Goal: Task Accomplishment & Management: Manage account settings

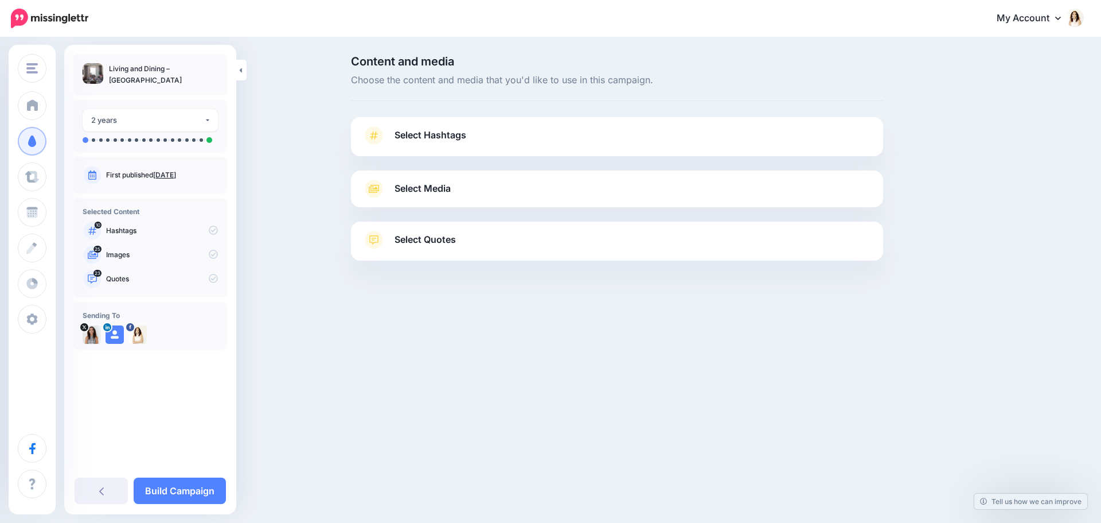
click at [452, 141] on span "Select Hashtags" at bounding box center [431, 134] width 72 height 15
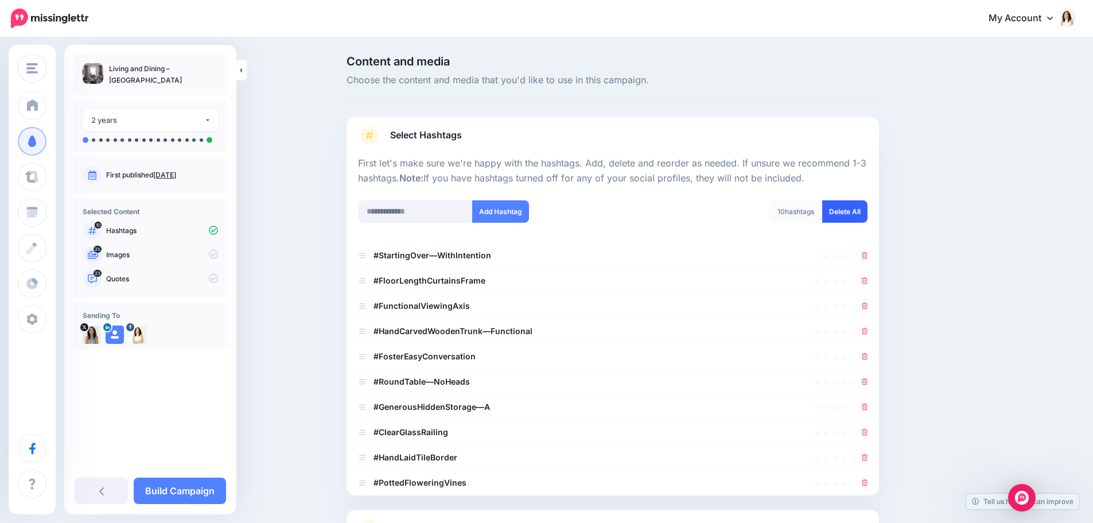
click at [853, 208] on link "Delete All" at bounding box center [844, 211] width 45 height 22
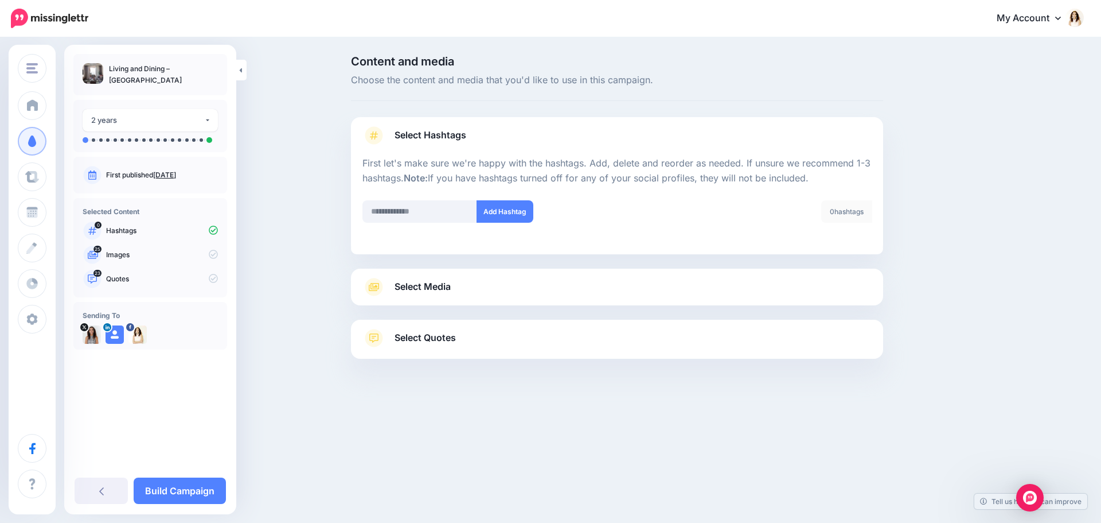
click at [435, 291] on span "Select Media" at bounding box center [423, 286] width 56 height 15
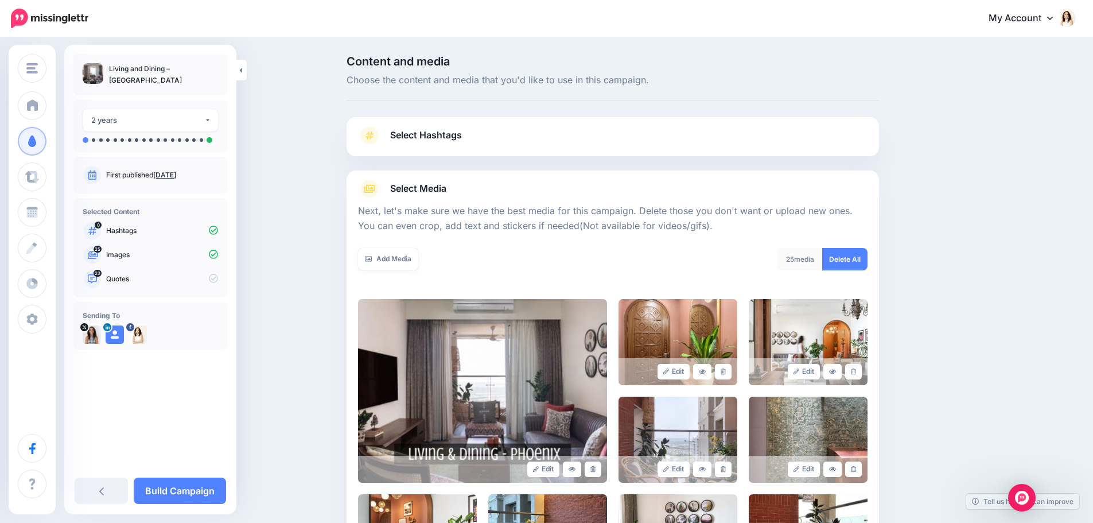
click at [429, 134] on span "Select Hashtags" at bounding box center [426, 134] width 72 height 15
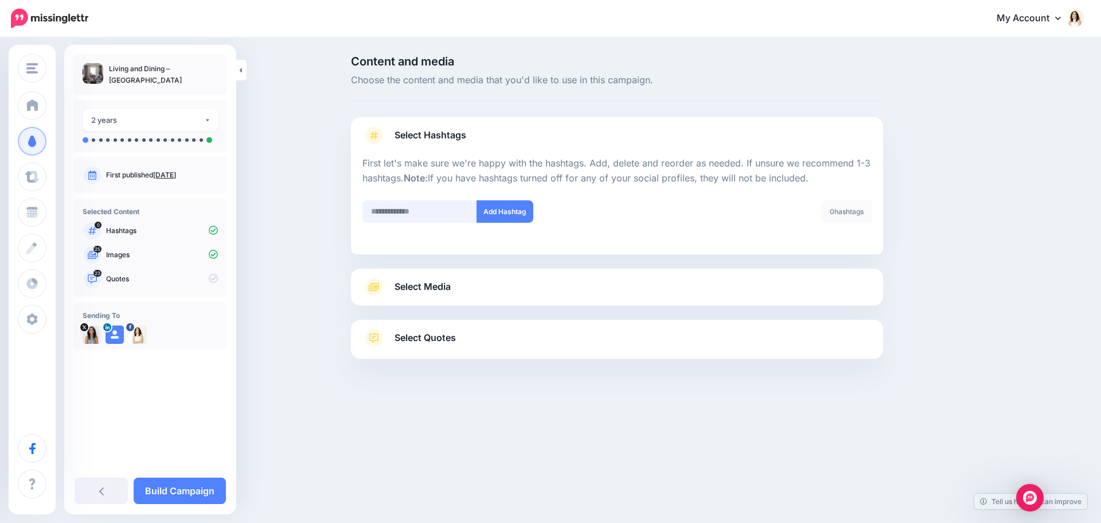
click at [421, 216] on input "text" at bounding box center [420, 211] width 115 height 22
click at [430, 211] on input "text" at bounding box center [420, 211] width 115 height 22
type input "**********"
click at [504, 212] on button "Add Hashtag" at bounding box center [505, 211] width 57 height 22
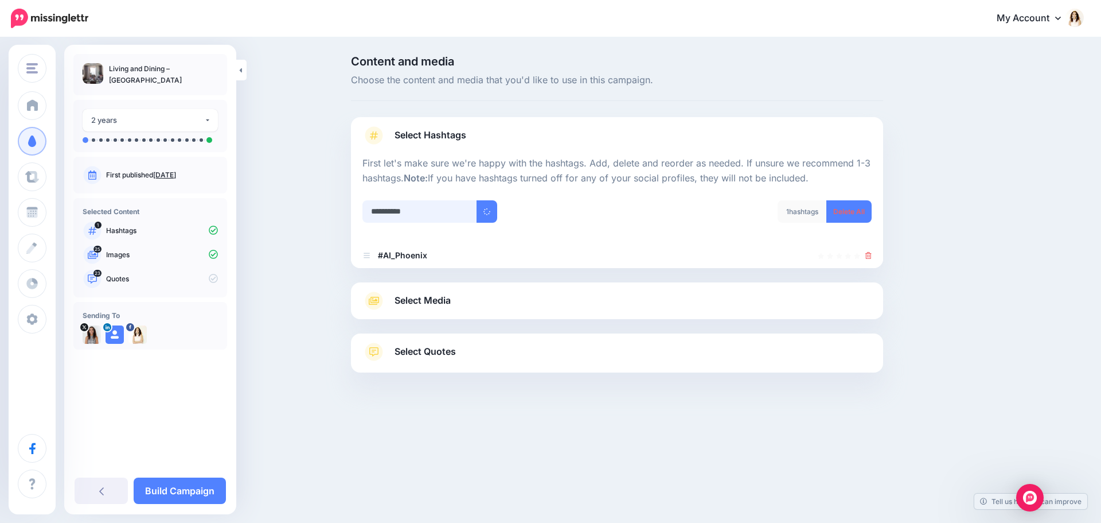
click at [422, 209] on input "**********" at bounding box center [420, 211] width 115 height 22
type input "**********"
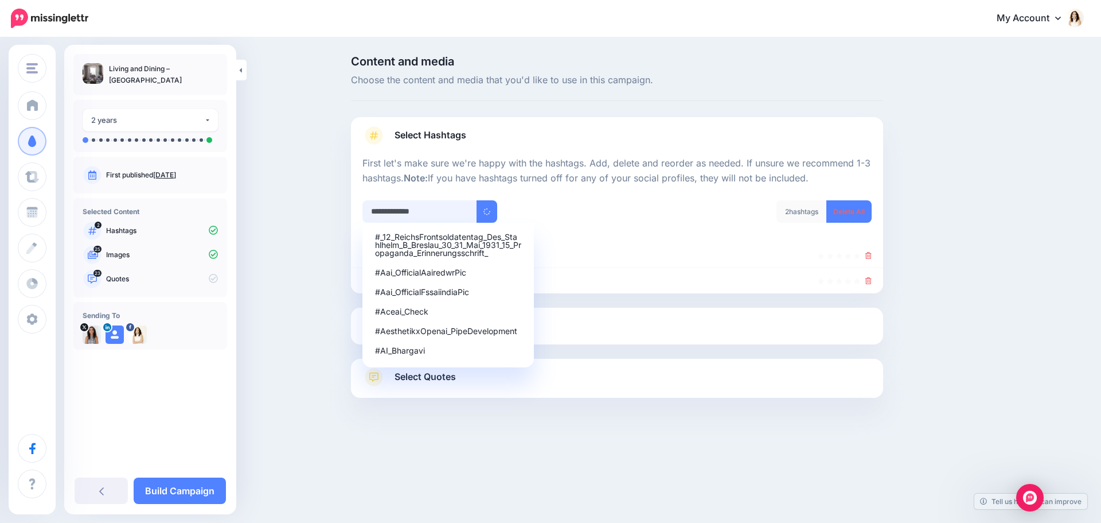
click at [421, 212] on input "**********" at bounding box center [420, 211] width 115 height 22
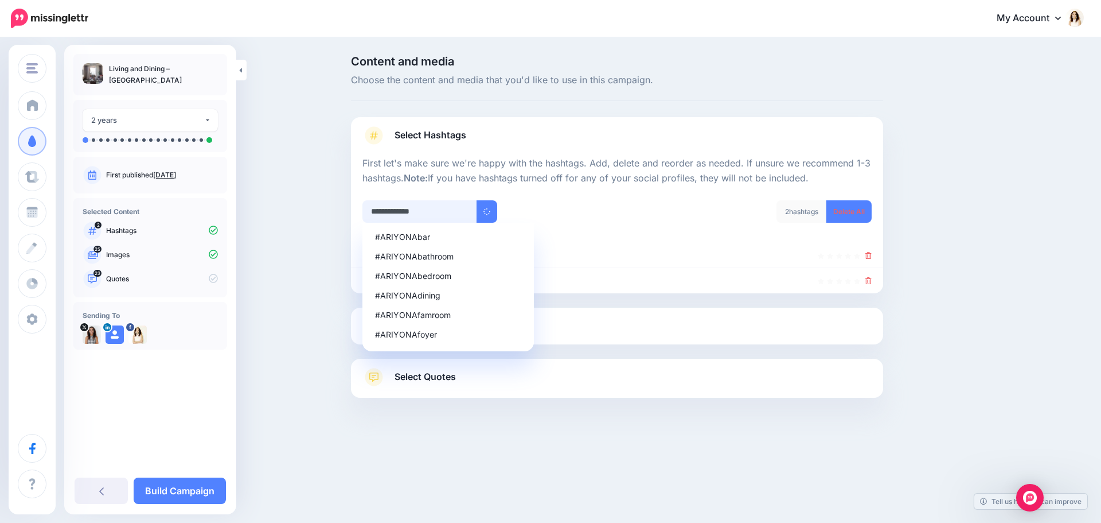
type input "**********"
click at [537, 211] on div "**********" at bounding box center [486, 211] width 246 height 22
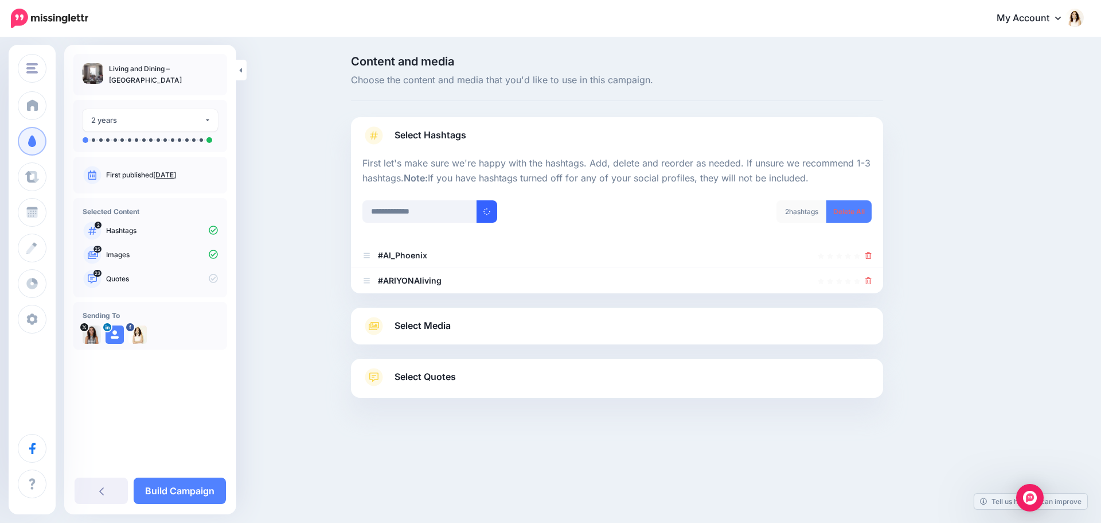
click at [486, 211] on icon "submit" at bounding box center [486, 211] width 7 height 7
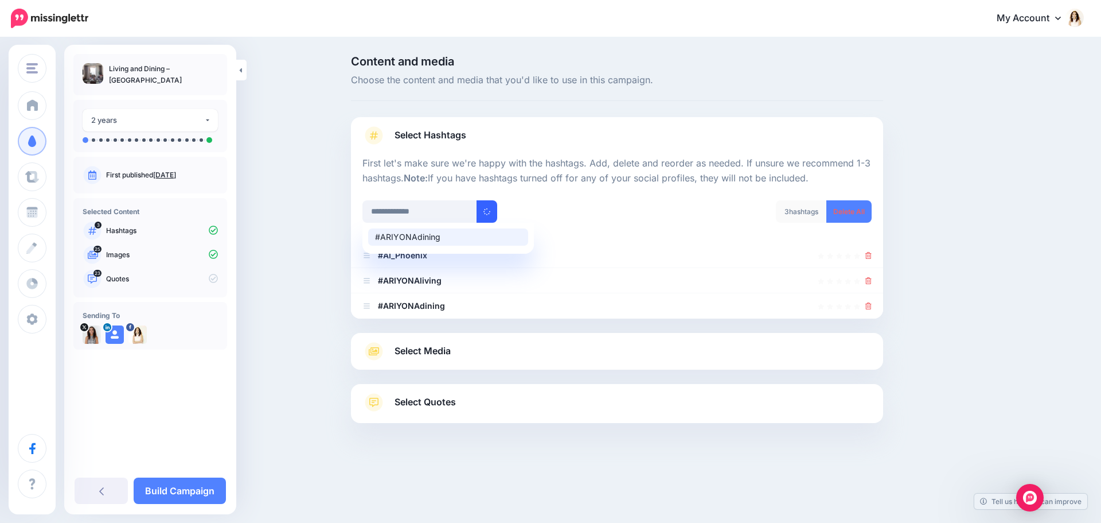
click at [426, 240] on div "#ARIYONAdining" at bounding box center [448, 237] width 146 height 8
click at [624, 212] on div "3 hashtags Delete All" at bounding box center [748, 218] width 263 height 37
click at [437, 349] on span "Select Media" at bounding box center [423, 350] width 56 height 15
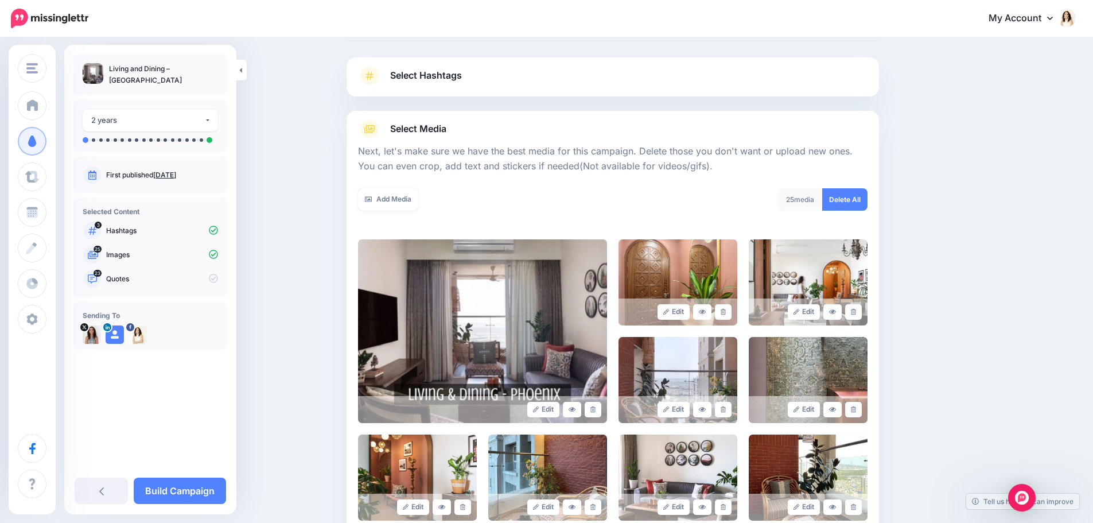
scroll to position [172, 0]
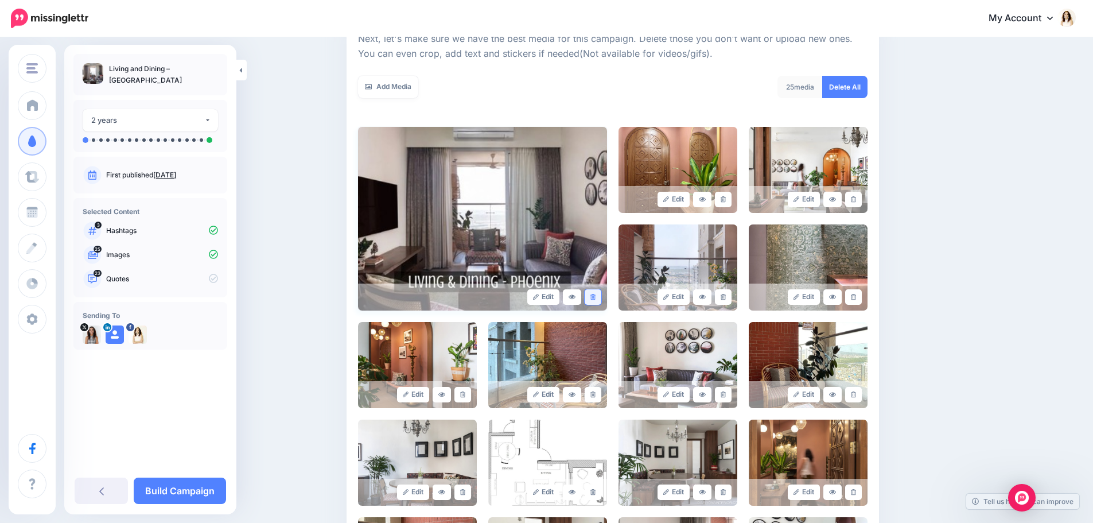
click at [595, 299] on icon at bounding box center [592, 297] width 5 height 6
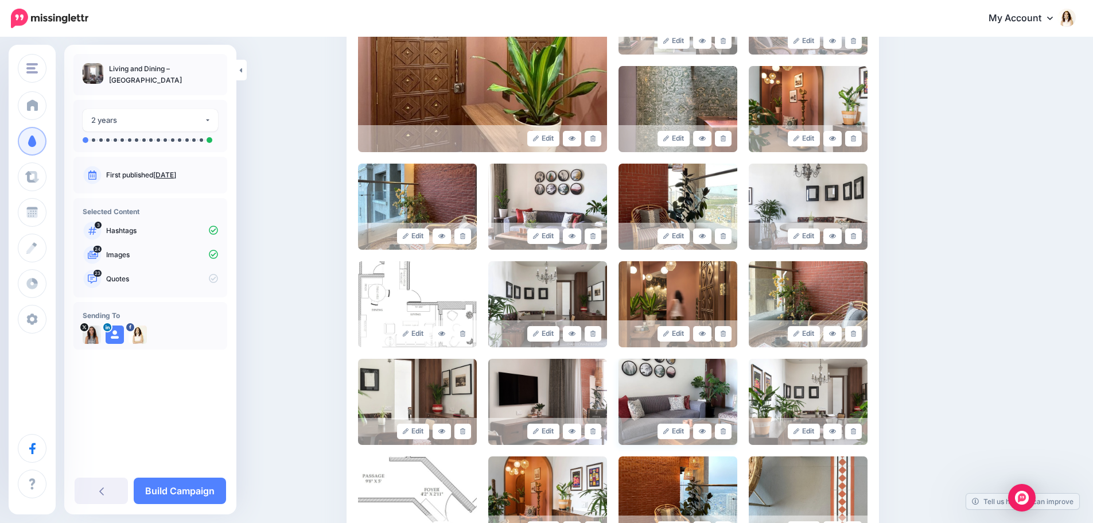
scroll to position [344, 0]
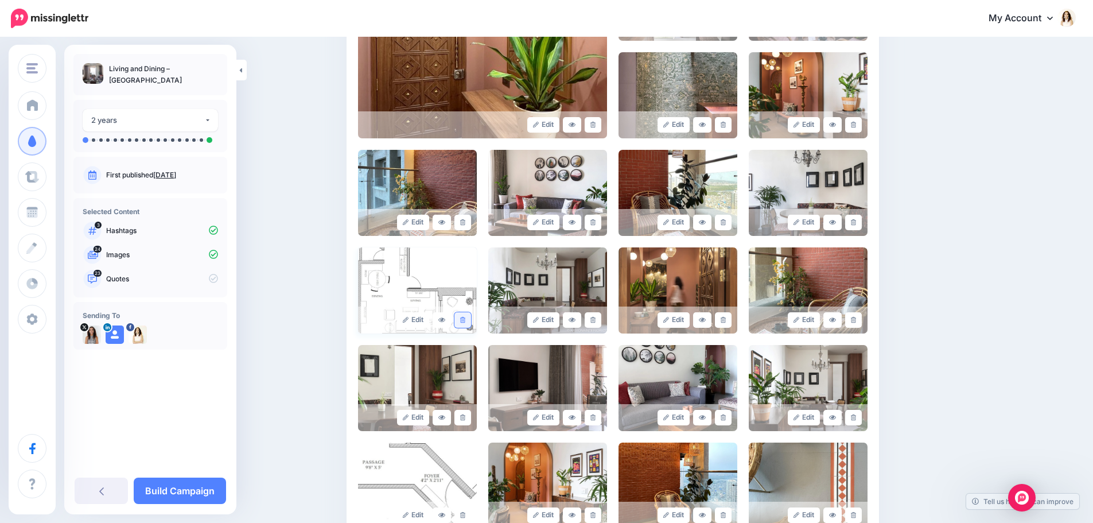
click at [465, 322] on icon at bounding box center [462, 320] width 5 height 6
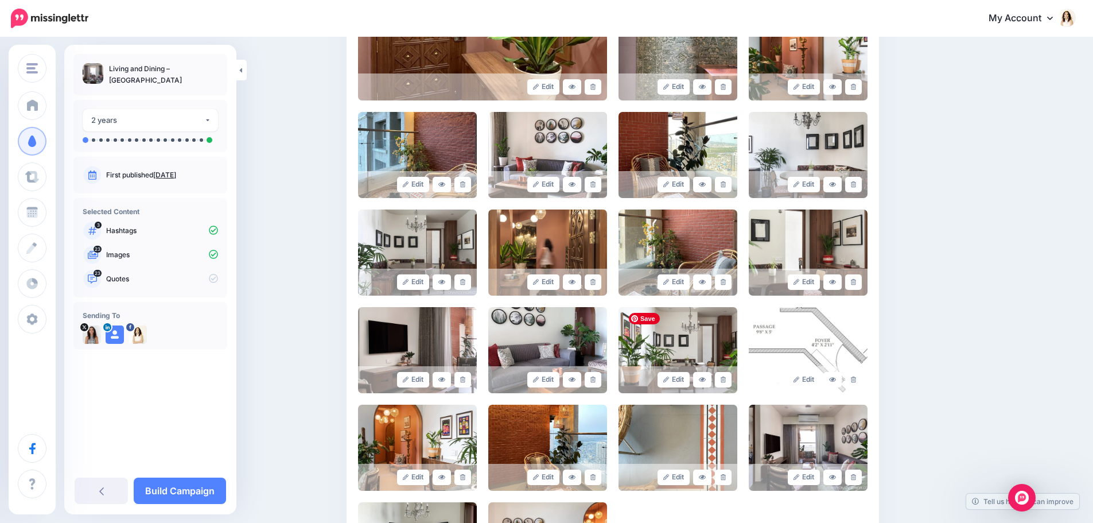
scroll to position [402, 0]
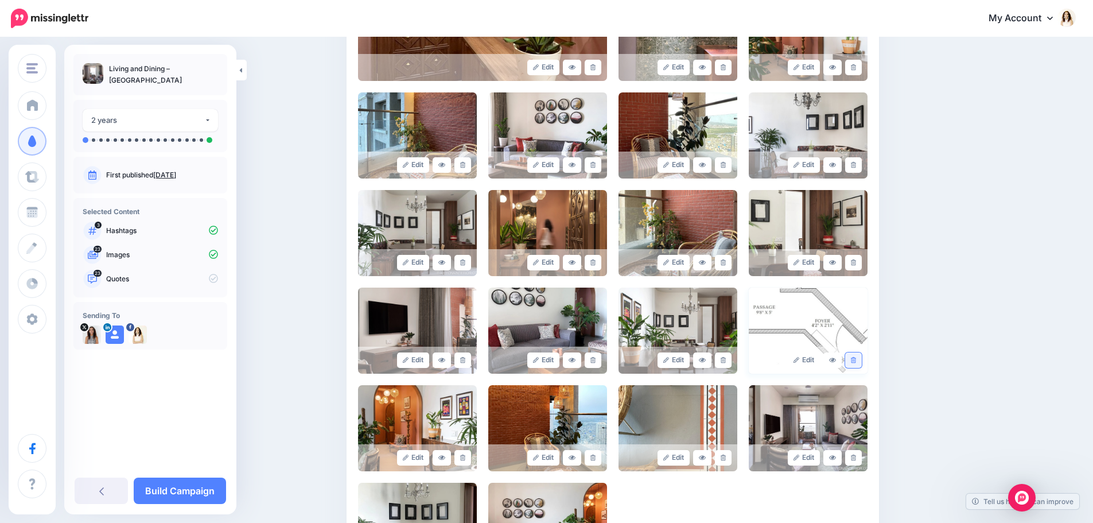
click at [855, 362] on icon at bounding box center [853, 360] width 5 height 6
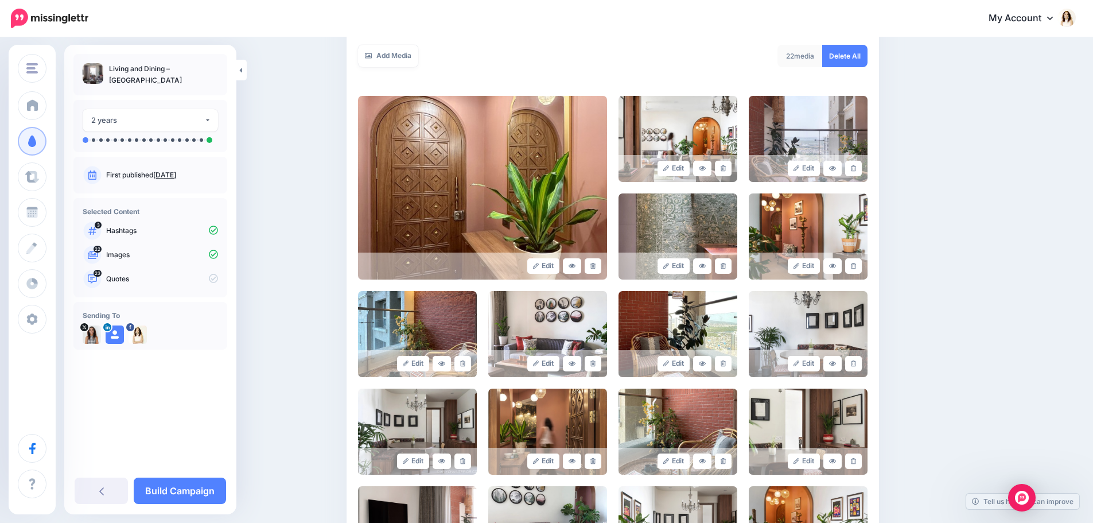
scroll to position [172, 0]
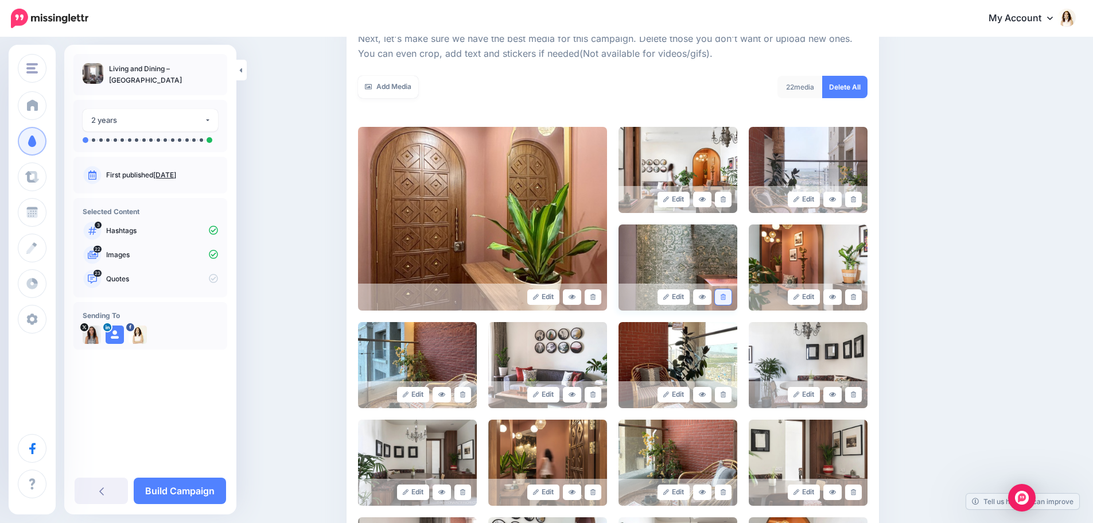
click at [730, 296] on link at bounding box center [723, 296] width 17 height 15
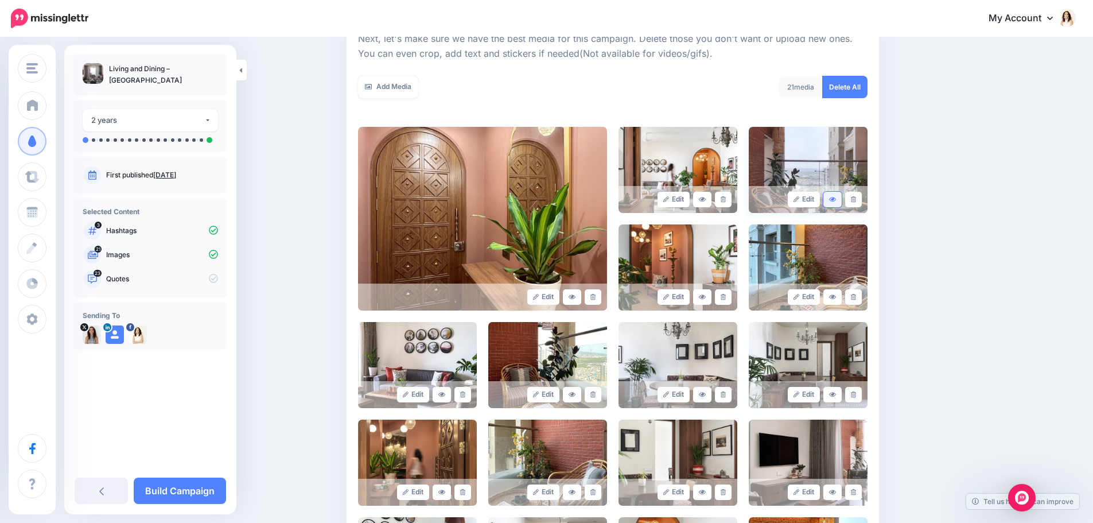
click at [836, 199] on icon at bounding box center [832, 199] width 7 height 5
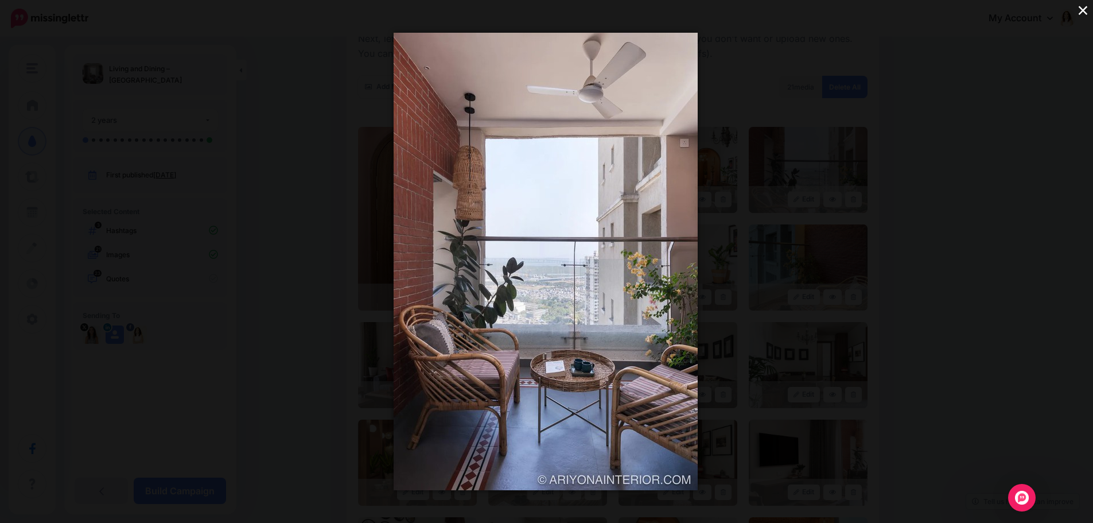
click at [1086, 14] on button "×" at bounding box center [1083, 10] width 20 height 20
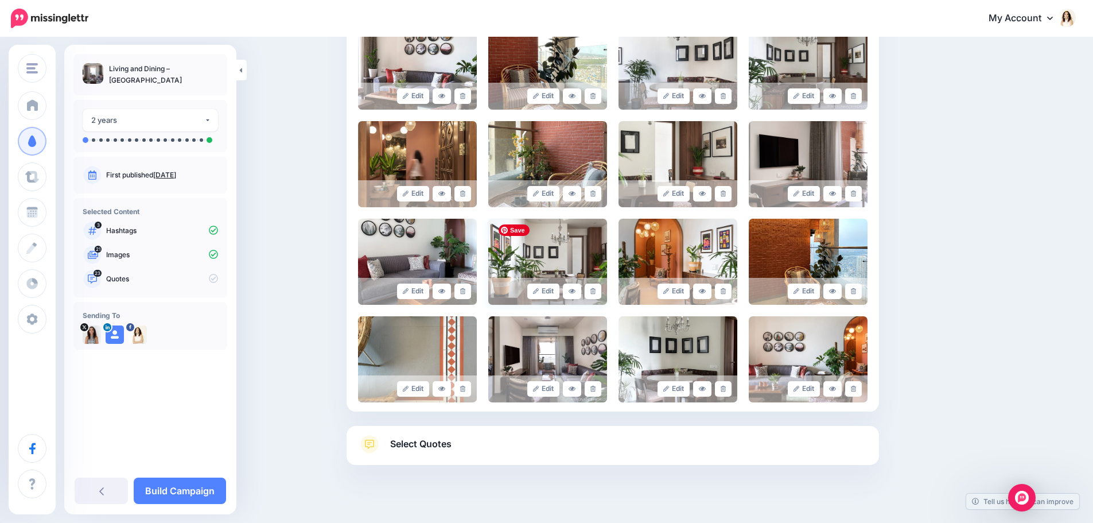
scroll to position [487, 0]
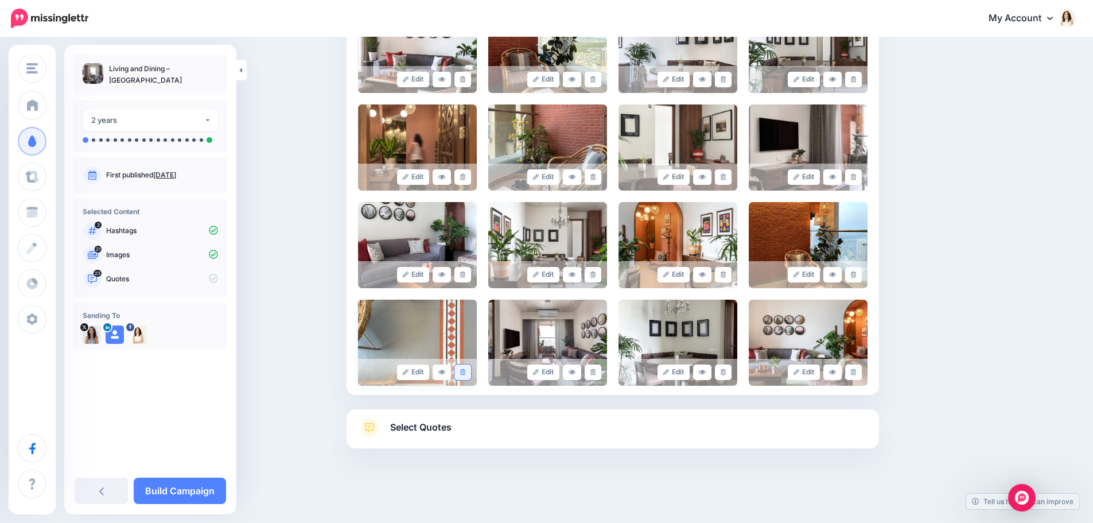
click at [470, 376] on link at bounding box center [462, 371] width 17 height 15
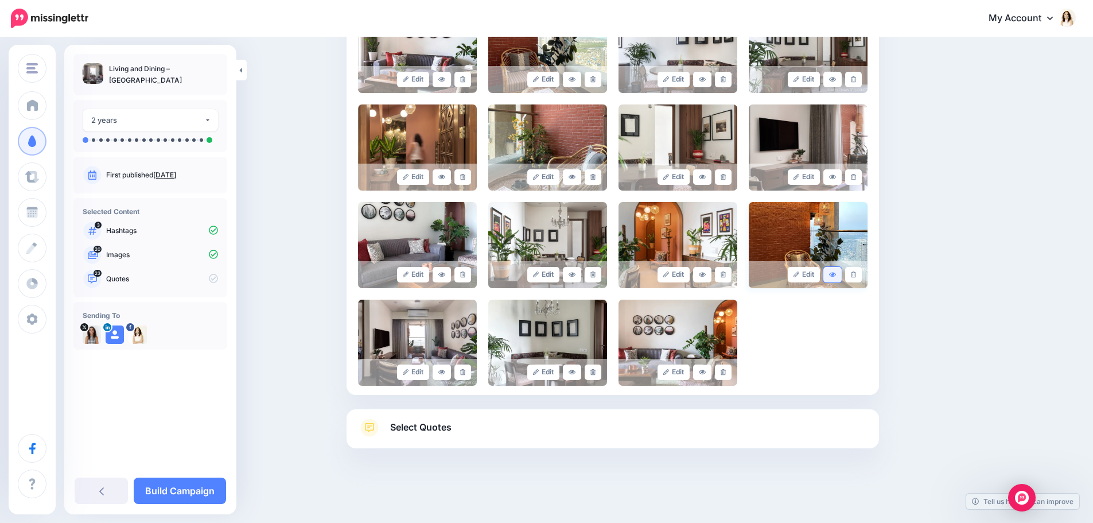
click at [838, 278] on link at bounding box center [832, 274] width 18 height 15
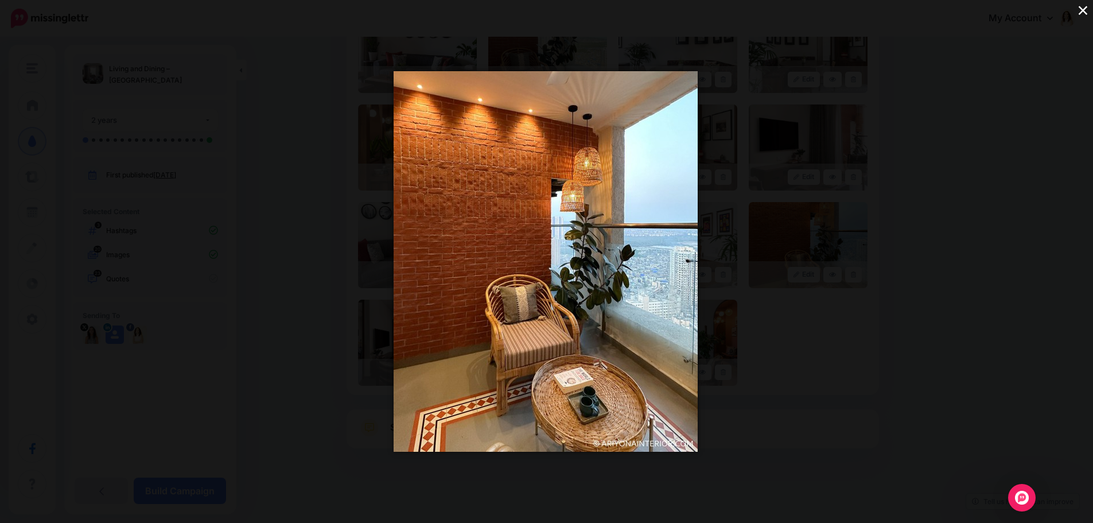
click at [1085, 16] on button "×" at bounding box center [1083, 10] width 20 height 20
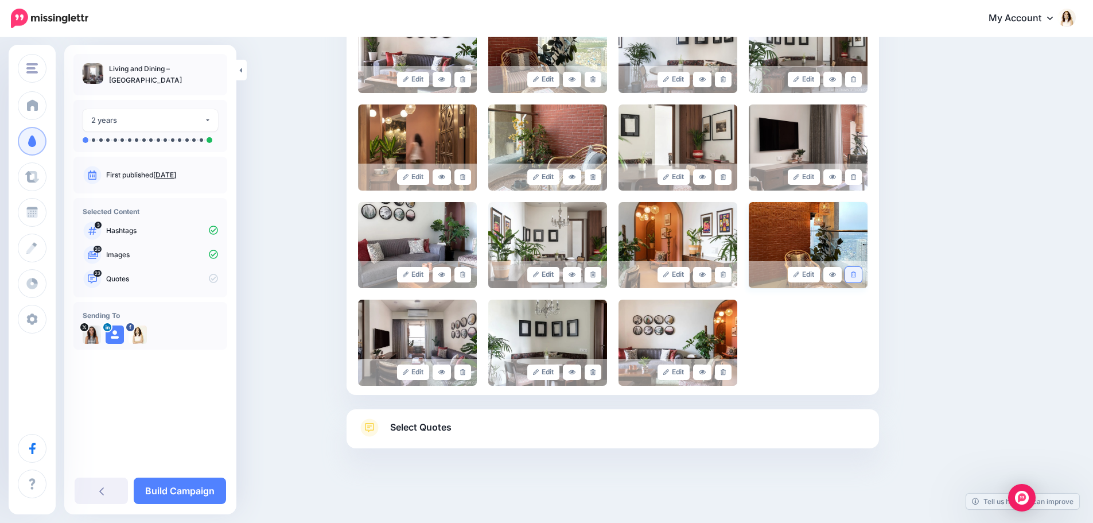
click at [854, 269] on link at bounding box center [853, 274] width 17 height 15
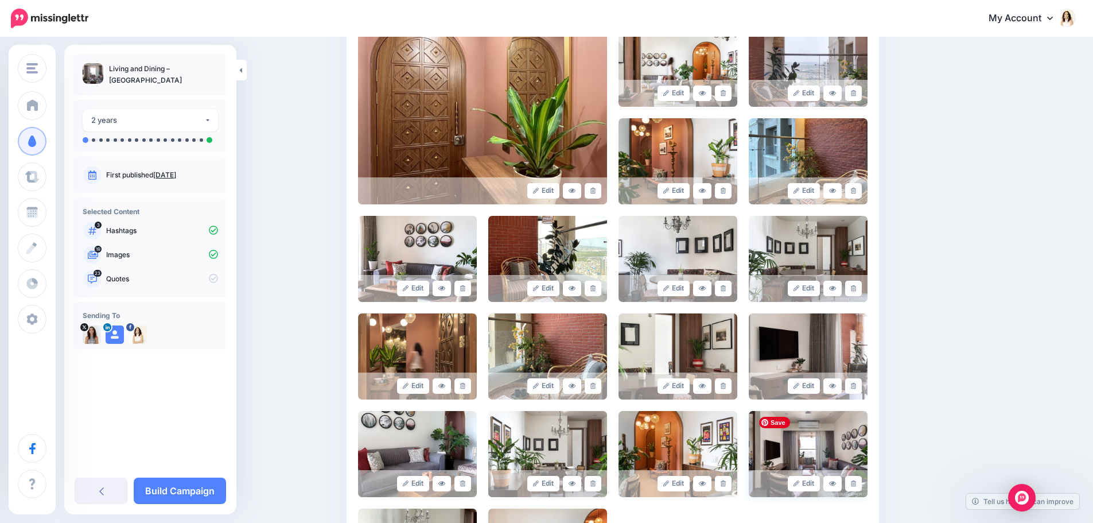
scroll to position [258, 0]
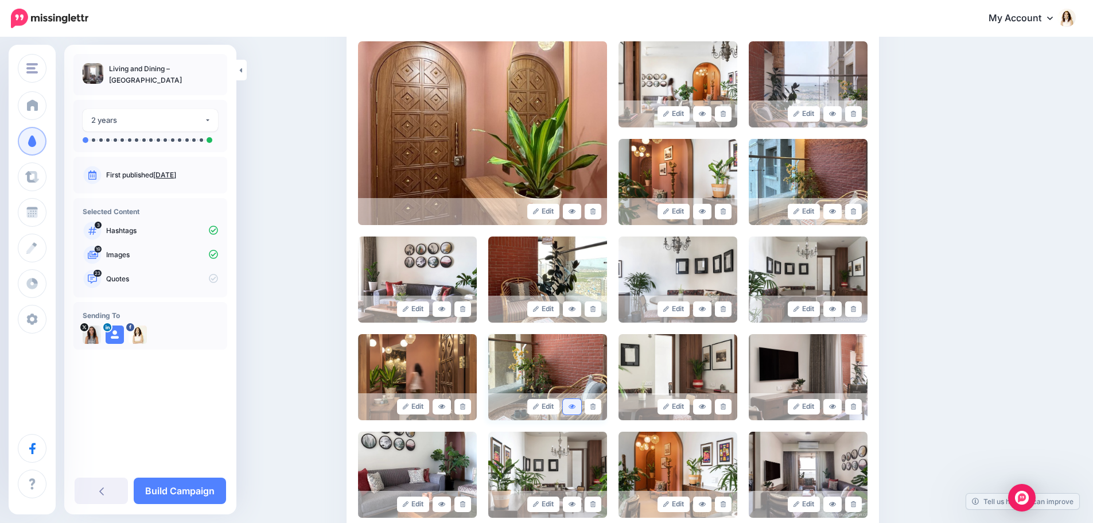
click at [580, 407] on link at bounding box center [572, 406] width 18 height 15
click at [831, 208] on link at bounding box center [832, 211] width 18 height 15
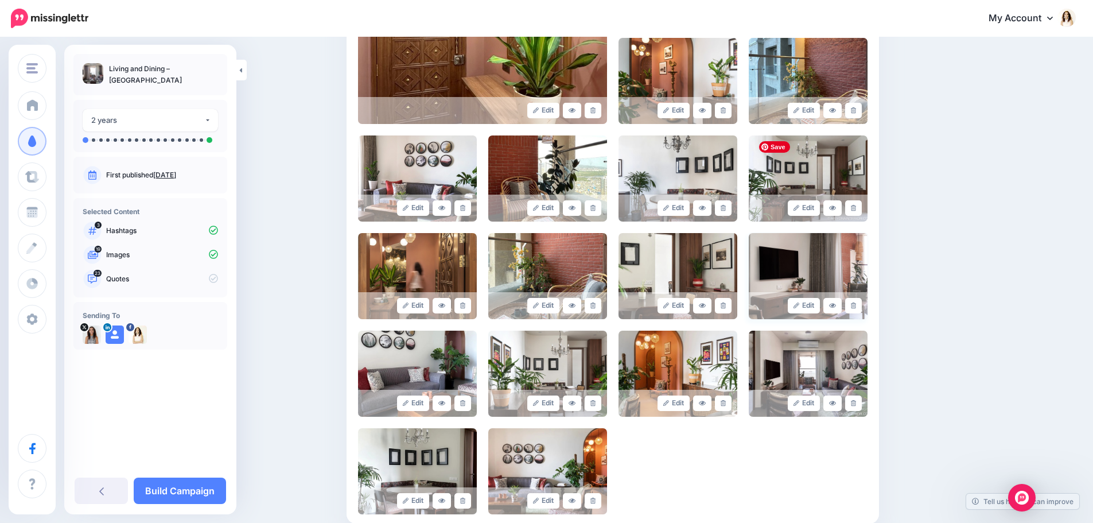
scroll to position [372, 0]
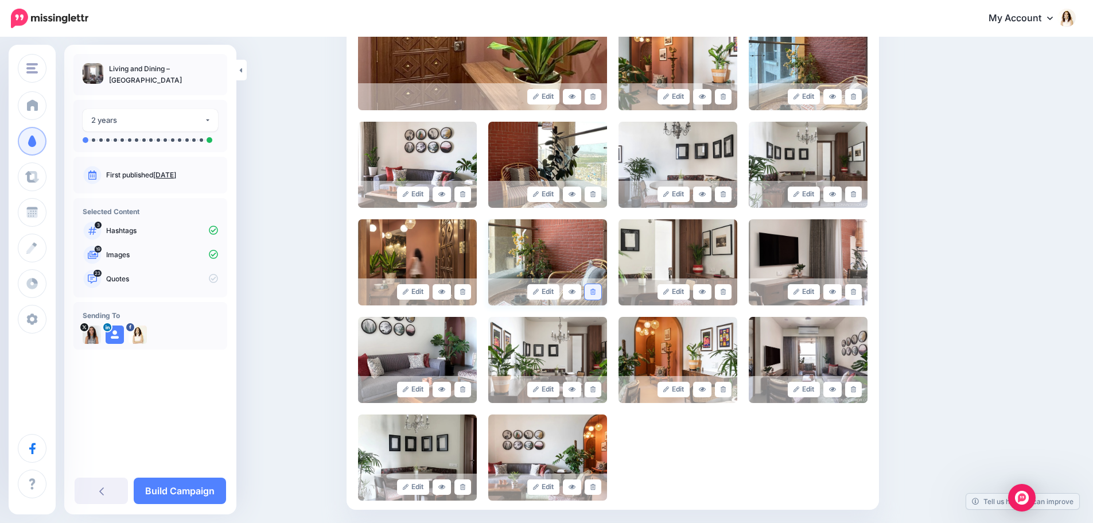
click at [592, 294] on link at bounding box center [592, 291] width 17 height 15
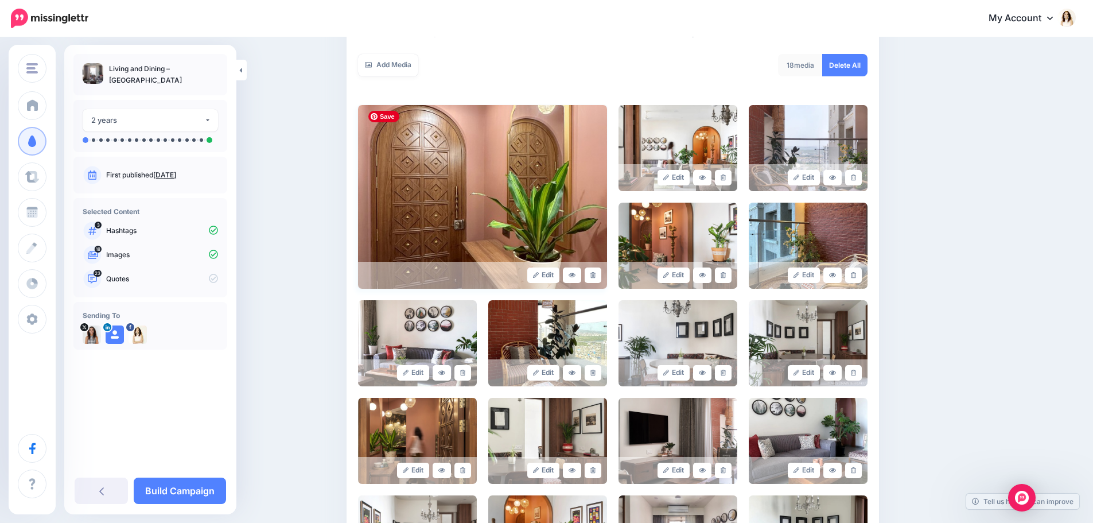
scroll to position [229, 0]
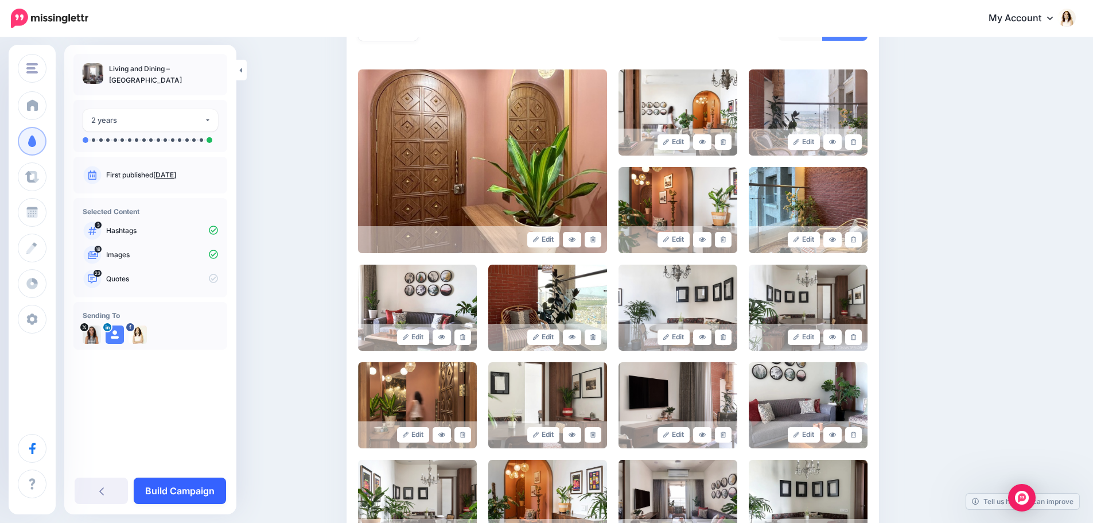
click at [189, 484] on link "Build Campaign" at bounding box center [180, 490] width 92 height 26
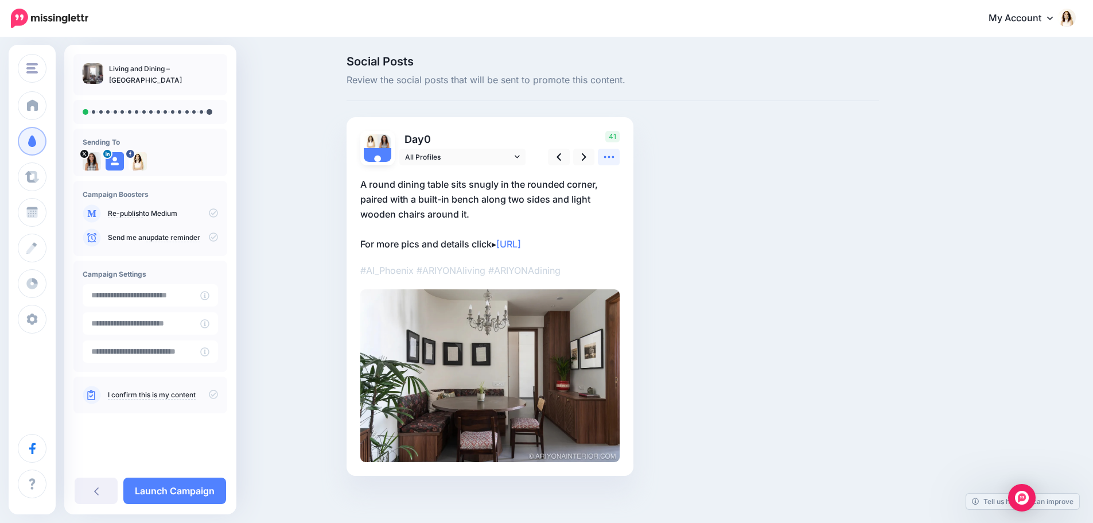
click at [613, 154] on icon at bounding box center [609, 157] width 12 height 12
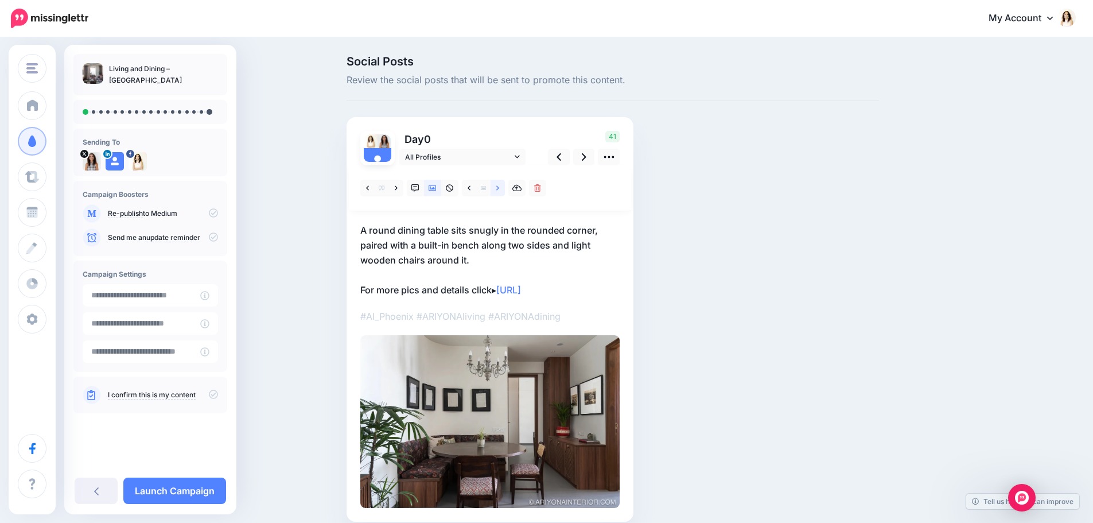
click at [505, 188] on link at bounding box center [497, 188] width 14 height 17
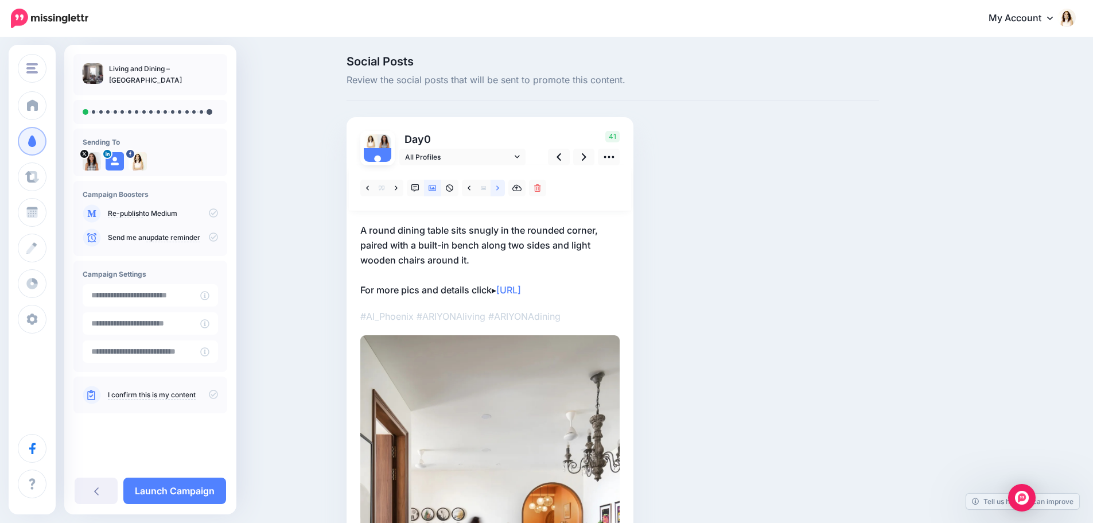
click at [504, 188] on link at bounding box center [497, 188] width 14 height 17
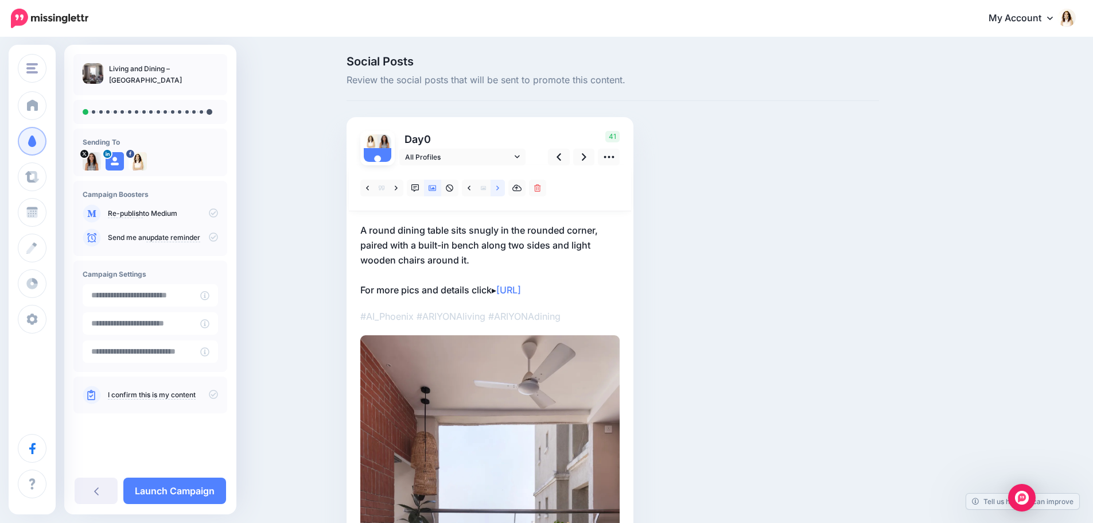
click at [504, 188] on link at bounding box center [497, 188] width 14 height 17
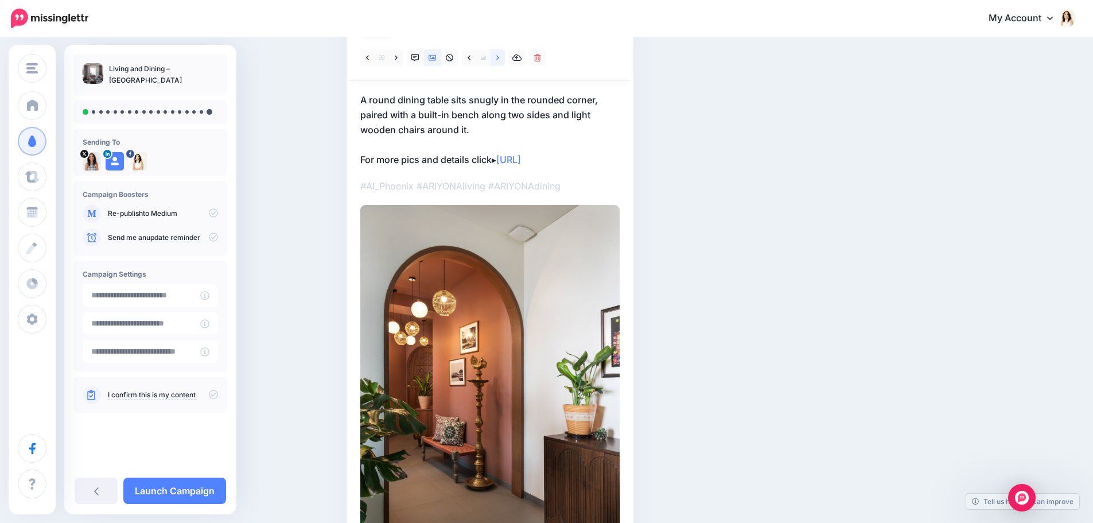
scroll to position [115, 0]
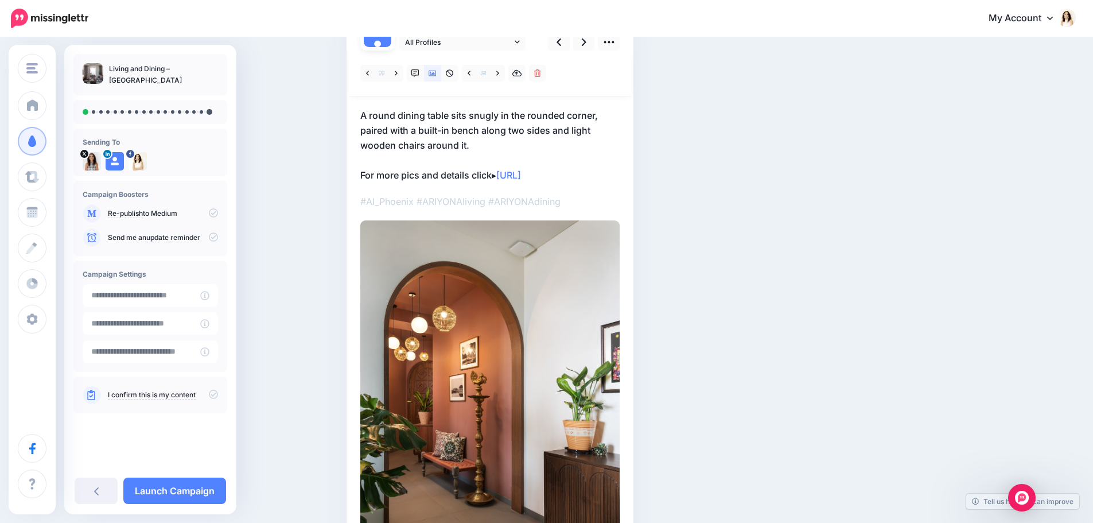
drag, startPoint x: 491, startPoint y: 147, endPoint x: 485, endPoint y: 145, distance: 6.0
click at [491, 147] on p "A round dining table sits snugly in the rounded corner, paired with a built-in …" at bounding box center [489, 145] width 259 height 75
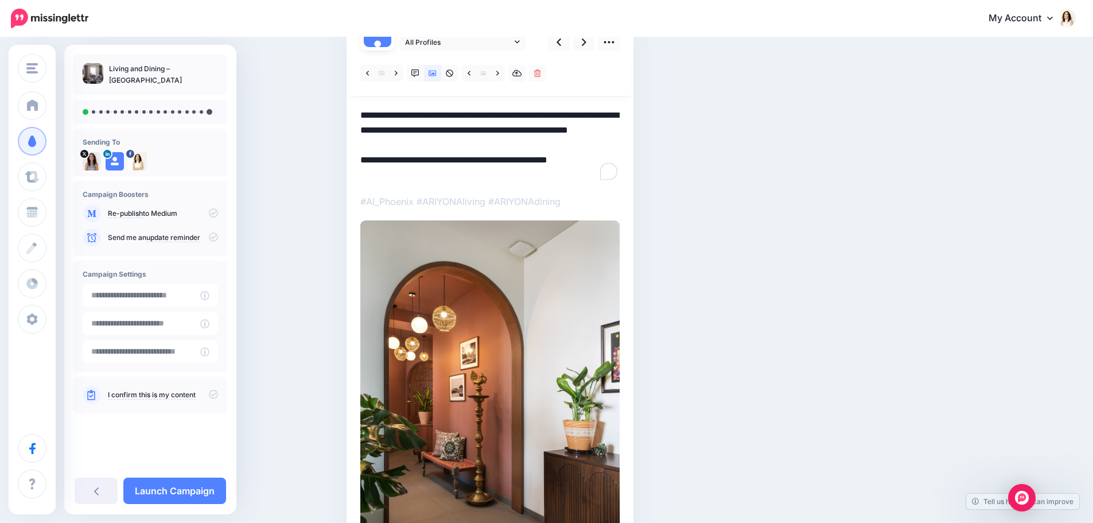
drag, startPoint x: 485, startPoint y: 145, endPoint x: 357, endPoint y: 112, distance: 132.0
click at [357, 112] on div "Day 0 All Profiles" at bounding box center [489, 313] width 287 height 622
paste textarea "**********"
click at [730, 154] on div "Social Posts Review the social posts that will be sent to promote this content.…" at bounding box center [612, 299] width 549 height 717
click at [584, 43] on link at bounding box center [584, 42] width 22 height 17
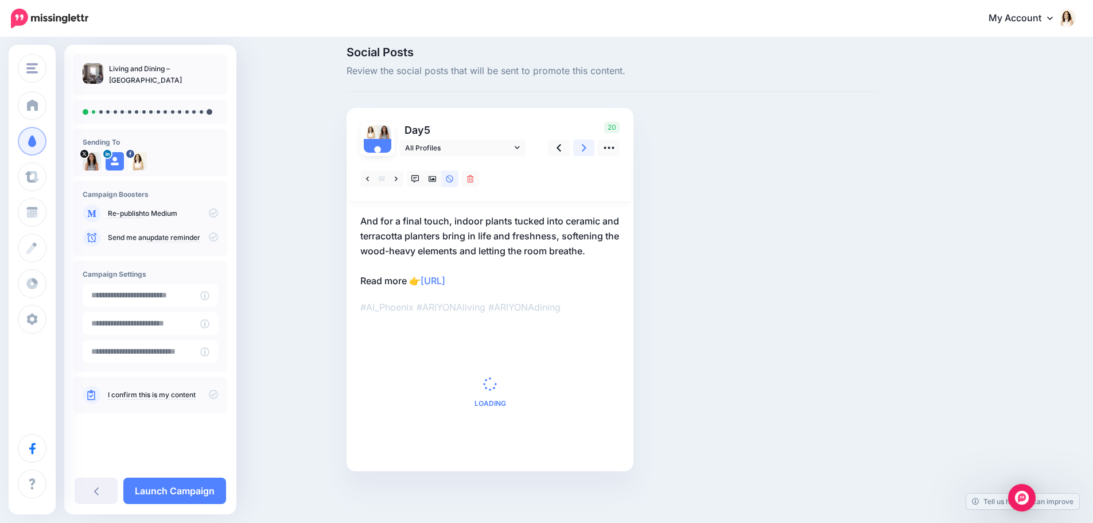
scroll to position [9, 0]
click at [434, 183] on link at bounding box center [432, 178] width 17 height 17
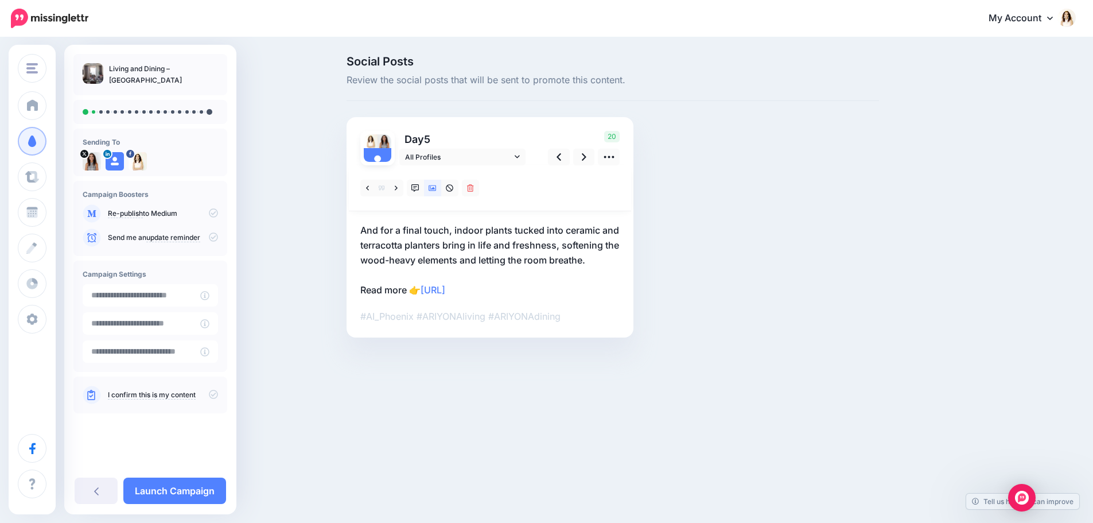
scroll to position [0, 0]
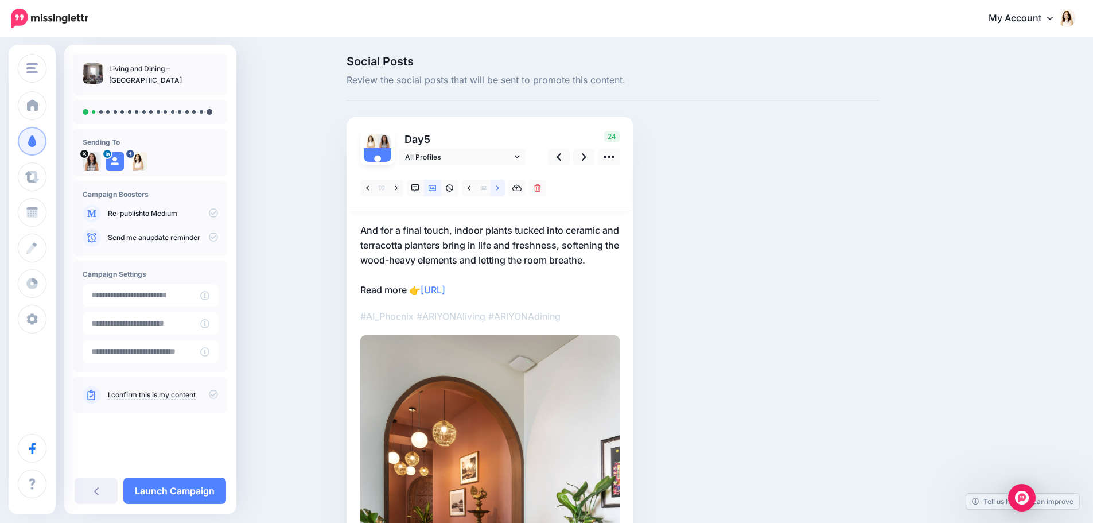
click at [503, 192] on link at bounding box center [497, 188] width 14 height 17
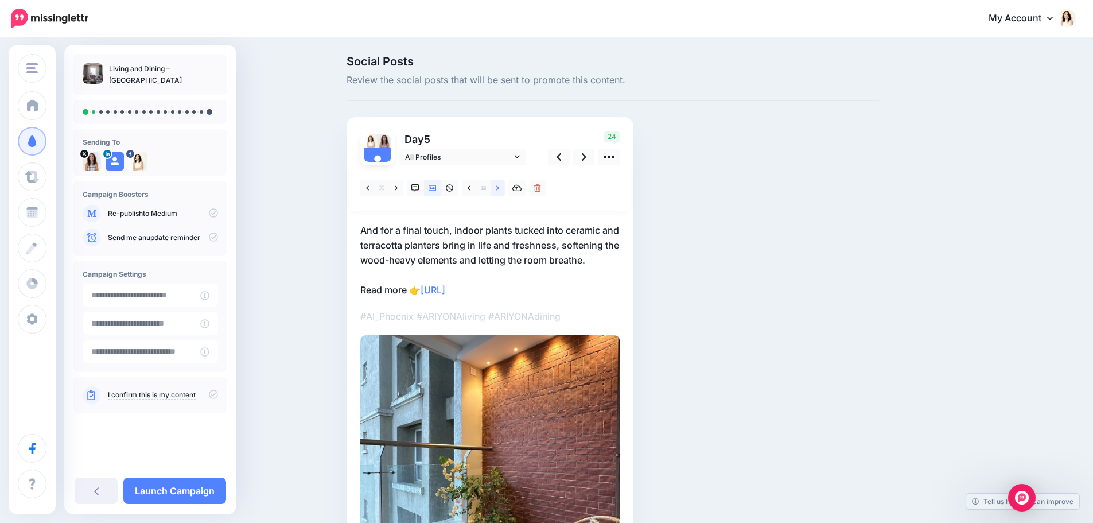
click at [503, 192] on link at bounding box center [497, 188] width 14 height 17
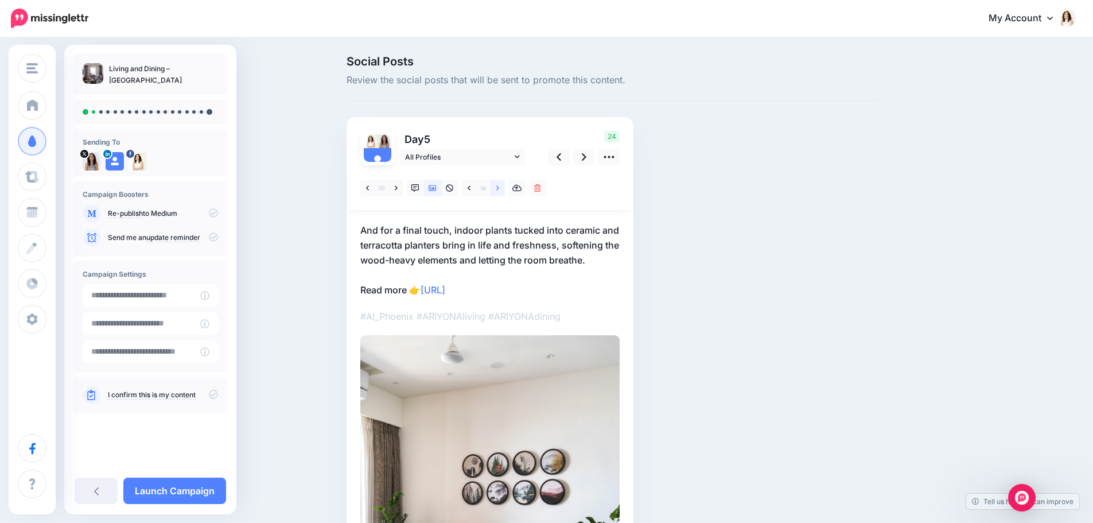
click at [503, 192] on link at bounding box center [497, 188] width 14 height 17
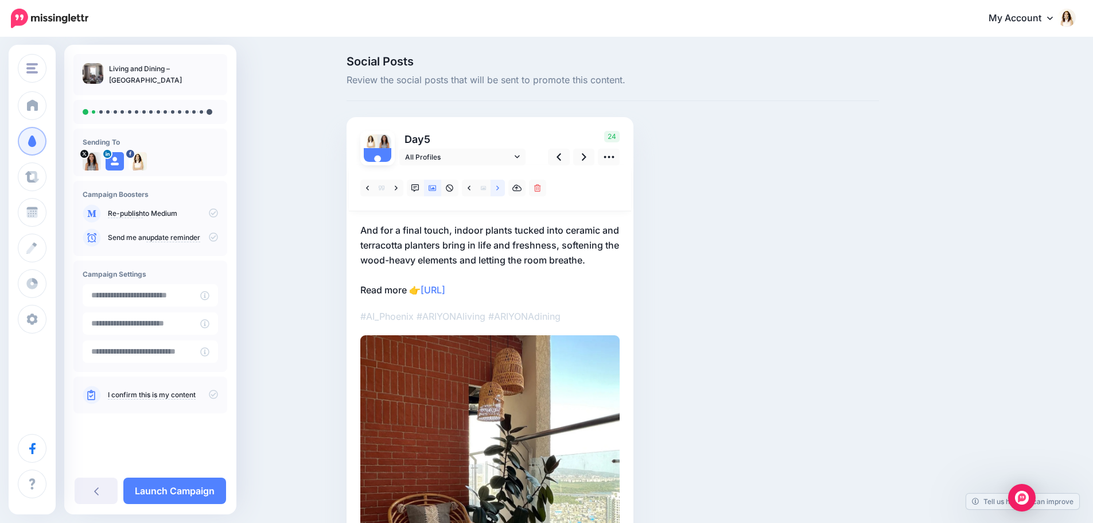
click at [503, 192] on link at bounding box center [497, 188] width 14 height 17
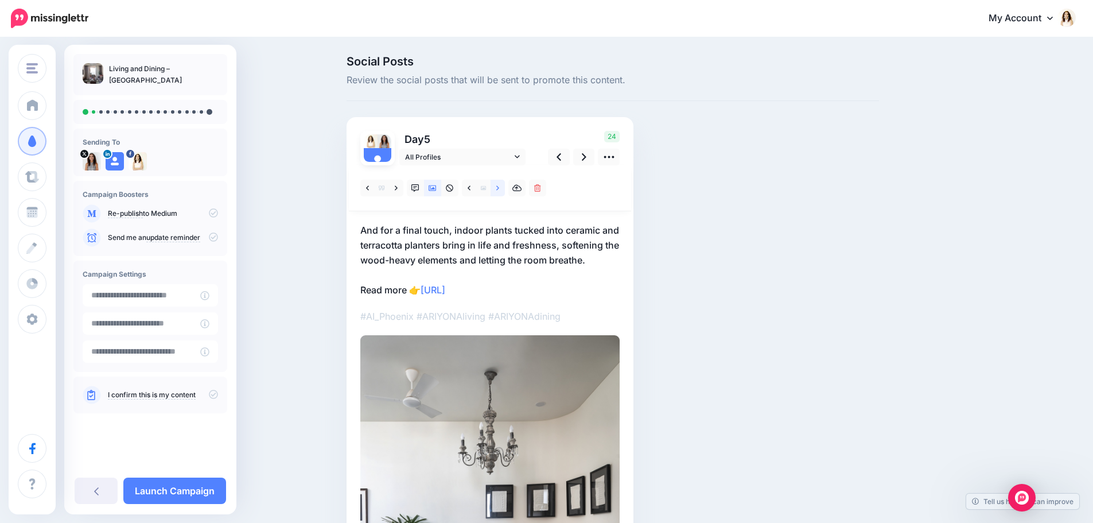
click at [499, 189] on icon at bounding box center [497, 188] width 3 height 8
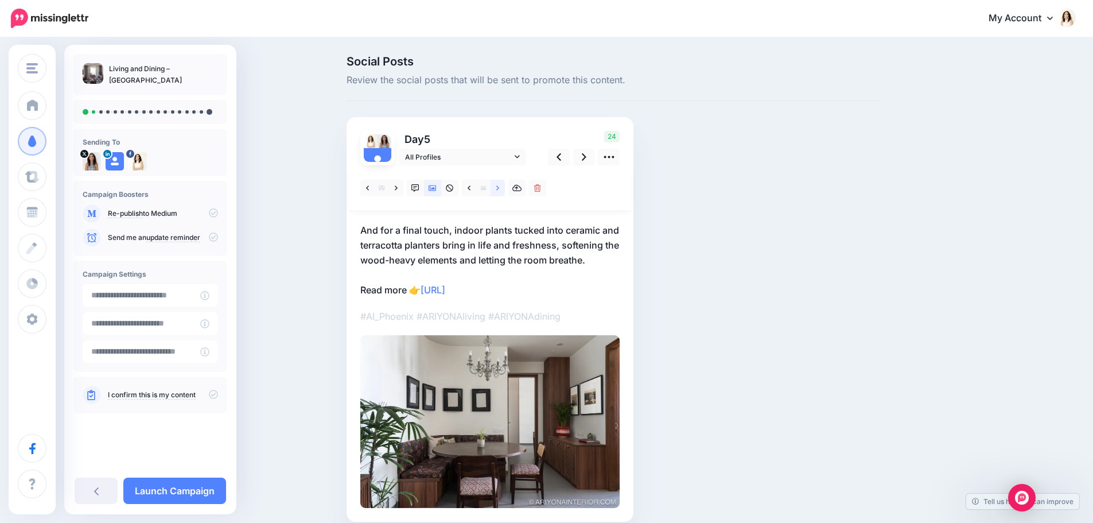
click at [499, 189] on icon at bounding box center [497, 188] width 3 height 8
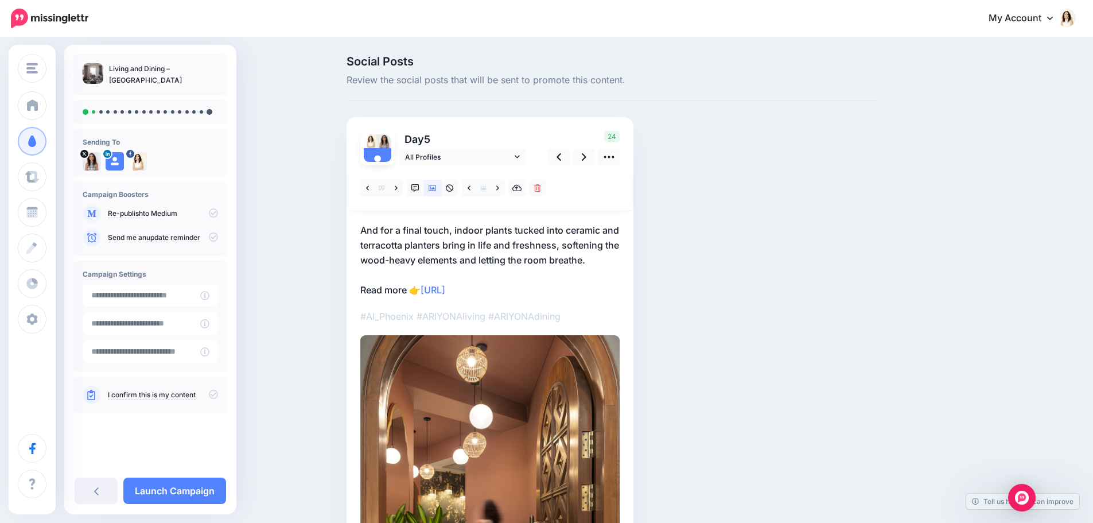
click at [457, 243] on p "And for a final touch, indoor plants tucked into ceramic and terracotta planter…" at bounding box center [489, 260] width 259 height 75
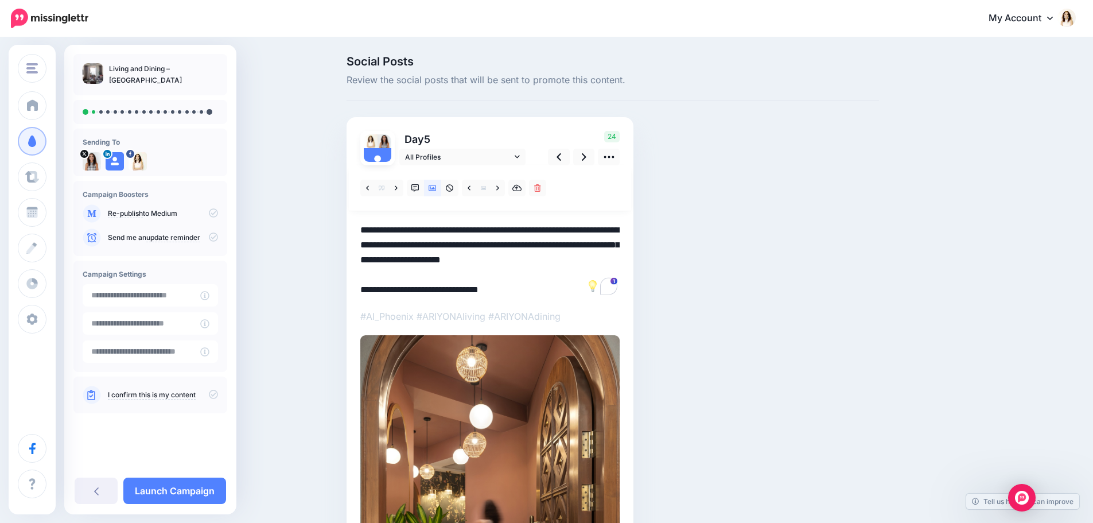
drag, startPoint x: 364, startPoint y: 233, endPoint x: 599, endPoint y: 262, distance: 236.4
click at [599, 262] on textarea "**********" at bounding box center [489, 260] width 259 height 75
paste textarea "To enrich screen reader interactions, please activate Accessibility in Grammarl…"
click at [586, 157] on icon at bounding box center [584, 157] width 5 height 12
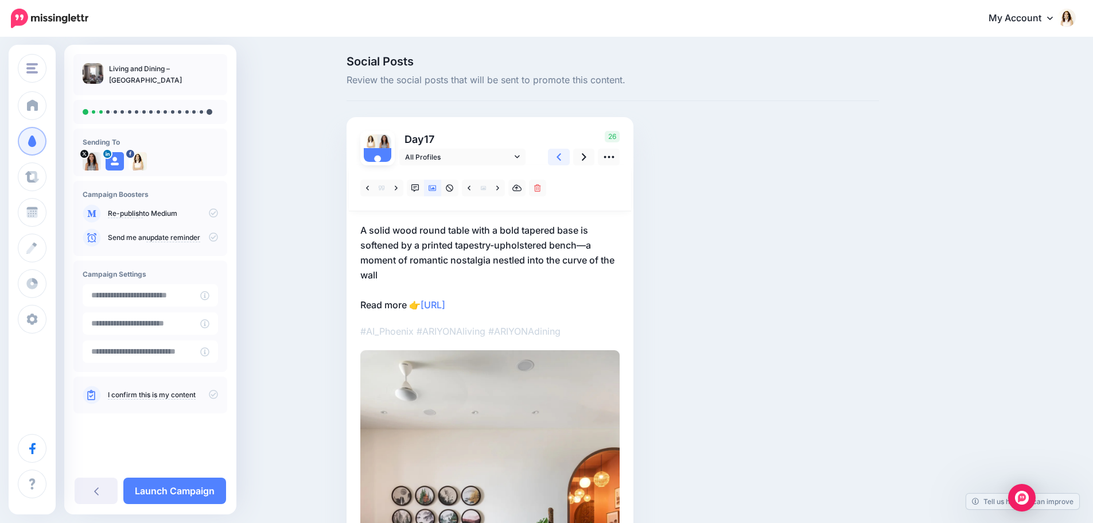
click at [561, 158] on icon at bounding box center [558, 157] width 5 height 12
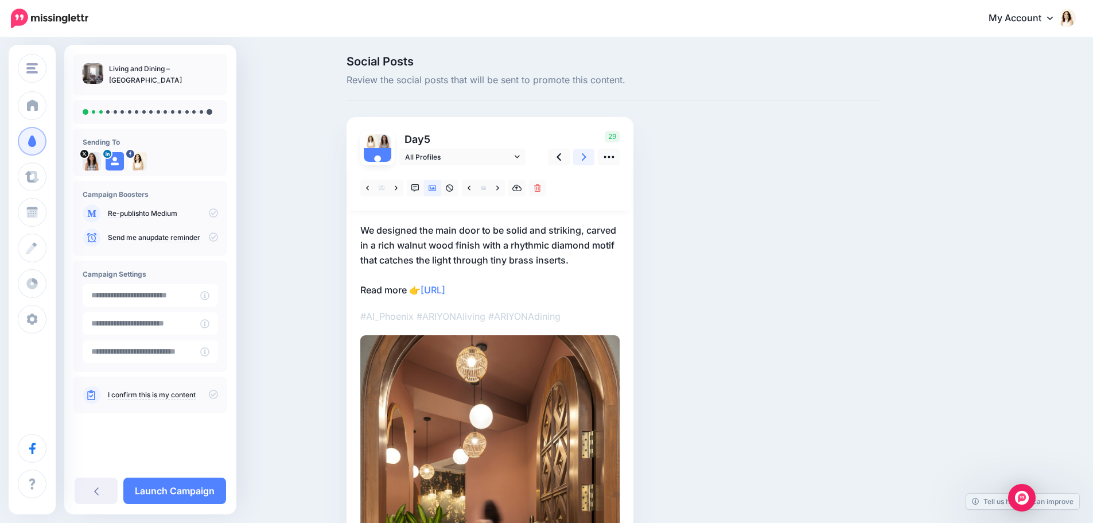
click at [583, 156] on link at bounding box center [584, 157] width 22 height 17
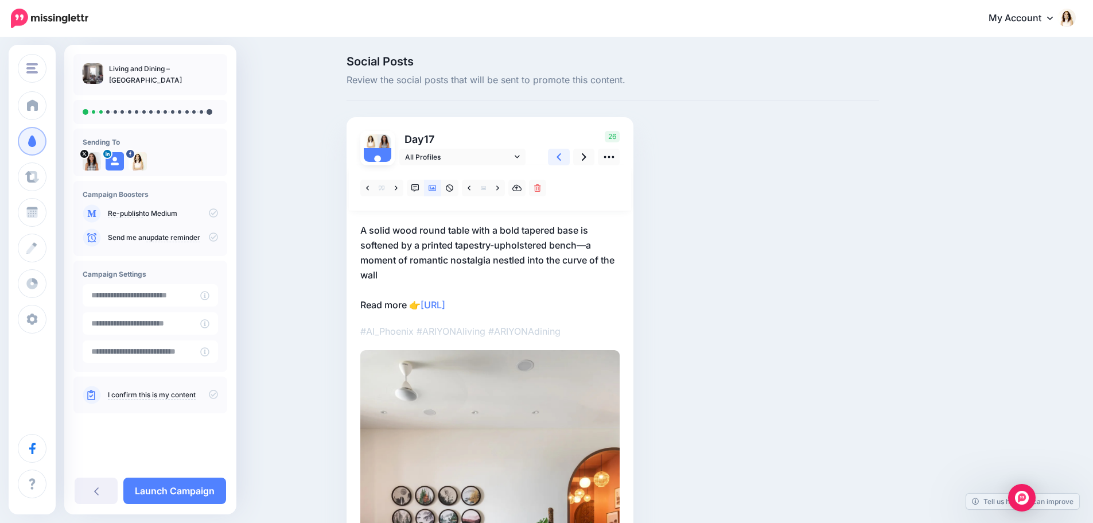
click at [566, 160] on link at bounding box center [559, 157] width 22 height 17
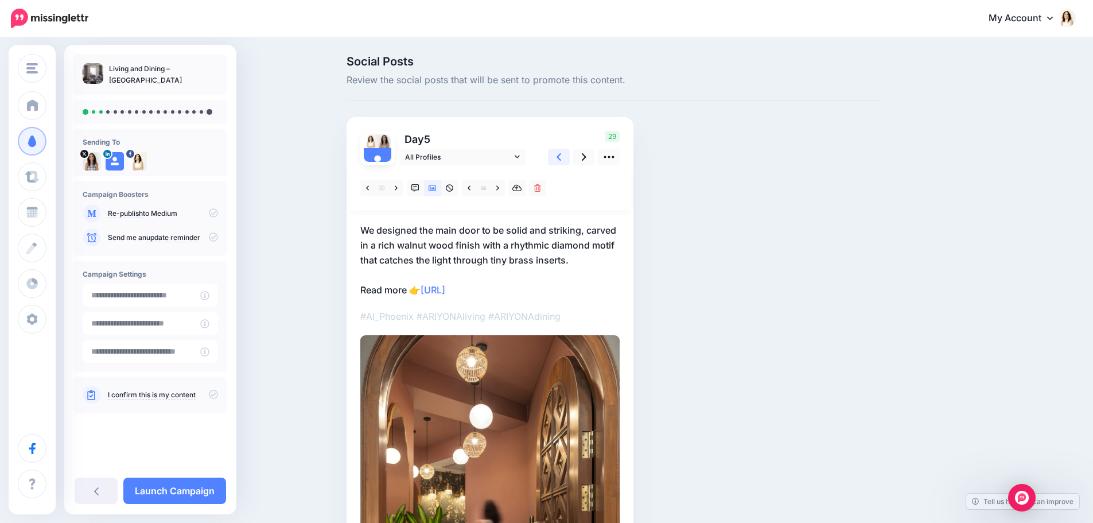
click at [566, 160] on link at bounding box center [559, 157] width 22 height 17
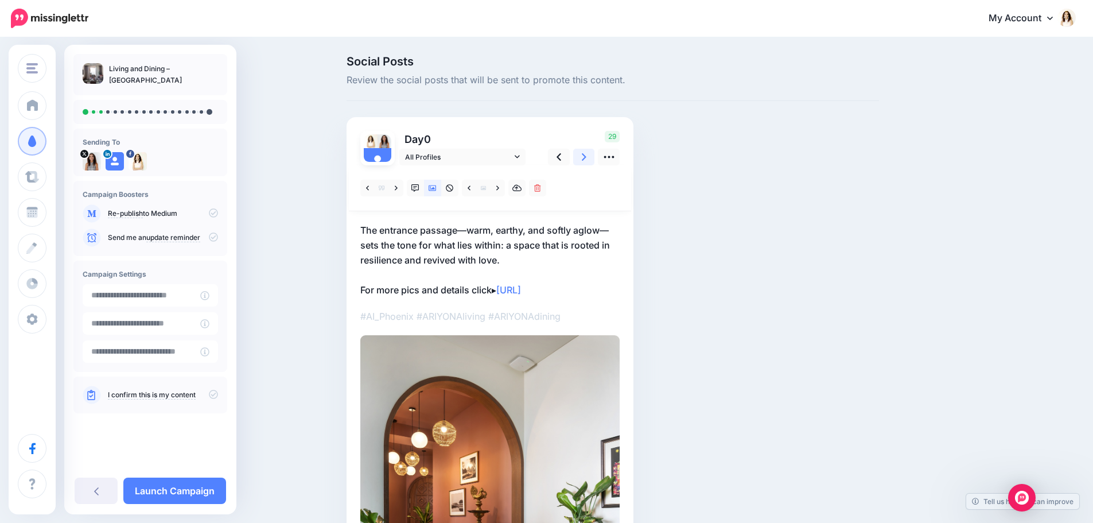
click at [583, 158] on link at bounding box center [584, 157] width 22 height 17
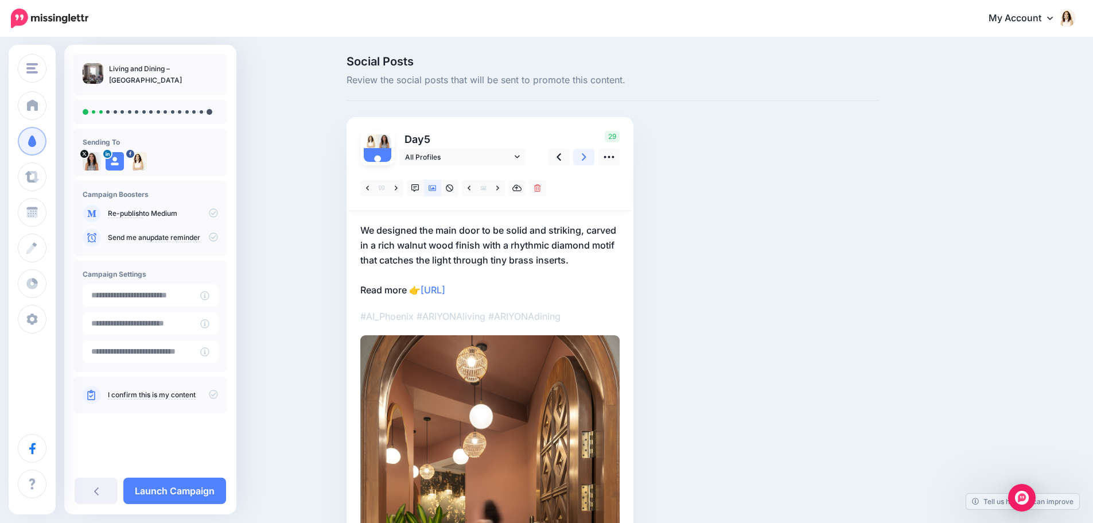
click at [583, 158] on link at bounding box center [584, 157] width 22 height 17
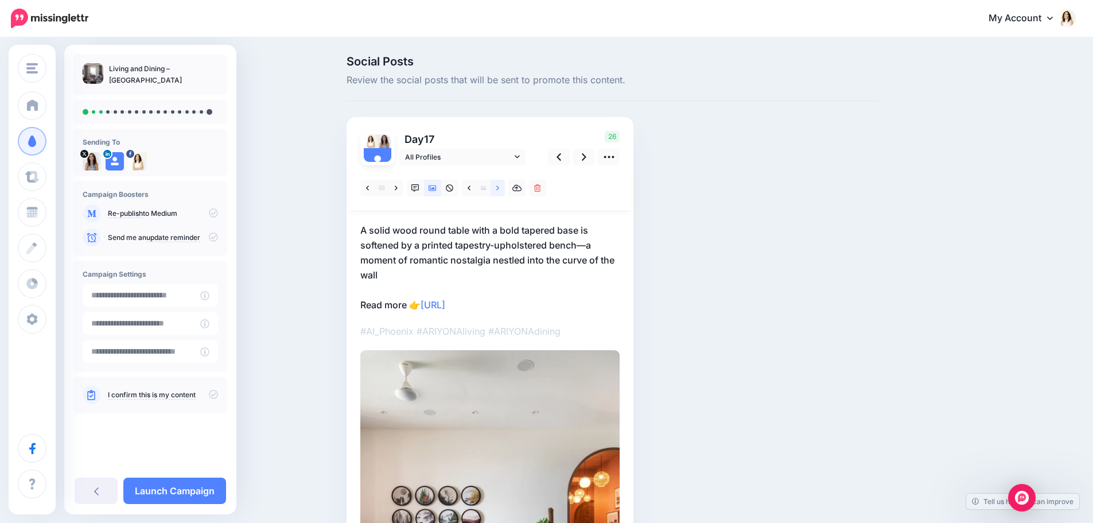
click at [500, 190] on link at bounding box center [497, 188] width 14 height 17
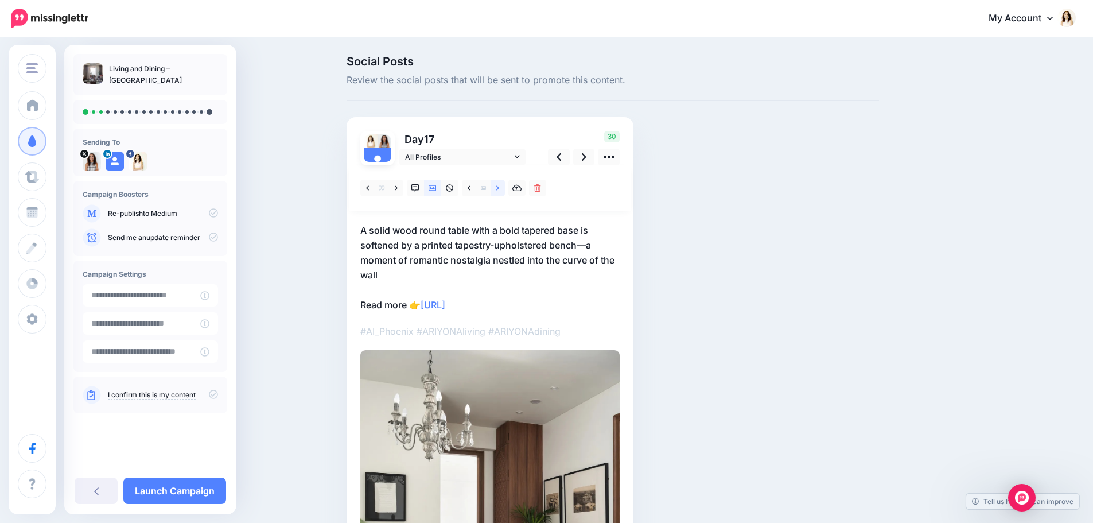
click at [499, 190] on icon at bounding box center [497, 188] width 3 height 8
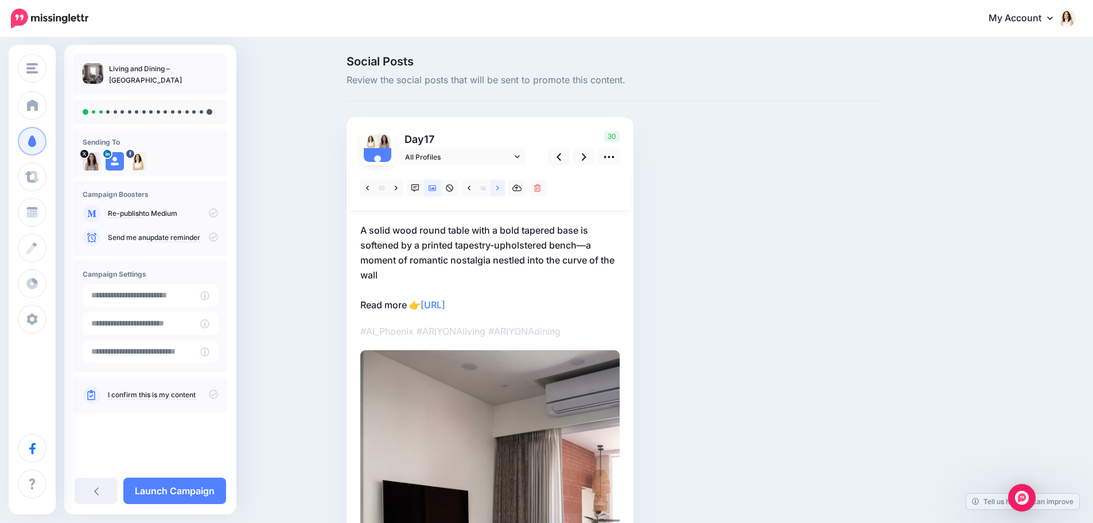
click at [499, 190] on link at bounding box center [497, 188] width 14 height 17
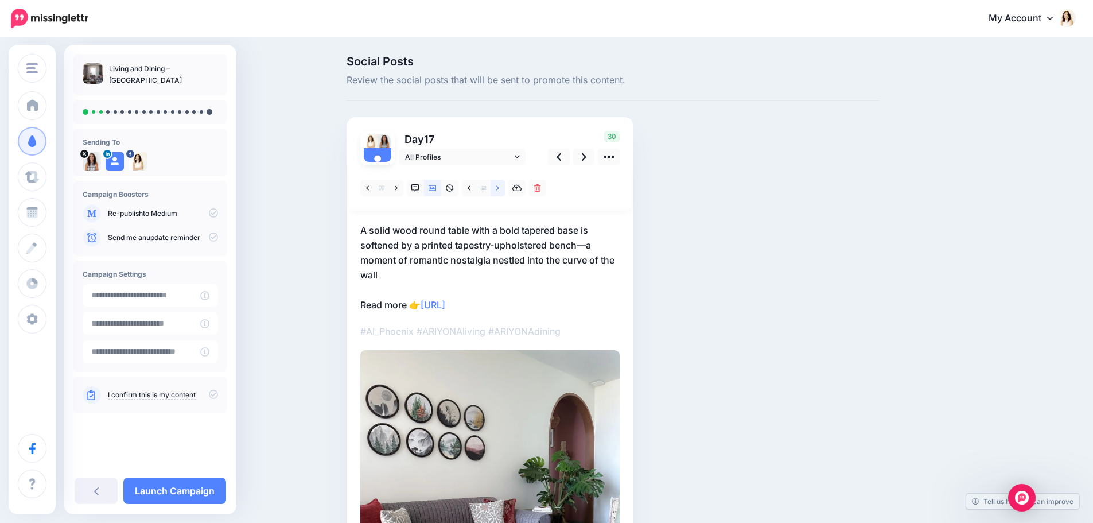
click at [505, 187] on link at bounding box center [497, 188] width 14 height 17
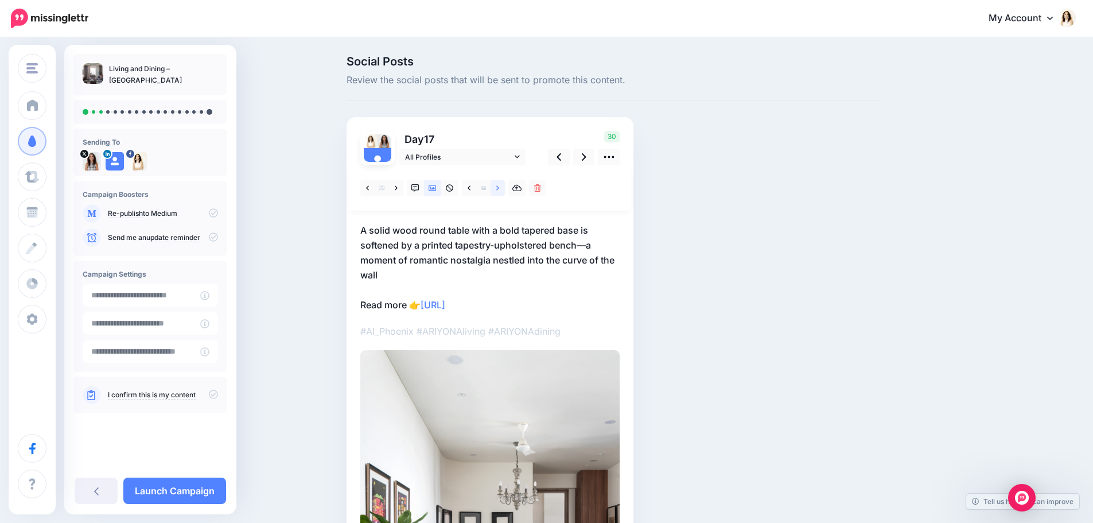
click at [504, 185] on link at bounding box center [497, 188] width 14 height 17
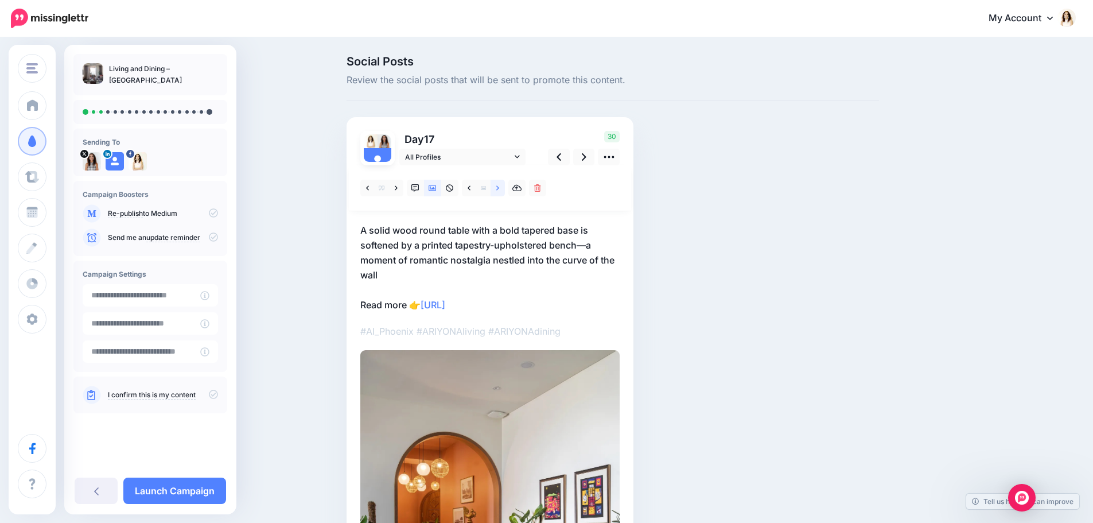
click at [504, 185] on link at bounding box center [497, 188] width 14 height 17
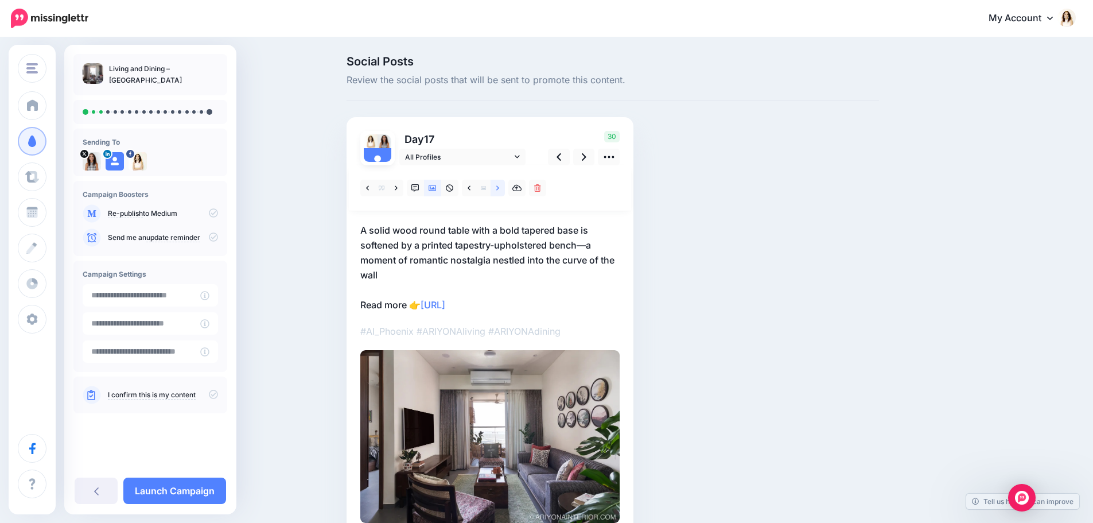
click at [504, 185] on link at bounding box center [497, 188] width 14 height 17
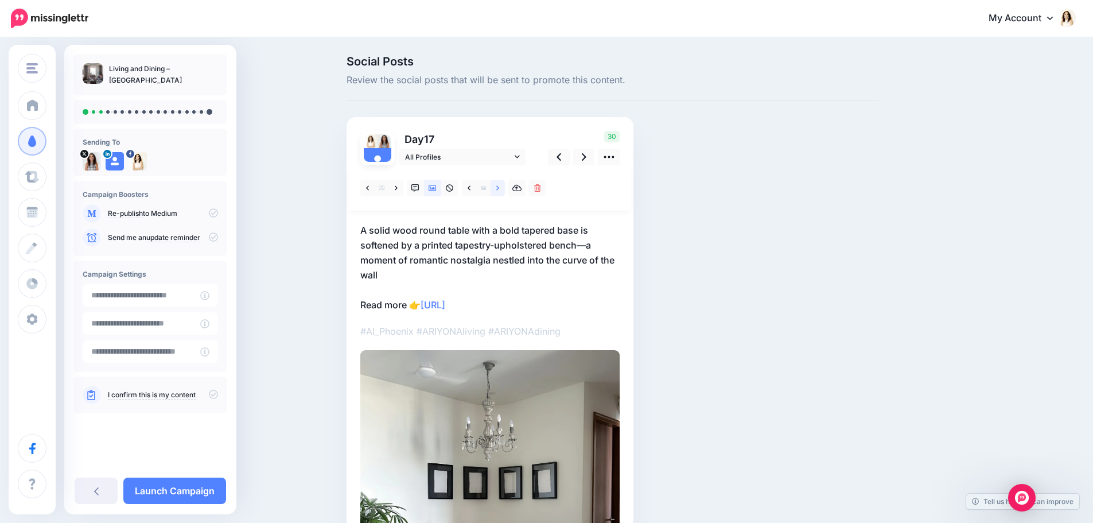
click at [504, 185] on link at bounding box center [497, 188] width 14 height 17
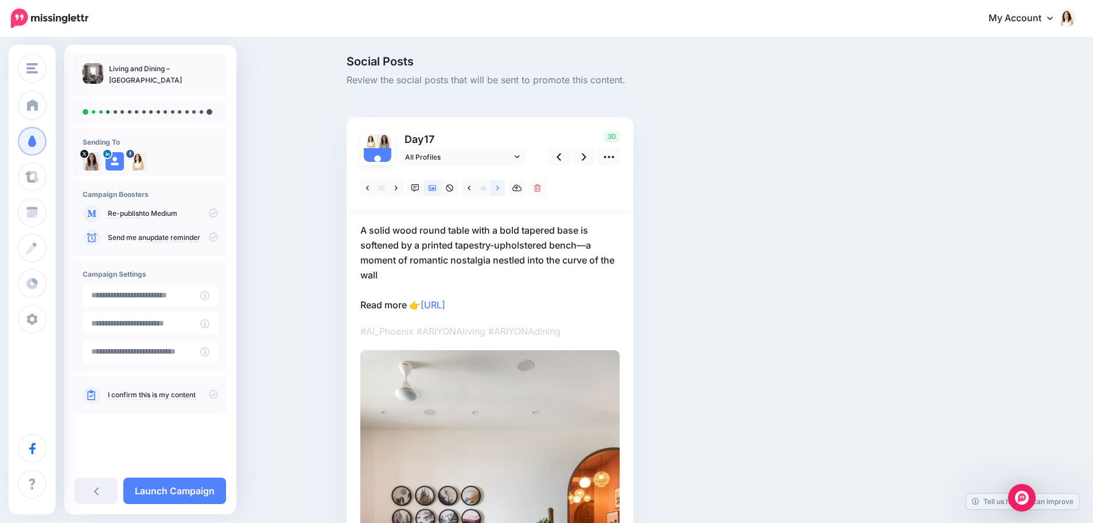
click at [504, 185] on link at bounding box center [497, 188] width 14 height 17
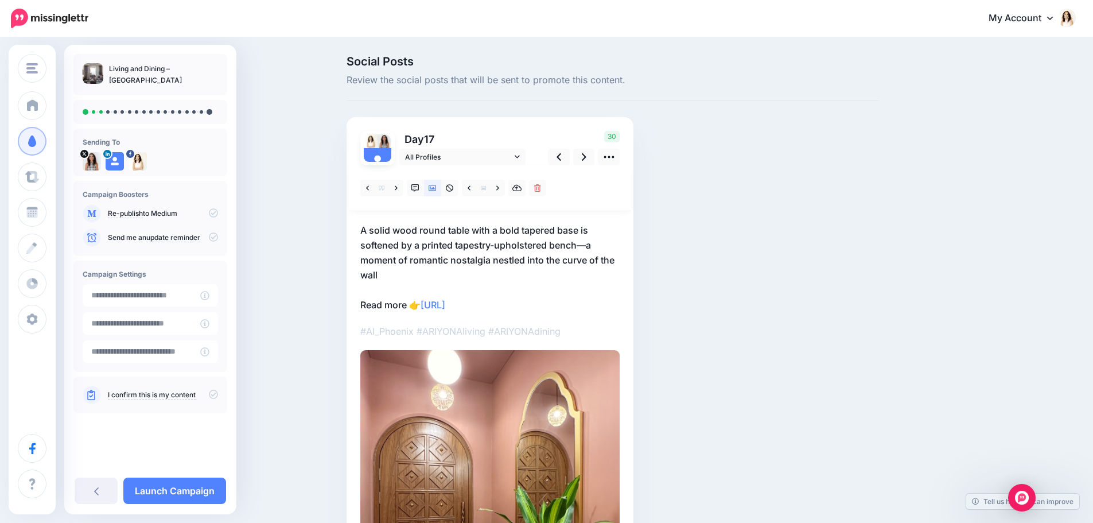
drag, startPoint x: 433, startPoint y: 257, endPoint x: 424, endPoint y: 261, distance: 10.0
click at [433, 257] on p "A solid wood round table with a bold tapered base is softened by a printed tape…" at bounding box center [489, 267] width 259 height 89
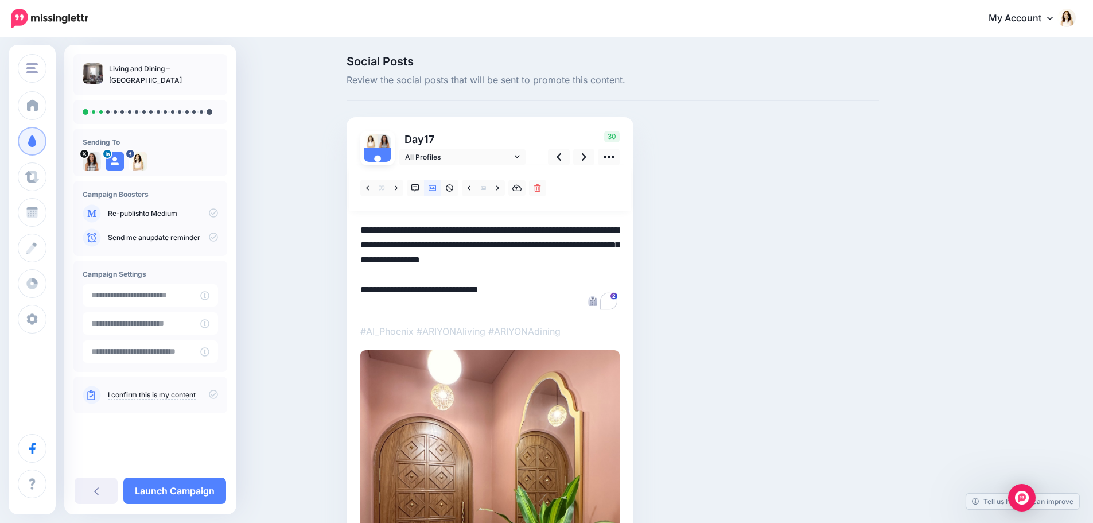
drag, startPoint x: 399, startPoint y: 274, endPoint x: 355, endPoint y: 215, distance: 73.8
click at [355, 215] on div "Day 17 All Profiles" at bounding box center [489, 402] width 287 height 571
paste textarea "**********"
click at [586, 151] on icon at bounding box center [584, 157] width 5 height 12
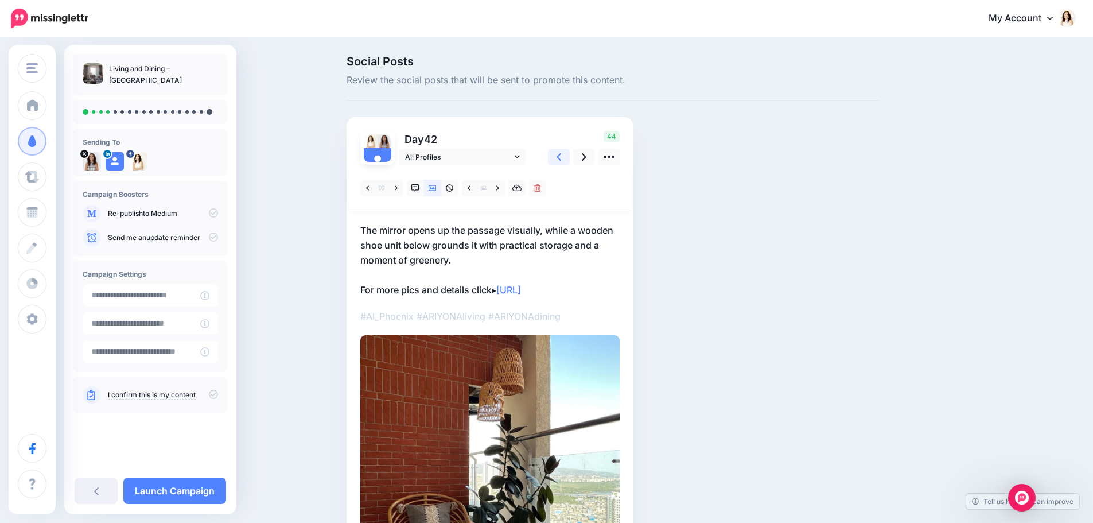
click at [561, 162] on icon at bounding box center [558, 157] width 5 height 12
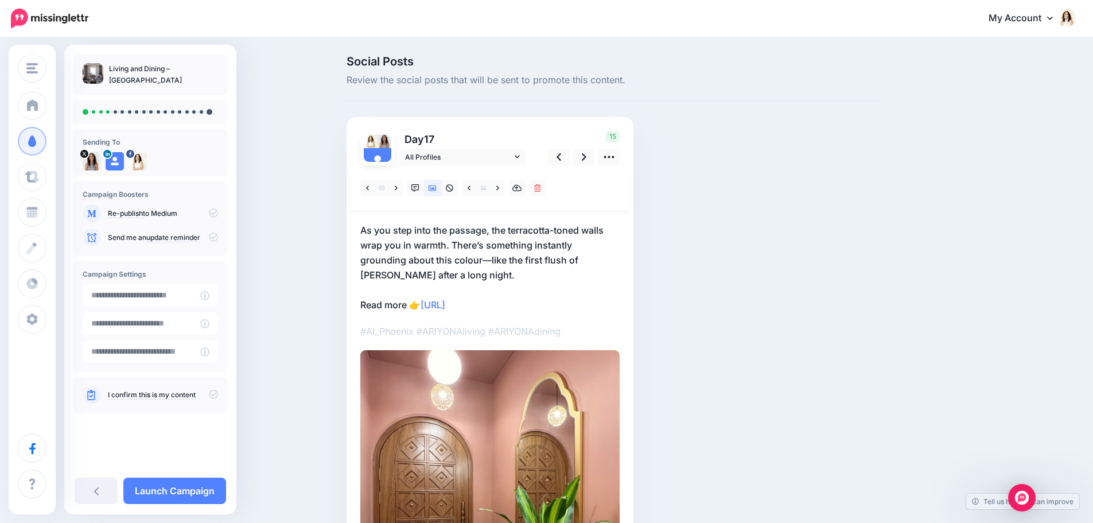
click at [520, 275] on p "As you step into the passage, the terracotta-toned walls wrap you in warmth. Th…" at bounding box center [489, 267] width 259 height 89
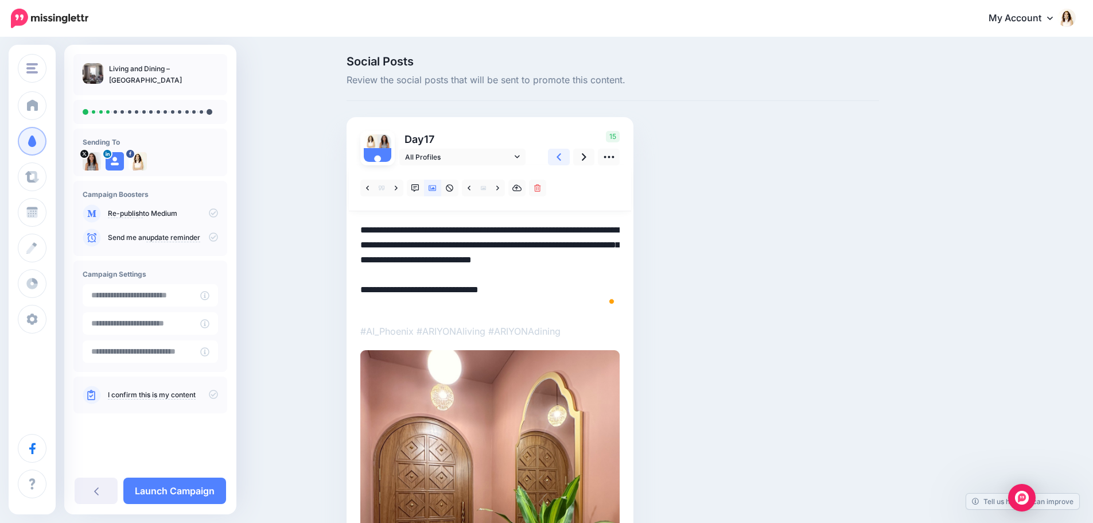
click at [561, 162] on icon at bounding box center [558, 157] width 5 height 12
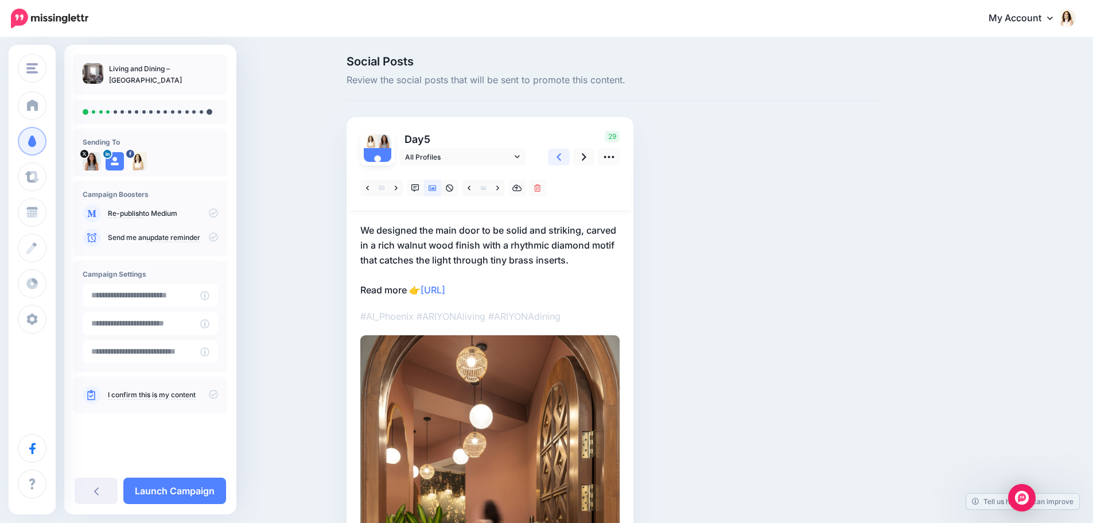
click at [561, 162] on icon at bounding box center [558, 157] width 5 height 12
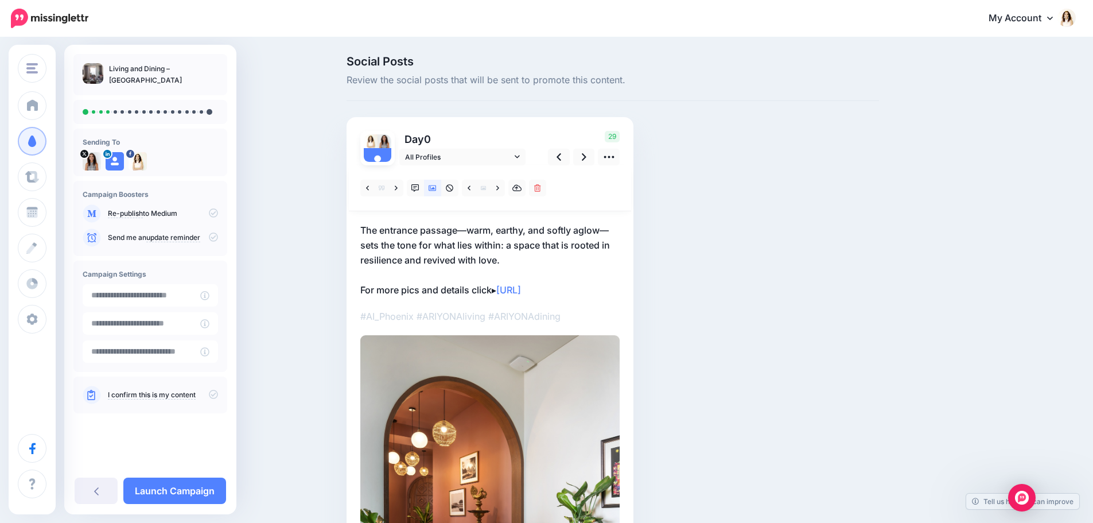
click at [422, 270] on p "The entrance passage—warm, earthy, and softly aglow—sets the tone for what lies…" at bounding box center [489, 260] width 259 height 75
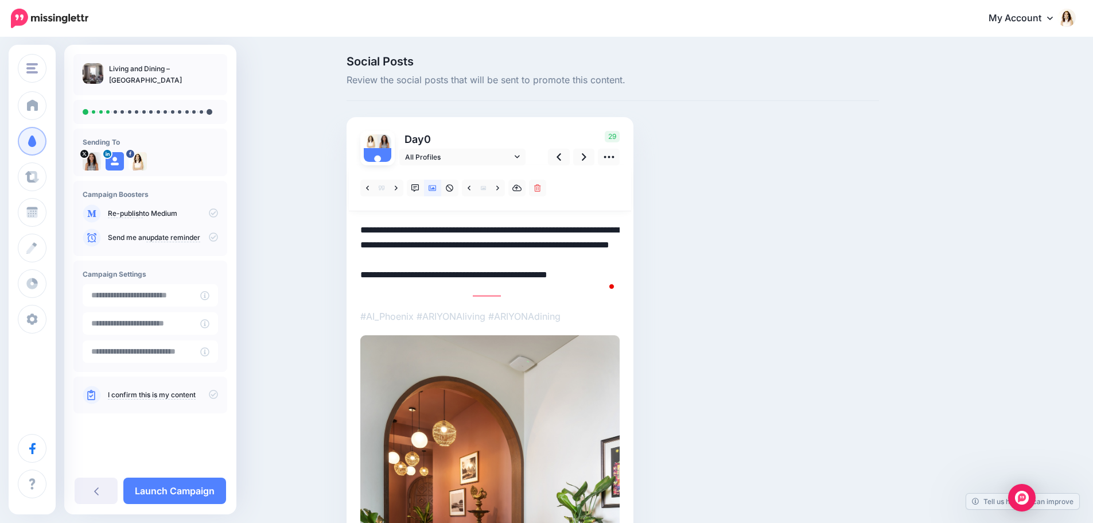
click at [469, 274] on textarea "**********" at bounding box center [489, 260] width 259 height 75
click at [545, 242] on textarea "**********" at bounding box center [489, 260] width 259 height 75
click at [525, 273] on textarea "**********" at bounding box center [489, 260] width 259 height 75
click at [583, 156] on link at bounding box center [584, 157] width 22 height 17
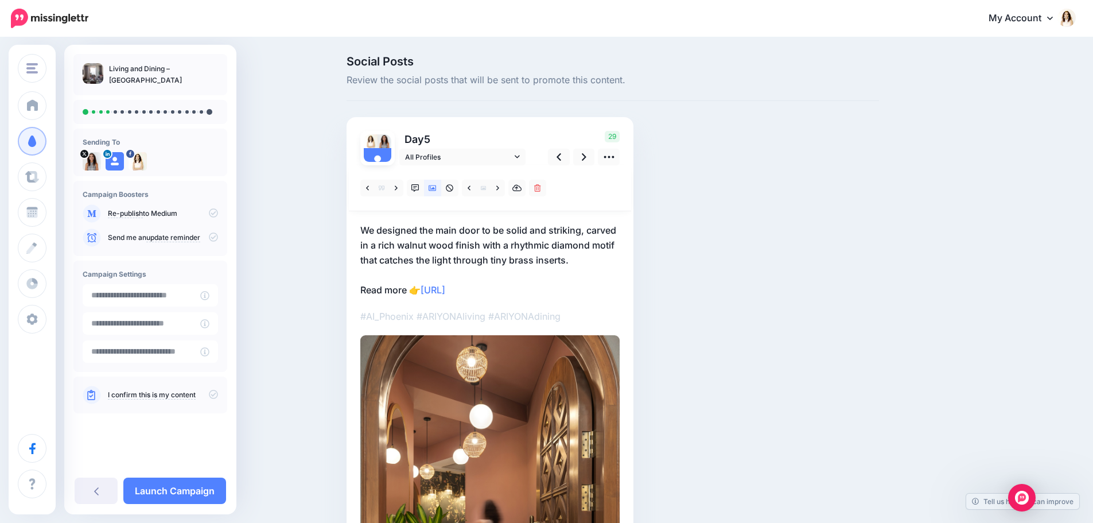
click at [457, 265] on p "We designed the main door to be solid and striking, carved in a rich walnut woo…" at bounding box center [489, 260] width 259 height 75
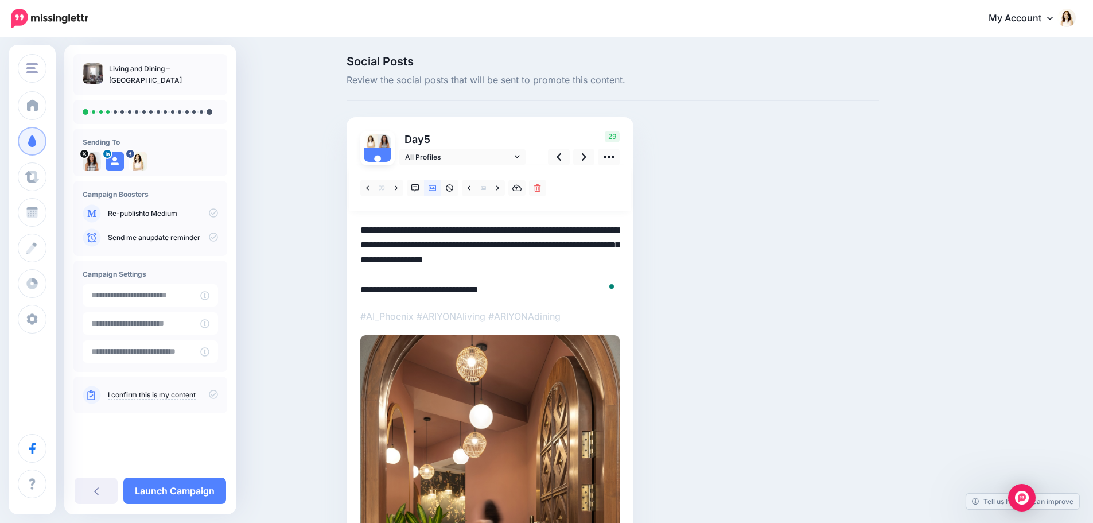
click at [395, 275] on textarea "**********" at bounding box center [489, 260] width 259 height 75
click at [586, 158] on icon at bounding box center [584, 157] width 5 height 12
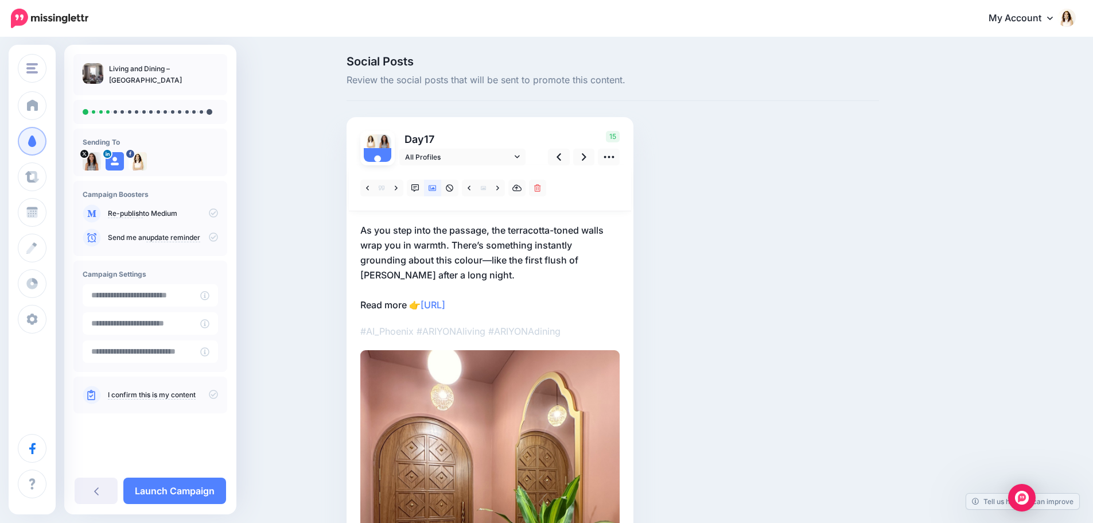
click at [452, 285] on p "As you step into the passage, the terracotta-toned walls wrap you in warmth. Th…" at bounding box center [489, 267] width 259 height 89
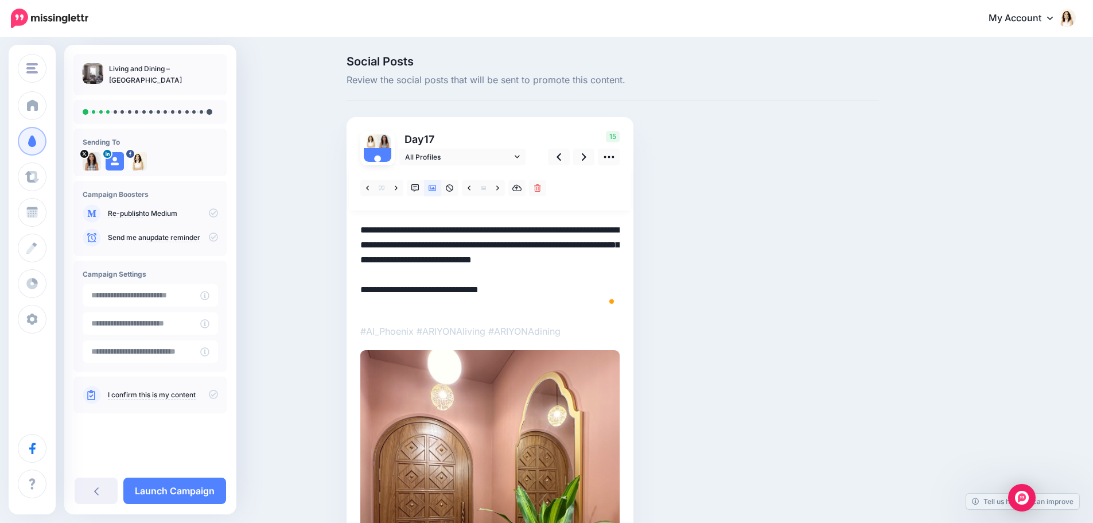
click at [403, 288] on textarea "**********" at bounding box center [489, 267] width 259 height 89
click at [585, 158] on link at bounding box center [584, 157] width 22 height 17
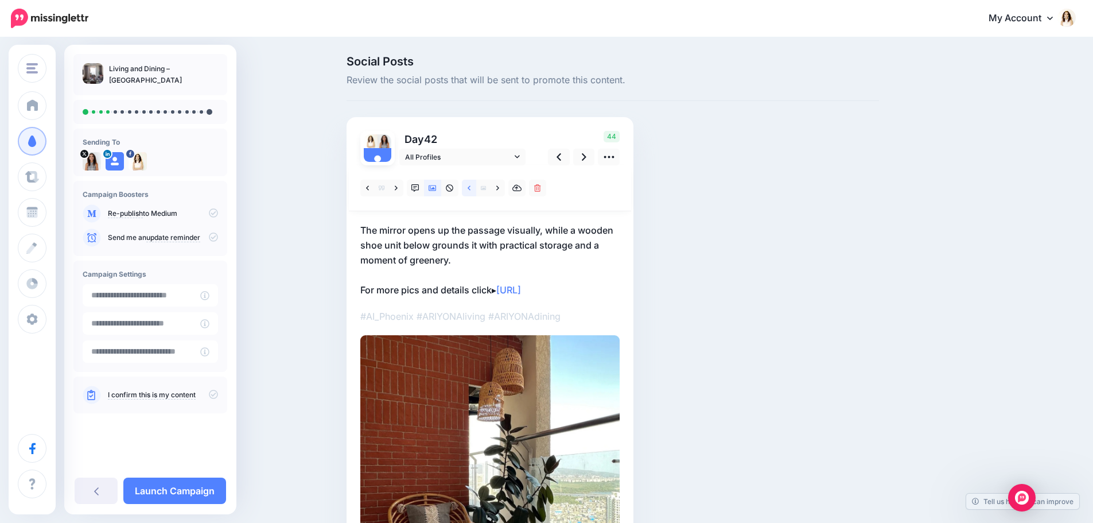
click at [470, 187] on icon at bounding box center [468, 188] width 3 height 8
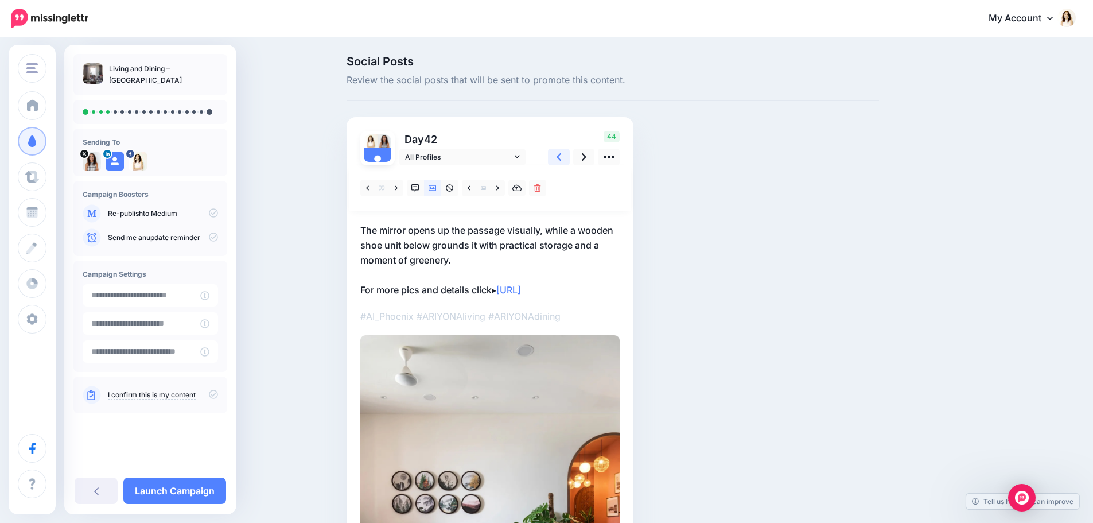
click at [561, 156] on icon at bounding box center [558, 157] width 5 height 12
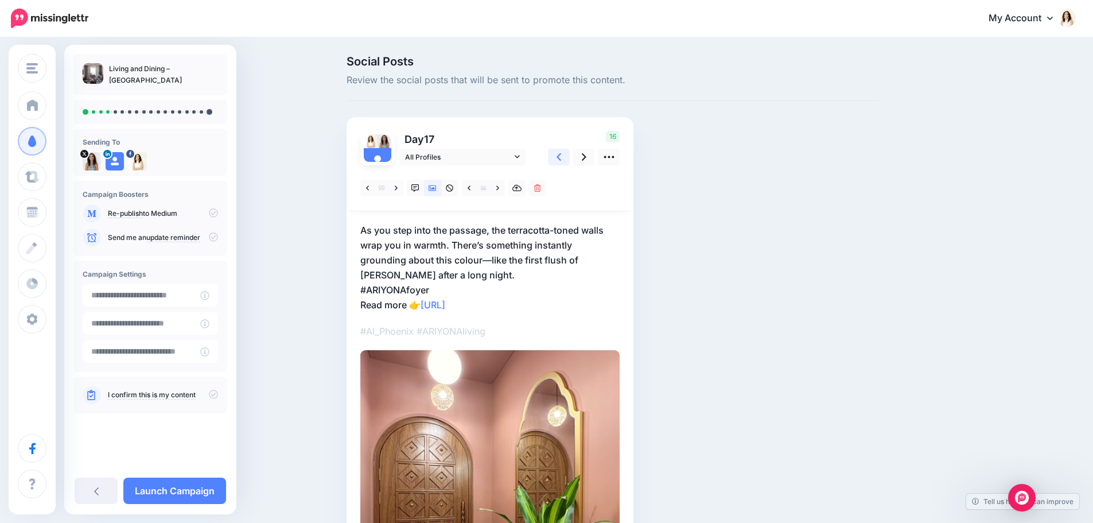
click at [561, 156] on icon at bounding box center [558, 157] width 5 height 12
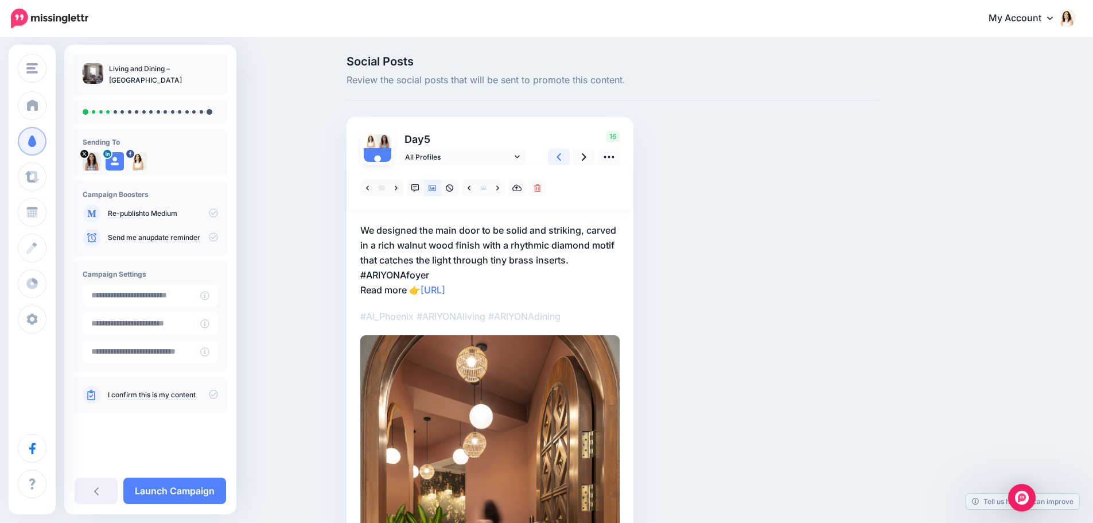
click at [561, 156] on icon at bounding box center [558, 157] width 5 height 12
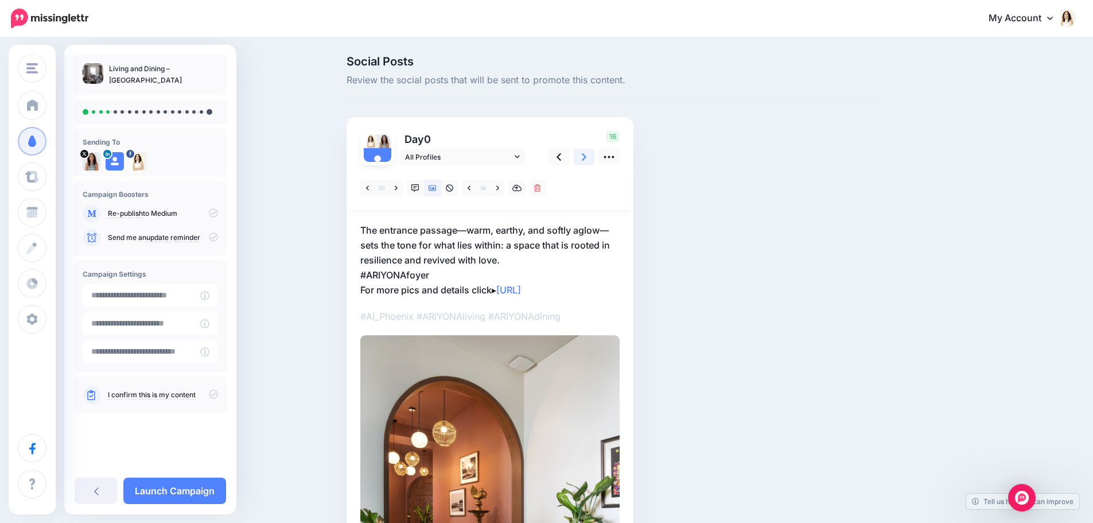
click at [586, 154] on icon at bounding box center [584, 157] width 5 height 12
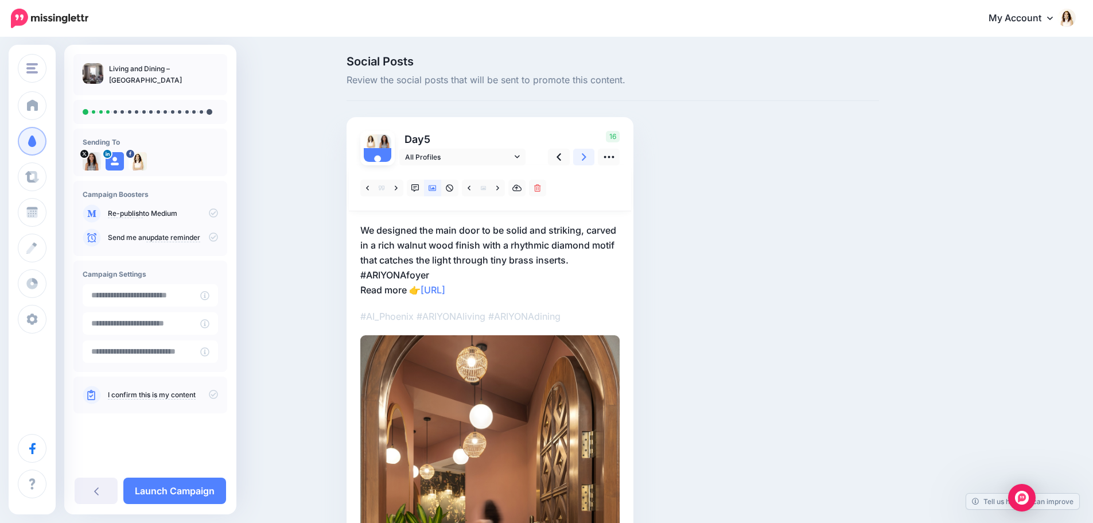
click at [586, 154] on icon at bounding box center [584, 157] width 5 height 12
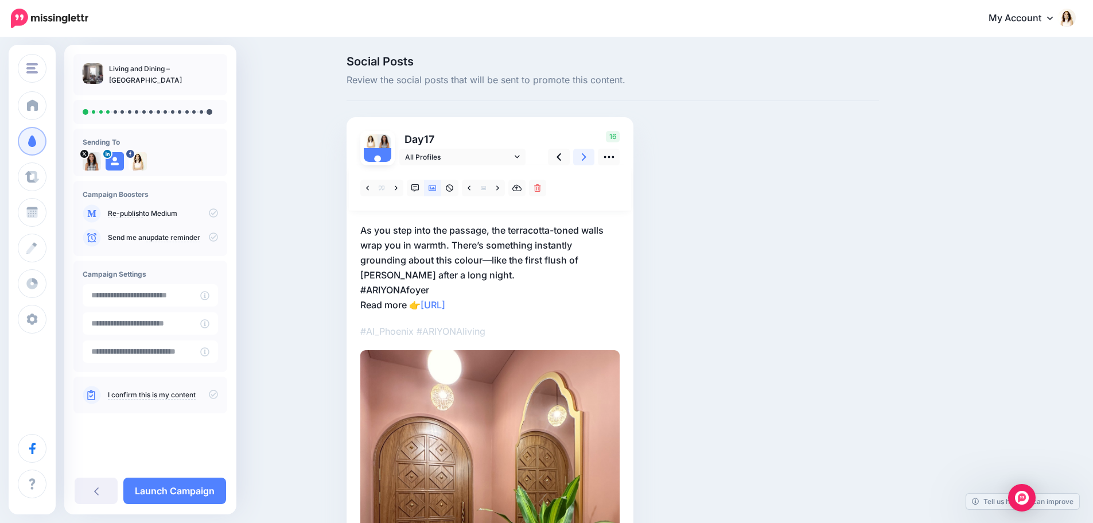
click at [586, 154] on icon at bounding box center [584, 157] width 5 height 12
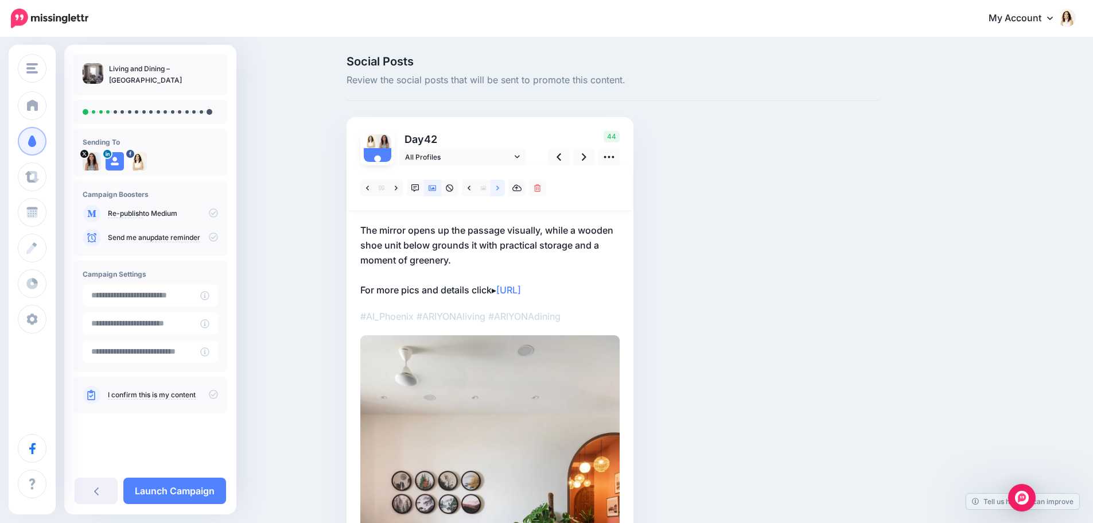
click at [499, 191] on icon at bounding box center [497, 188] width 3 height 8
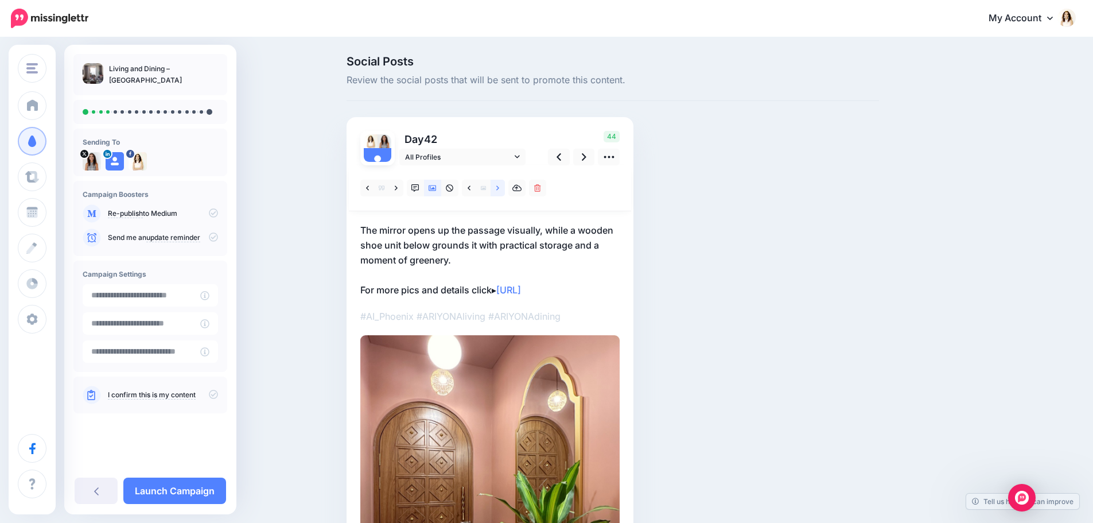
click at [499, 191] on icon at bounding box center [497, 188] width 3 height 8
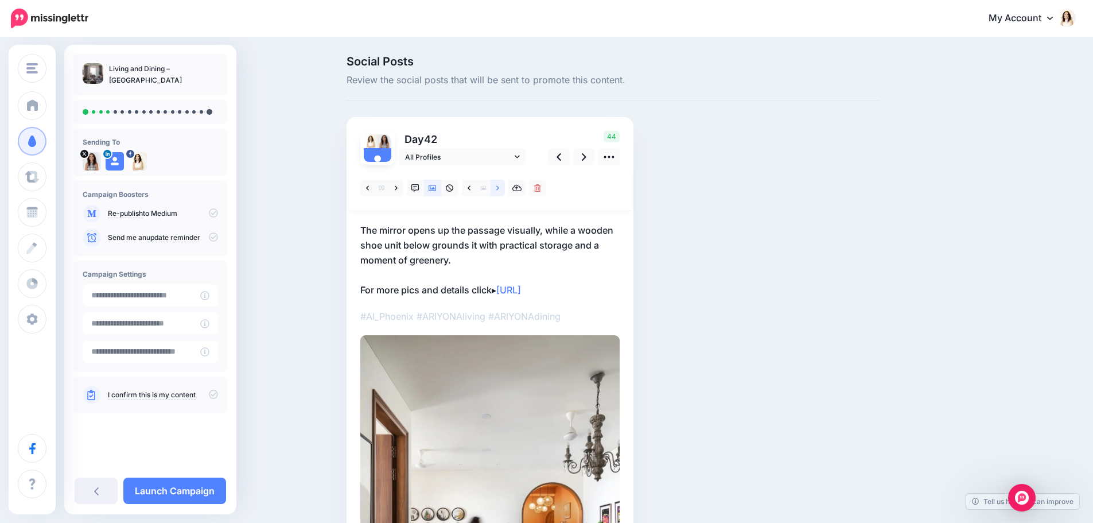
click at [499, 191] on icon at bounding box center [497, 188] width 3 height 8
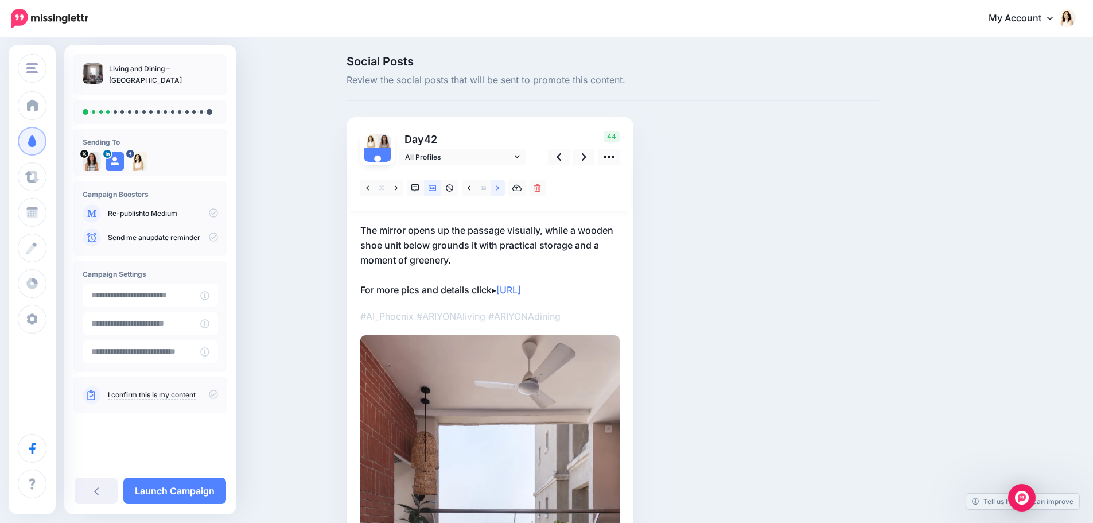
click at [499, 191] on icon at bounding box center [497, 188] width 3 height 8
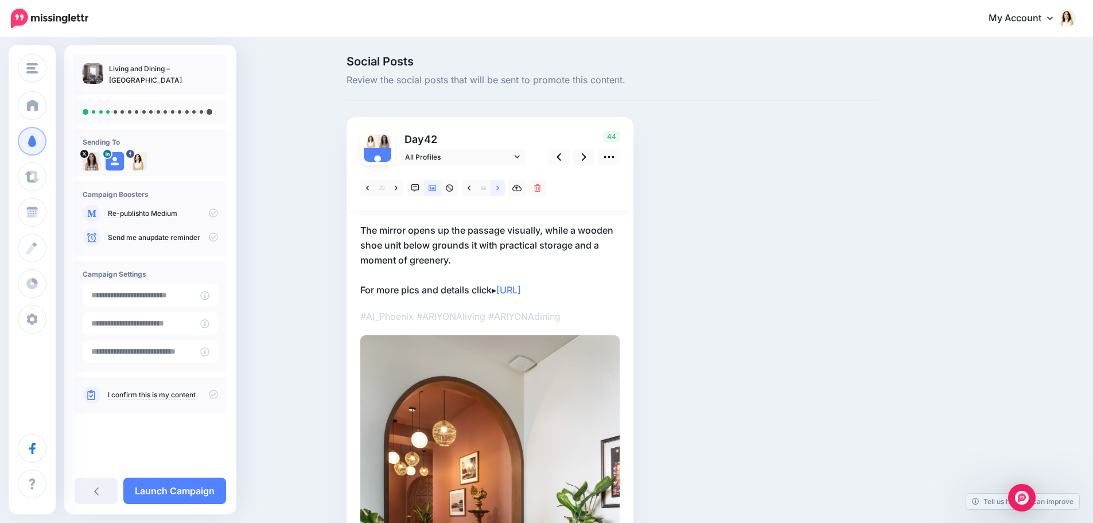
click at [499, 191] on icon at bounding box center [497, 188] width 3 height 8
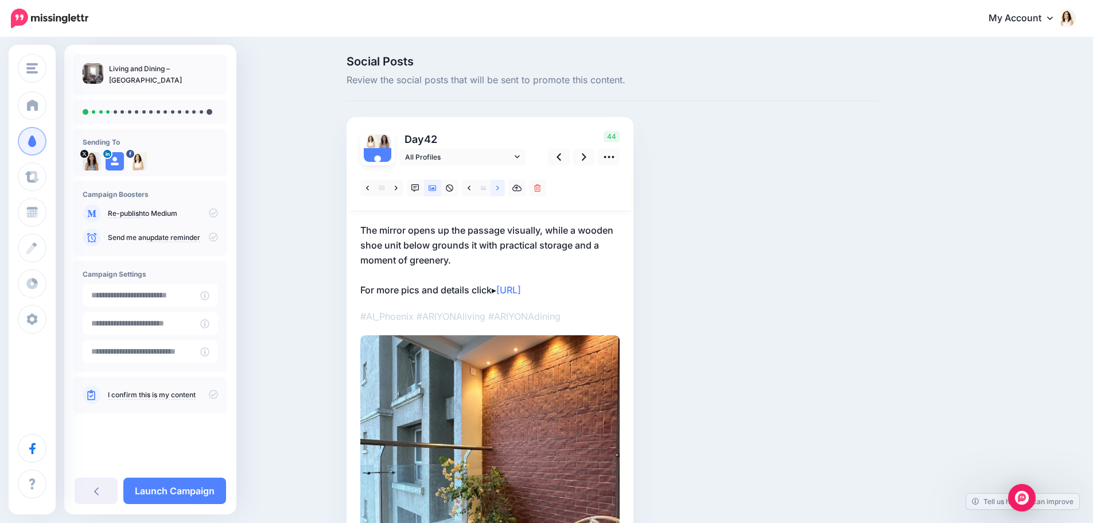
click at [499, 191] on icon at bounding box center [497, 188] width 3 height 8
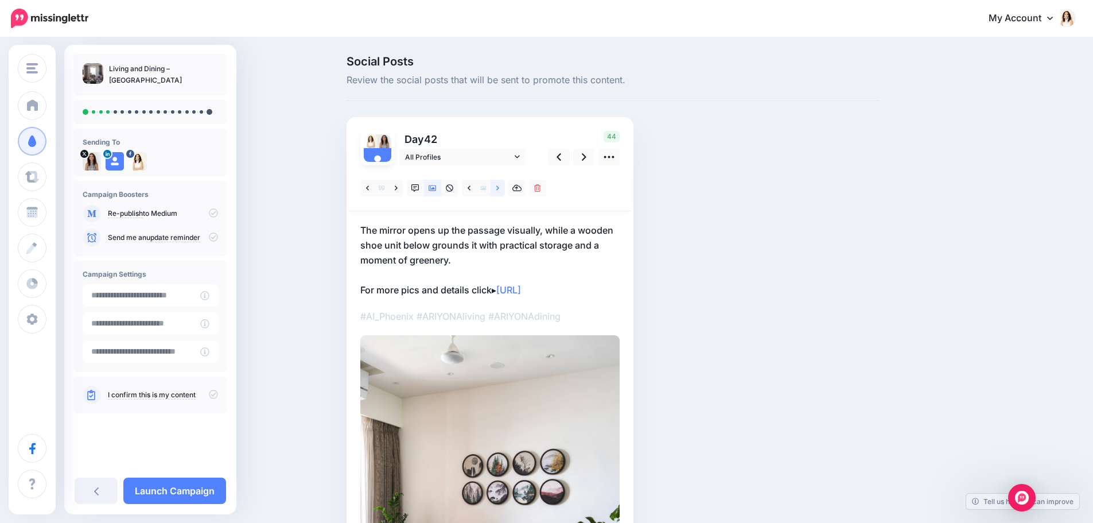
click at [499, 191] on icon at bounding box center [497, 188] width 3 height 8
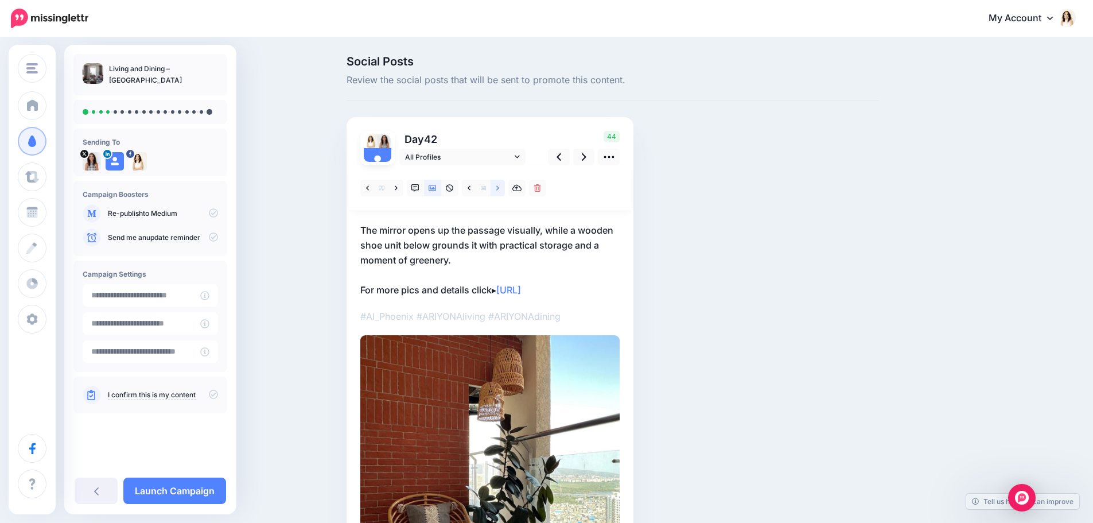
click at [499, 191] on icon at bounding box center [497, 188] width 3 height 8
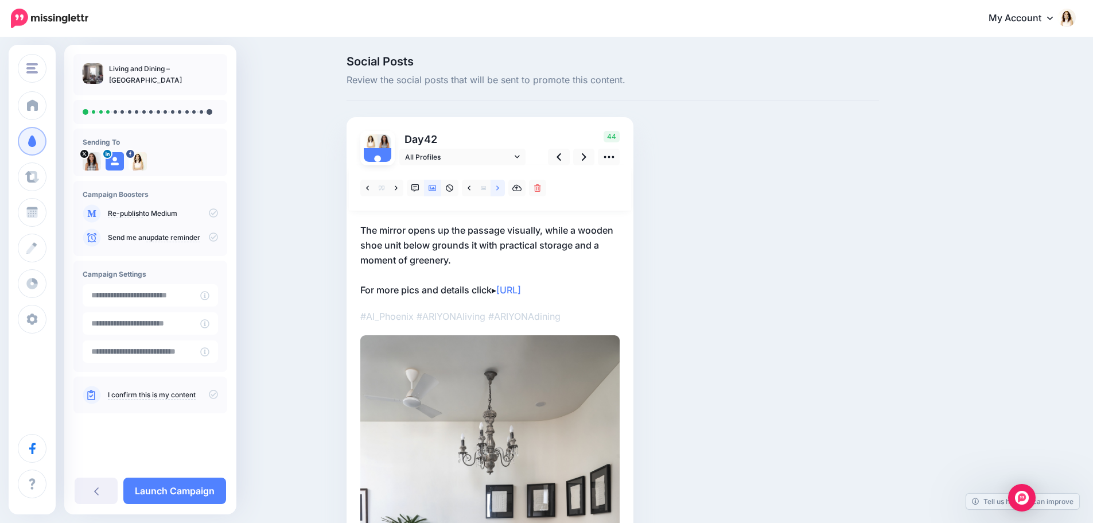
click at [499, 191] on icon at bounding box center [497, 188] width 3 height 8
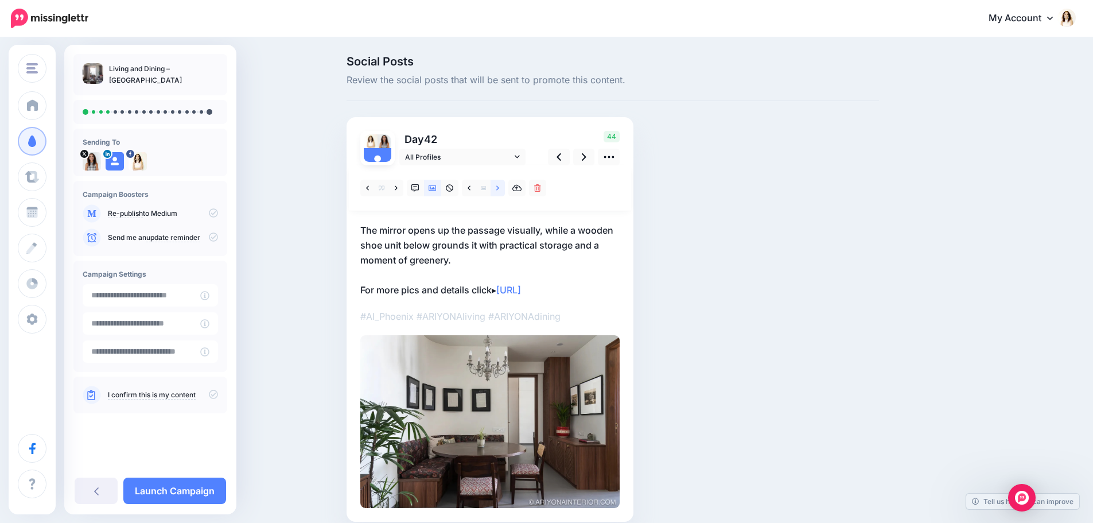
click at [499, 191] on icon at bounding box center [497, 188] width 3 height 8
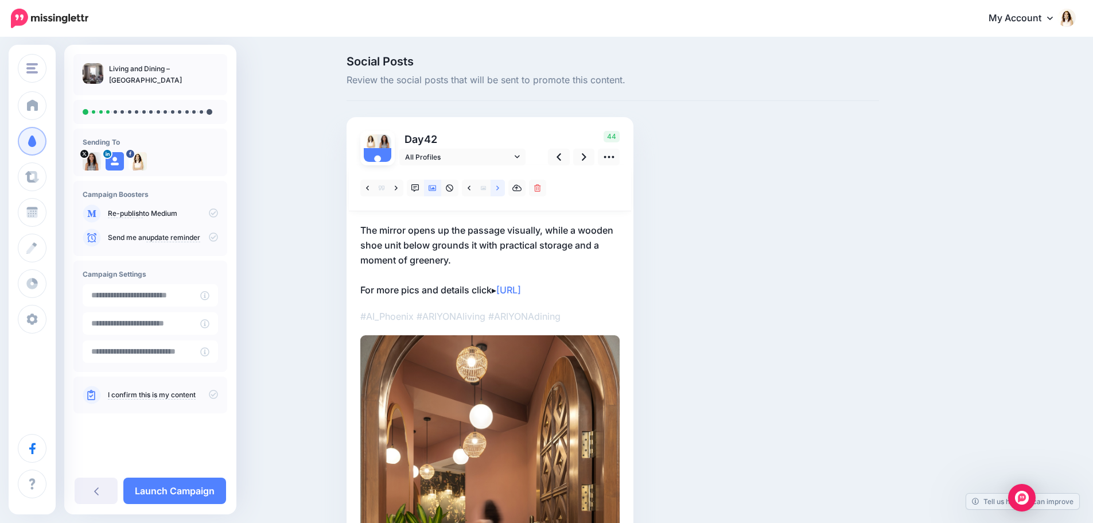
click at [499, 191] on icon at bounding box center [497, 188] width 3 height 8
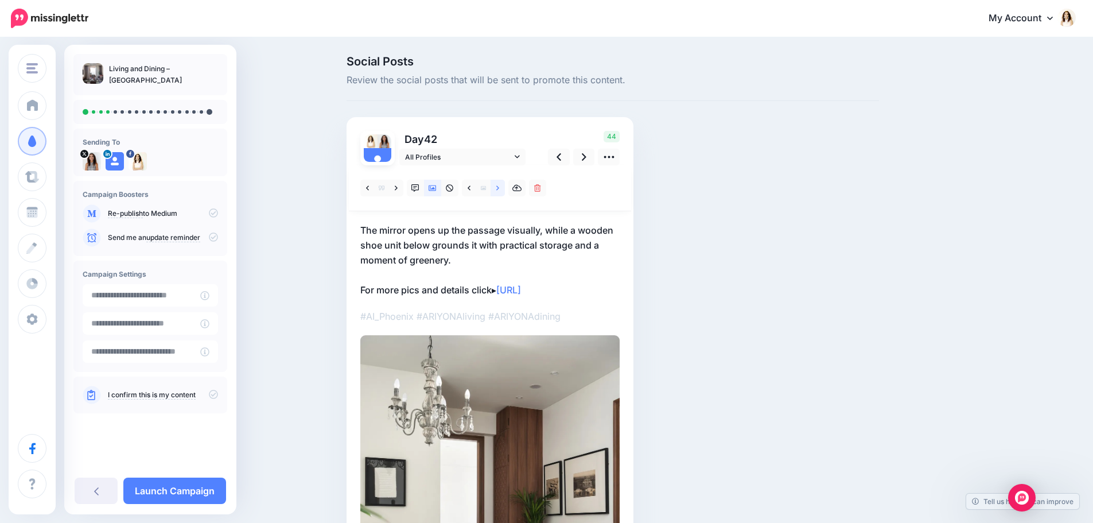
click at [499, 191] on icon at bounding box center [497, 188] width 3 height 8
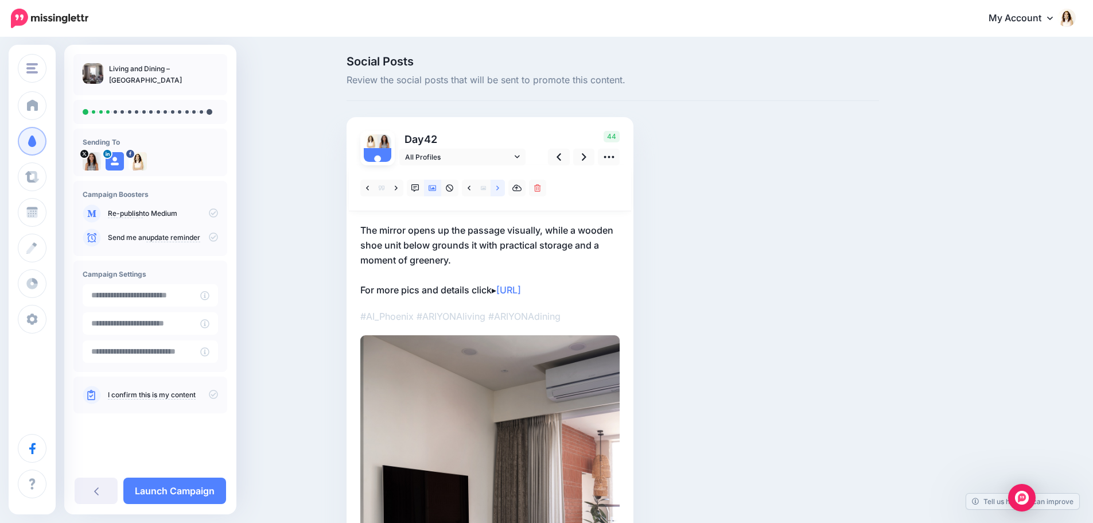
click at [499, 191] on icon at bounding box center [497, 188] width 3 height 8
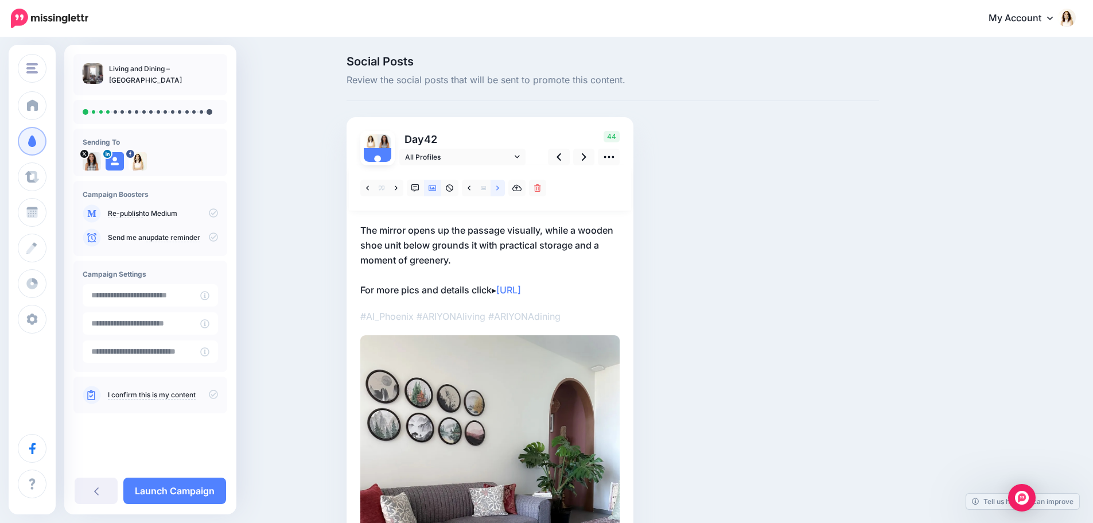
click at [499, 191] on icon at bounding box center [497, 188] width 3 height 8
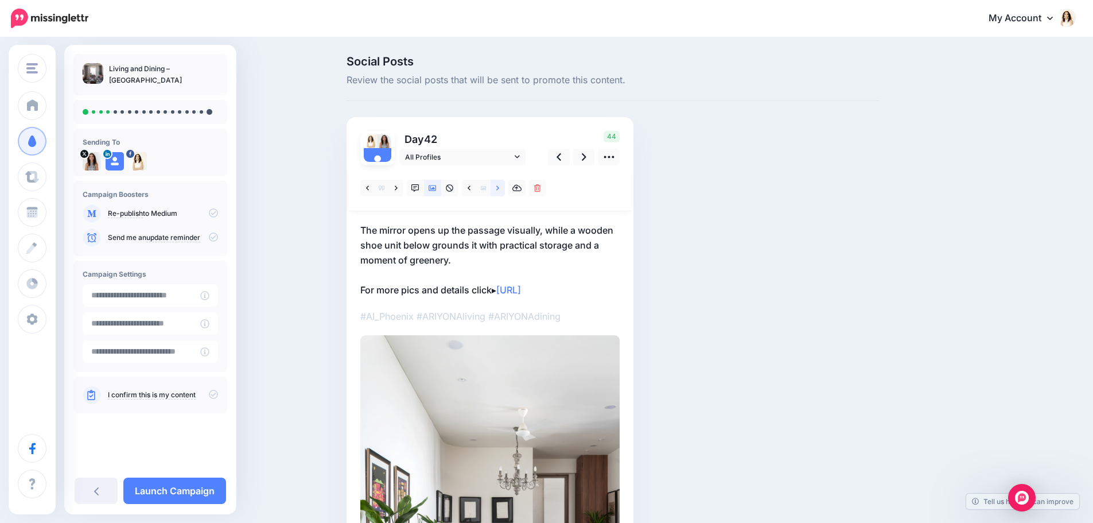
click at [499, 191] on icon at bounding box center [497, 188] width 3 height 8
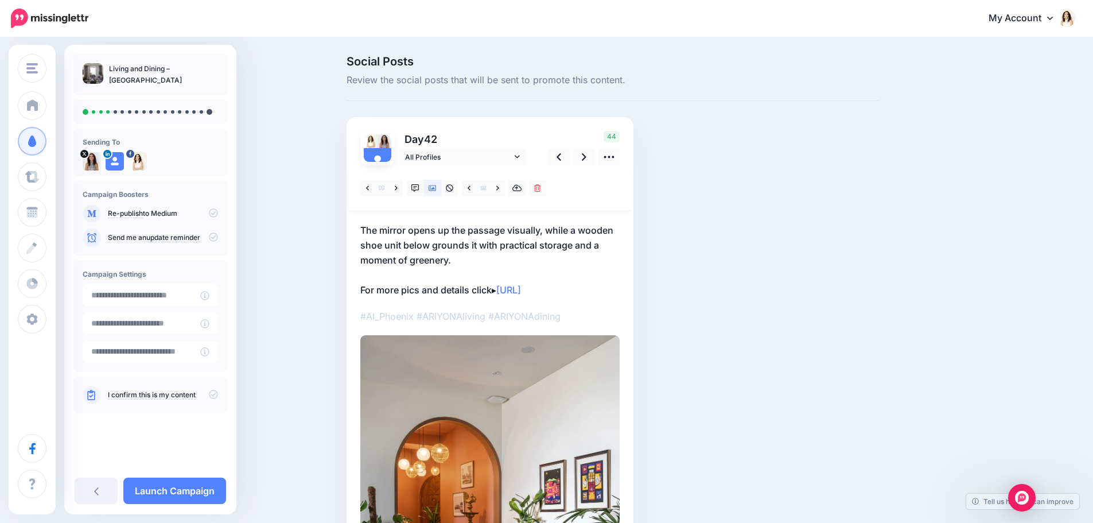
click at [454, 239] on p "The mirror opens up the passage visually, while a wooden shoe unit below ground…" at bounding box center [489, 260] width 259 height 75
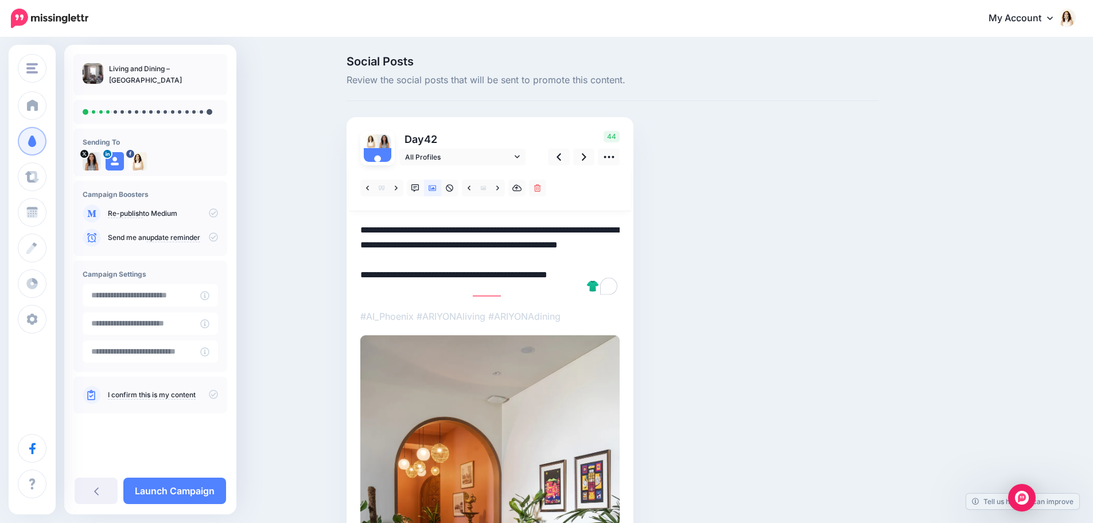
drag, startPoint x: 458, startPoint y: 261, endPoint x: 362, endPoint y: 232, distance: 100.5
click at [362, 232] on div "Day 42 All Profiles" at bounding box center [489, 428] width 287 height 622
paste textarea "**********"
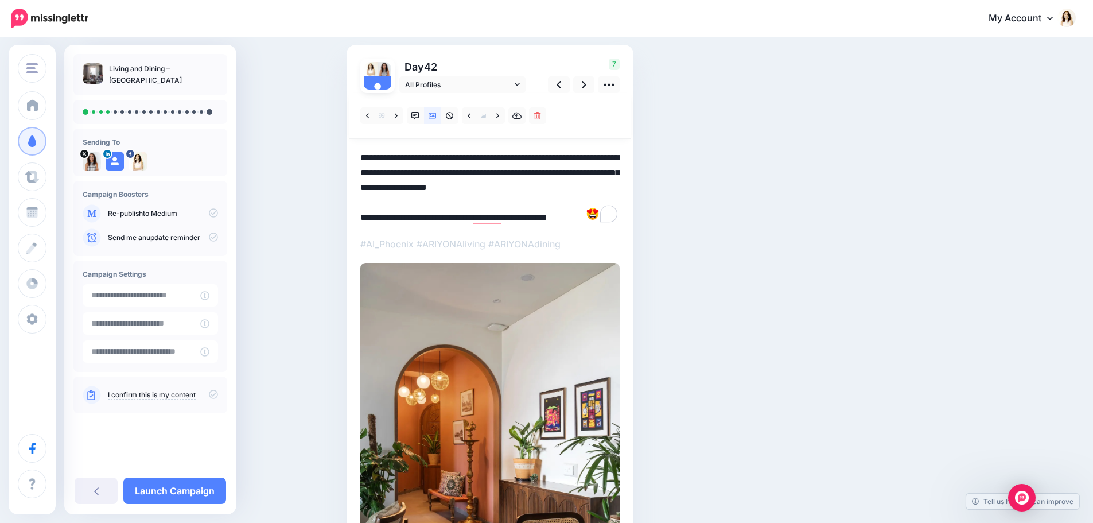
scroll to position [57, 0]
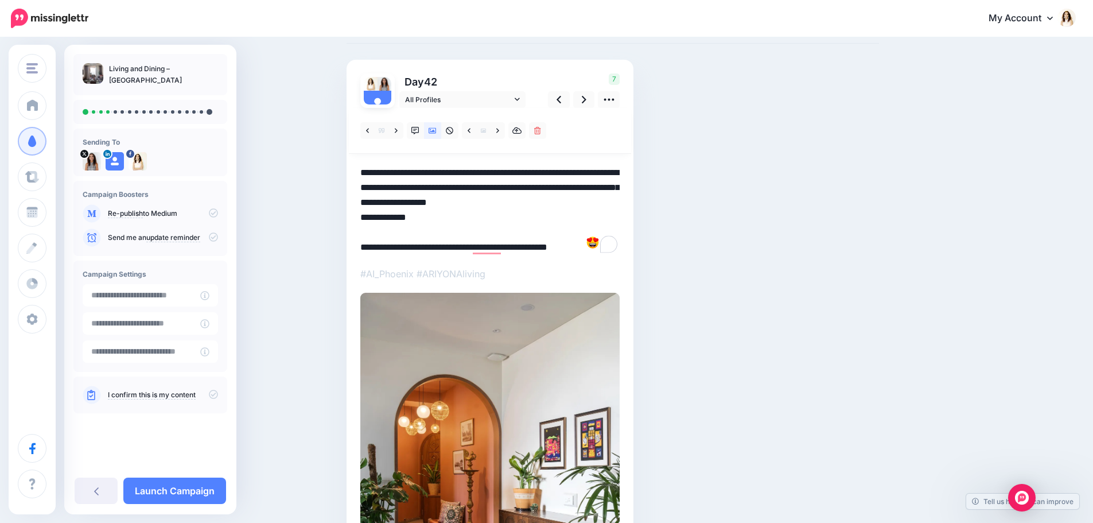
click at [609, 167] on textarea "**********" at bounding box center [489, 209] width 259 height 89
click at [586, 96] on icon at bounding box center [584, 99] width 5 height 12
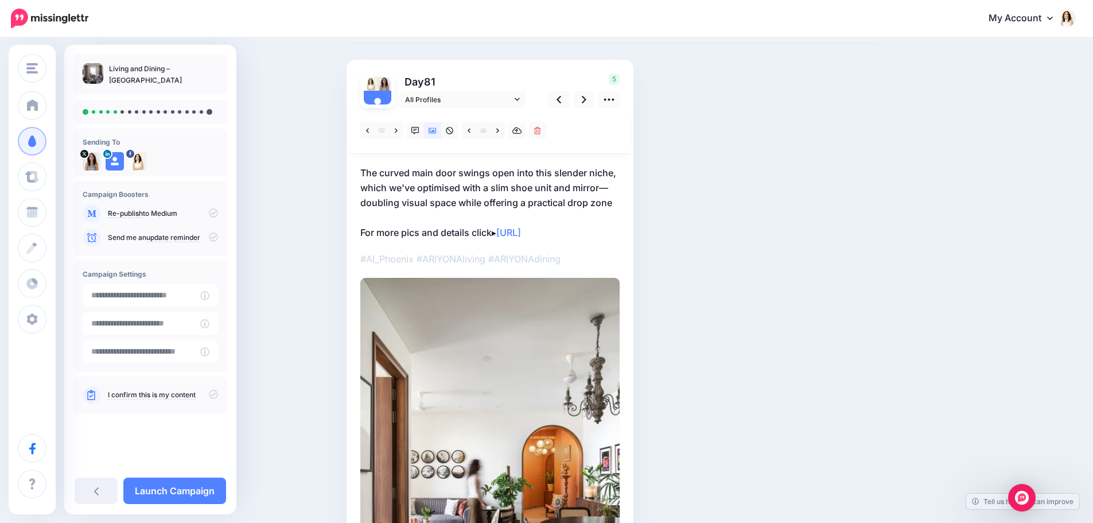
click at [457, 180] on p "The curved main door swings open into this slender niche, which we've optimised…" at bounding box center [489, 202] width 259 height 75
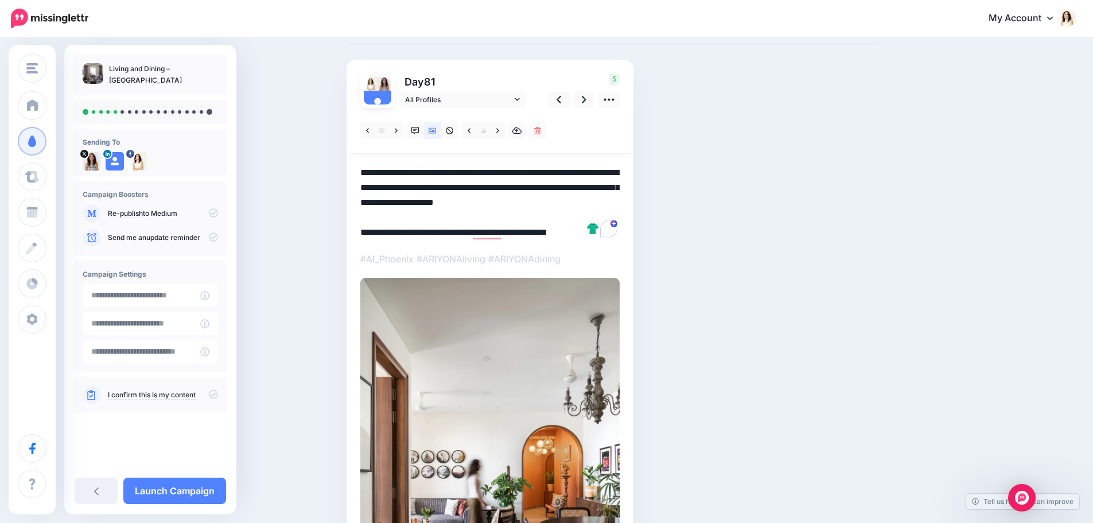
drag, startPoint x: 619, startPoint y: 202, endPoint x: 365, endPoint y: 169, distance: 256.8
click at [365, 169] on textarea "**********" at bounding box center [489, 202] width 259 height 75
paste textarea "To enrich screen reader interactions, please activate Accessibility in Grammarl…"
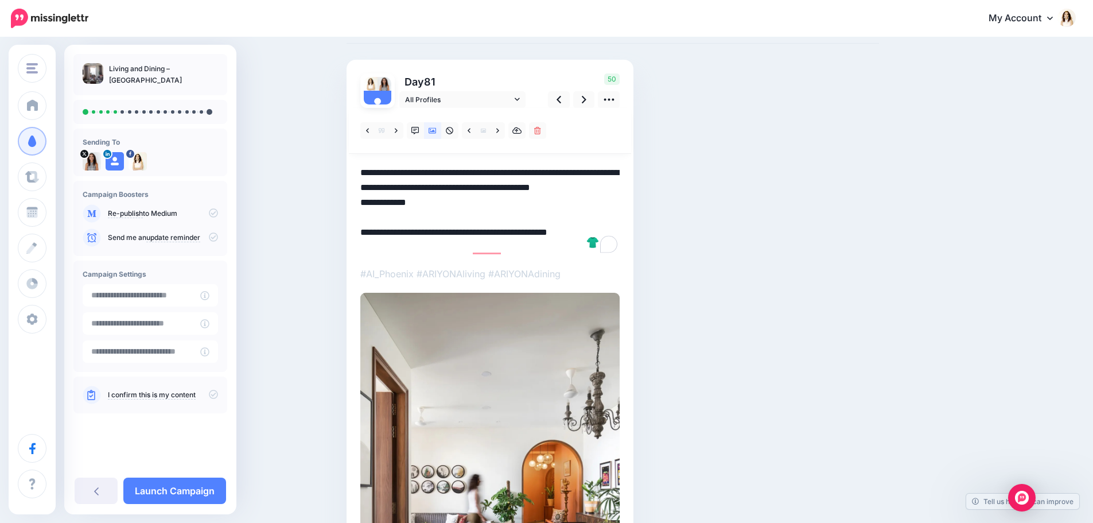
click at [517, 211] on textarea "**********" at bounding box center [489, 209] width 259 height 89
click at [583, 96] on link at bounding box center [584, 99] width 22 height 17
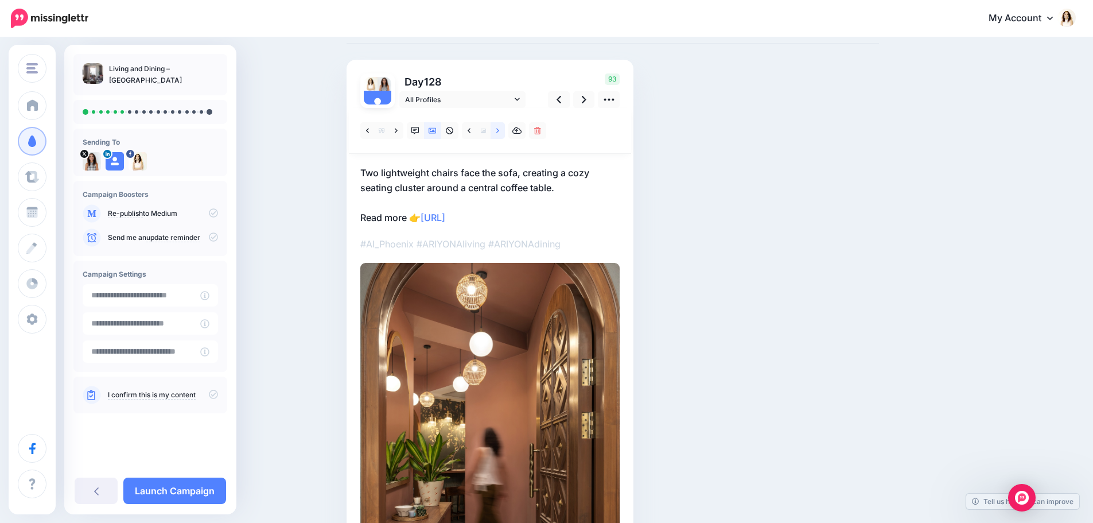
click at [499, 134] on icon at bounding box center [497, 131] width 3 height 8
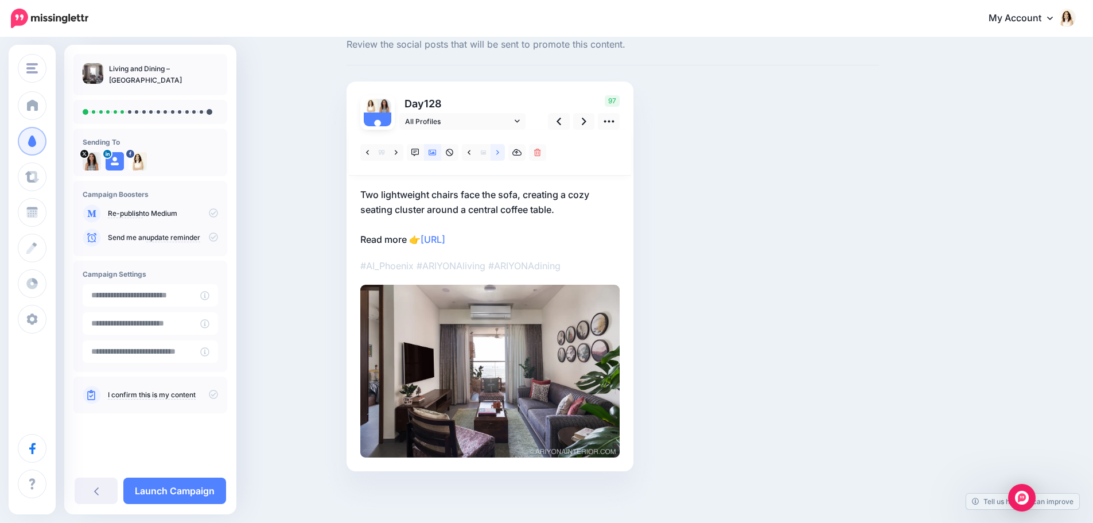
scroll to position [36, 0]
click at [501, 134] on div at bounding box center [490, 153] width 282 height 46
click at [499, 153] on icon at bounding box center [497, 153] width 3 height 8
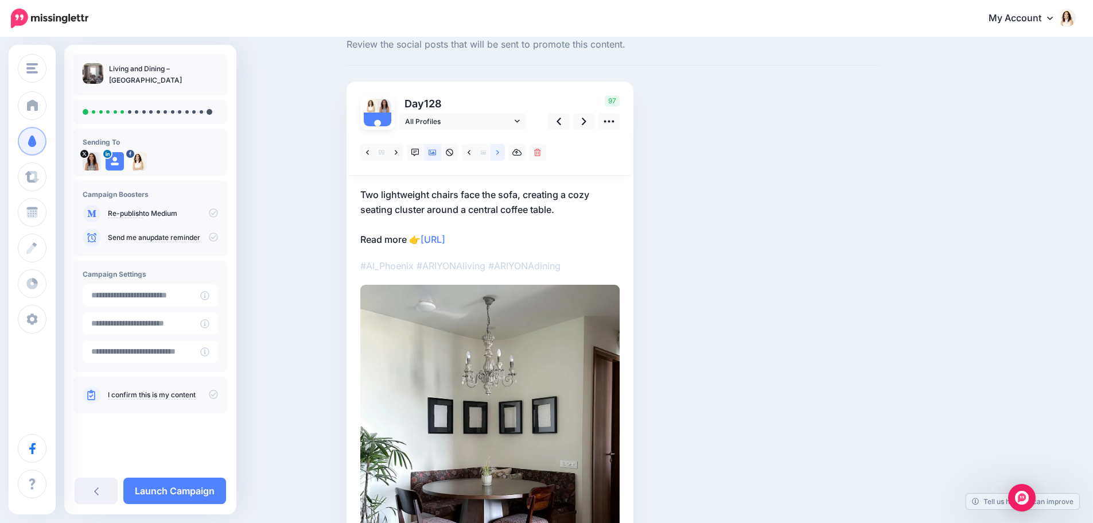
click at [499, 153] on icon at bounding box center [497, 153] width 3 height 8
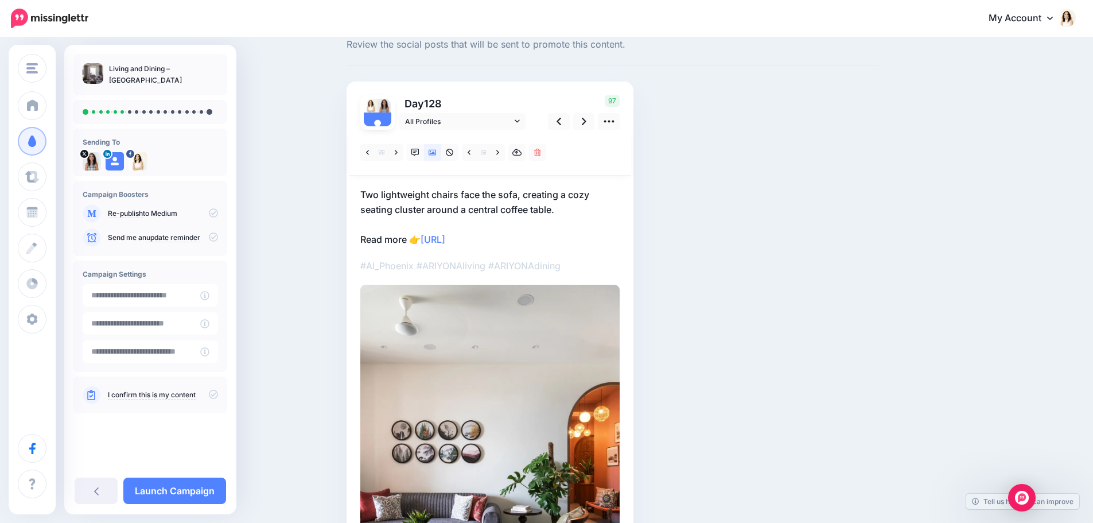
click at [504, 191] on p "Two lightweight chairs face the sofa, creating a cozy seating cluster around a …" at bounding box center [489, 217] width 259 height 60
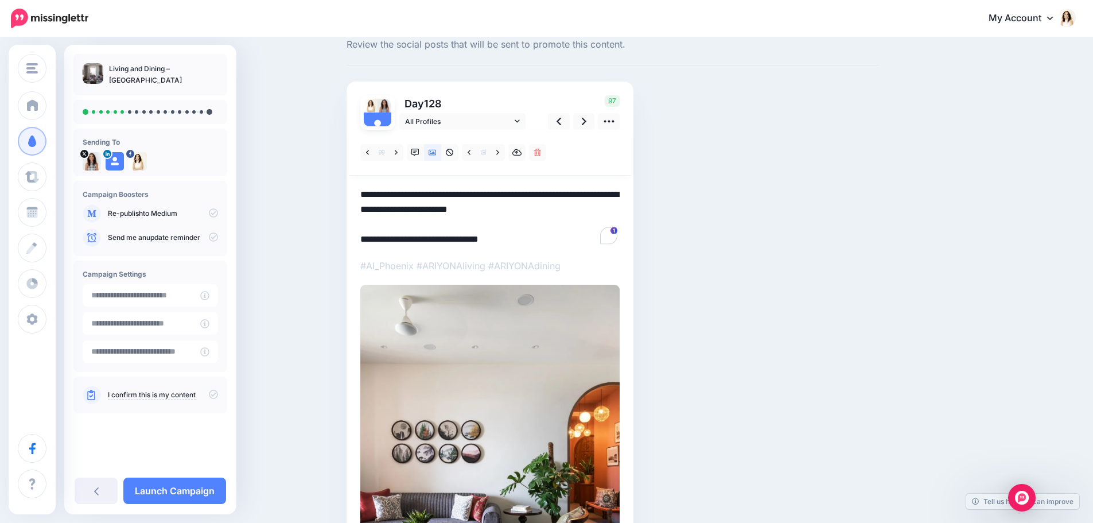
drag, startPoint x: 568, startPoint y: 208, endPoint x: 361, endPoint y: 185, distance: 208.3
click at [361, 185] on div "Day 128 All Profiles" at bounding box center [489, 384] width 287 height 607
paste textarea "**********"
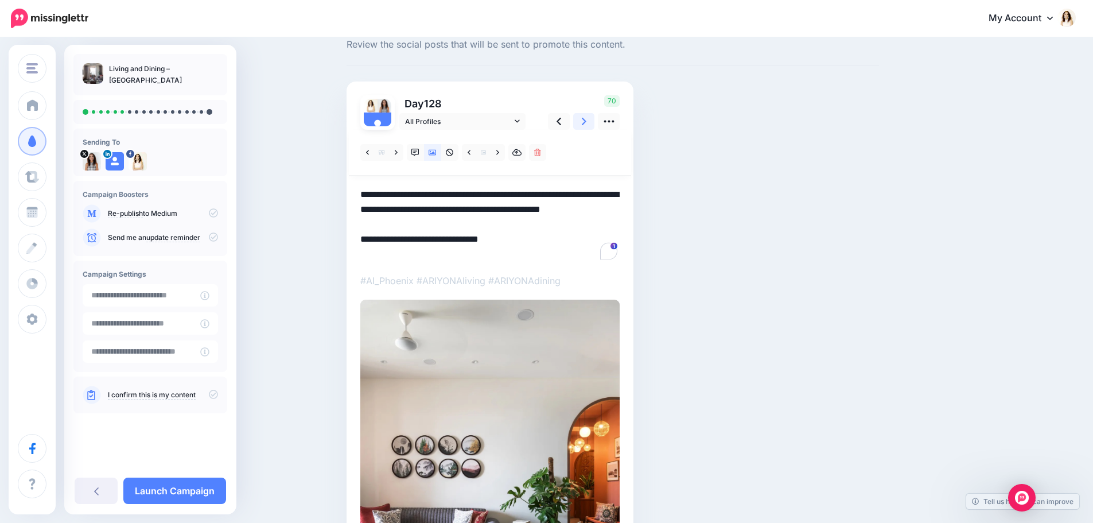
click at [586, 122] on icon at bounding box center [584, 121] width 5 height 12
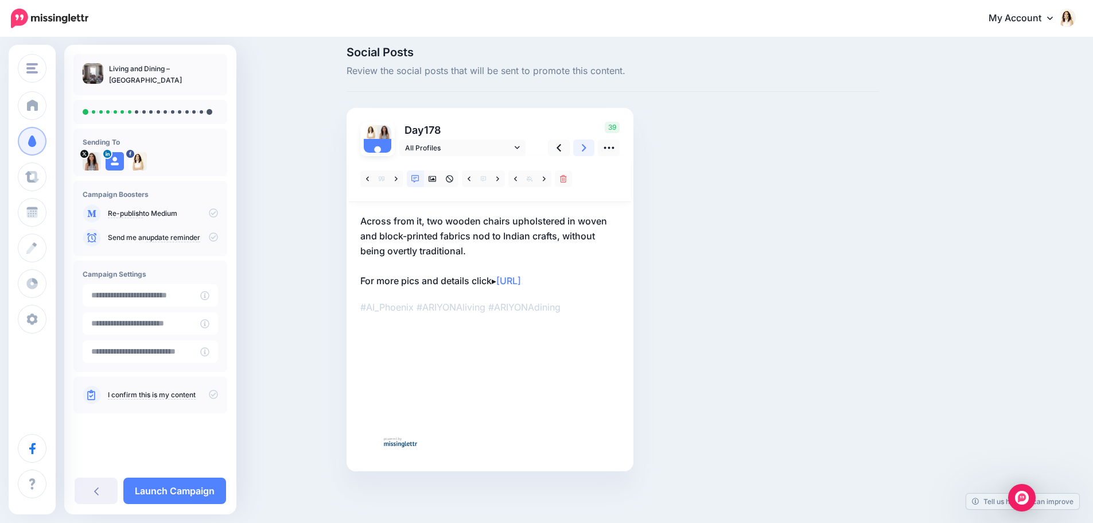
scroll to position [9, 0]
click at [437, 177] on icon at bounding box center [432, 179] width 8 height 8
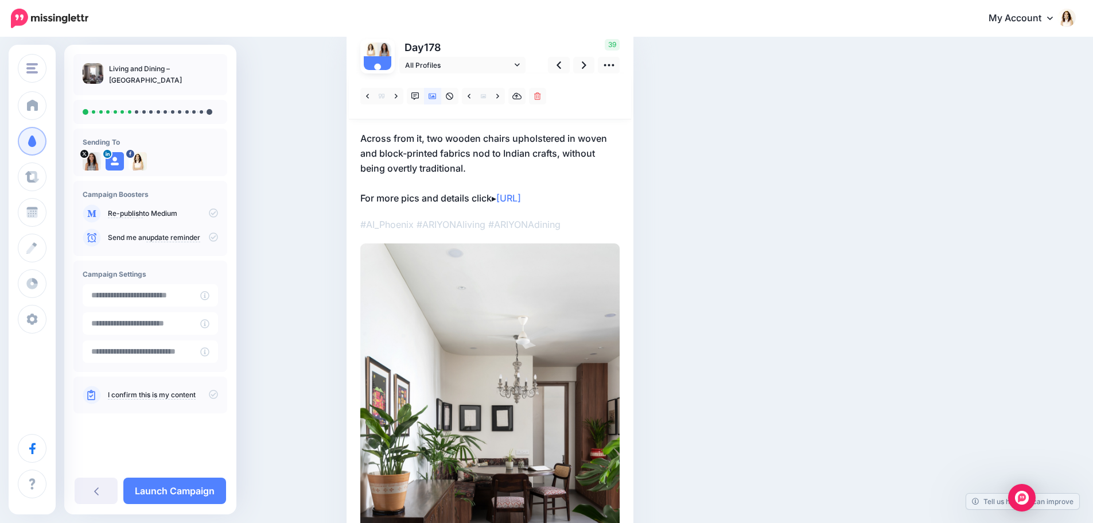
scroll to position [115, 0]
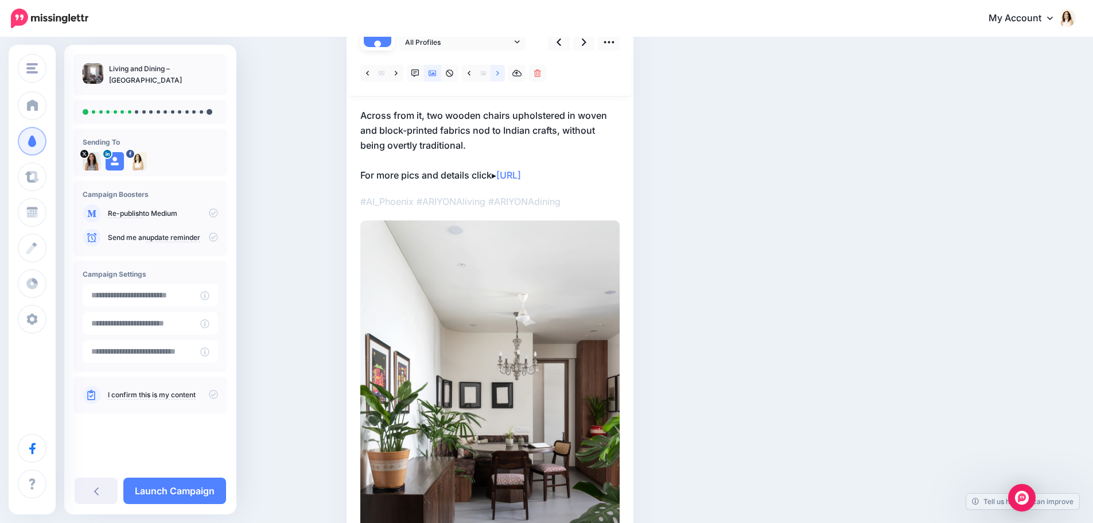
click at [502, 77] on link at bounding box center [497, 73] width 14 height 17
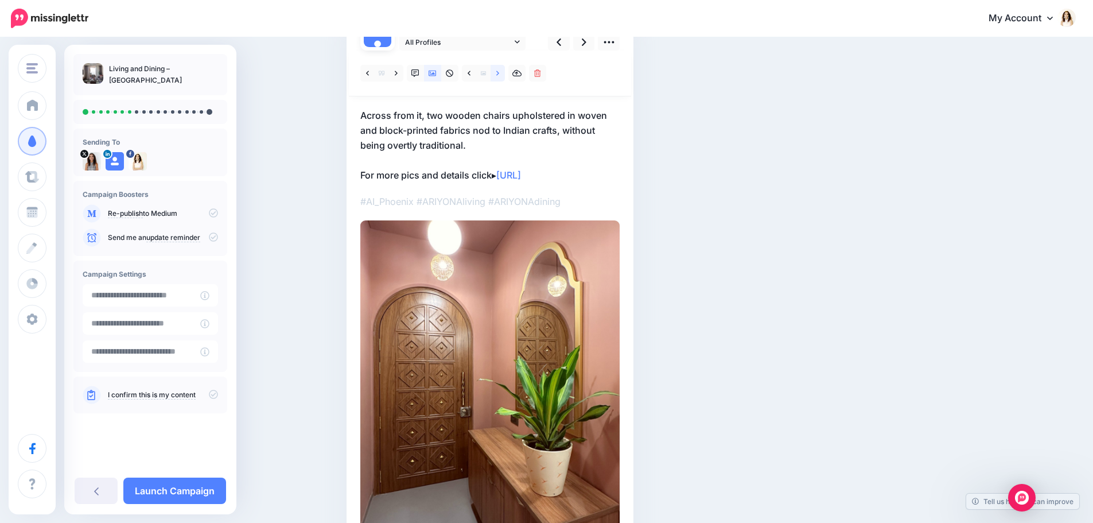
click at [502, 77] on link at bounding box center [497, 73] width 14 height 17
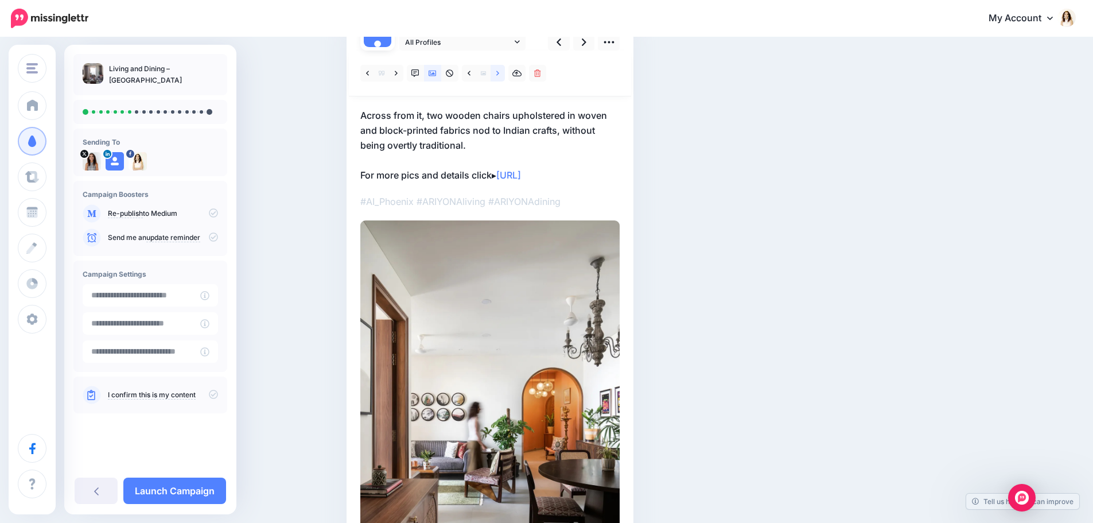
click at [502, 77] on link at bounding box center [497, 73] width 14 height 17
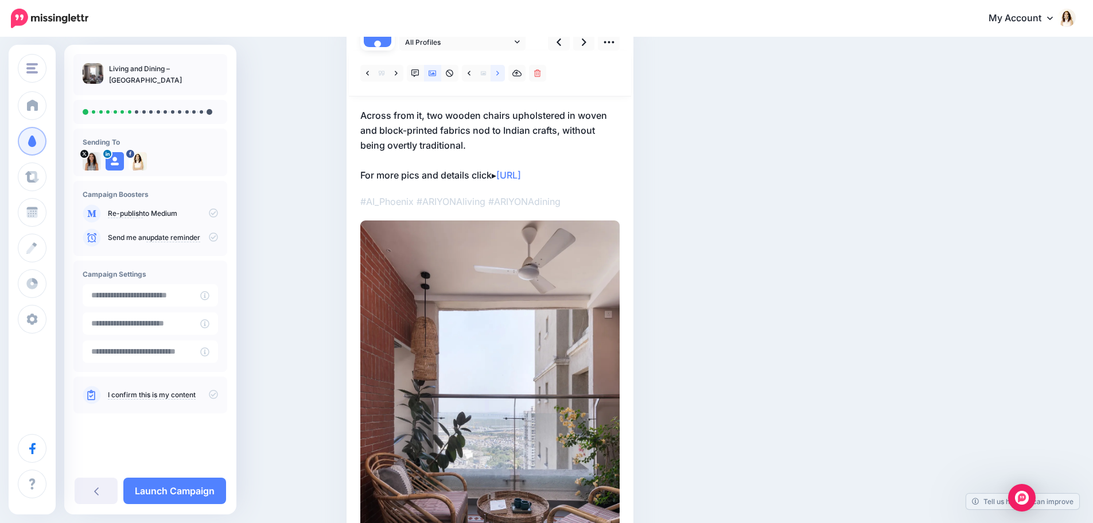
click at [502, 77] on link at bounding box center [497, 73] width 14 height 17
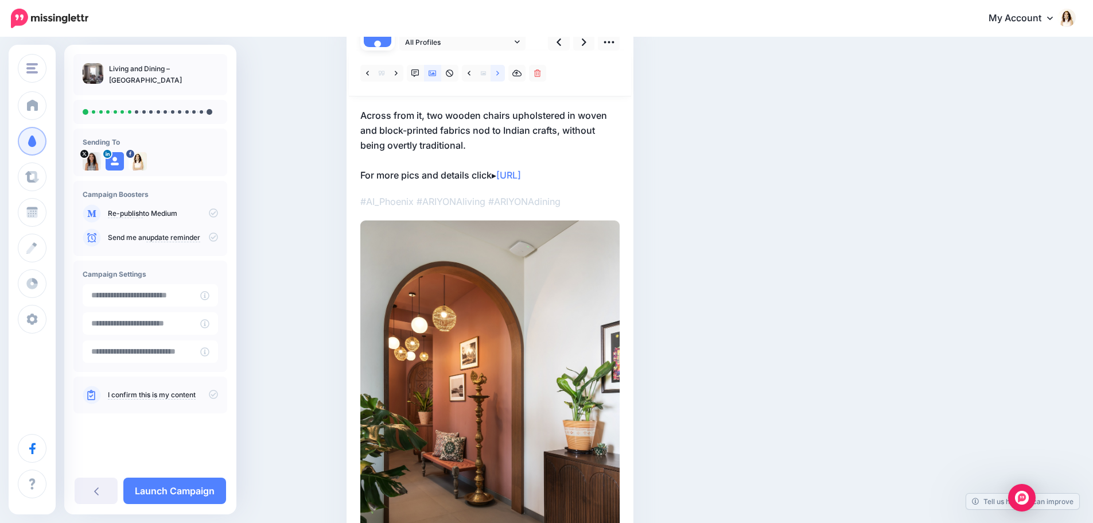
click at [502, 77] on link at bounding box center [497, 73] width 14 height 17
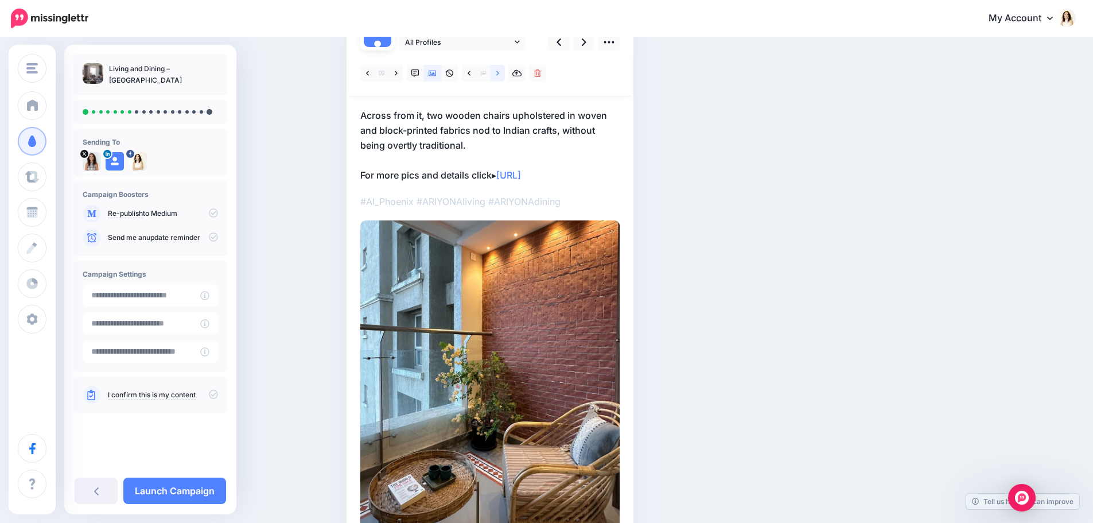
click at [502, 77] on link at bounding box center [497, 73] width 14 height 17
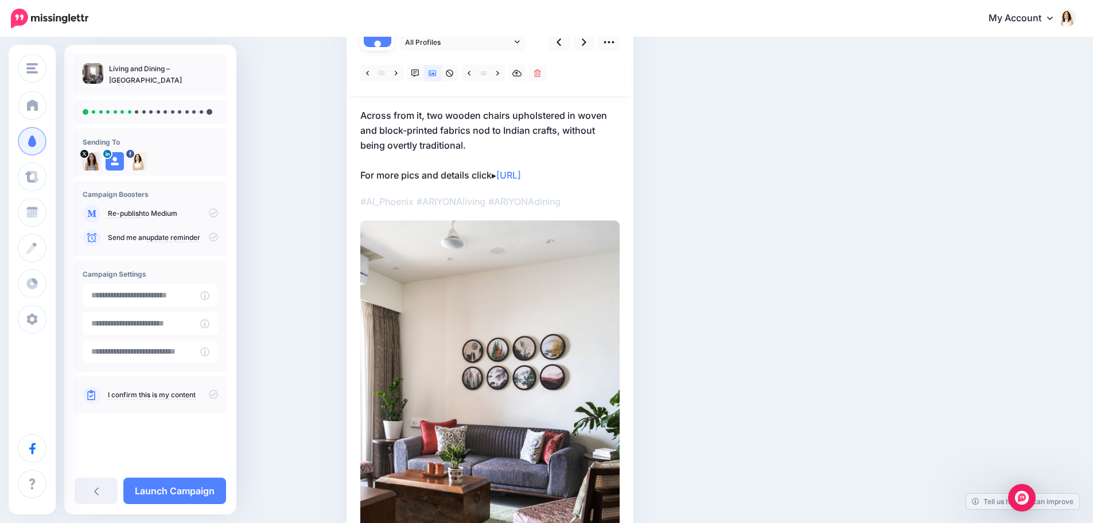
click at [477, 119] on p "Across from it, two wooden chairs upholstered in woven and block-printed fabric…" at bounding box center [489, 145] width 259 height 75
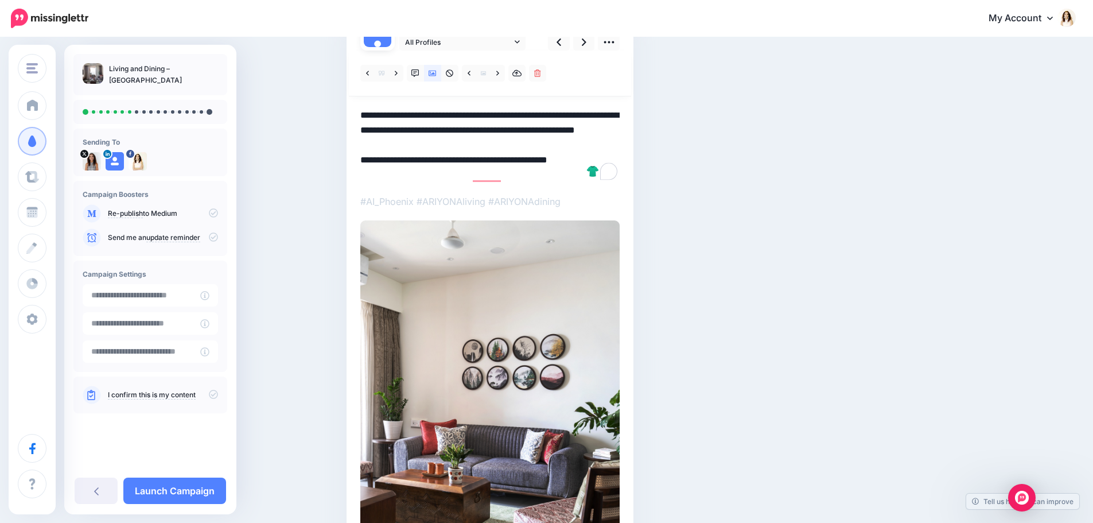
drag, startPoint x: 477, startPoint y: 147, endPoint x: 353, endPoint y: 117, distance: 127.6
click at [353, 117] on div "Day 178 All Profiles" at bounding box center [489, 312] width 287 height 621
paste textarea "**********"
click at [586, 48] on icon at bounding box center [584, 42] width 5 height 12
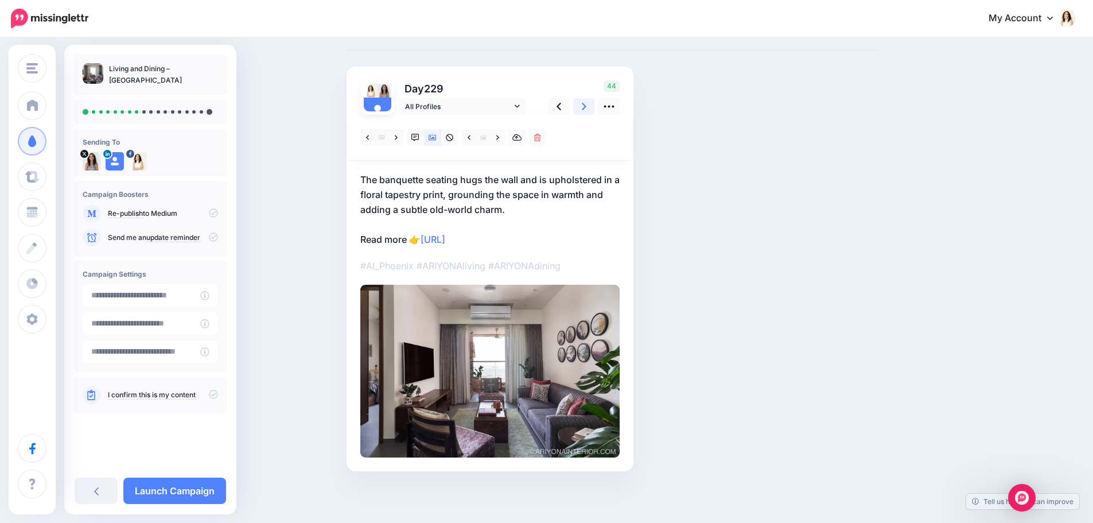
scroll to position [50, 0]
click at [500, 142] on link at bounding box center [497, 137] width 14 height 17
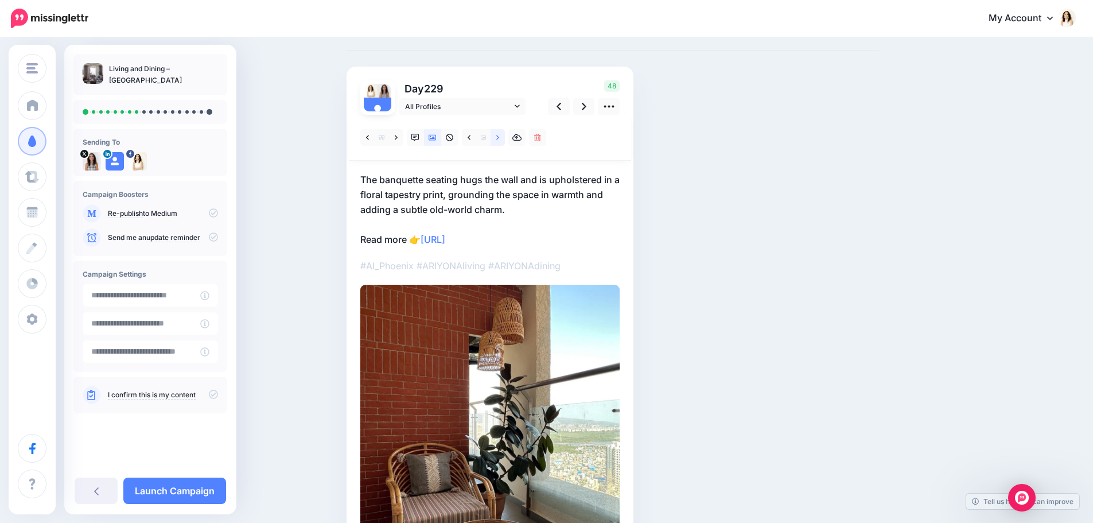
click at [500, 142] on link at bounding box center [497, 137] width 14 height 17
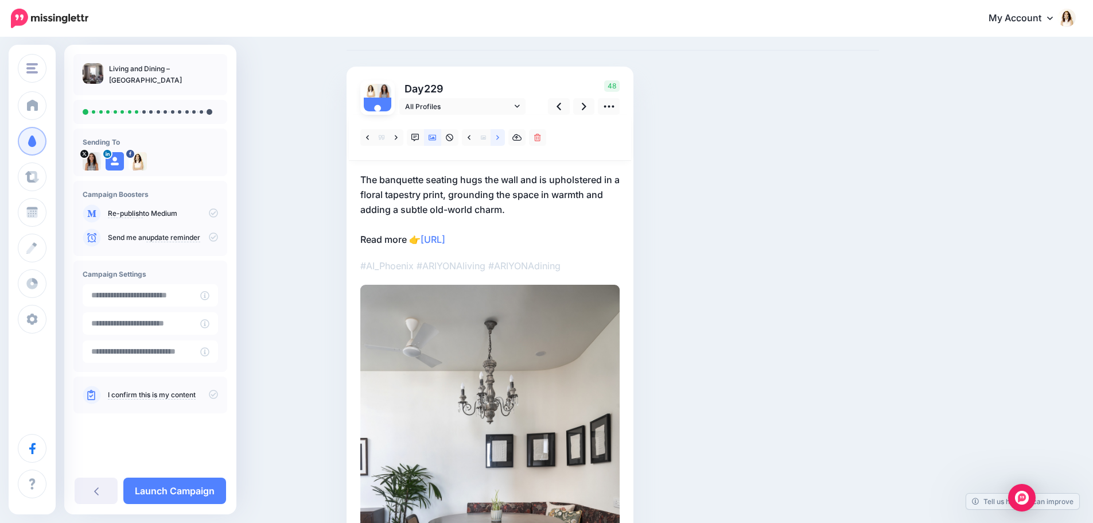
click at [500, 142] on link at bounding box center [497, 137] width 14 height 17
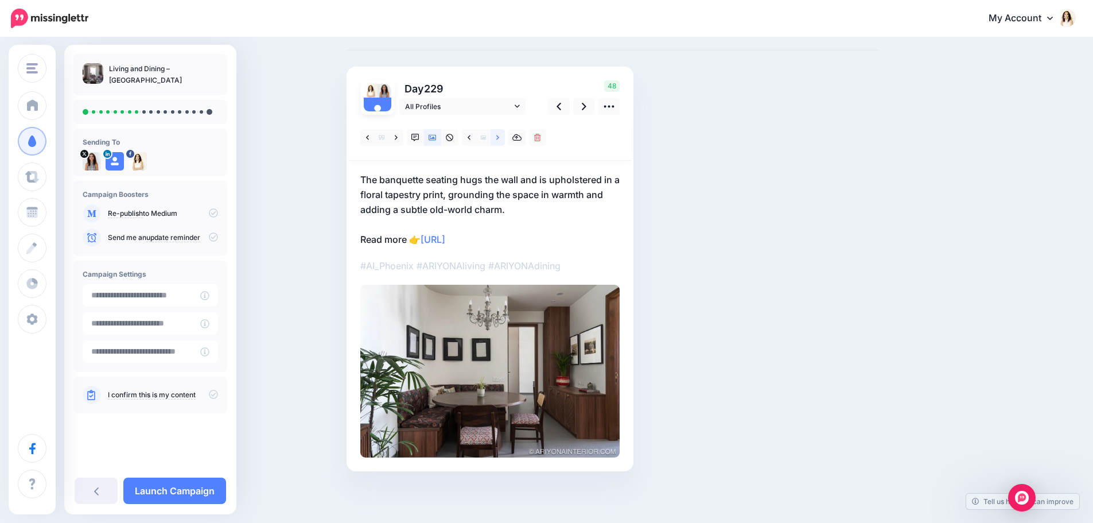
click at [500, 142] on link at bounding box center [497, 137] width 14 height 17
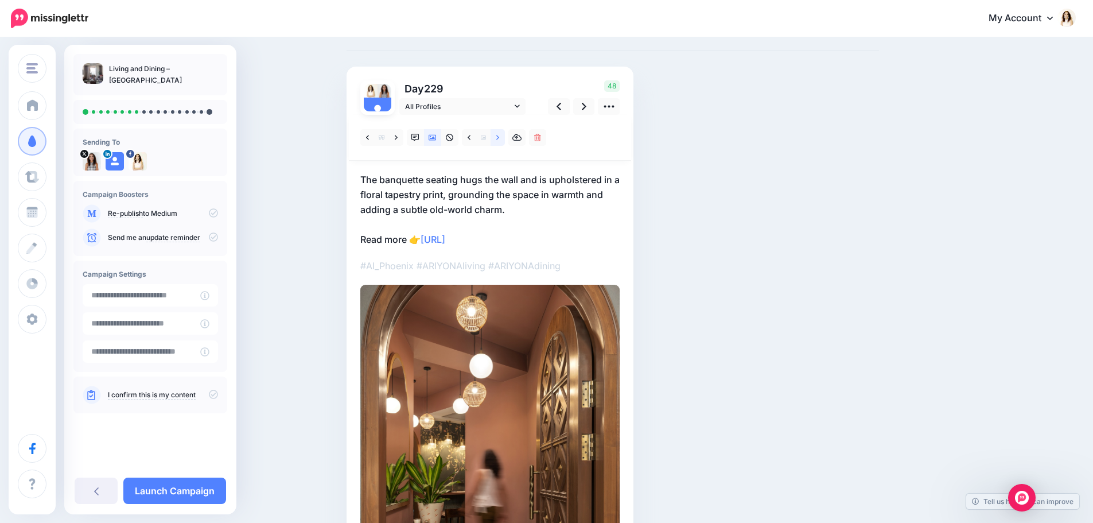
click at [500, 142] on link at bounding box center [497, 137] width 14 height 17
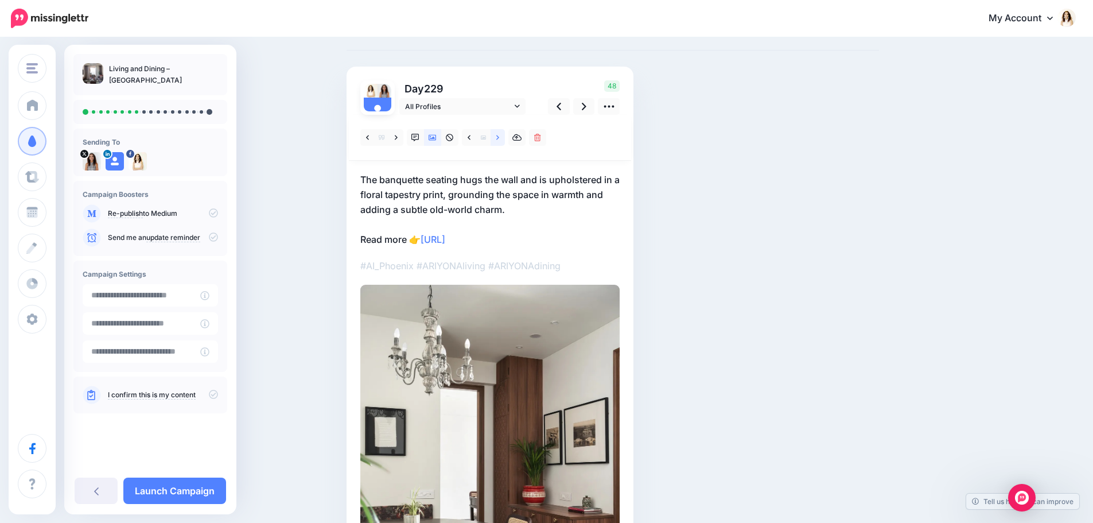
click at [500, 142] on link at bounding box center [497, 137] width 14 height 17
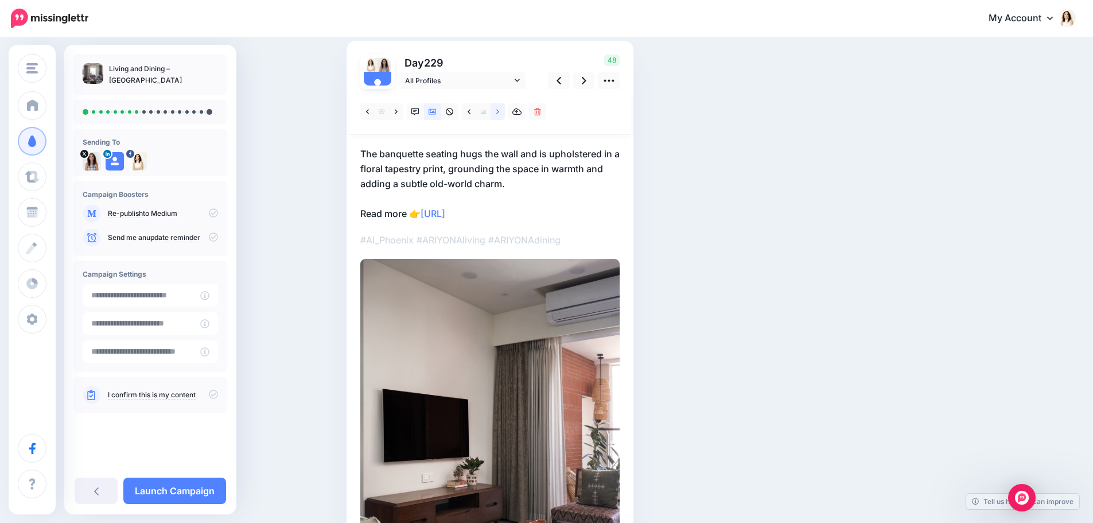
scroll to position [108, 0]
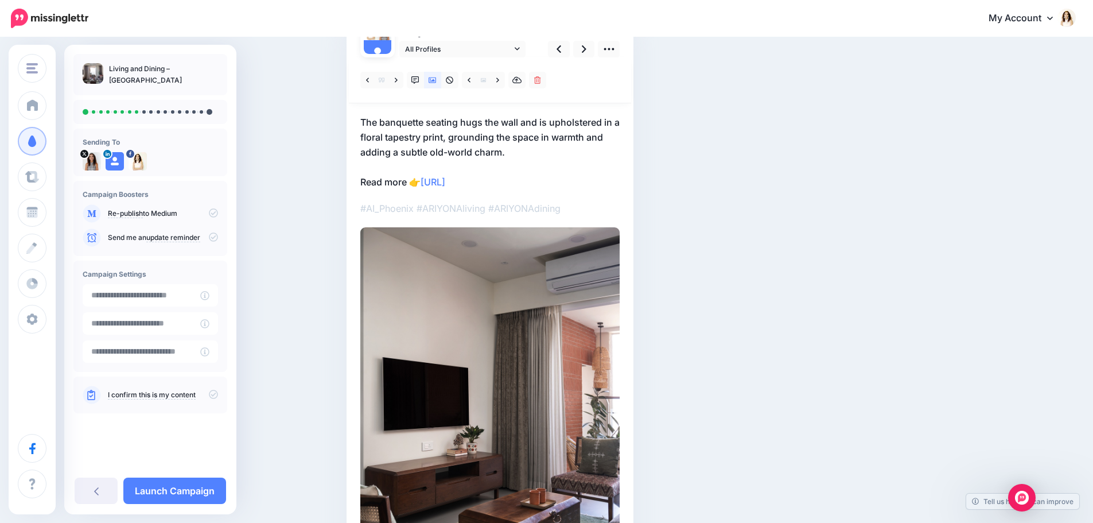
click at [457, 145] on p "The banquette seating hugs the wall and is upholstered in a floral tapestry pri…" at bounding box center [489, 152] width 259 height 75
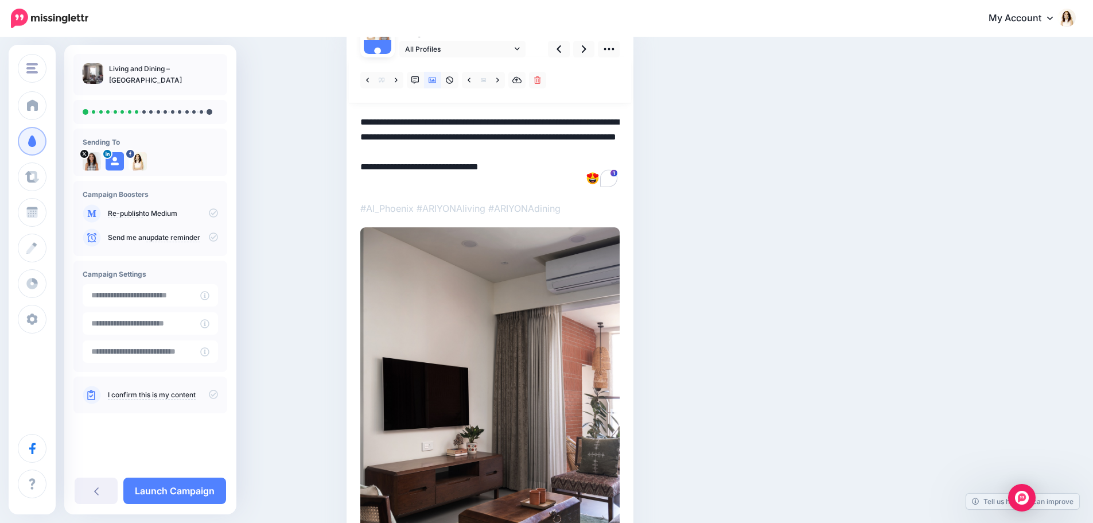
drag, startPoint x: 516, startPoint y: 151, endPoint x: 358, endPoint y: 124, distance: 160.0
click at [358, 124] on div "Day 229 All Profiles" at bounding box center [489, 320] width 287 height 622
paste textarea "**********"
click at [586, 52] on icon at bounding box center [584, 49] width 5 height 12
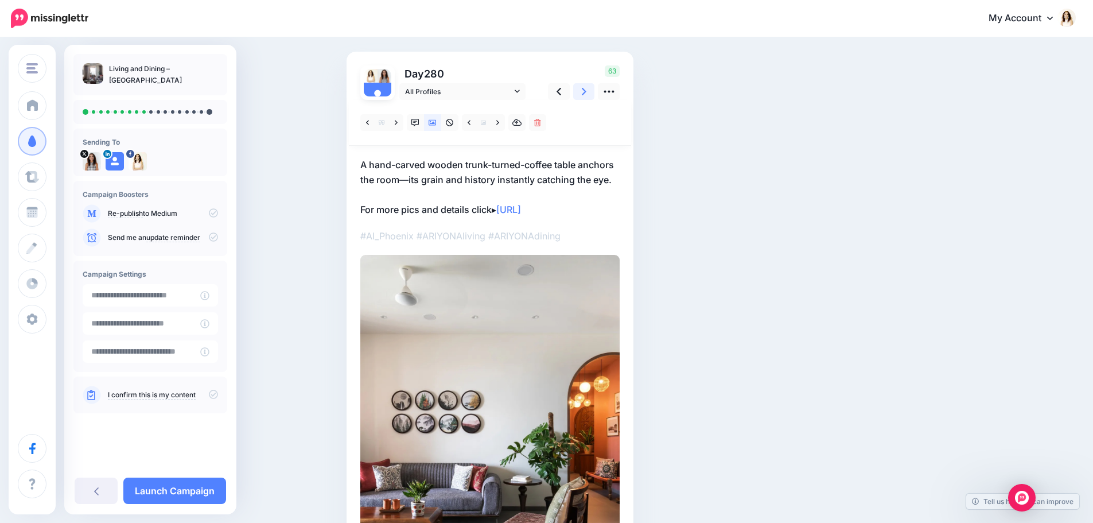
scroll to position [50, 0]
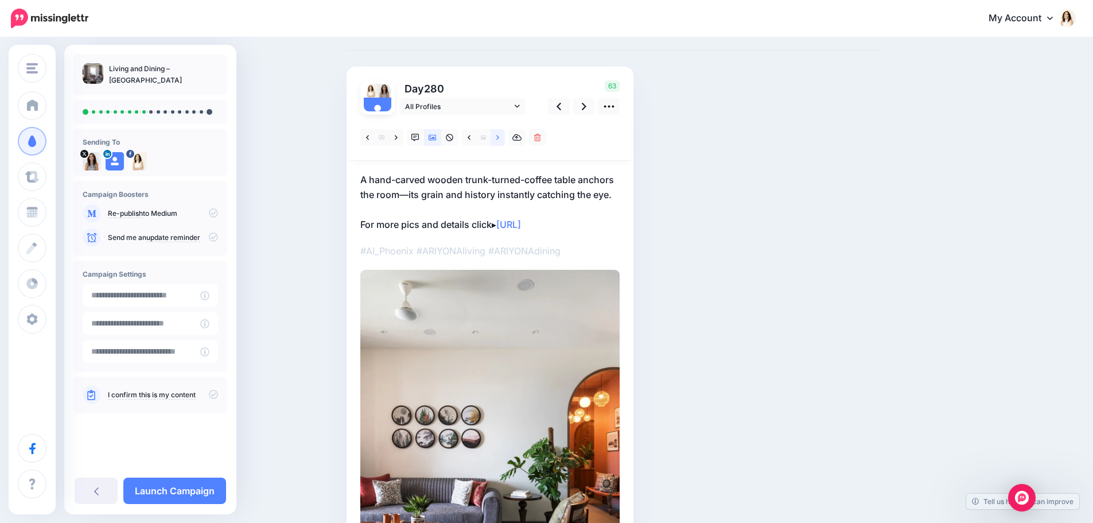
click at [499, 141] on icon at bounding box center [497, 138] width 3 height 8
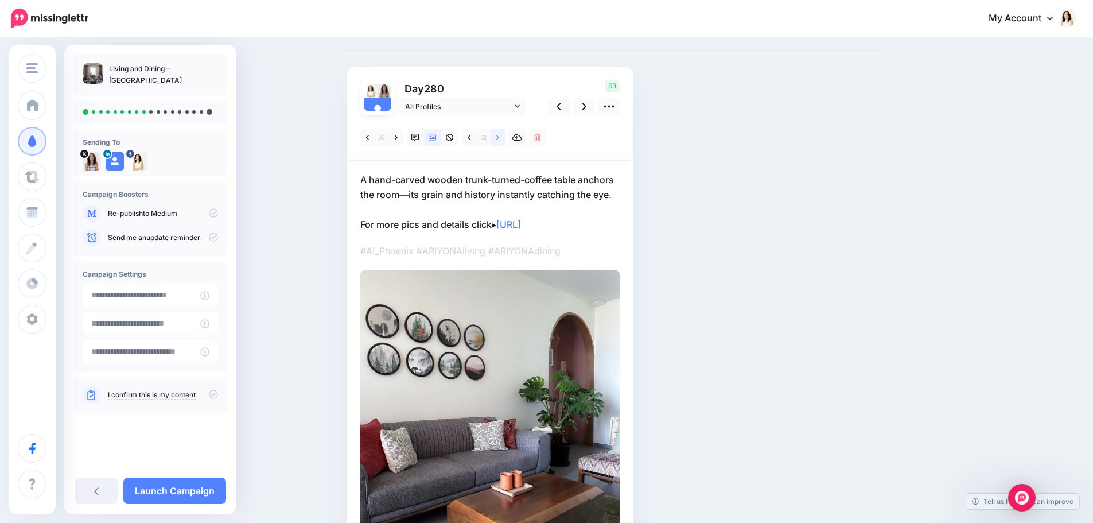
click at [499, 141] on icon at bounding box center [497, 138] width 3 height 8
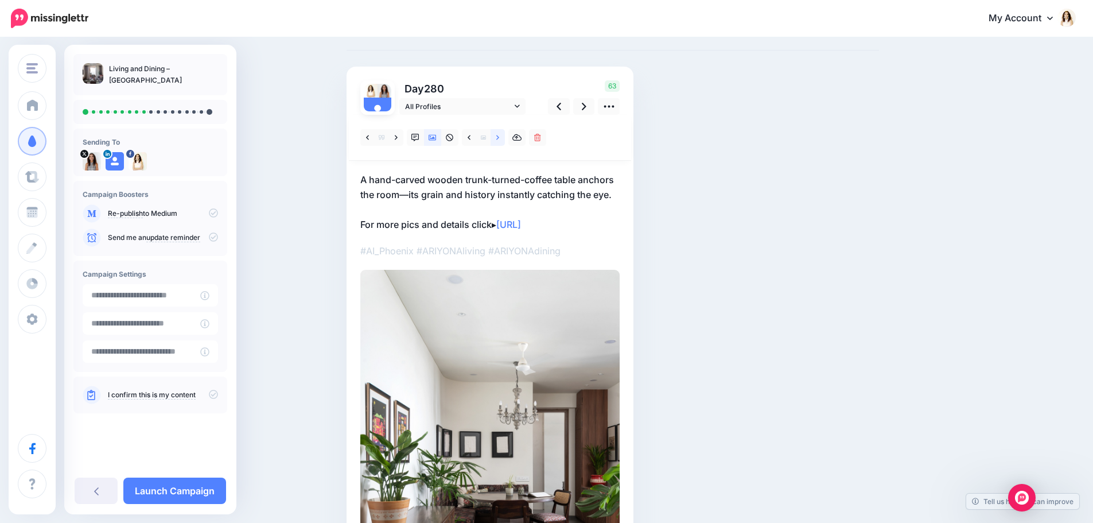
click at [499, 141] on icon at bounding box center [497, 138] width 3 height 8
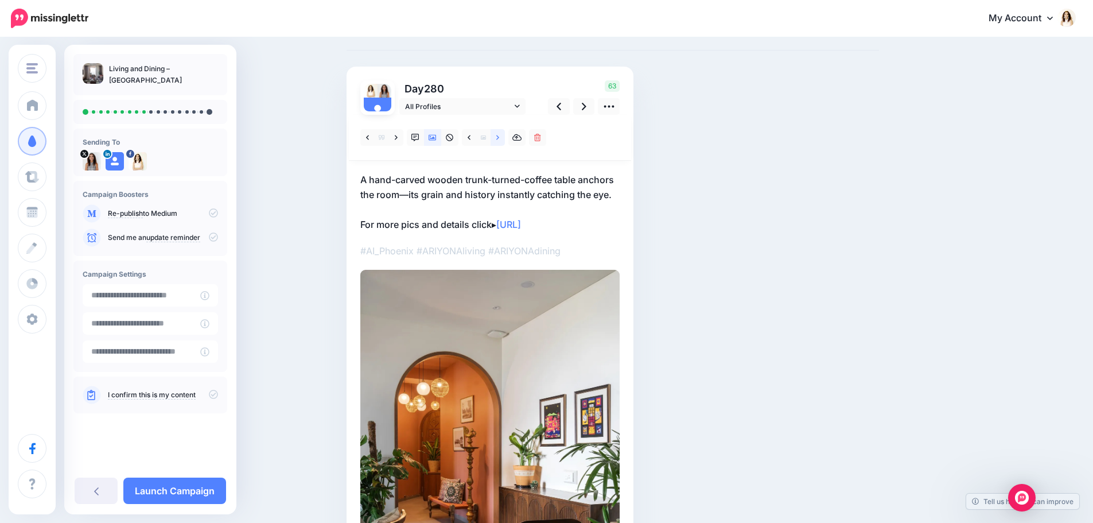
click at [499, 141] on icon at bounding box center [497, 138] width 3 height 8
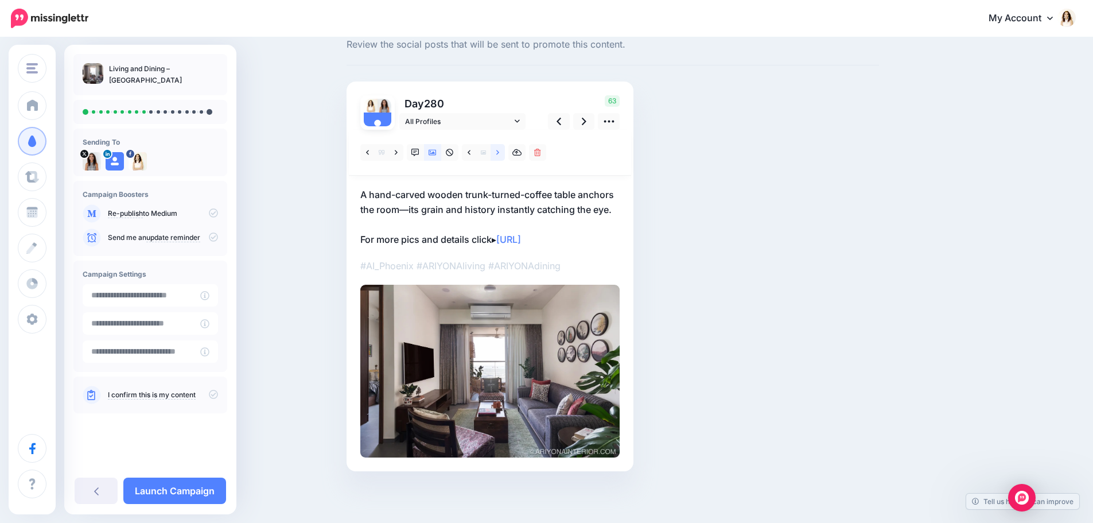
scroll to position [36, 0]
click at [472, 198] on p "A hand-carved wooden trunk-turned-coffee table anchors the room—its grain and h…" at bounding box center [489, 217] width 259 height 60
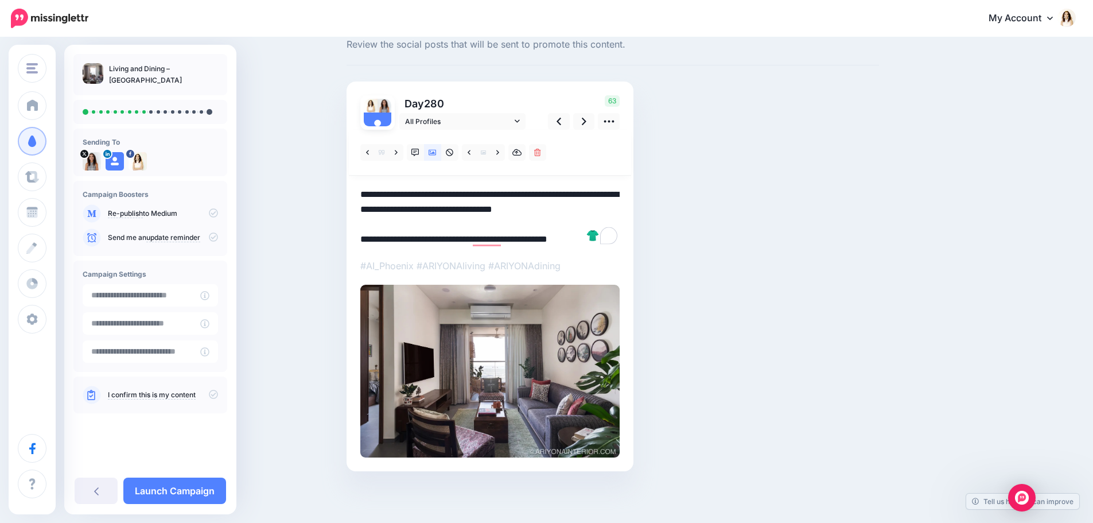
drag, startPoint x: 619, startPoint y: 211, endPoint x: 357, endPoint y: 195, distance: 262.6
click at [357, 195] on div "Day 280 All Profiles" at bounding box center [489, 275] width 287 height 389
paste textarea "**********"
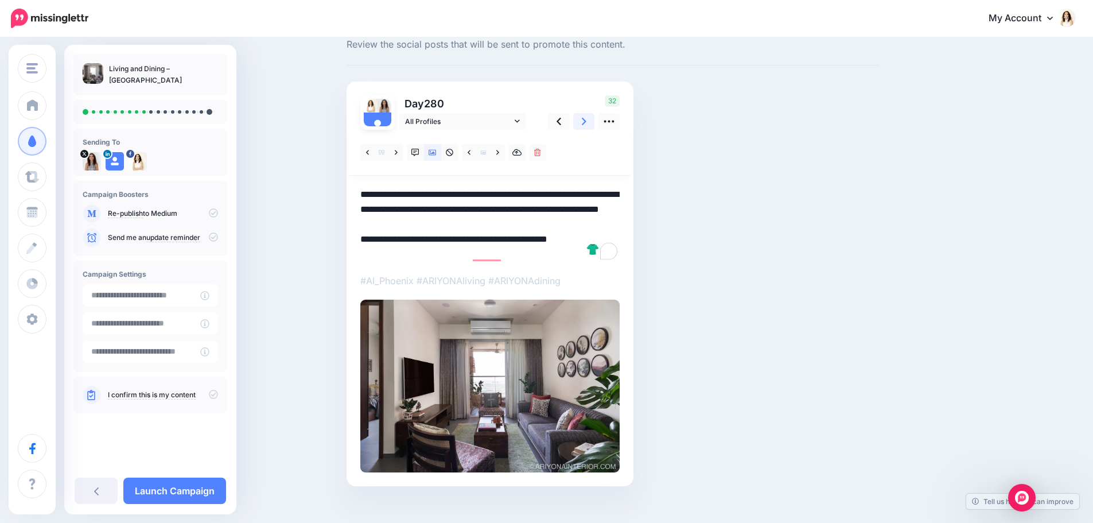
click at [586, 121] on icon at bounding box center [584, 121] width 5 height 7
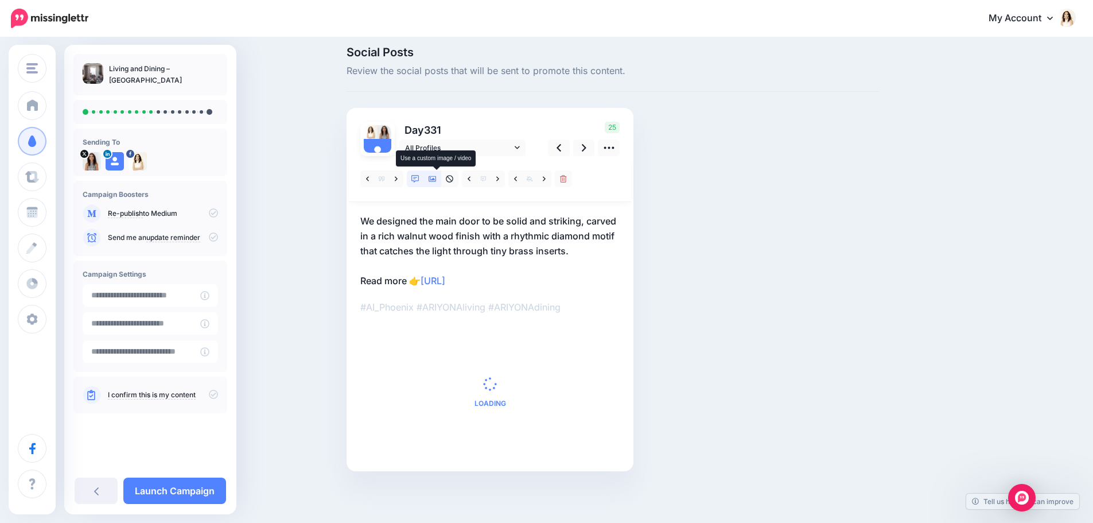
click at [437, 182] on icon at bounding box center [432, 179] width 8 height 8
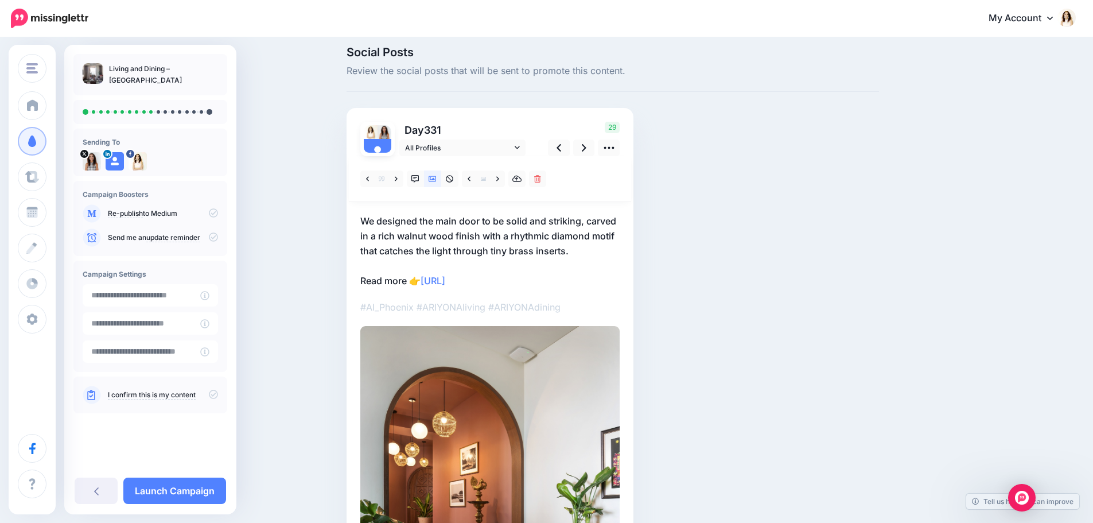
scroll to position [0, 0]
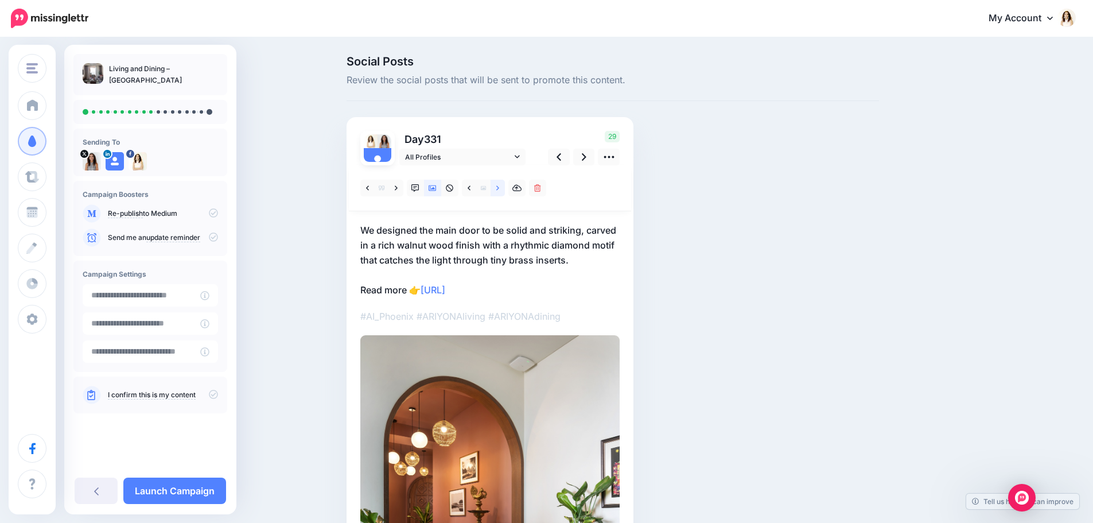
click at [500, 193] on link at bounding box center [497, 188] width 14 height 17
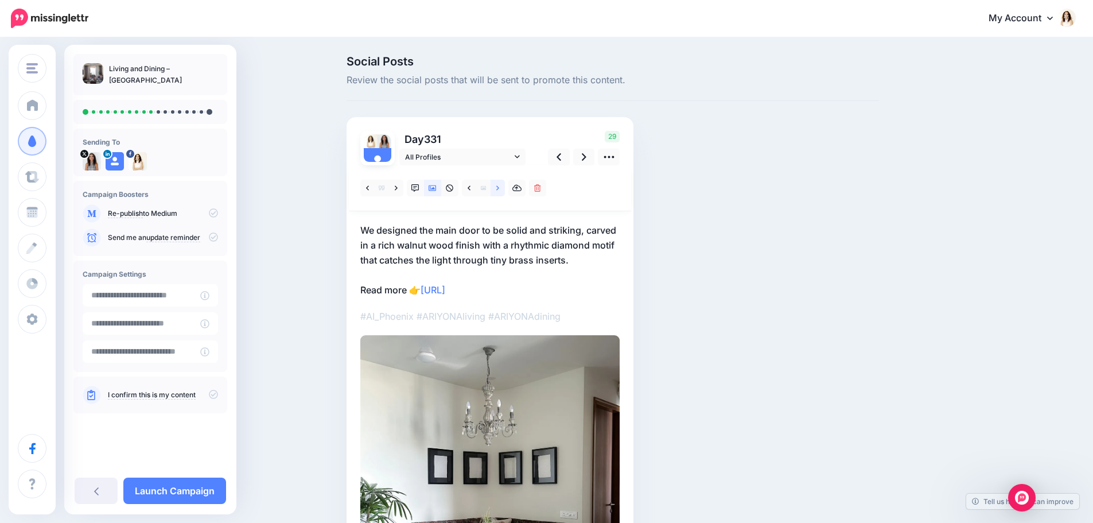
click at [500, 193] on link at bounding box center [497, 188] width 14 height 17
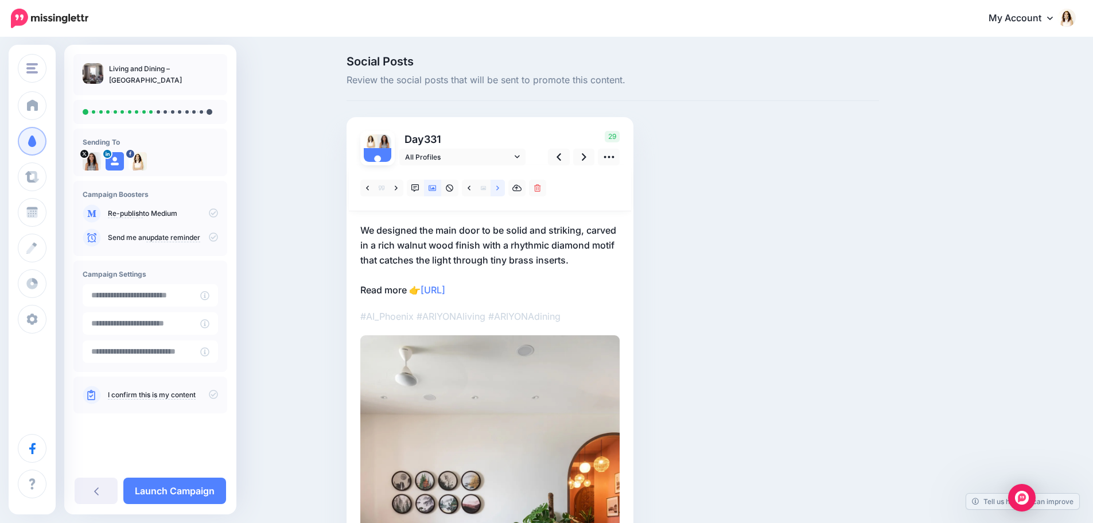
click at [500, 193] on link at bounding box center [497, 188] width 14 height 17
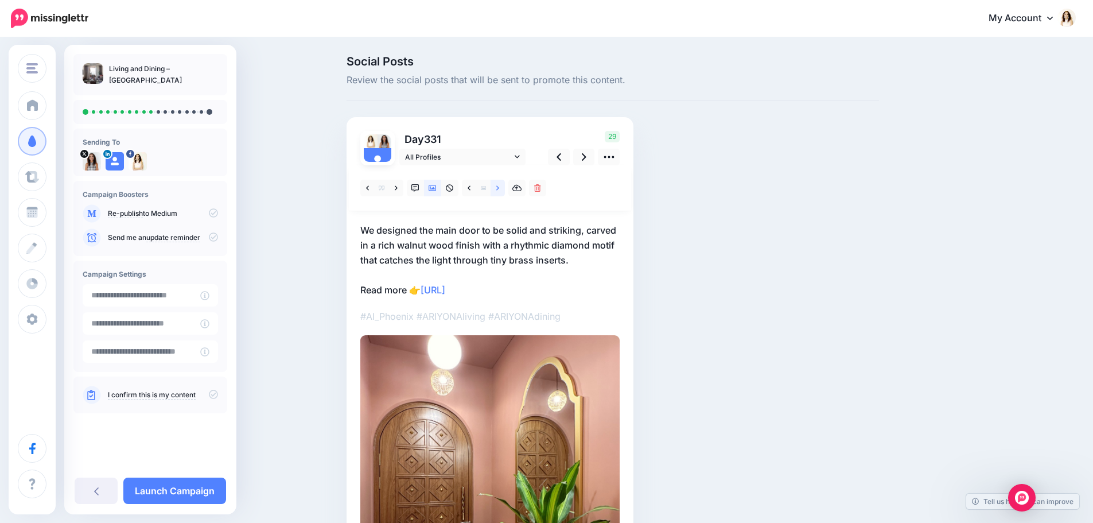
click at [500, 193] on link at bounding box center [497, 188] width 14 height 17
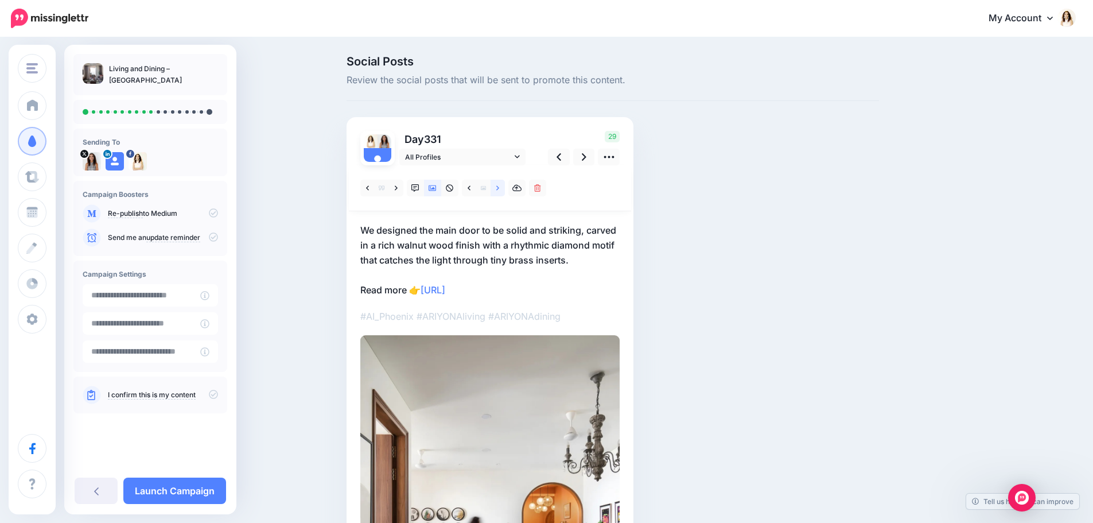
click at [500, 193] on link at bounding box center [497, 188] width 14 height 17
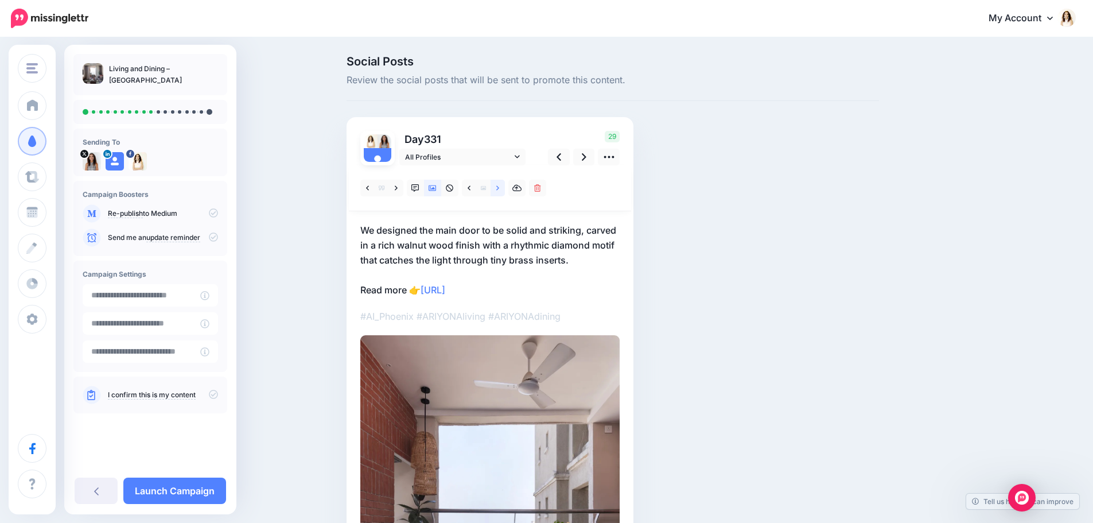
click at [500, 193] on link at bounding box center [497, 188] width 14 height 17
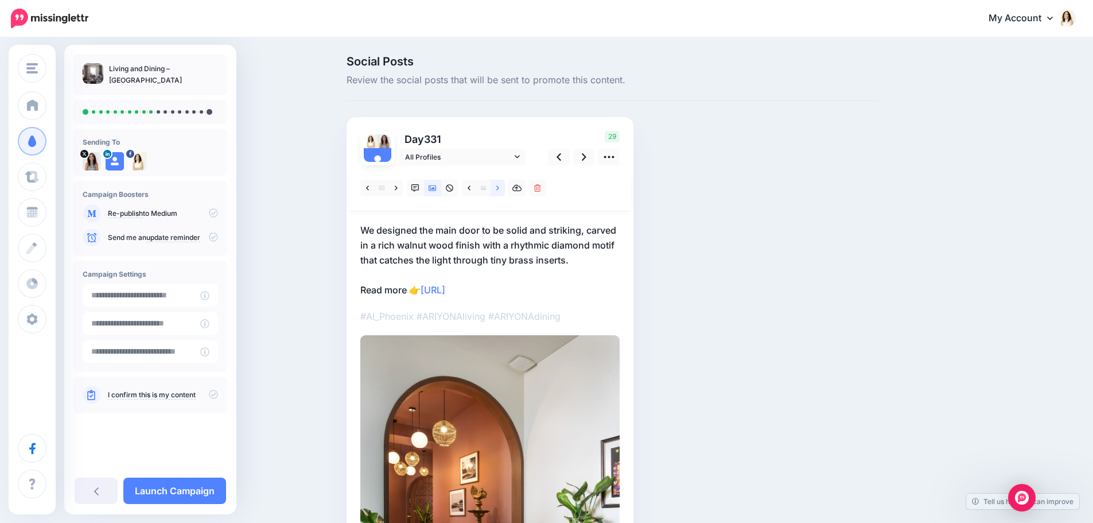
click at [500, 193] on link at bounding box center [497, 188] width 14 height 17
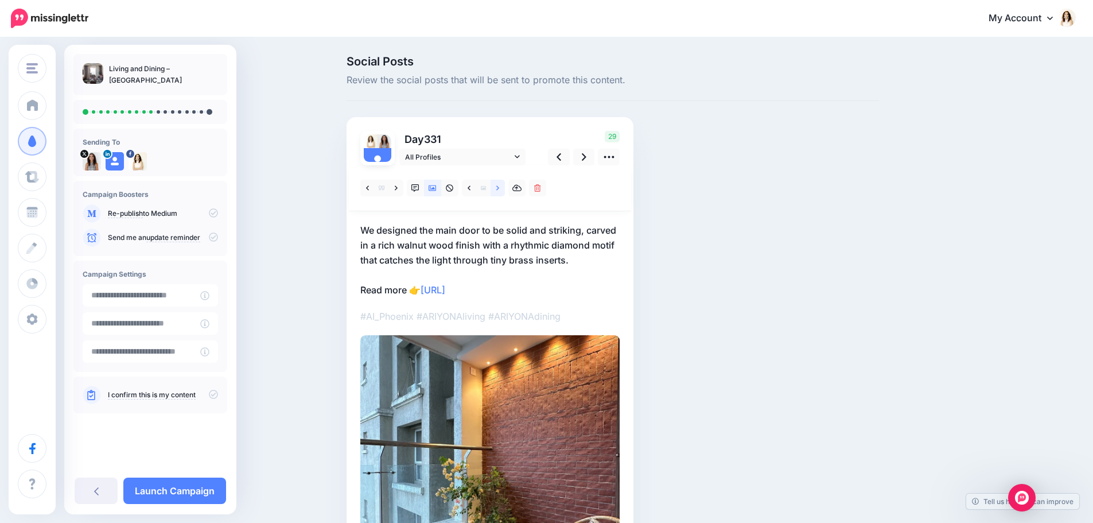
click at [500, 193] on link at bounding box center [497, 188] width 14 height 17
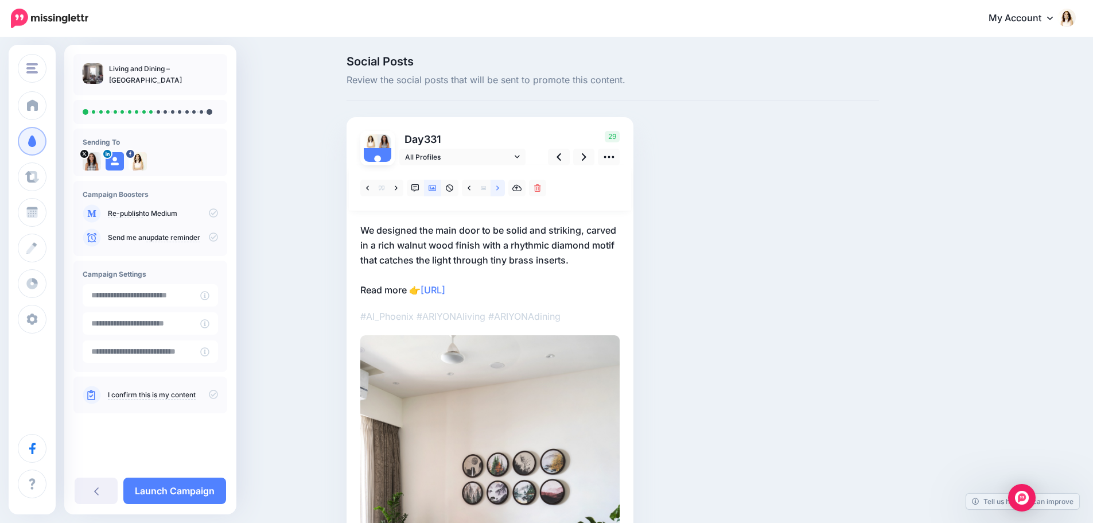
click at [500, 193] on link at bounding box center [497, 188] width 14 height 17
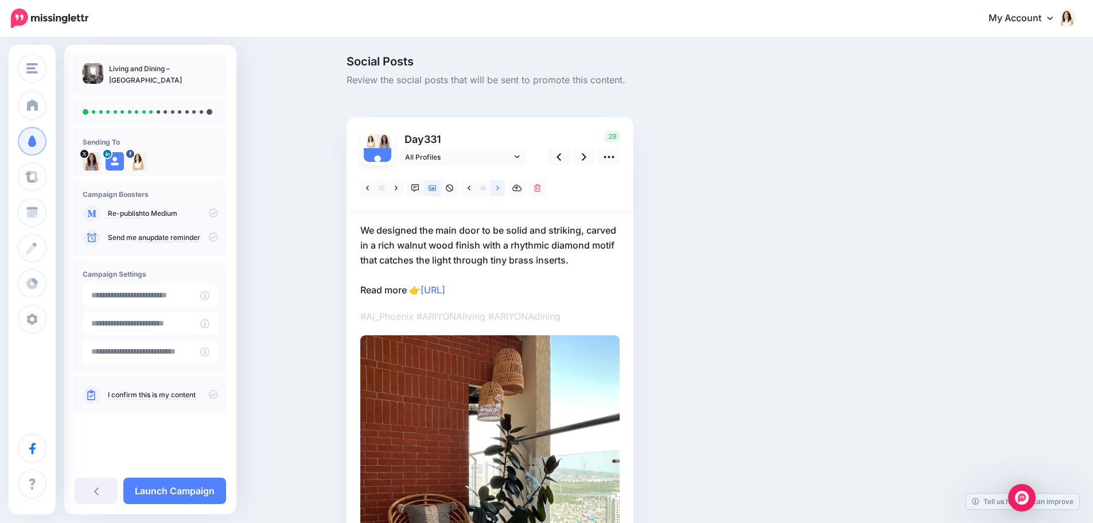
click at [500, 193] on link at bounding box center [497, 188] width 14 height 17
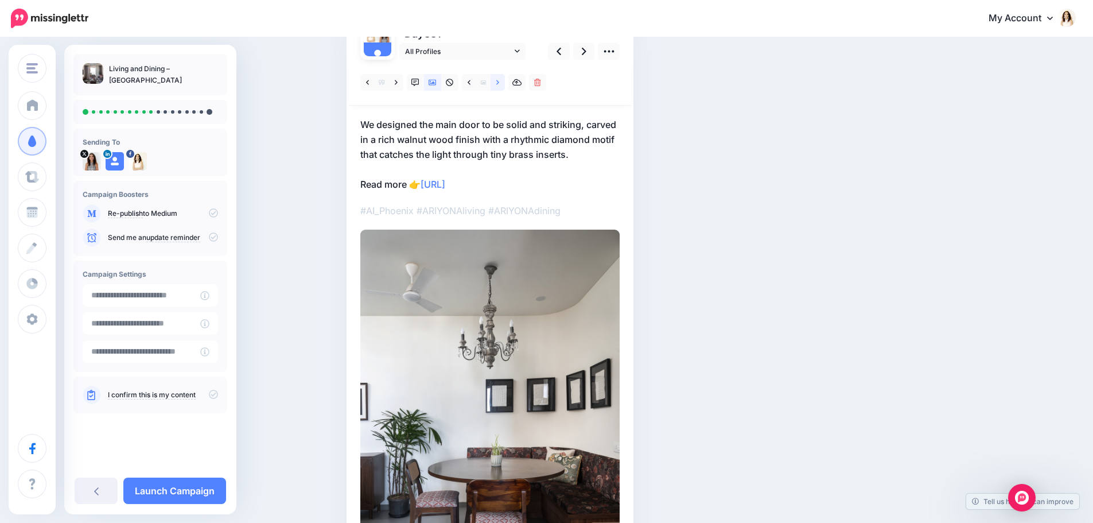
scroll to position [115, 0]
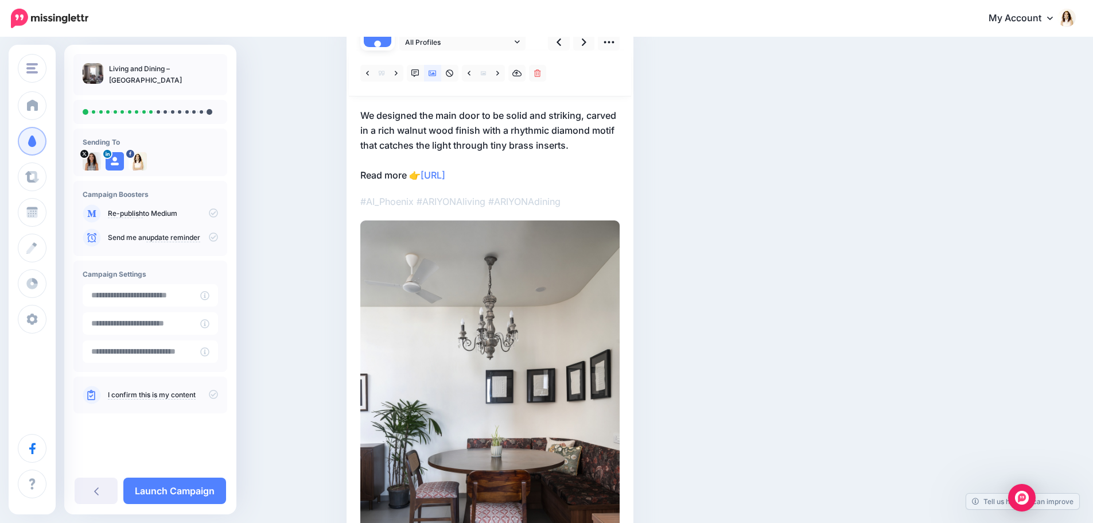
click at [506, 134] on p "We designed the main door to be solid and striking, carved in a rich walnut woo…" at bounding box center [489, 145] width 259 height 75
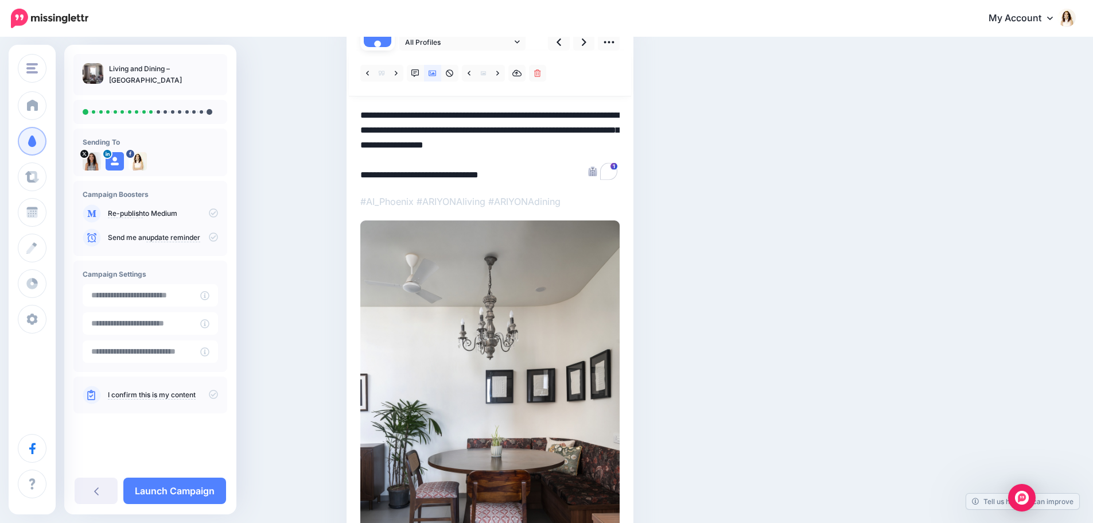
drag, startPoint x: 581, startPoint y: 143, endPoint x: 360, endPoint y: 119, distance: 222.8
click at [360, 119] on div "Day 331 All Profiles" at bounding box center [489, 313] width 287 height 622
paste textarea "To enrich screen reader interactions, please activate Accessibility in Grammarl…"
click at [586, 46] on icon at bounding box center [584, 42] width 5 height 12
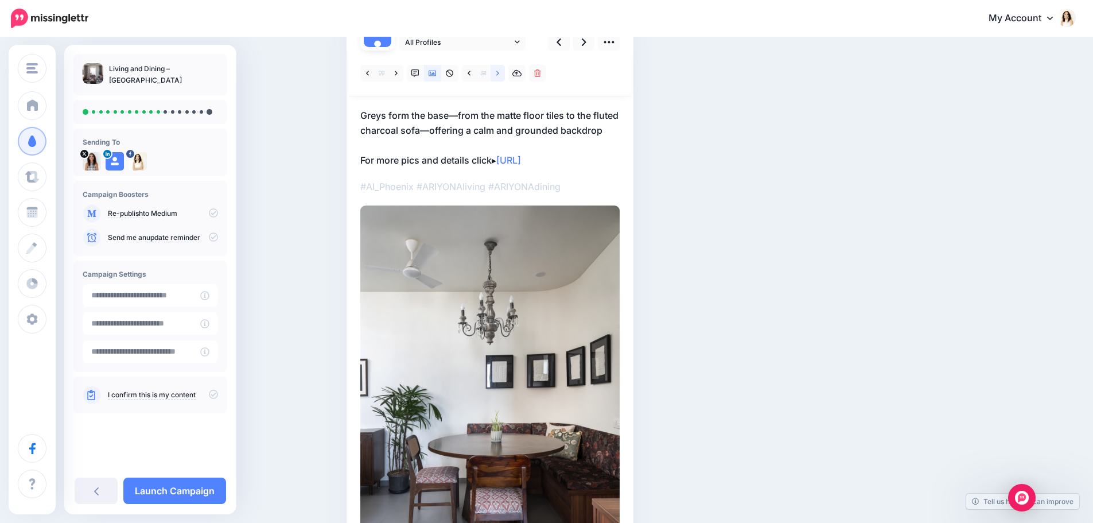
click at [499, 76] on icon at bounding box center [497, 73] width 3 height 8
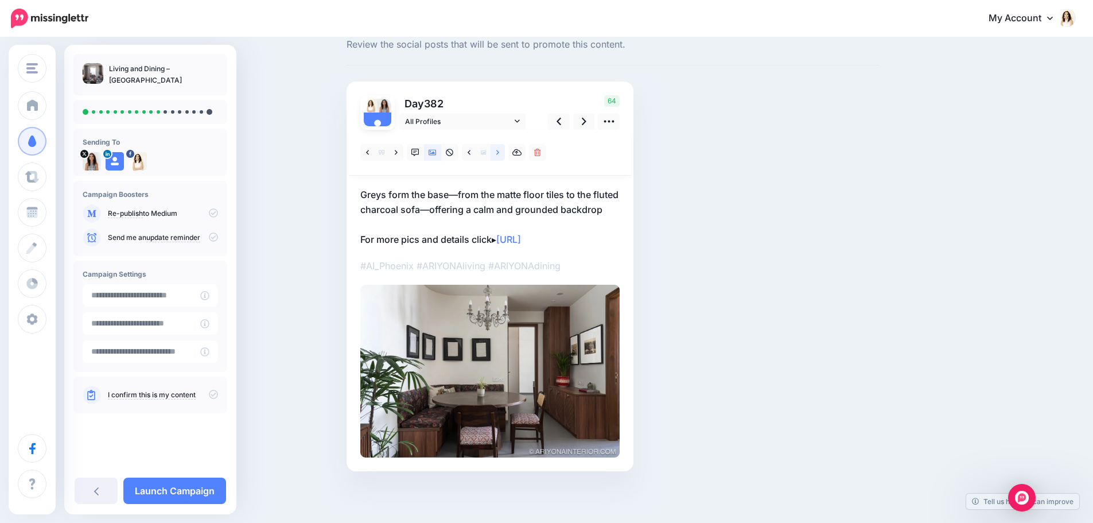
scroll to position [50, 0]
click at [502, 81] on div "Day 382 All Profiles" at bounding box center [489, 275] width 287 height 389
click at [499, 149] on icon at bounding box center [497, 153] width 3 height 8
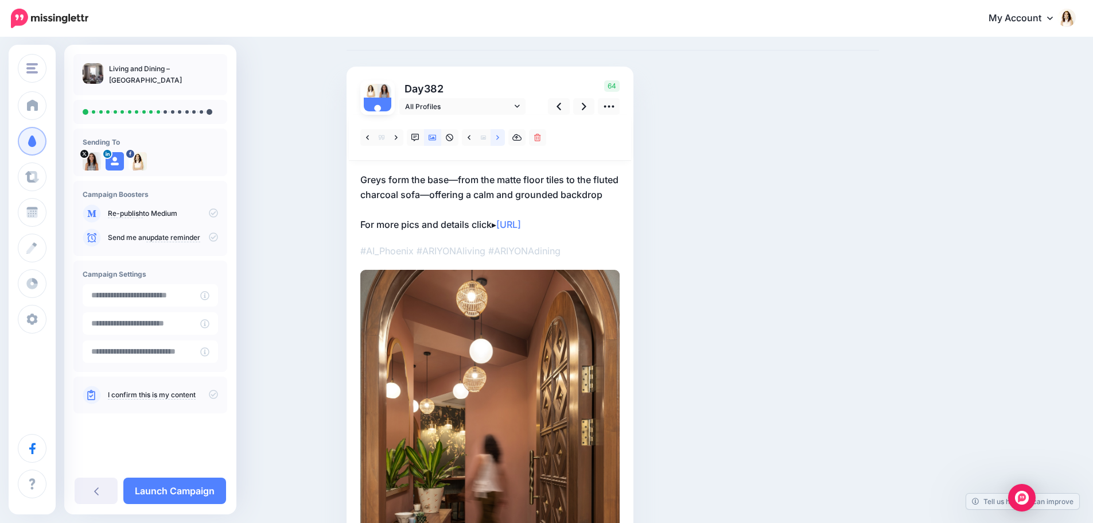
click at [499, 140] on icon at bounding box center [497, 138] width 3 height 8
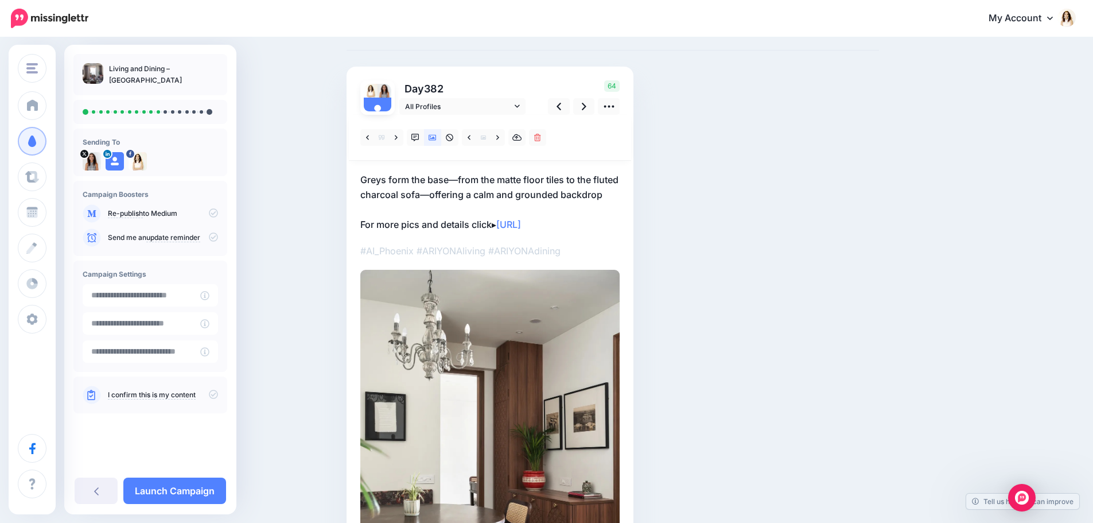
click at [477, 200] on p "Greys form the base—from the matte floor tiles to the fluted charcoal sofa—offe…" at bounding box center [489, 202] width 259 height 60
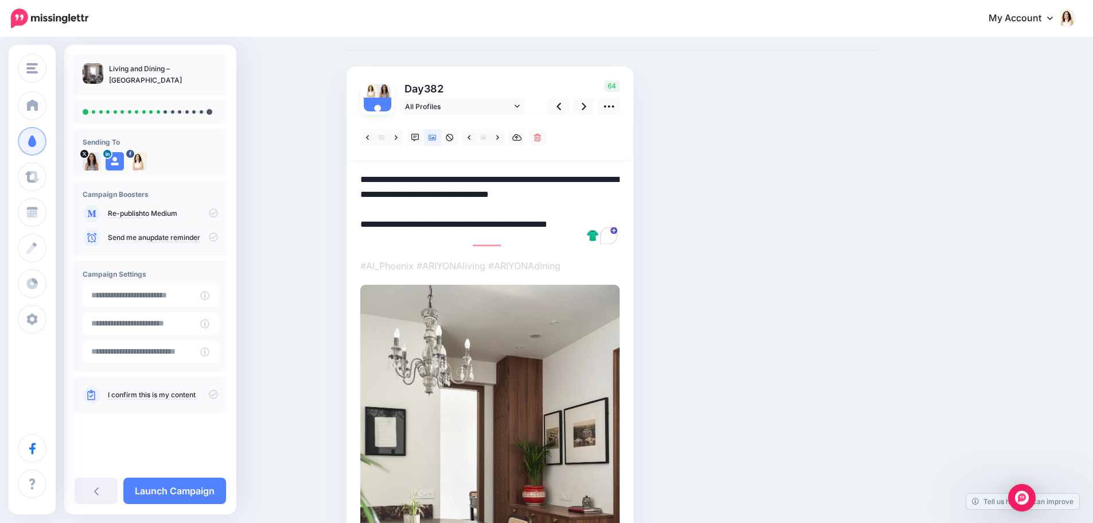
drag, startPoint x: 420, startPoint y: 215, endPoint x: 360, endPoint y: 176, distance: 71.8
click at [360, 176] on div "Day 382 All Profiles" at bounding box center [489, 378] width 287 height 622
paste textarea "**********"
click at [586, 108] on icon at bounding box center [584, 106] width 5 height 12
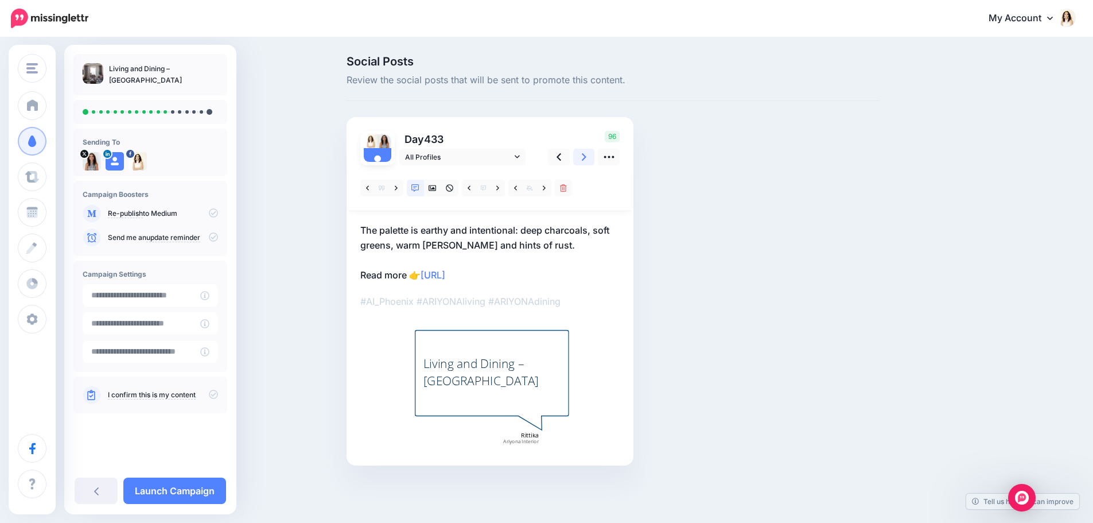
scroll to position [0, 0]
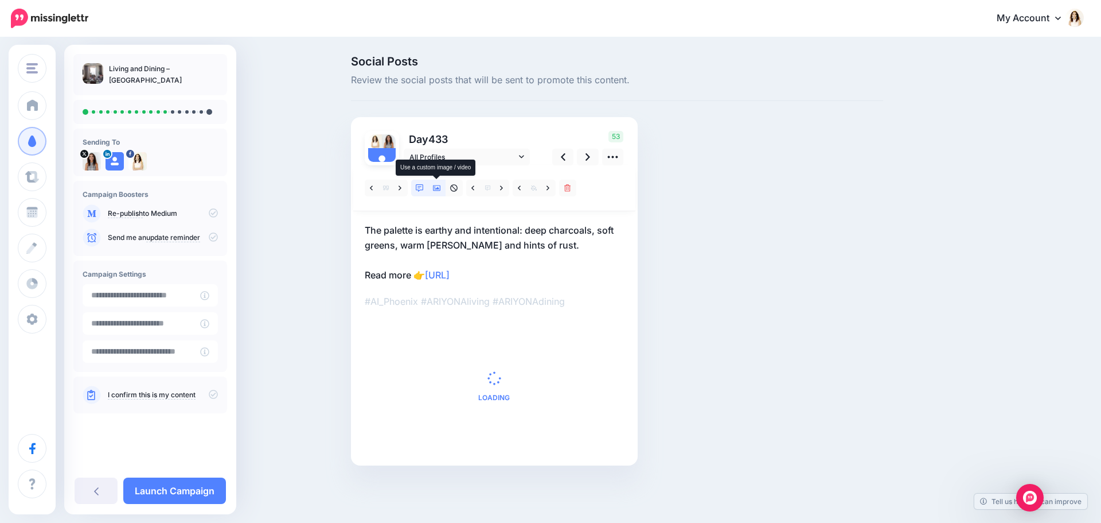
click at [439, 191] on icon at bounding box center [437, 188] width 8 height 8
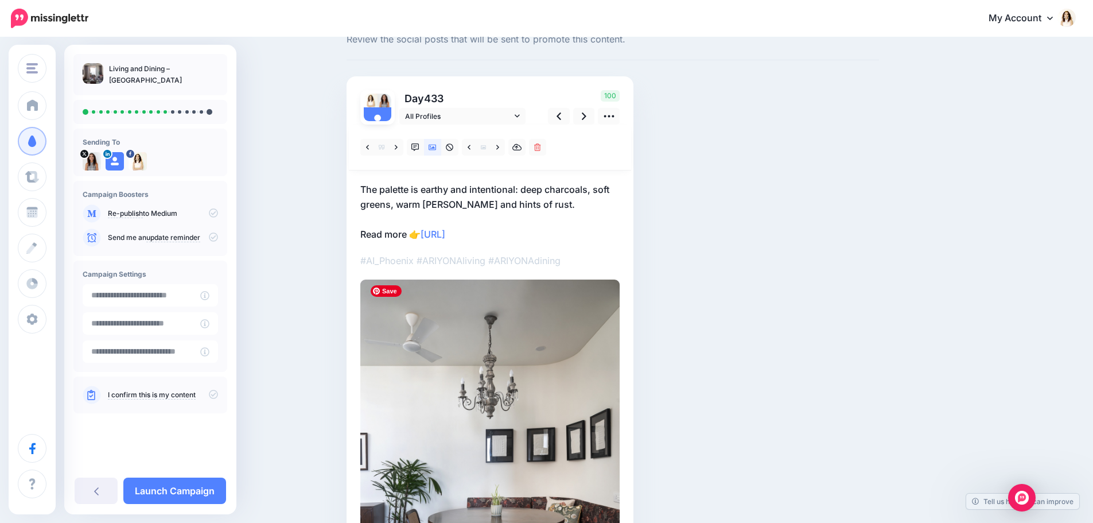
scroll to position [57, 0]
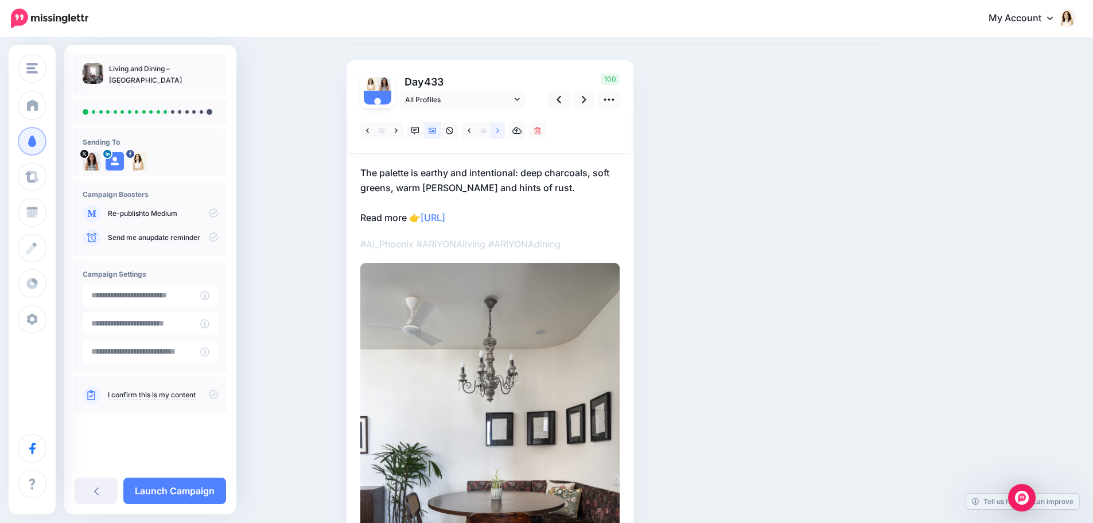
click at [499, 132] on icon at bounding box center [497, 131] width 3 height 8
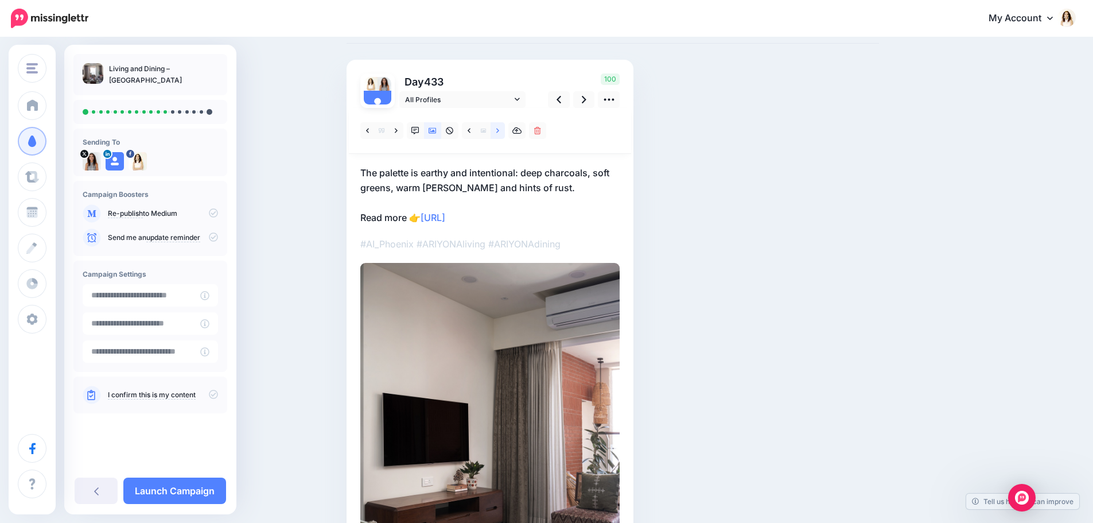
click at [499, 132] on icon at bounding box center [497, 131] width 3 height 8
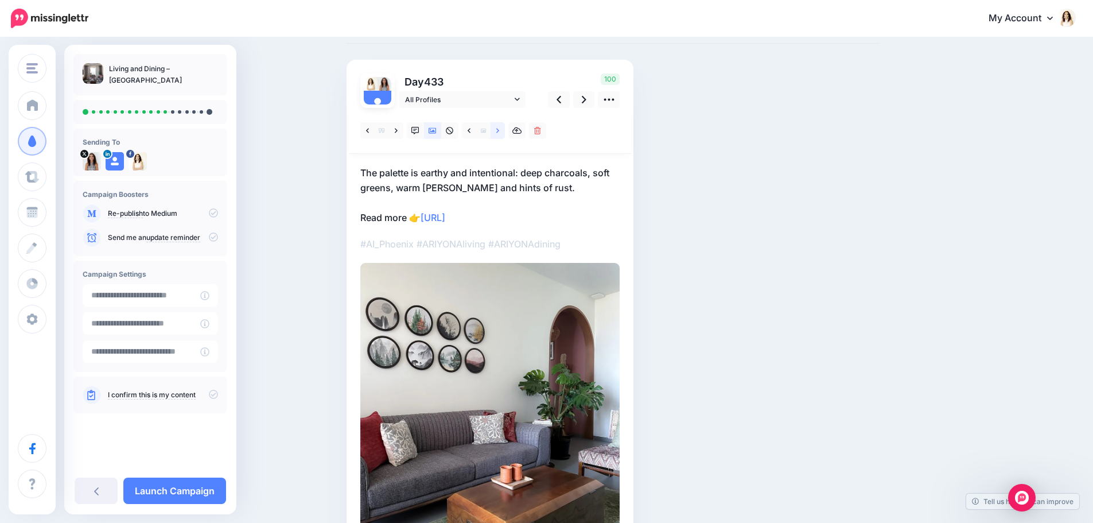
click at [499, 132] on icon at bounding box center [497, 131] width 3 height 8
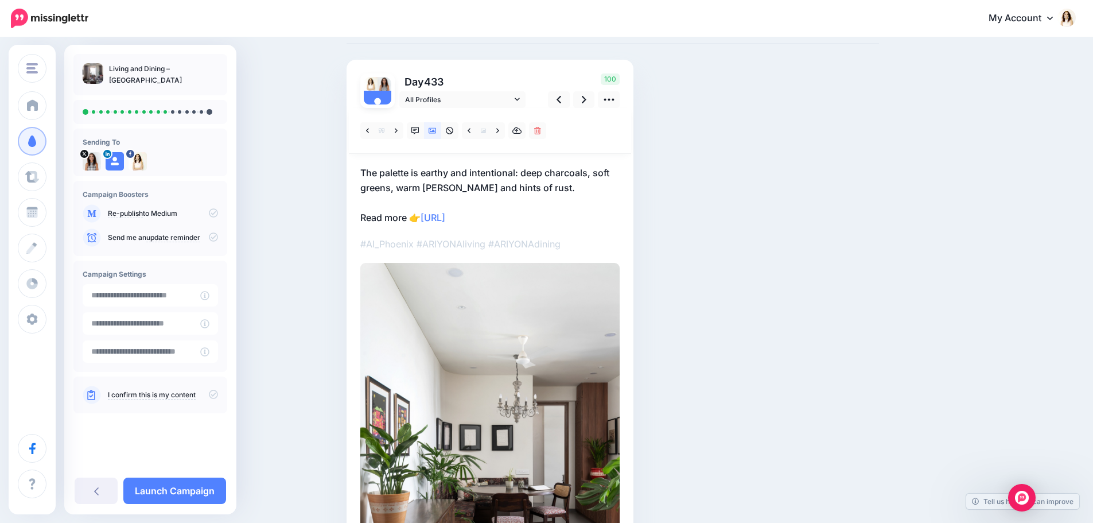
drag, startPoint x: 488, startPoint y: 185, endPoint x: 501, endPoint y: 181, distance: 14.0
click at [488, 185] on p "The palette is earthy and intentional: deep charcoals, soft greens, warm woods …" at bounding box center [489, 195] width 259 height 60
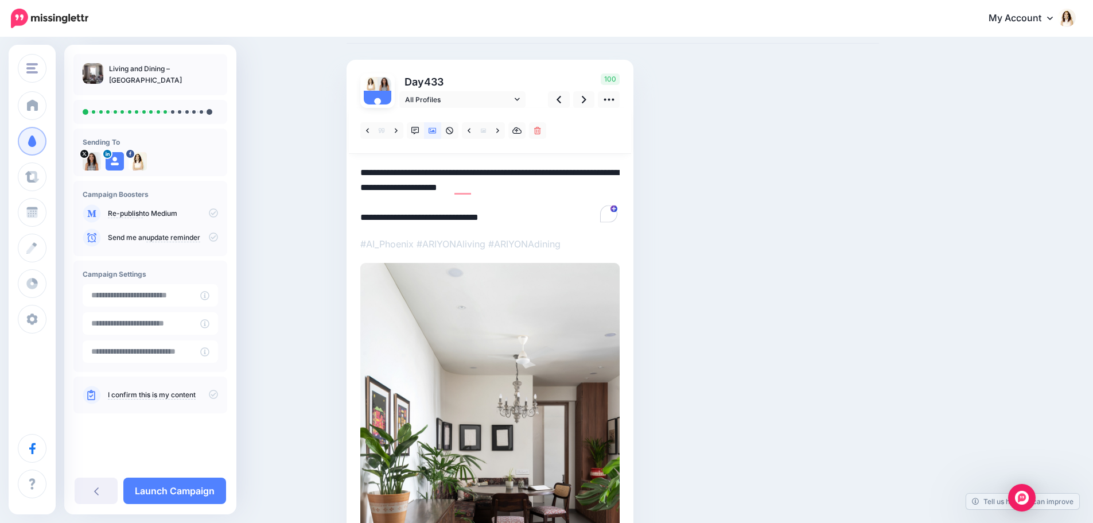
drag, startPoint x: 555, startPoint y: 189, endPoint x: 363, endPoint y: 174, distance: 192.7
click at [363, 174] on div "Day 433 All Profiles" at bounding box center [489, 363] width 287 height 606
paste textarea "**********"
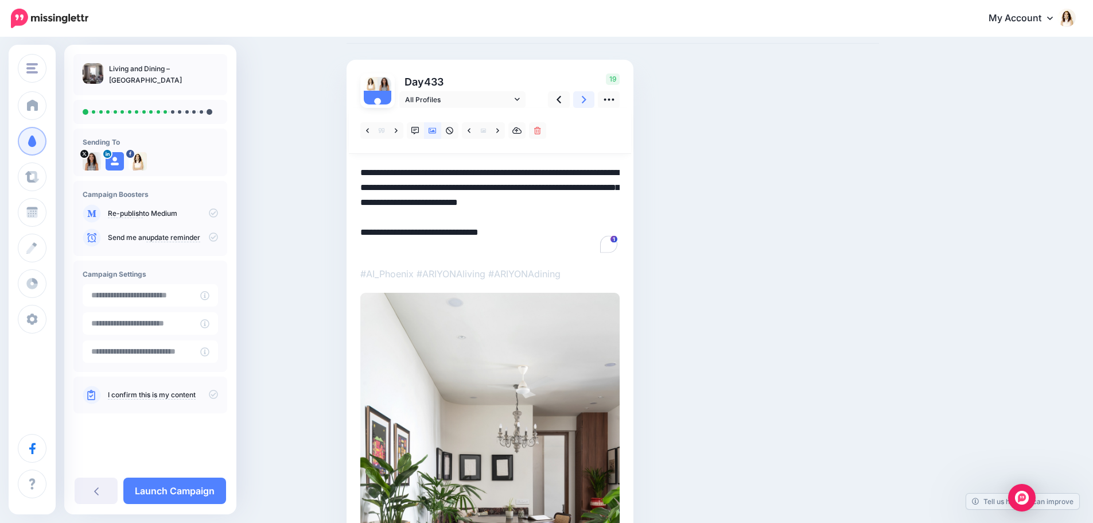
click at [586, 101] on icon at bounding box center [584, 99] width 5 height 12
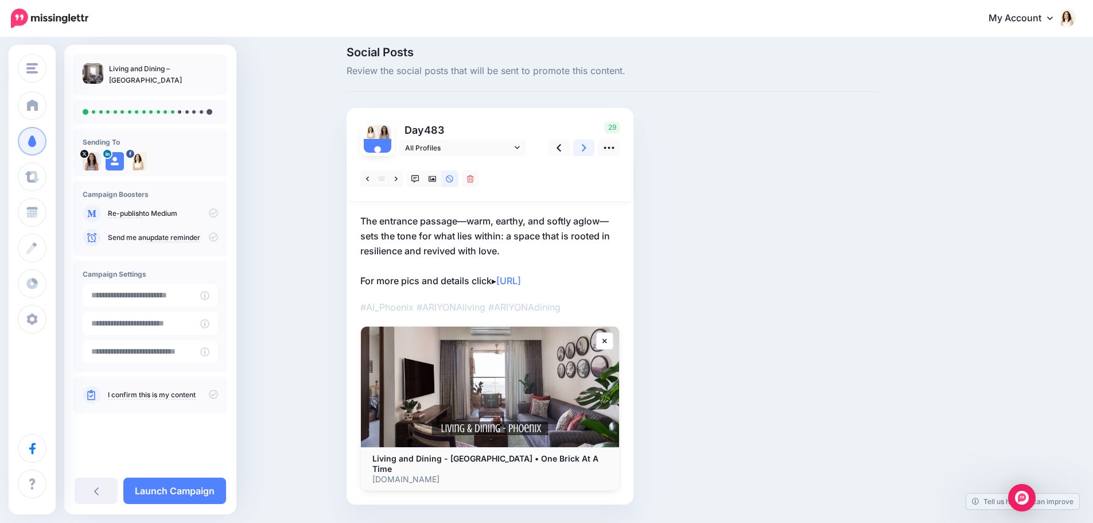
scroll to position [32, 0]
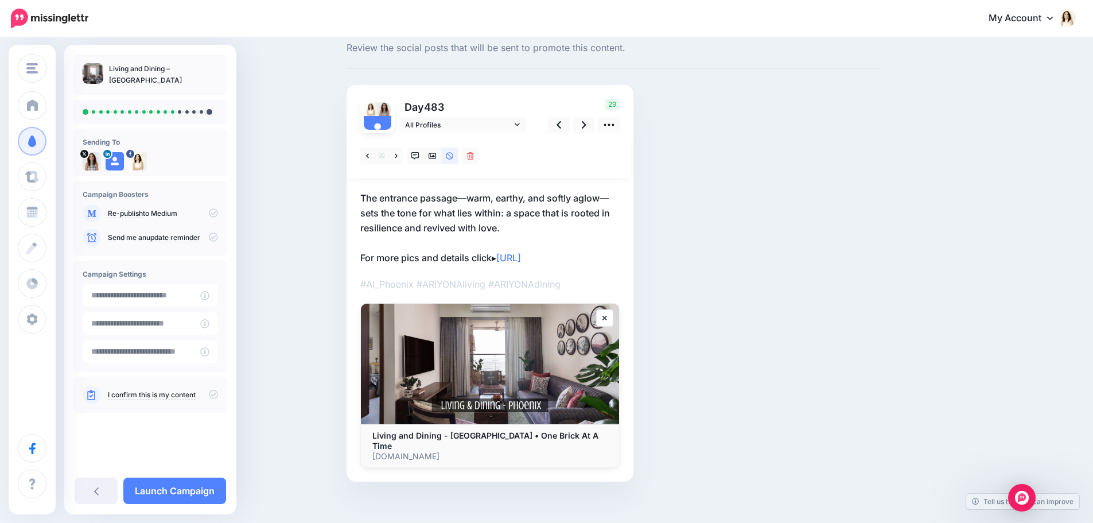
click at [439, 183] on div at bounding box center [489, 300] width 259 height 334
click at [437, 155] on icon at bounding box center [432, 156] width 8 height 6
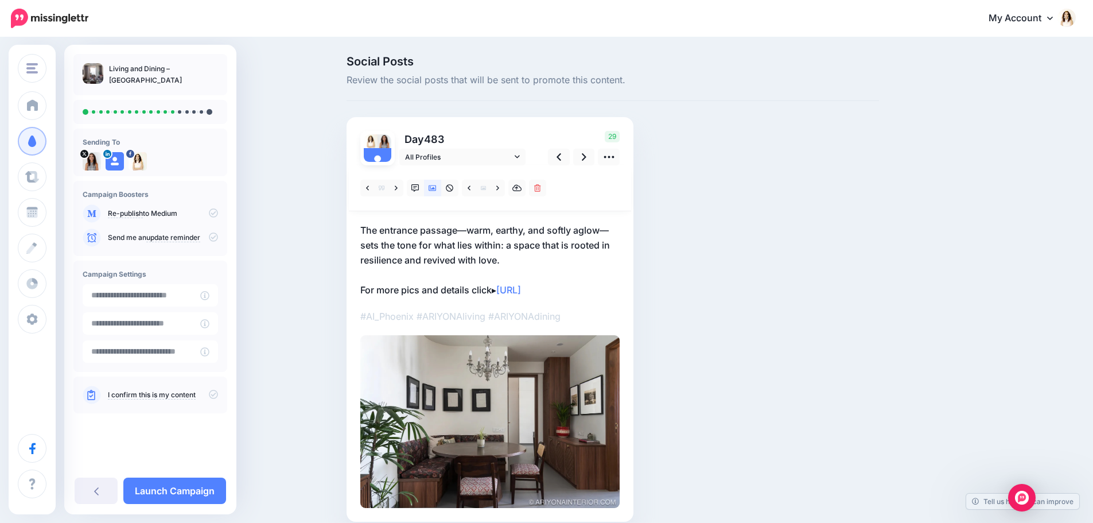
drag, startPoint x: 471, startPoint y: 251, endPoint x: 487, endPoint y: 251, distance: 15.5
click at [471, 251] on p "The entrance passage—warm, earthy, and softly aglow—sets the tone for what lies…" at bounding box center [489, 260] width 259 height 75
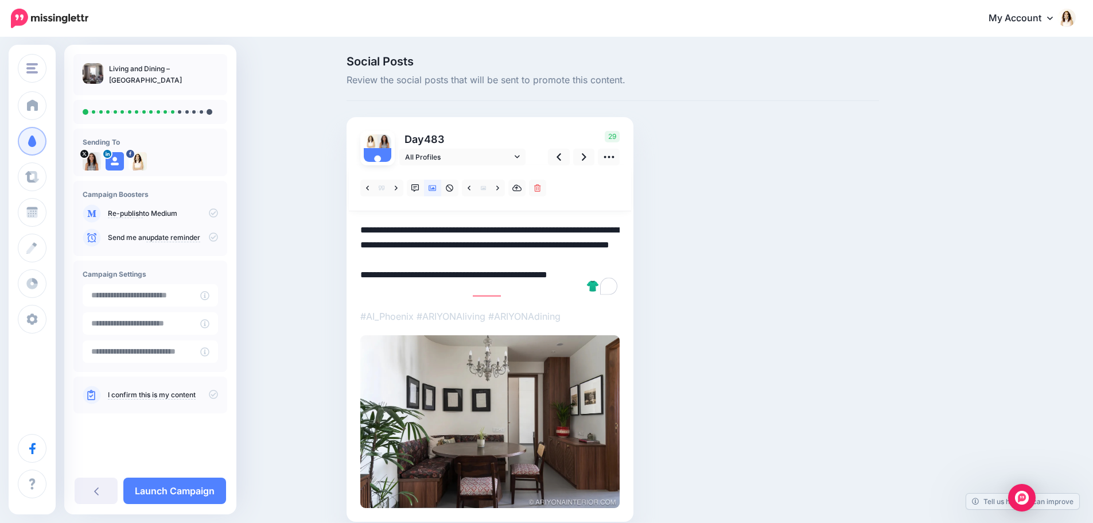
drag, startPoint x: 516, startPoint y: 260, endPoint x: 341, endPoint y: 229, distance: 177.1
click at [341, 229] on div "Social Posts Review the social posts that will be sent to promote this content.…" at bounding box center [546, 305] width 1093 height 535
paste textarea "**********"
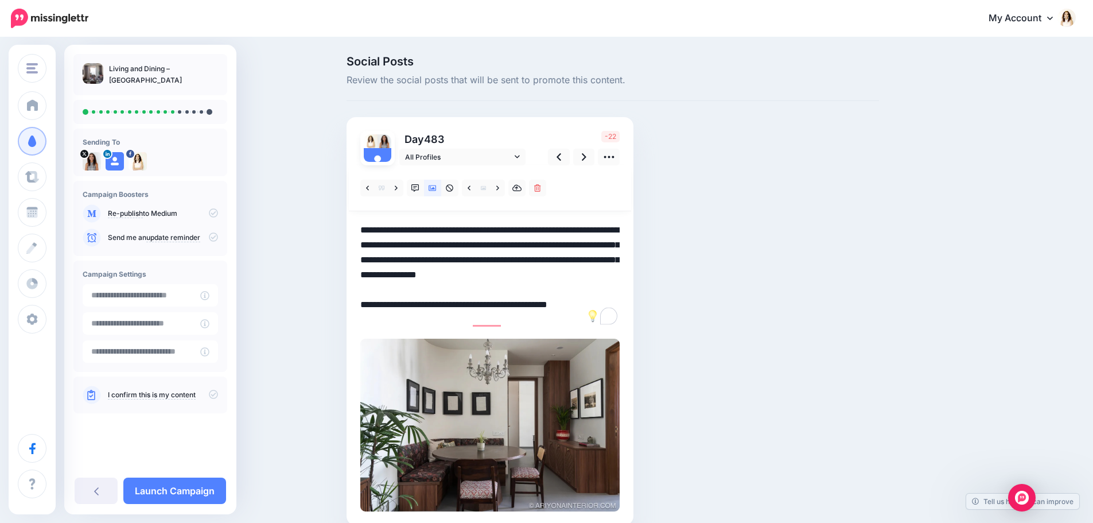
drag, startPoint x: 406, startPoint y: 248, endPoint x: 519, endPoint y: 267, distance: 115.2
click at [519, 267] on textarea "**********" at bounding box center [489, 275] width 259 height 104
click at [569, 284] on textarea "**********" at bounding box center [489, 275] width 259 height 104
drag, startPoint x: 441, startPoint y: 290, endPoint x: 618, endPoint y: 264, distance: 179.0
click at [618, 264] on textarea "**********" at bounding box center [489, 275] width 259 height 104
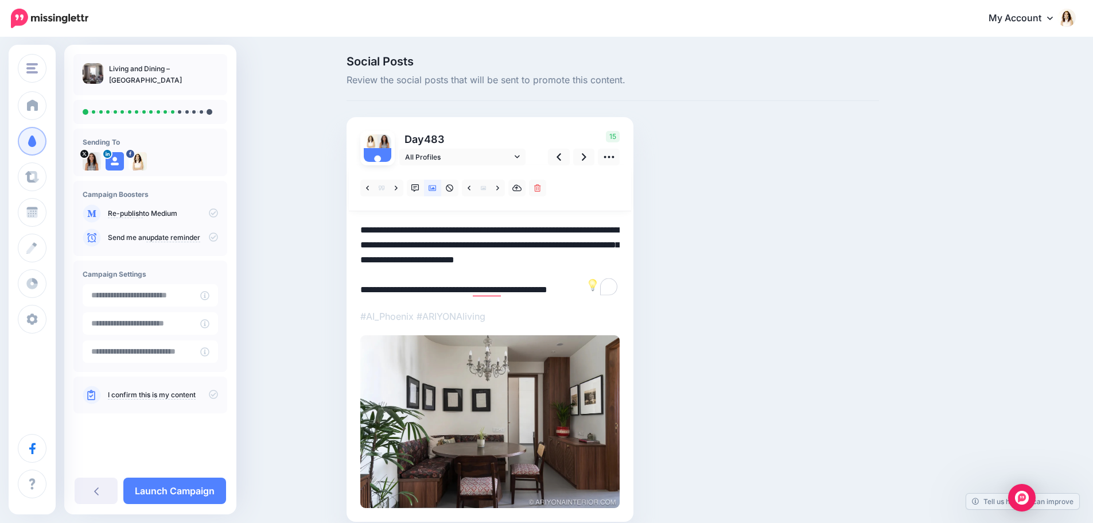
click at [655, 247] on div "Social Posts Review the social posts that will be sent to promote this content.…" at bounding box center [612, 306] width 549 height 500
drag, startPoint x: 498, startPoint y: 246, endPoint x: 402, endPoint y: 245, distance: 96.4
click at [402, 245] on textarea "**********" at bounding box center [489, 260] width 259 height 75
drag, startPoint x: 588, startPoint y: 163, endPoint x: 584, endPoint y: 190, distance: 27.3
click at [586, 163] on icon at bounding box center [584, 157] width 5 height 12
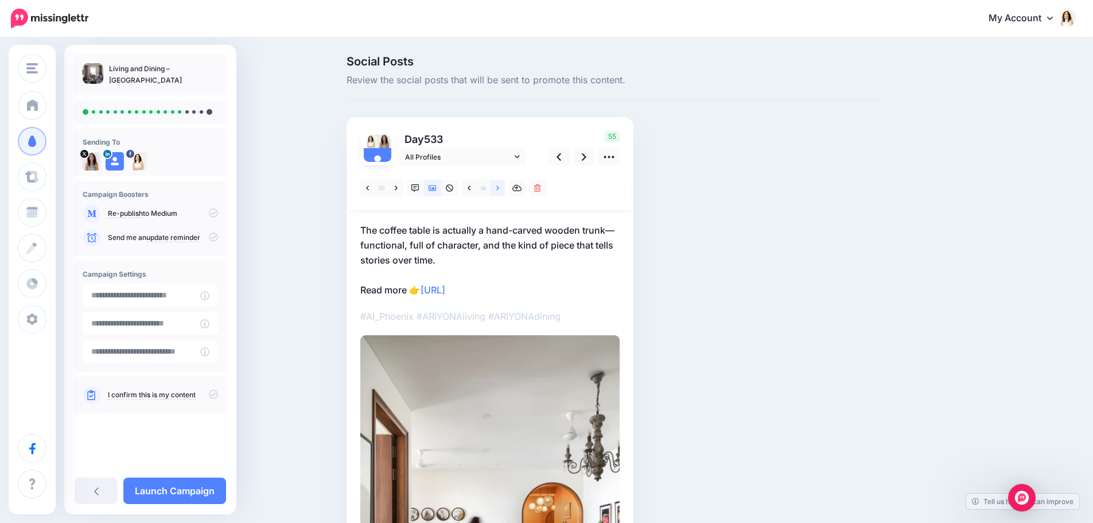
click at [504, 191] on link at bounding box center [497, 188] width 14 height 17
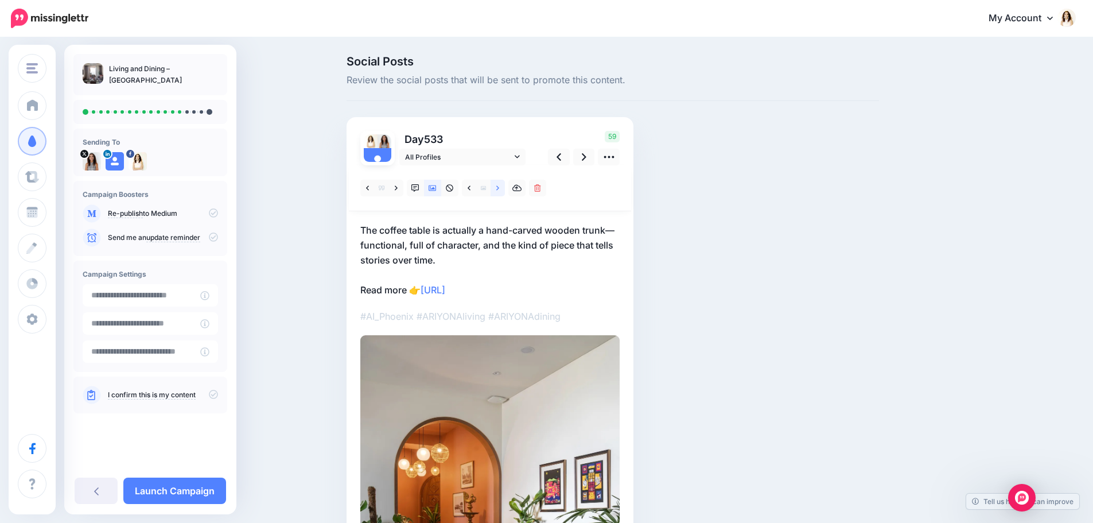
click at [504, 191] on link at bounding box center [497, 188] width 14 height 17
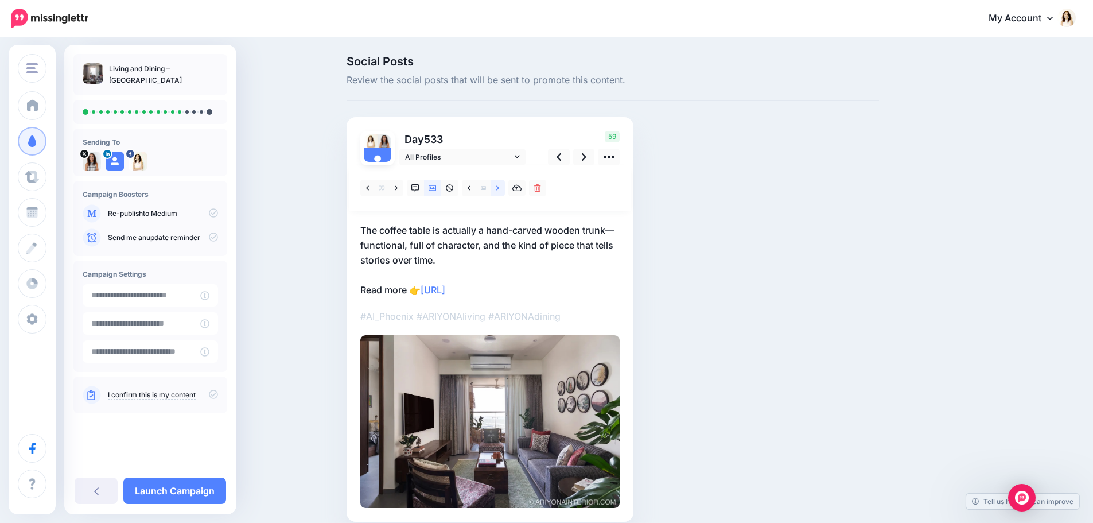
click at [504, 191] on link at bounding box center [497, 188] width 14 height 17
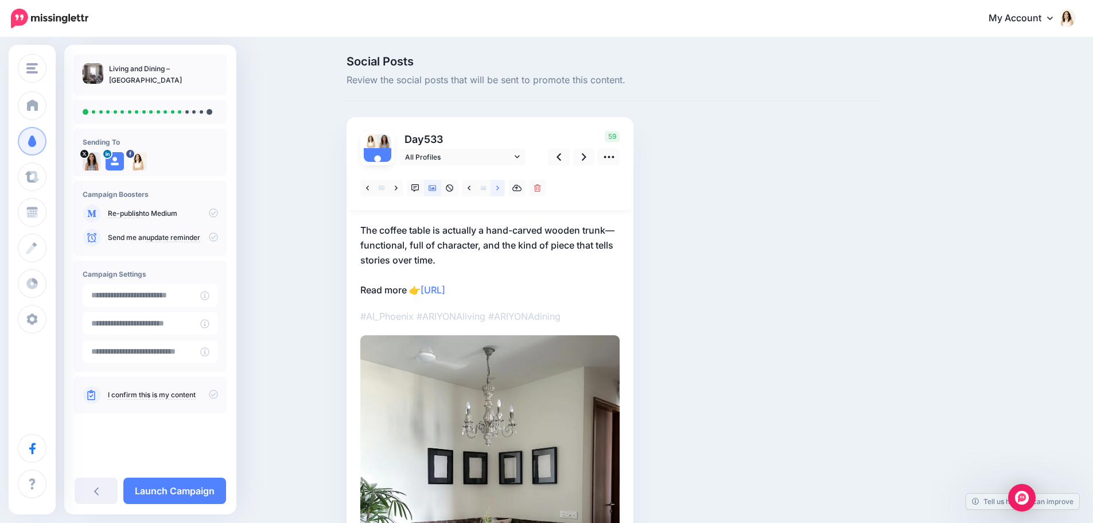
click at [504, 191] on link at bounding box center [497, 188] width 14 height 17
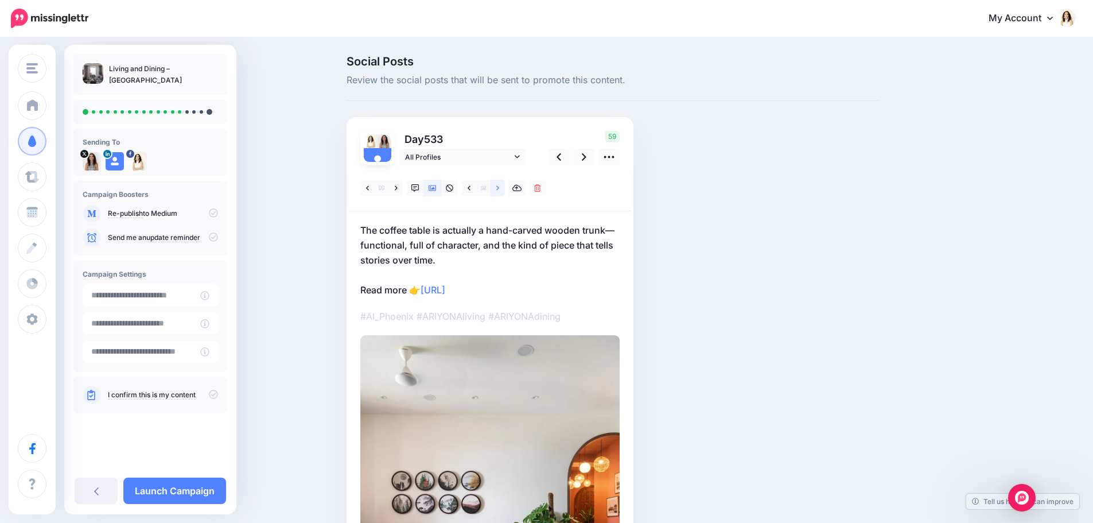
click at [504, 191] on link at bounding box center [497, 188] width 14 height 17
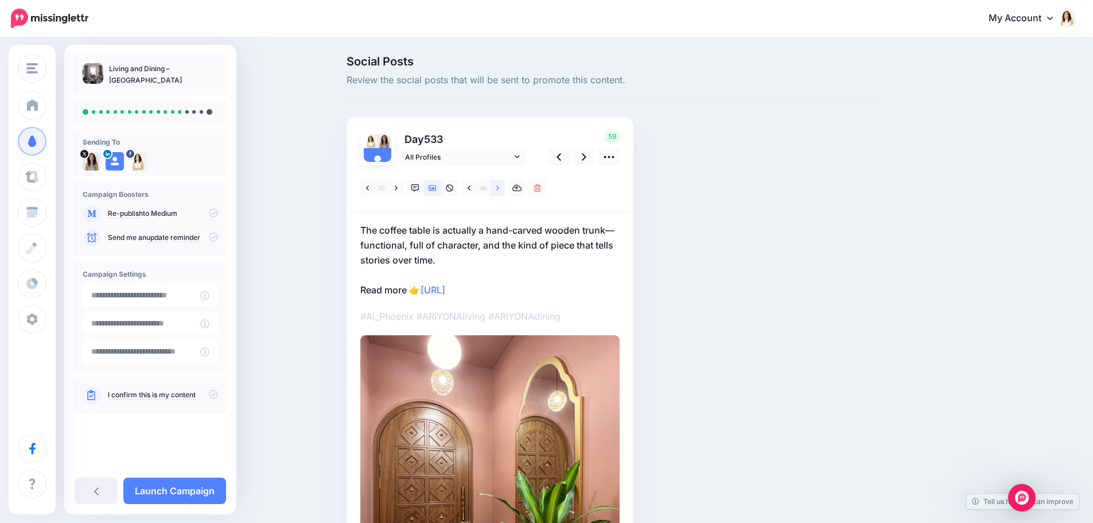
click at [504, 191] on link at bounding box center [497, 188] width 14 height 17
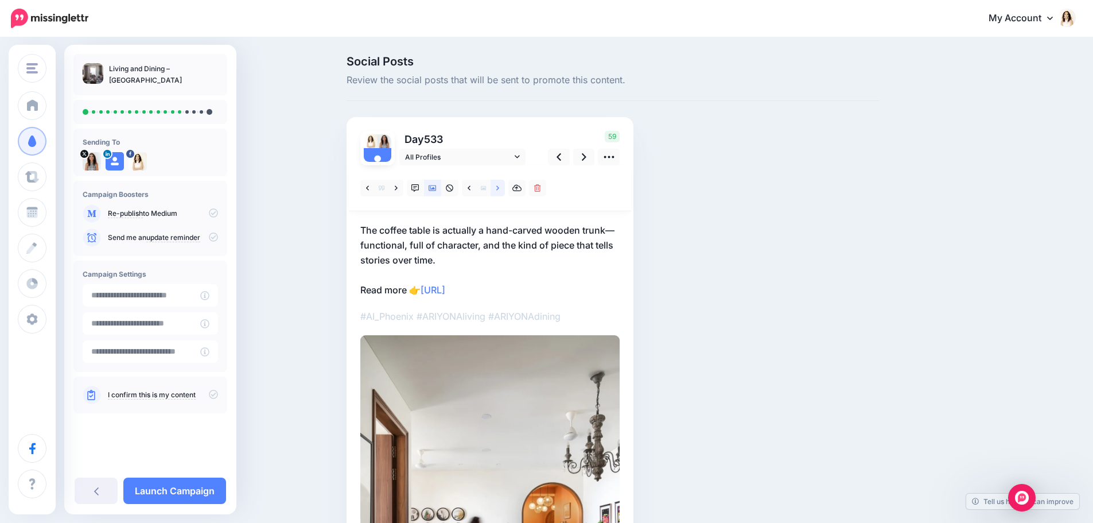
click at [504, 191] on link at bounding box center [497, 188] width 14 height 17
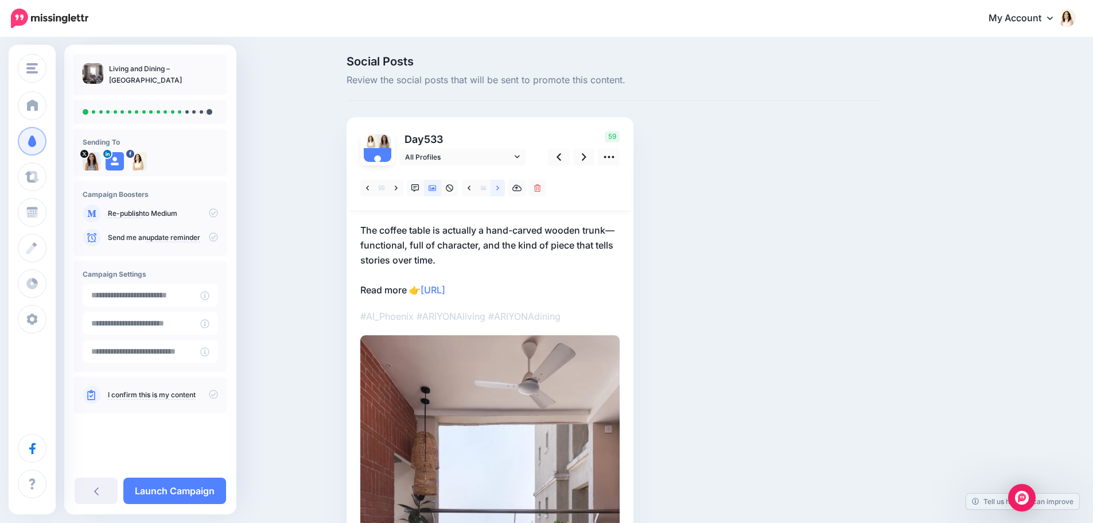
click at [504, 191] on link at bounding box center [497, 188] width 14 height 17
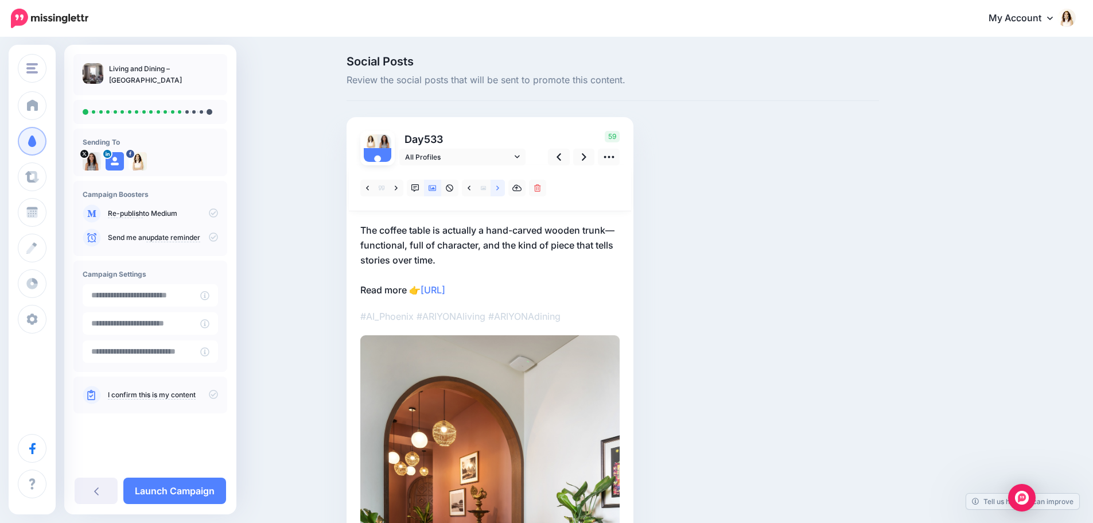
click at [504, 191] on link at bounding box center [497, 188] width 14 height 17
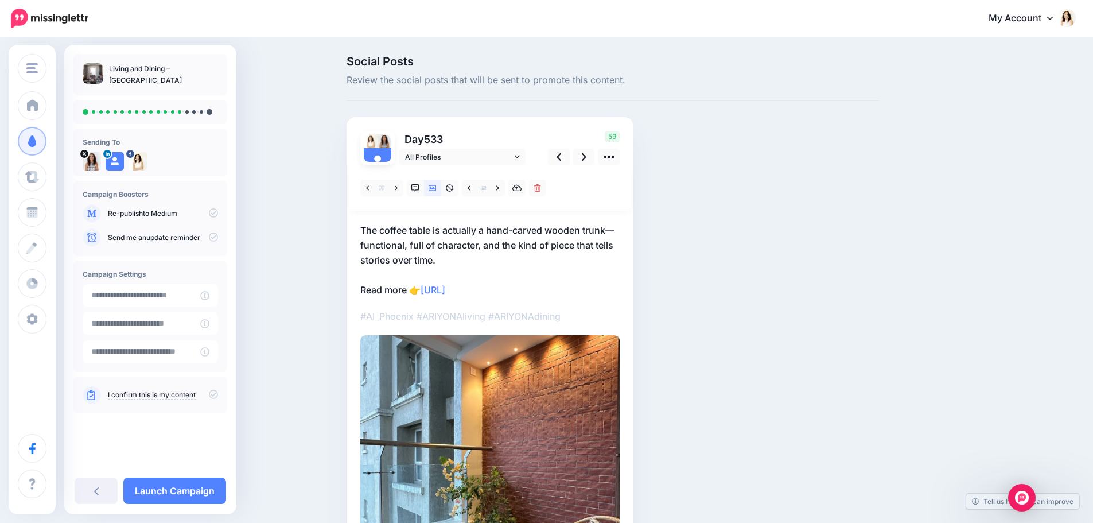
click at [438, 230] on p "The coffee table is actually a hand-carved wooden trunk—functional, full of cha…" at bounding box center [489, 260] width 259 height 75
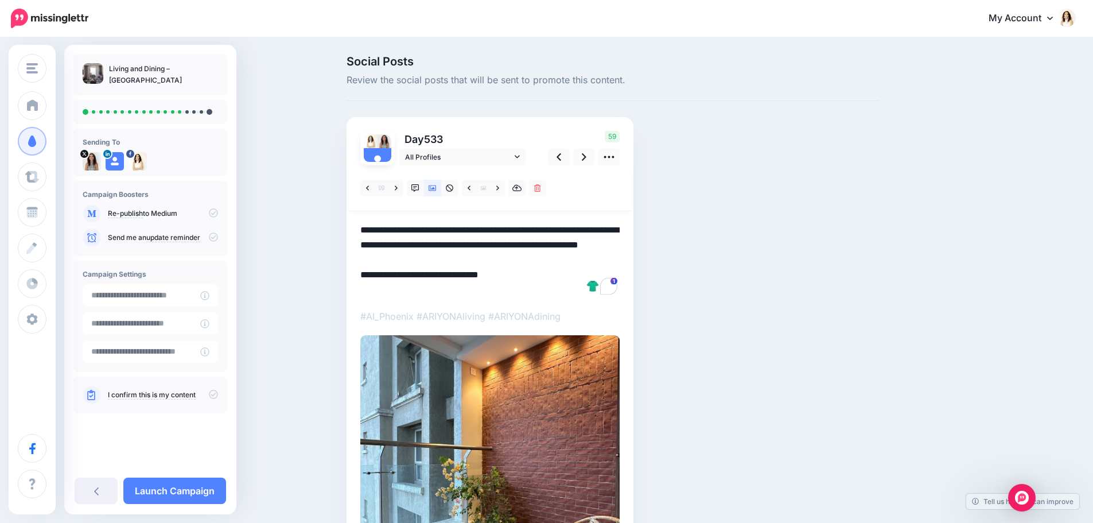
drag, startPoint x: 444, startPoint y: 261, endPoint x: 347, endPoint y: 231, distance: 101.4
click at [347, 231] on div "Social Posts Review the social posts that will be sent to promote this content.…" at bounding box center [612, 382] width 549 height 652
paste textarea "**********"
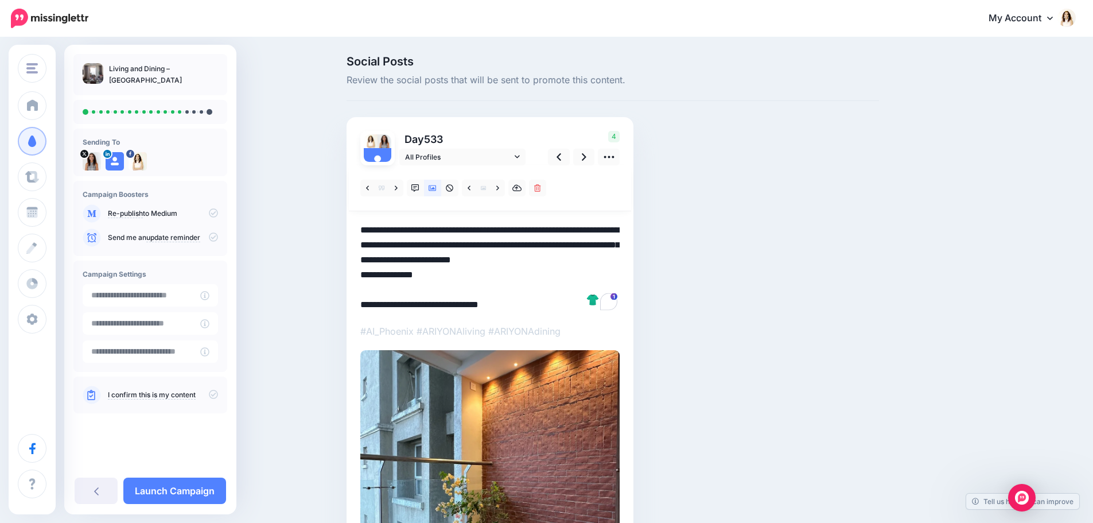
click at [531, 274] on textarea "**********" at bounding box center [489, 267] width 259 height 89
click at [586, 159] on icon at bounding box center [584, 157] width 5 height 12
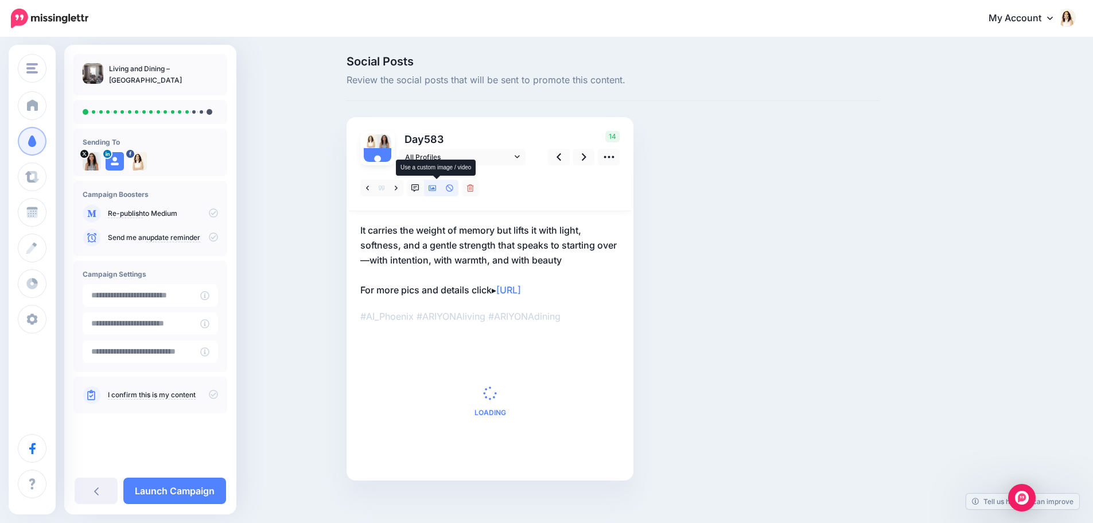
click at [435, 190] on icon at bounding box center [432, 188] width 8 height 6
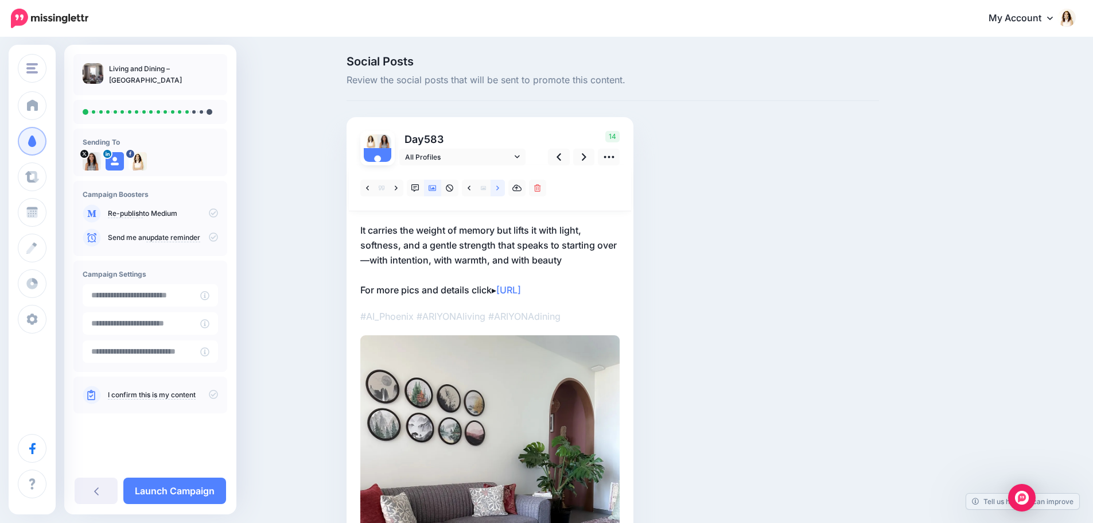
click at [504, 191] on link at bounding box center [497, 188] width 14 height 17
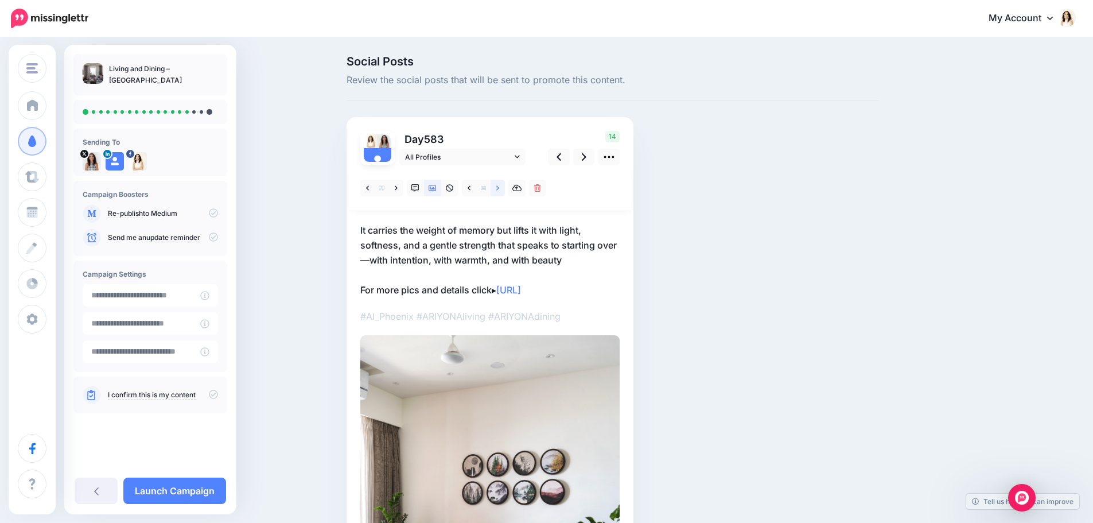
click at [504, 191] on link at bounding box center [497, 188] width 14 height 17
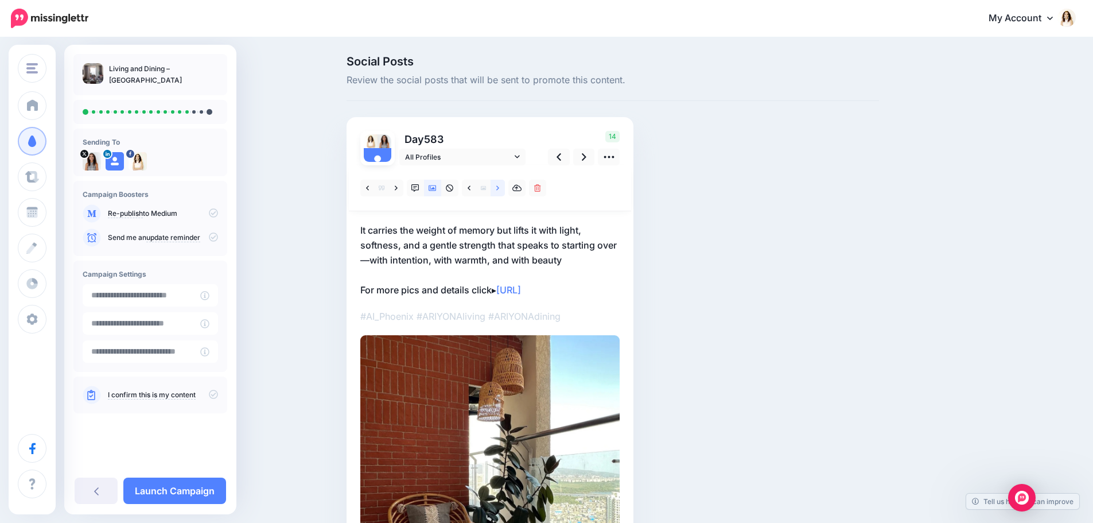
click at [504, 191] on link at bounding box center [497, 188] width 14 height 17
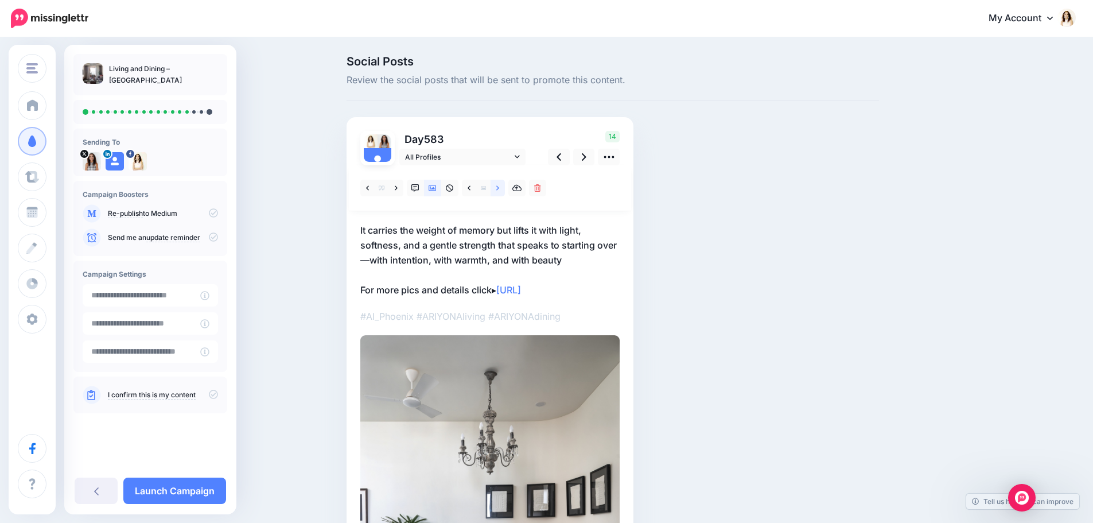
click at [504, 191] on link at bounding box center [497, 188] width 14 height 17
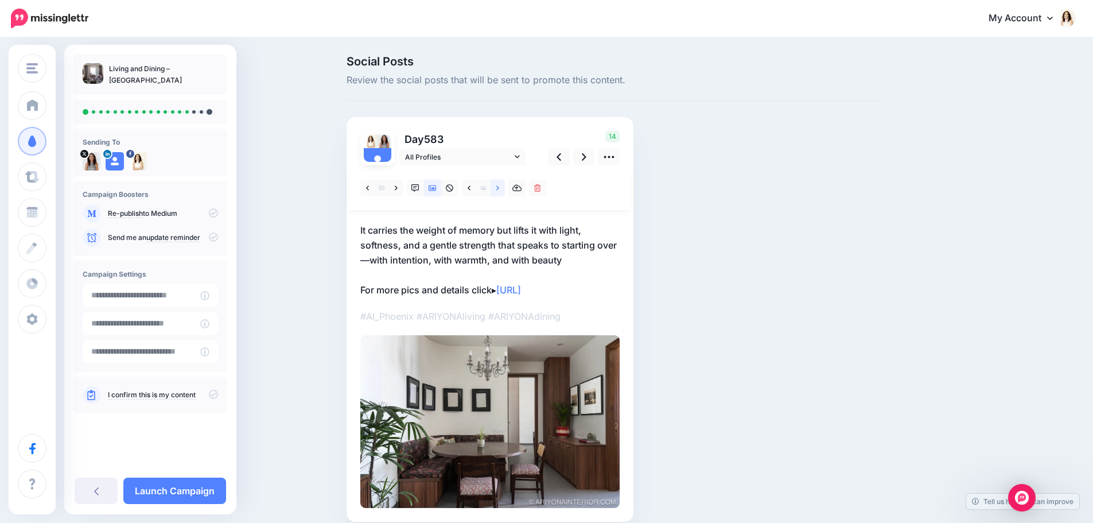
click at [504, 191] on link at bounding box center [497, 188] width 14 height 17
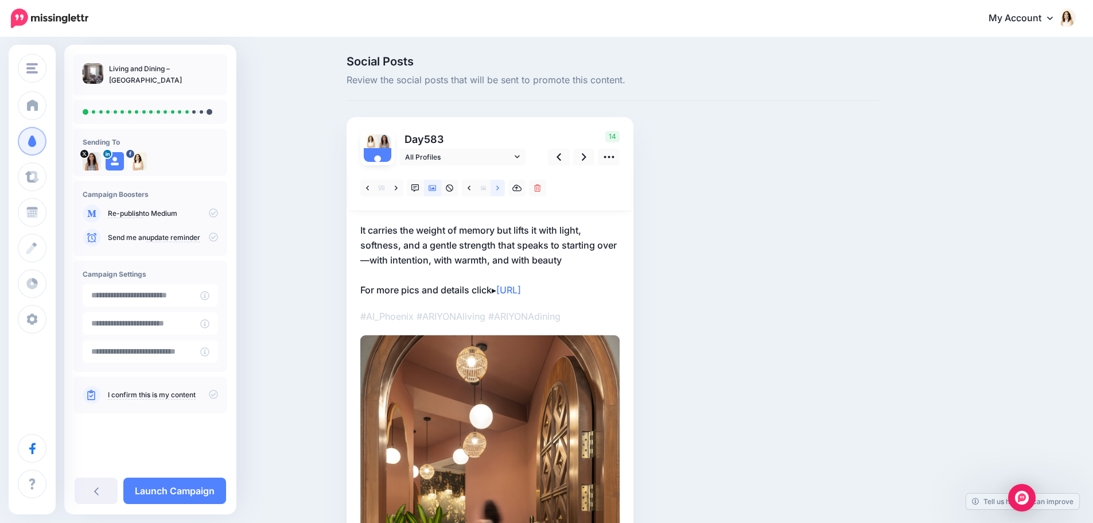
click at [504, 191] on link at bounding box center [497, 188] width 14 height 17
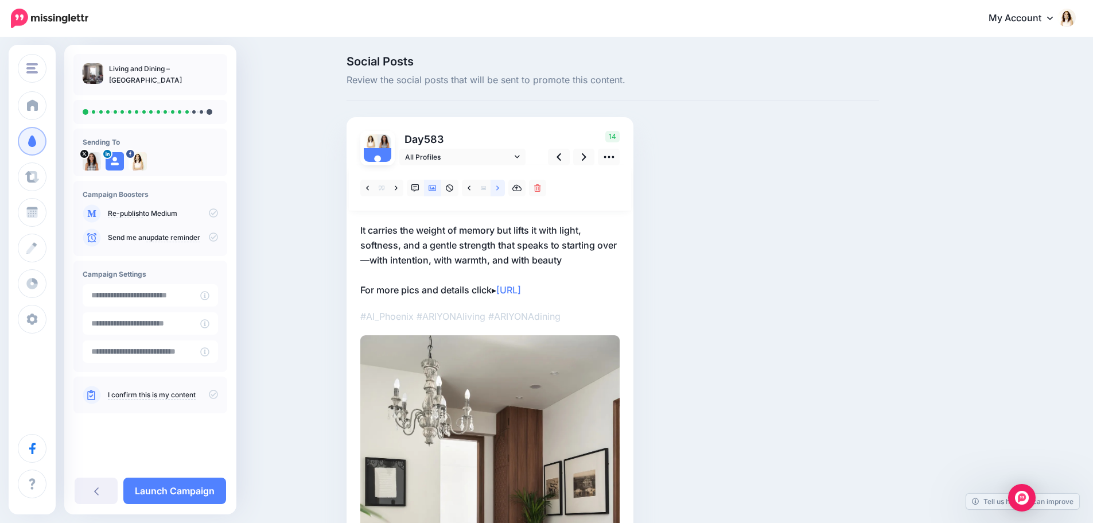
click at [504, 191] on link at bounding box center [497, 188] width 14 height 17
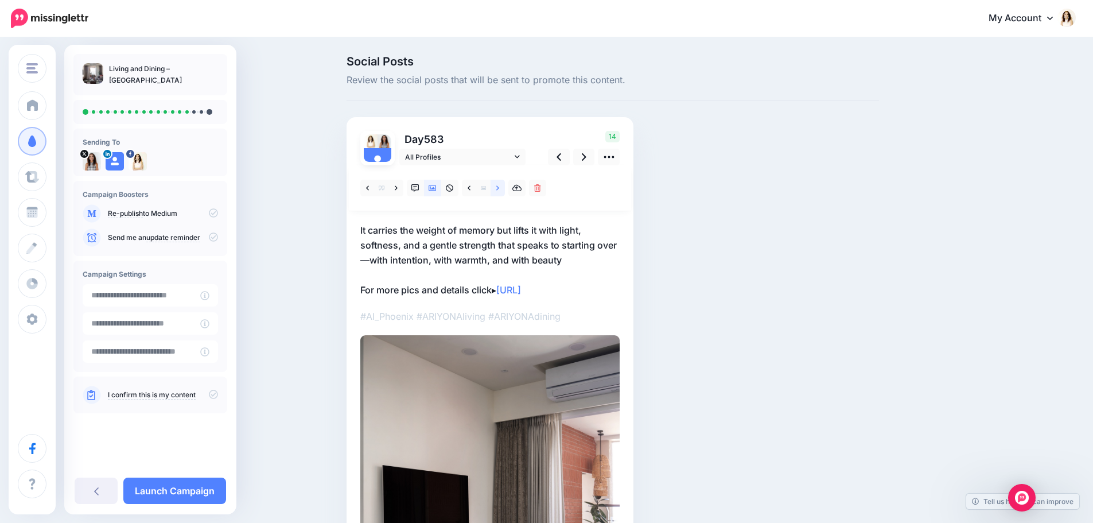
click at [504, 191] on link at bounding box center [497, 188] width 14 height 17
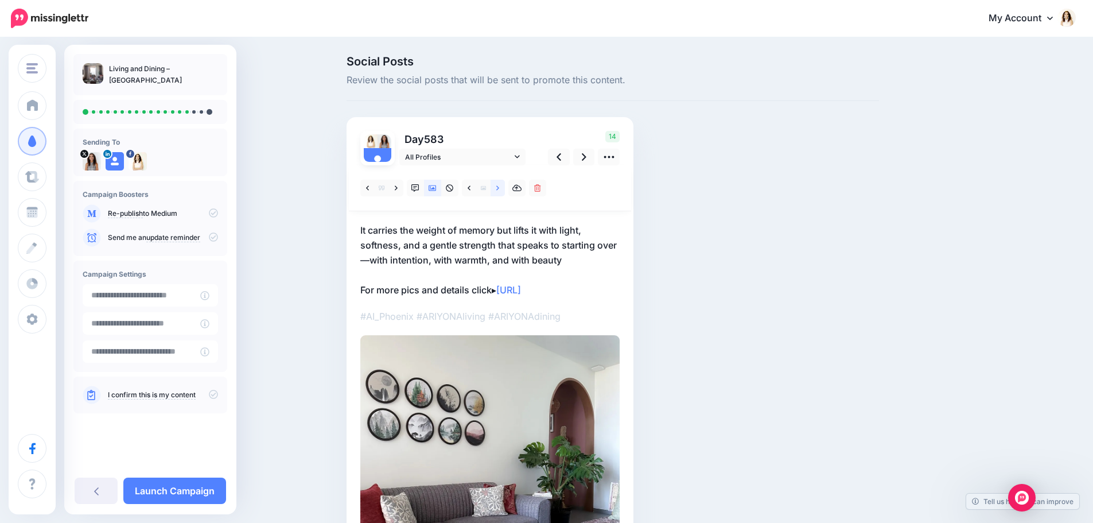
click at [504, 191] on link at bounding box center [497, 188] width 14 height 17
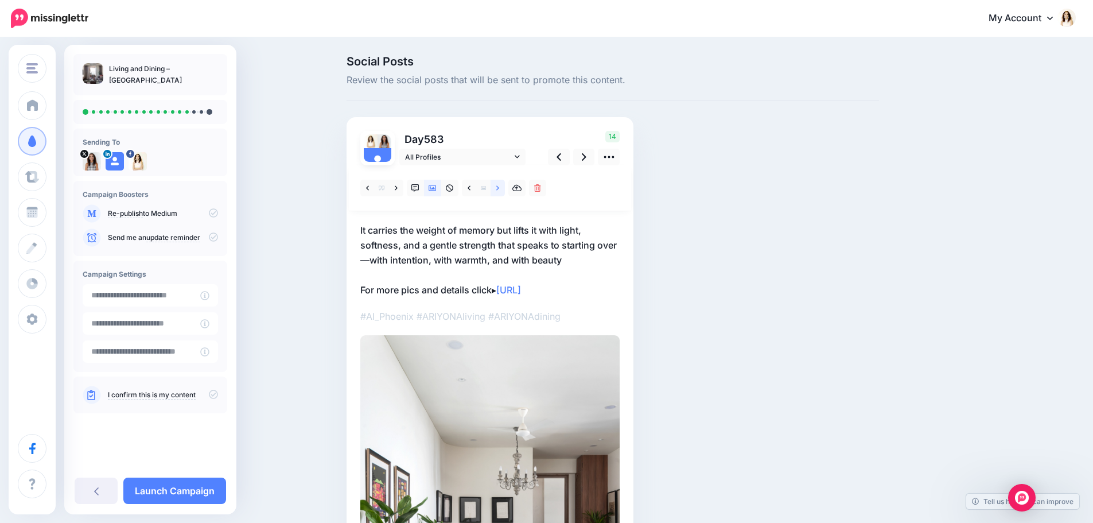
click at [504, 191] on link at bounding box center [497, 188] width 14 height 17
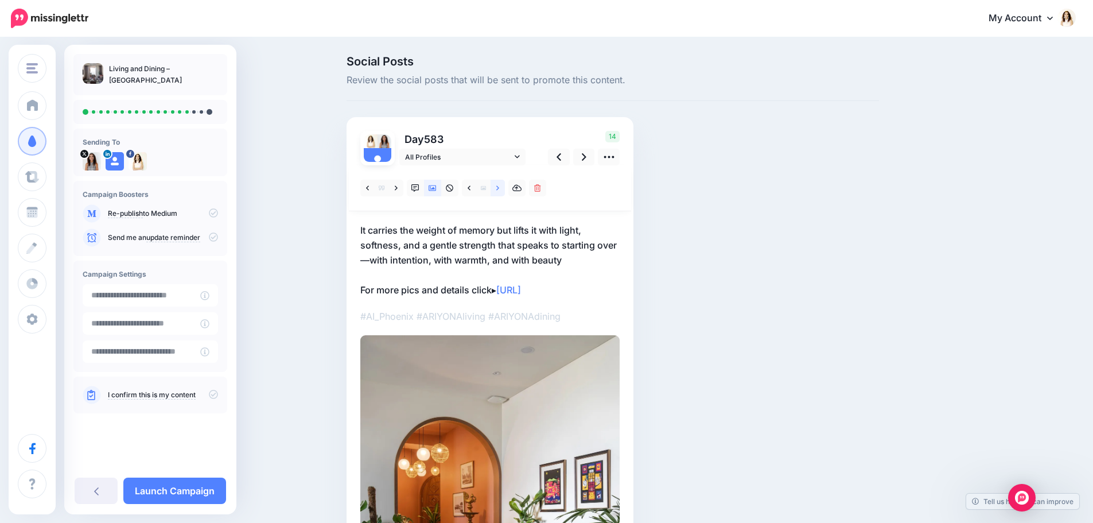
click at [504, 191] on link at bounding box center [497, 188] width 14 height 17
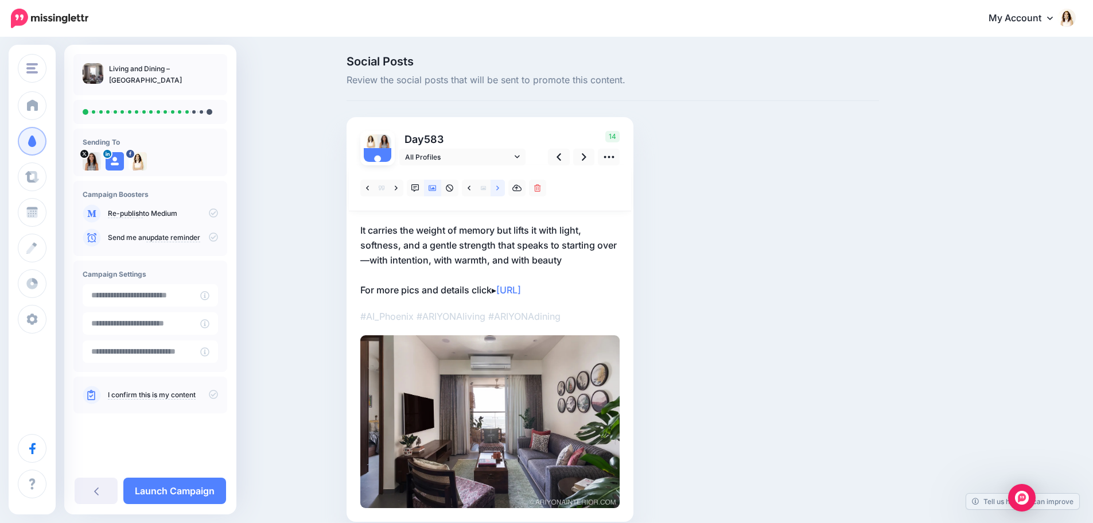
click at [504, 191] on link at bounding box center [497, 188] width 14 height 17
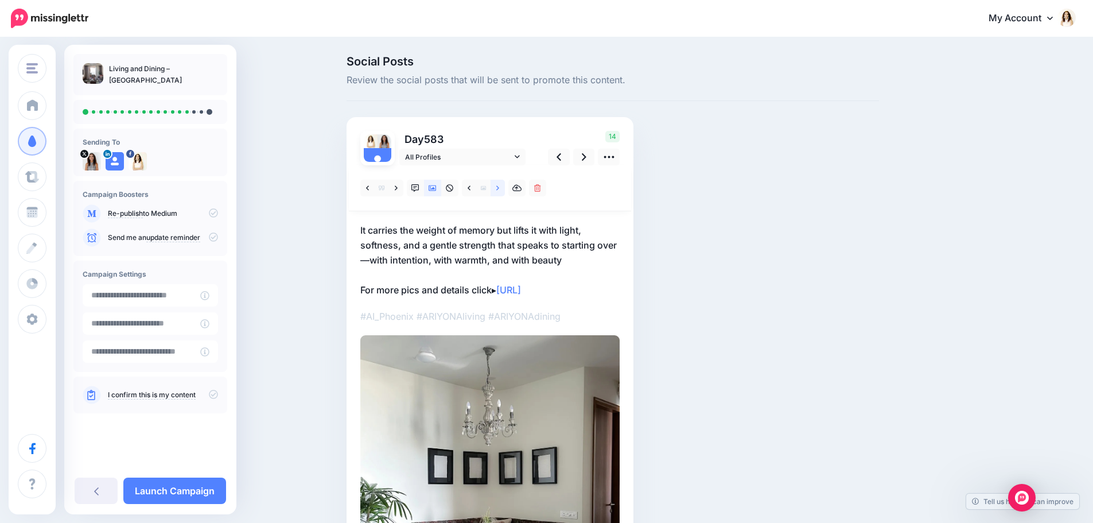
click at [504, 191] on link at bounding box center [497, 188] width 14 height 17
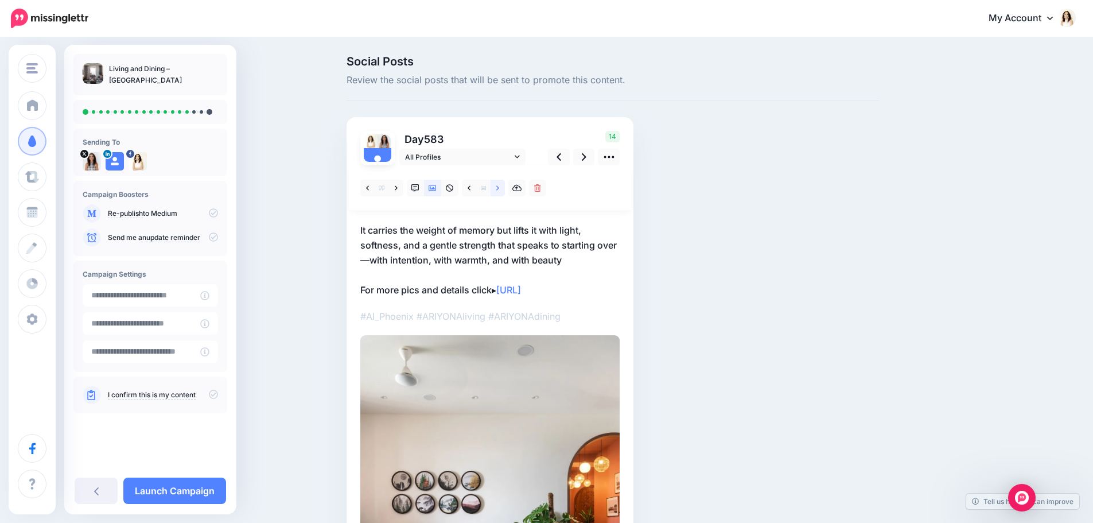
click at [504, 191] on link at bounding box center [497, 188] width 14 height 17
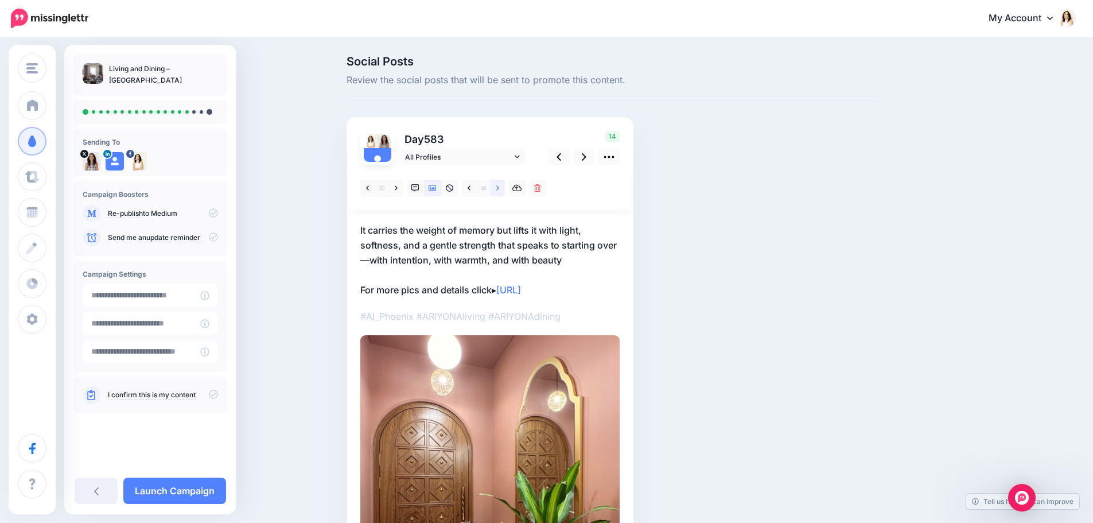
click at [504, 191] on link at bounding box center [497, 188] width 14 height 17
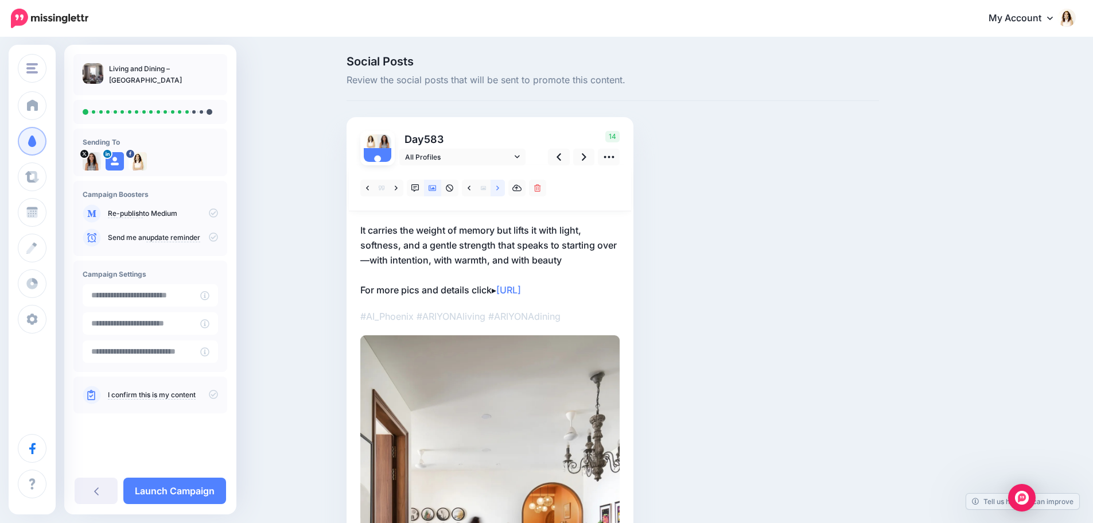
click at [504, 191] on link at bounding box center [497, 188] width 14 height 17
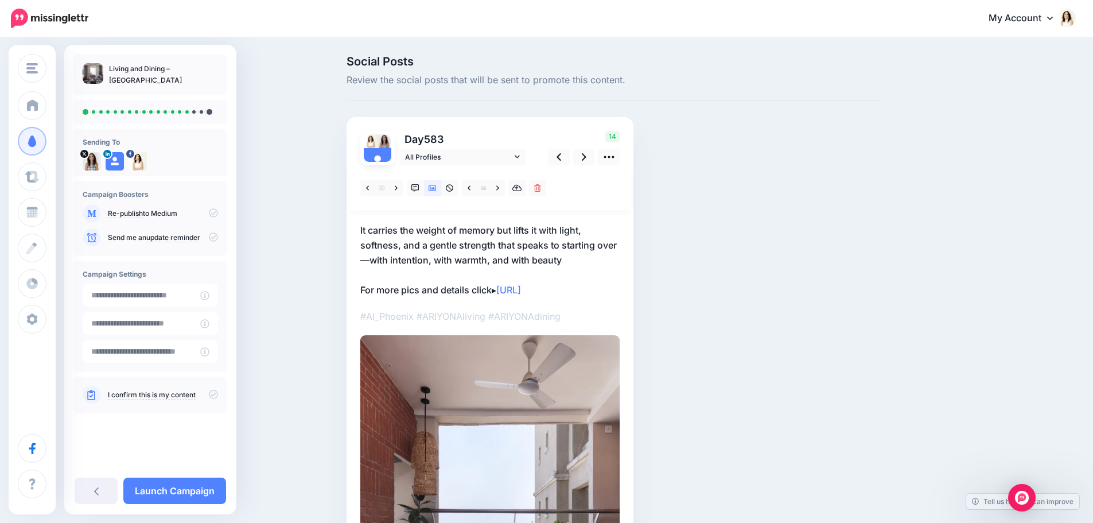
click at [474, 247] on p "It carries the weight of memory but lifts it with light, softness, and a gentle…" at bounding box center [489, 260] width 259 height 75
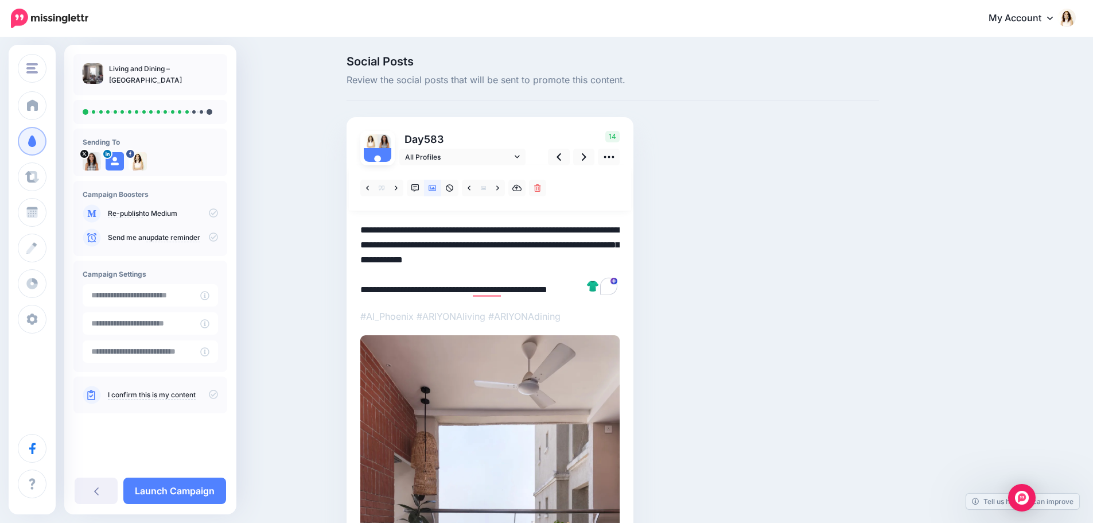
drag, startPoint x: 584, startPoint y: 263, endPoint x: 349, endPoint y: 231, distance: 237.9
click at [349, 231] on div "Social Posts Review the social posts that will be sent to promote this content.…" at bounding box center [612, 414] width 549 height 717
paste textarea "To enrich screen reader interactions, please activate Accessibility in Grammarl…"
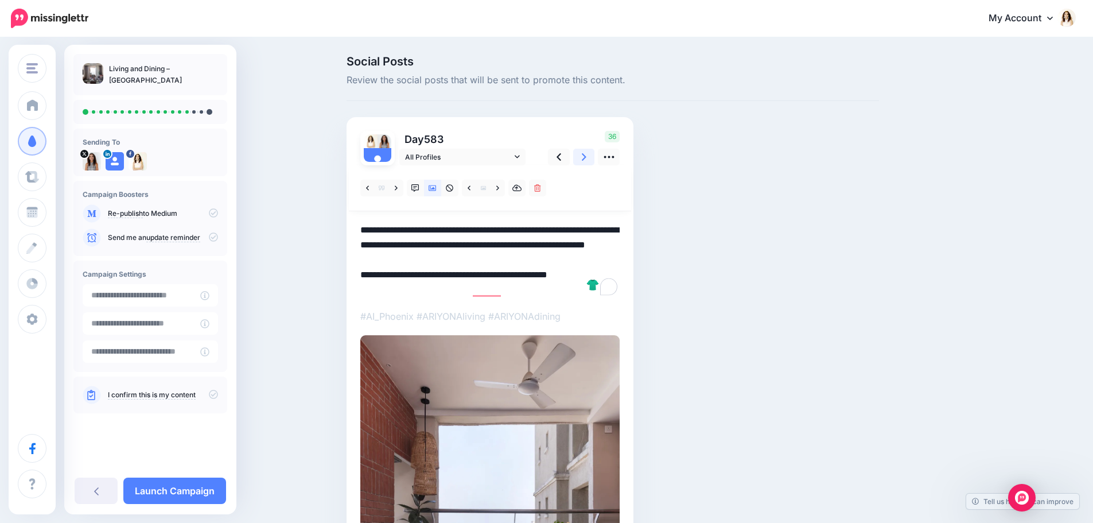
click at [584, 154] on link at bounding box center [584, 157] width 22 height 17
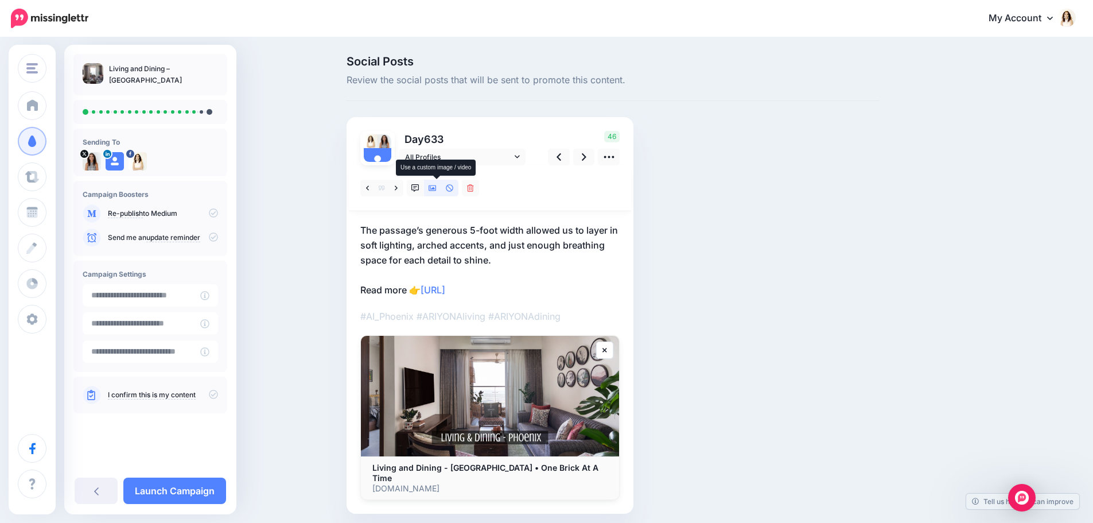
click at [433, 190] on icon at bounding box center [432, 188] width 8 height 6
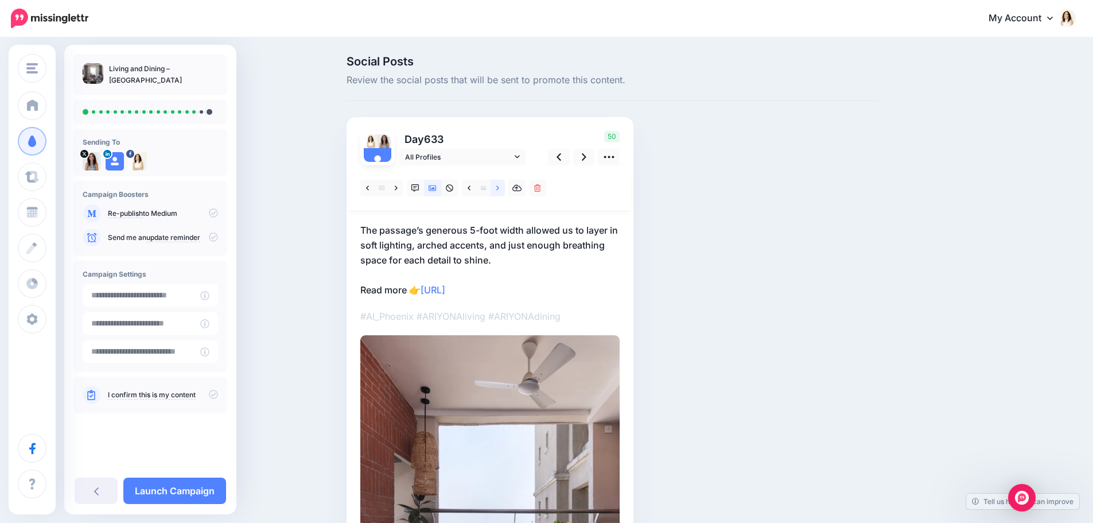
click at [501, 194] on link at bounding box center [497, 188] width 14 height 17
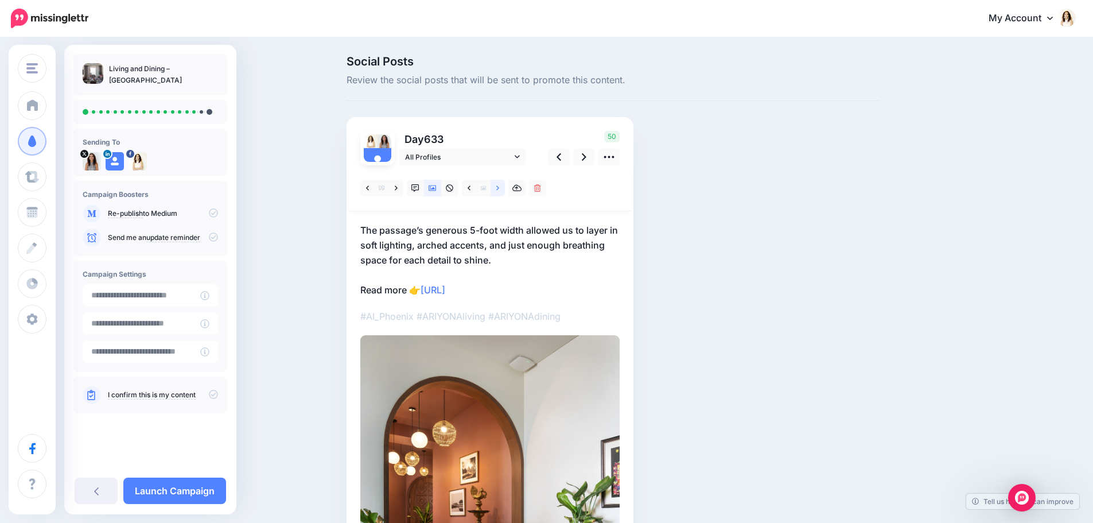
click at [501, 194] on link at bounding box center [497, 188] width 14 height 17
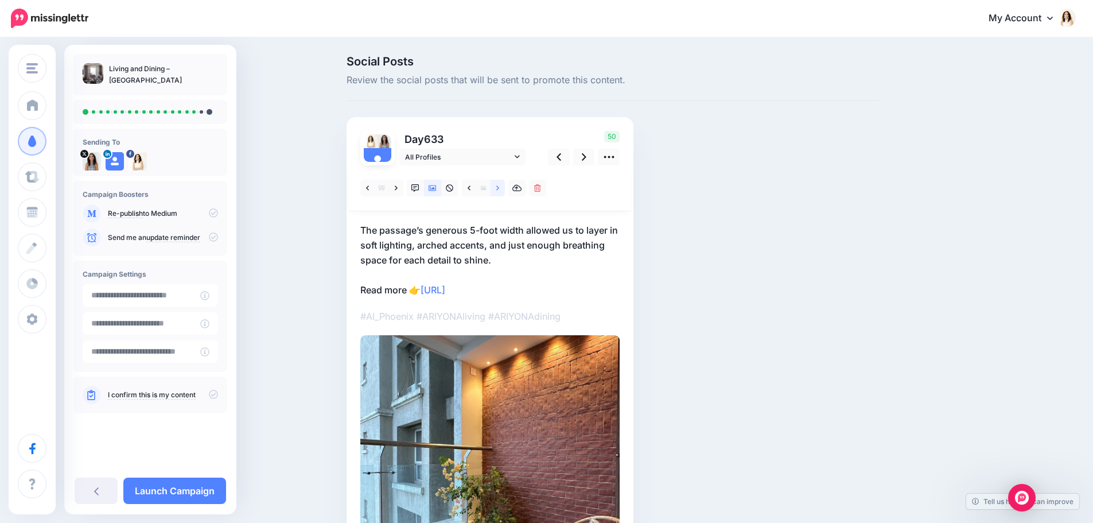
click at [501, 194] on link at bounding box center [497, 188] width 14 height 17
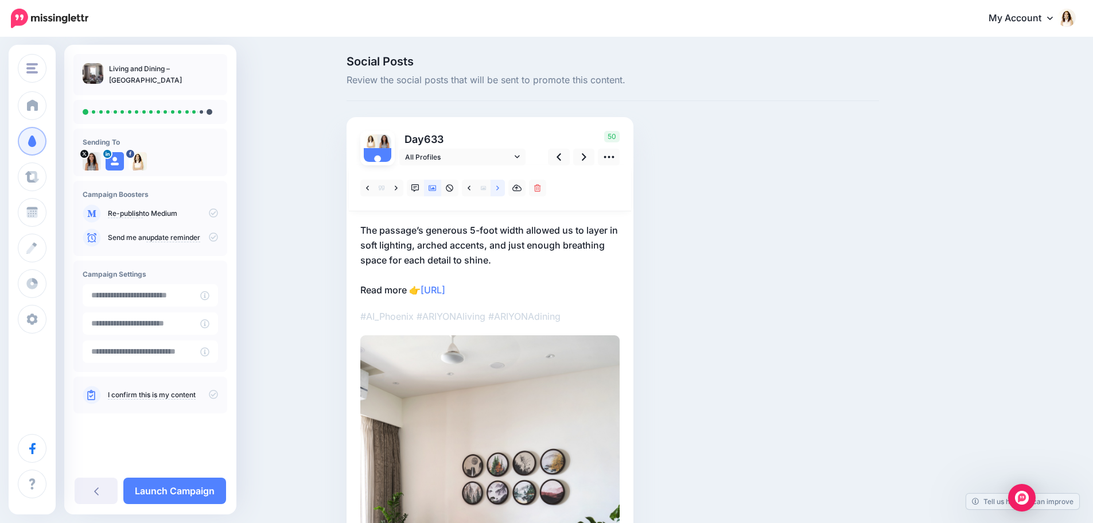
click at [501, 194] on link at bounding box center [497, 188] width 14 height 17
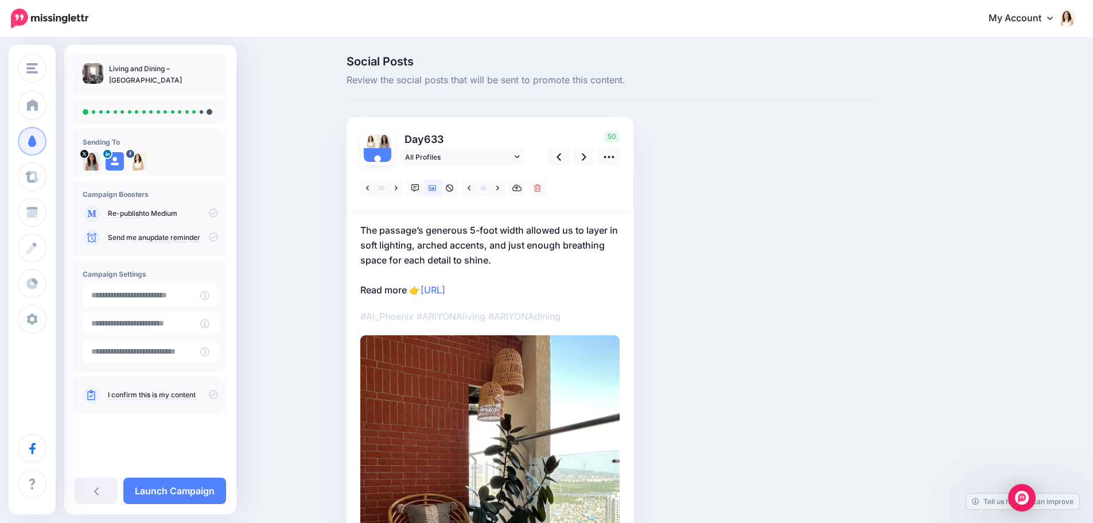
click at [492, 243] on p "The passage’s generous 5-foot width allowed us to layer in soft lighting, arche…" at bounding box center [489, 260] width 259 height 75
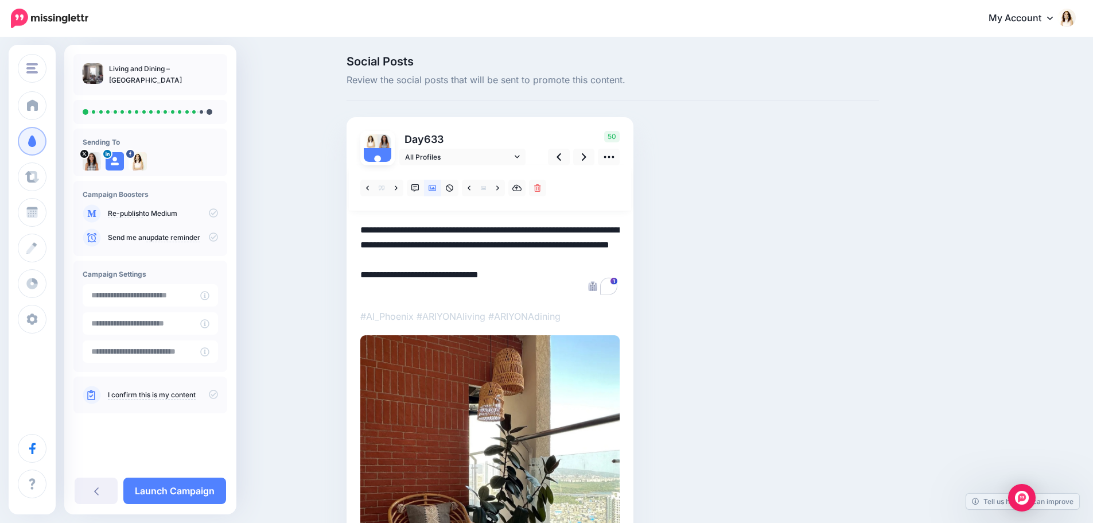
drag, startPoint x: 498, startPoint y: 259, endPoint x: 334, endPoint y: 218, distance: 169.6
click at [334, 218] on div "Social Posts Review the social posts that will be sent to promote this content.…" at bounding box center [546, 381] width 1093 height 686
paste textarea "To enrich screen reader interactions, please activate Accessibility in Grammarl…"
click at [586, 161] on icon at bounding box center [584, 157] width 5 height 12
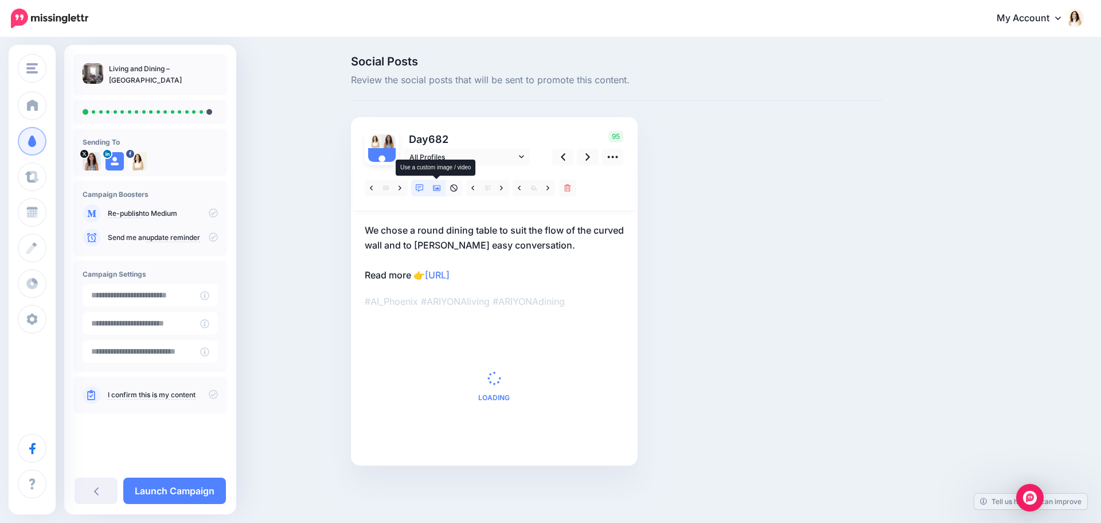
click at [434, 189] on icon at bounding box center [437, 188] width 8 height 6
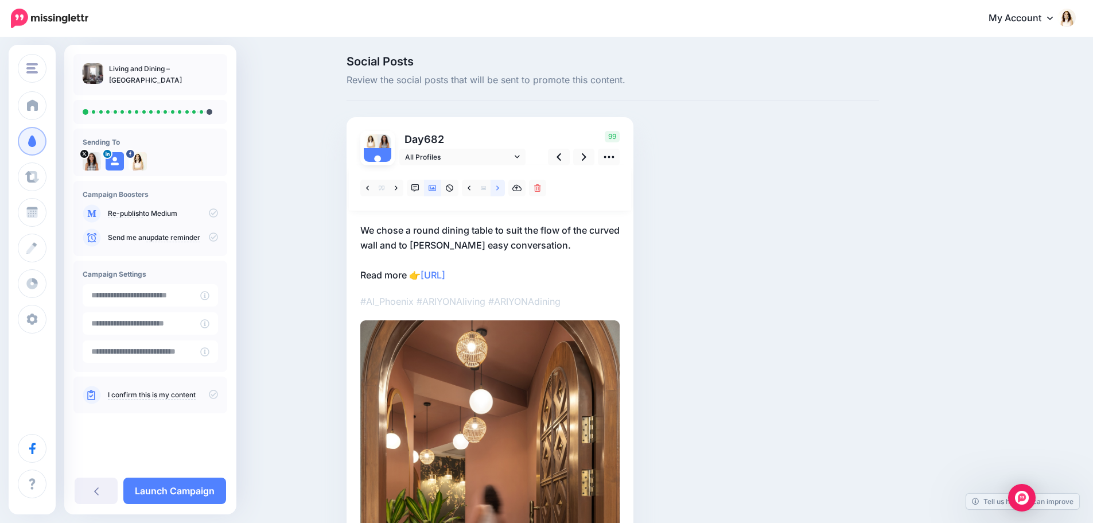
click at [499, 188] on icon at bounding box center [497, 188] width 3 height 8
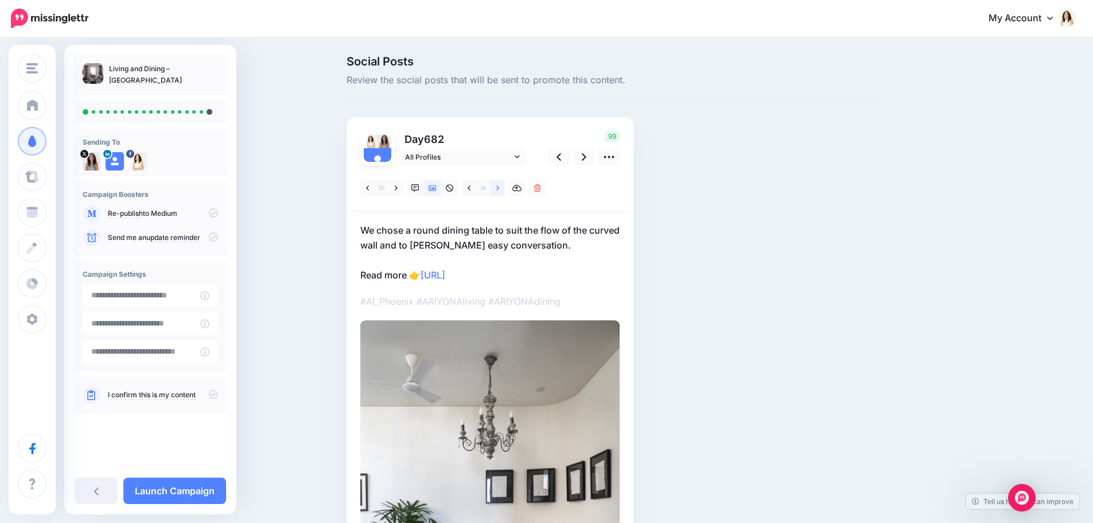
click at [499, 188] on icon at bounding box center [497, 188] width 3 height 8
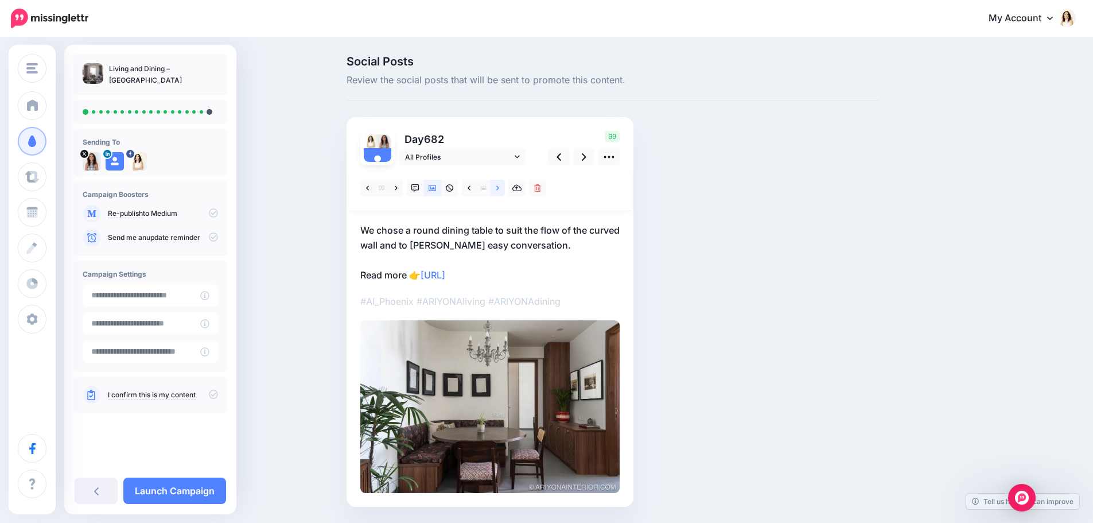
click at [499, 188] on icon at bounding box center [497, 188] width 3 height 8
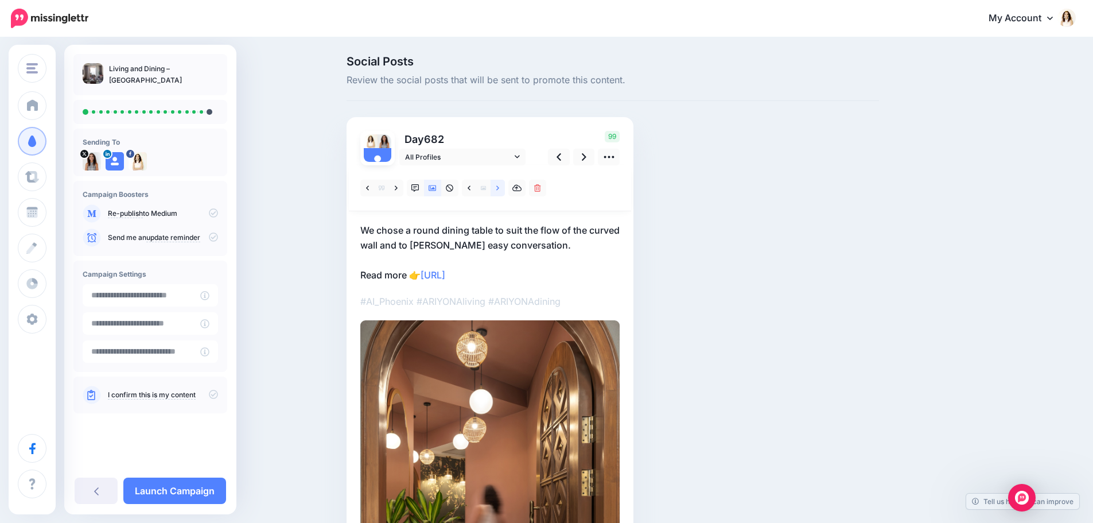
click at [499, 188] on icon at bounding box center [497, 188] width 3 height 8
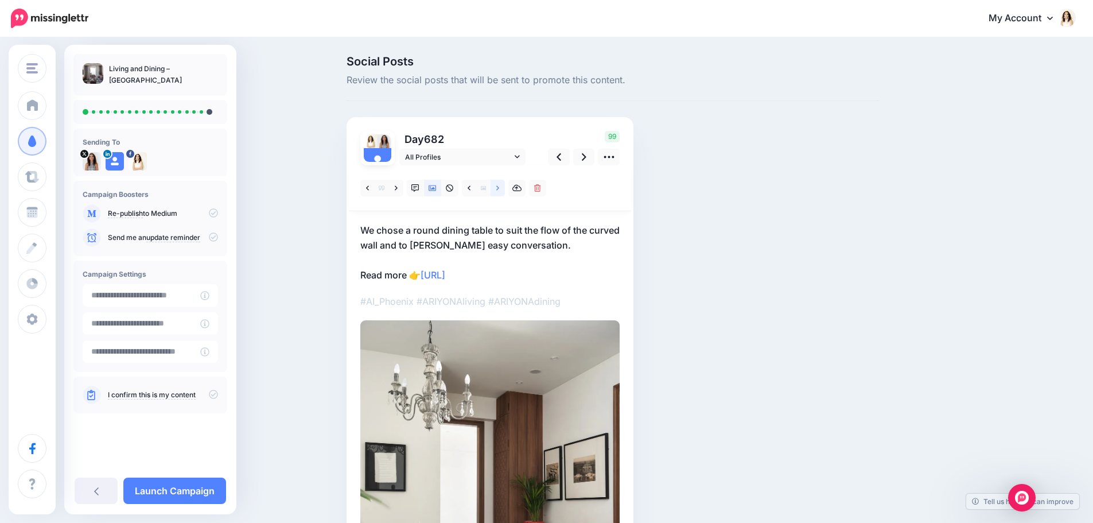
click at [499, 188] on icon at bounding box center [497, 188] width 3 height 8
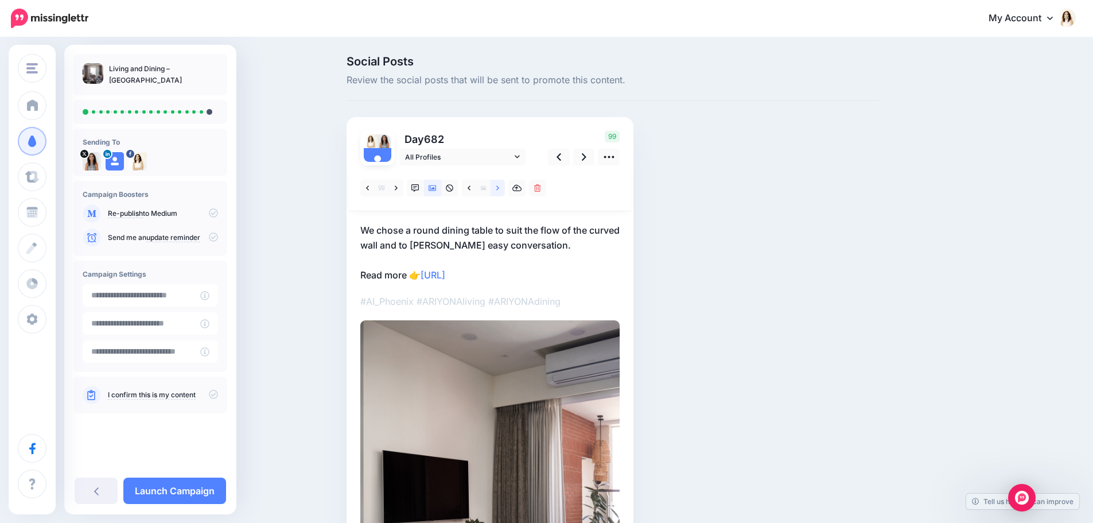
click at [499, 188] on icon at bounding box center [497, 188] width 3 height 8
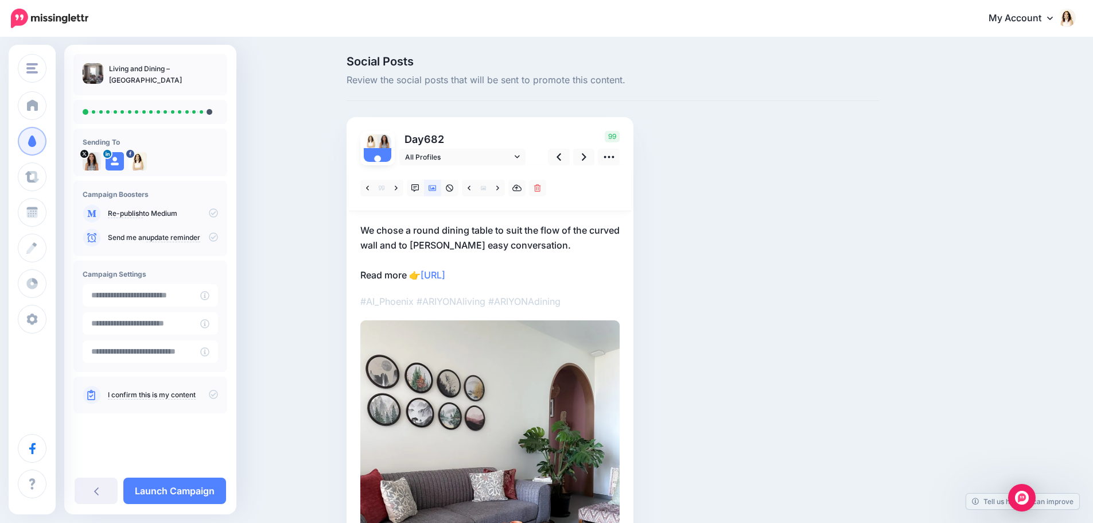
click at [493, 238] on p "We chose a round dining table to suit the flow of the curved wall and to foster…" at bounding box center [489, 253] width 259 height 60
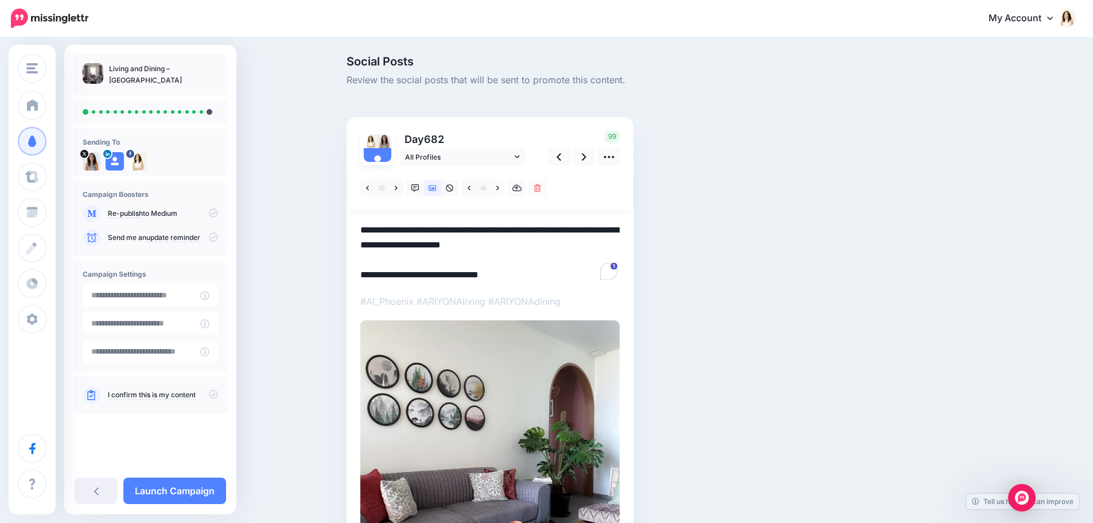
drag, startPoint x: 575, startPoint y: 247, endPoint x: 345, endPoint y: 233, distance: 229.9
click at [345, 233] on div "Social Posts Review the social posts that will be sent to promote this content.…" at bounding box center [612, 374] width 549 height 637
paste textarea "**********"
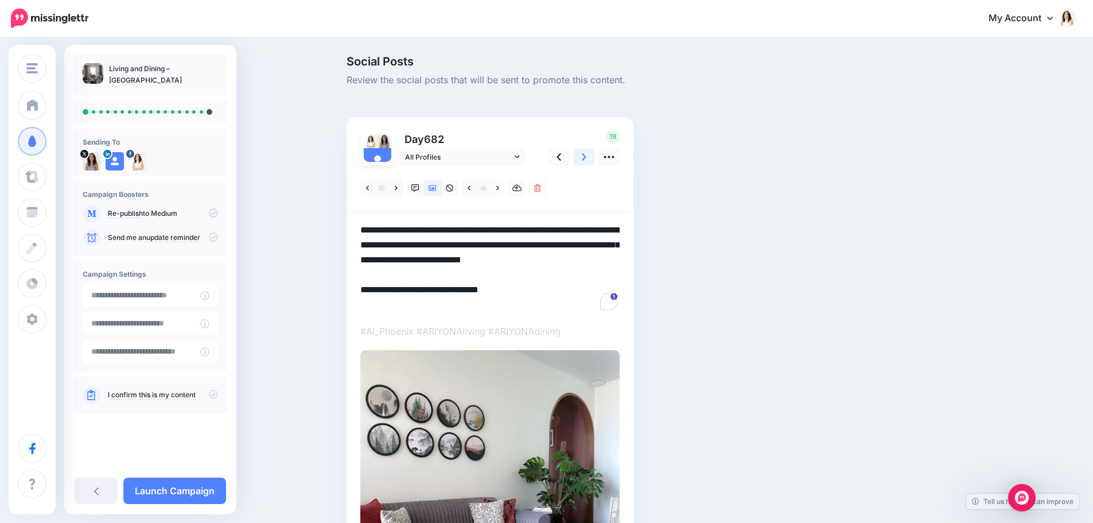
click at [586, 161] on icon at bounding box center [584, 157] width 5 height 12
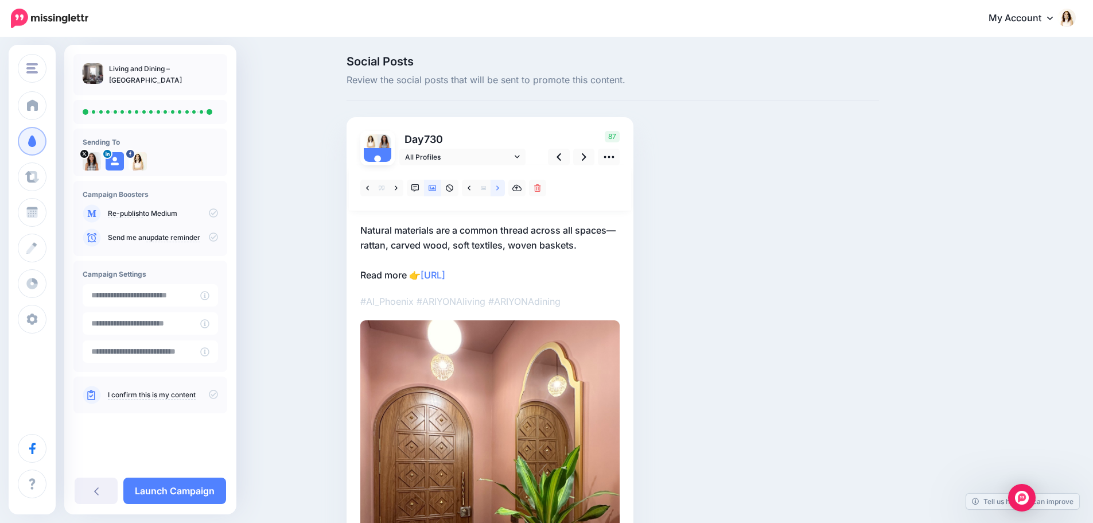
click at [499, 188] on icon at bounding box center [497, 188] width 3 height 8
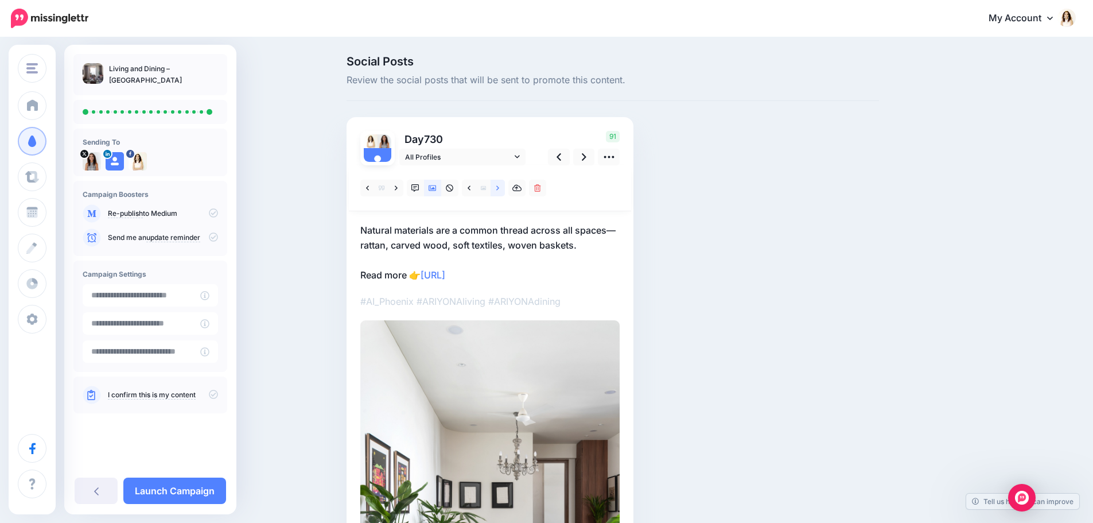
click at [499, 188] on icon at bounding box center [497, 188] width 3 height 8
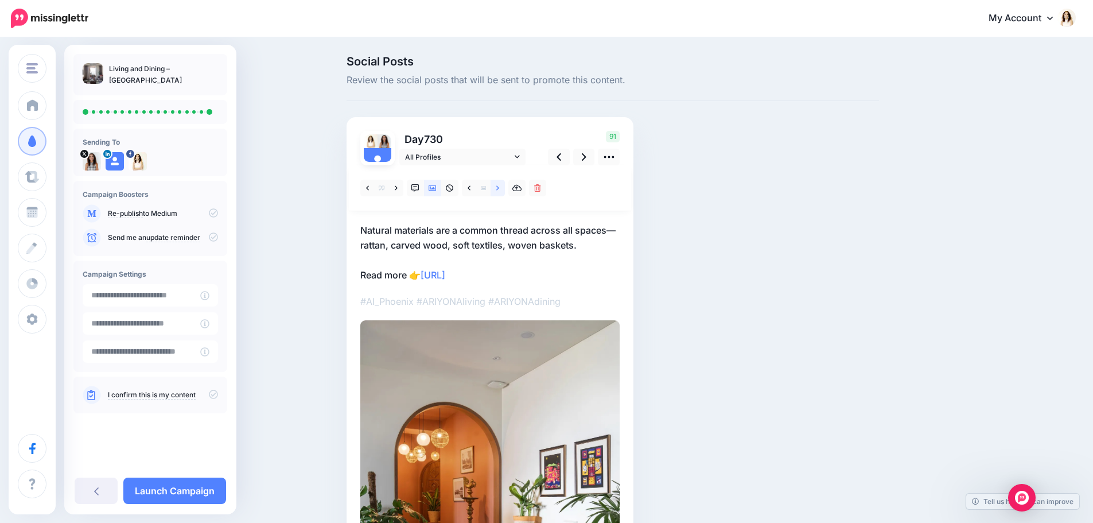
click at [499, 188] on icon at bounding box center [497, 188] width 3 height 8
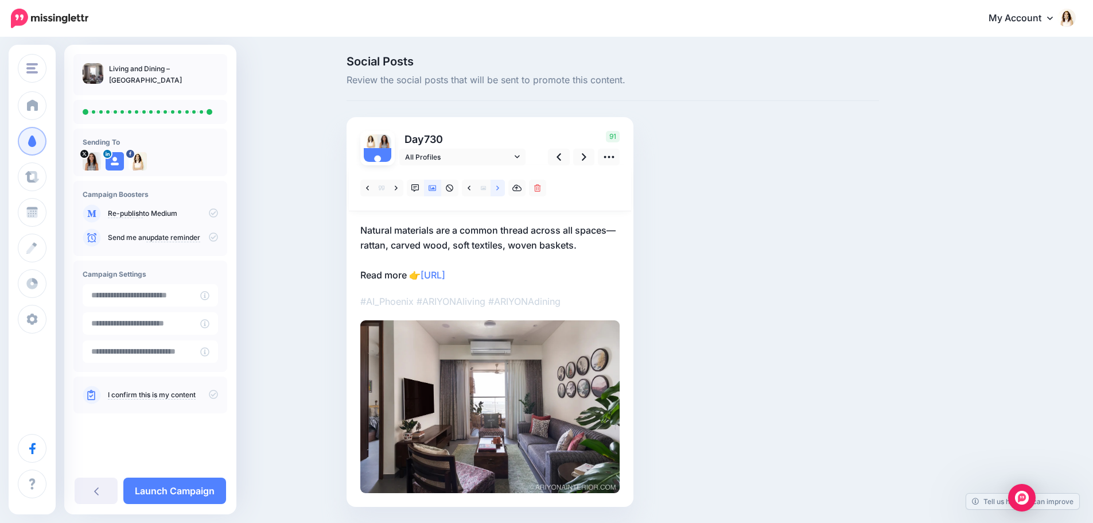
click at [499, 188] on icon at bounding box center [497, 188] width 3 height 8
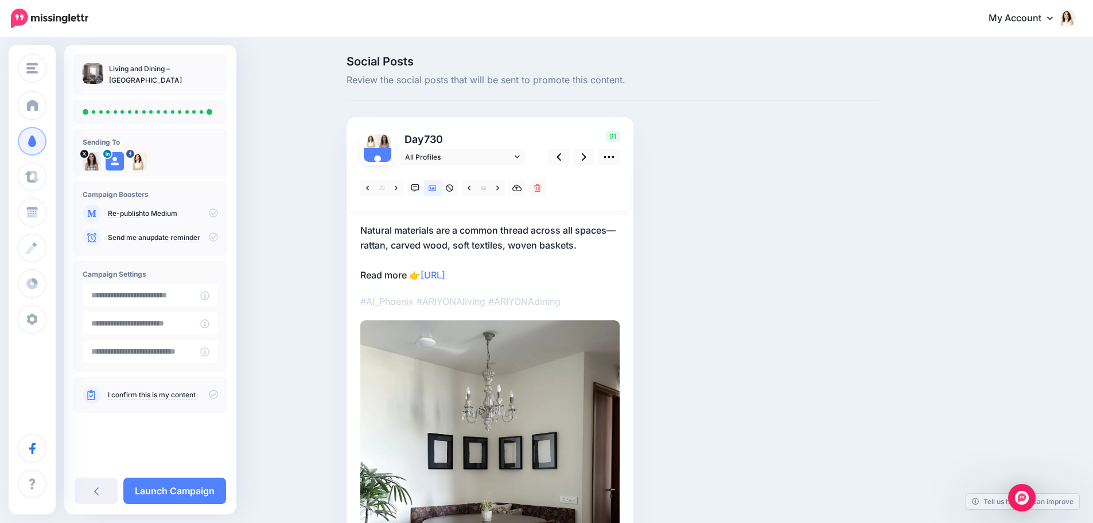
drag, startPoint x: 463, startPoint y: 244, endPoint x: 481, endPoint y: 240, distance: 18.1
click at [463, 244] on p "Natural materials are a common thread across all spaces—rattan, carved wood, so…" at bounding box center [489, 253] width 259 height 60
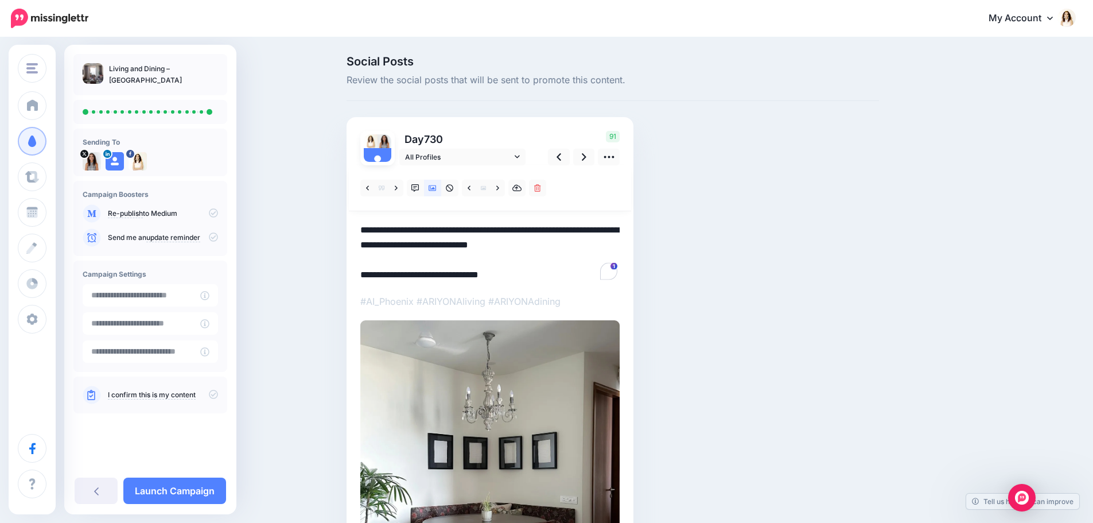
drag, startPoint x: 591, startPoint y: 245, endPoint x: 354, endPoint y: 233, distance: 237.2
click at [354, 233] on div "Day 730 All Profiles" at bounding box center [489, 387] width 287 height 541
paste textarea "**********"
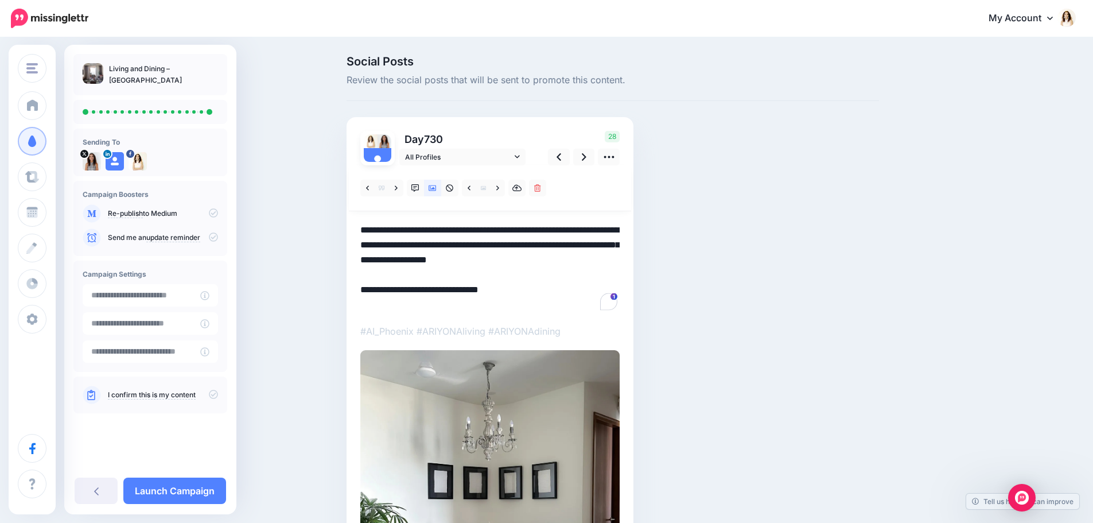
type textarea "**********"
click at [186, 289] on input "text" at bounding box center [142, 295] width 118 height 22
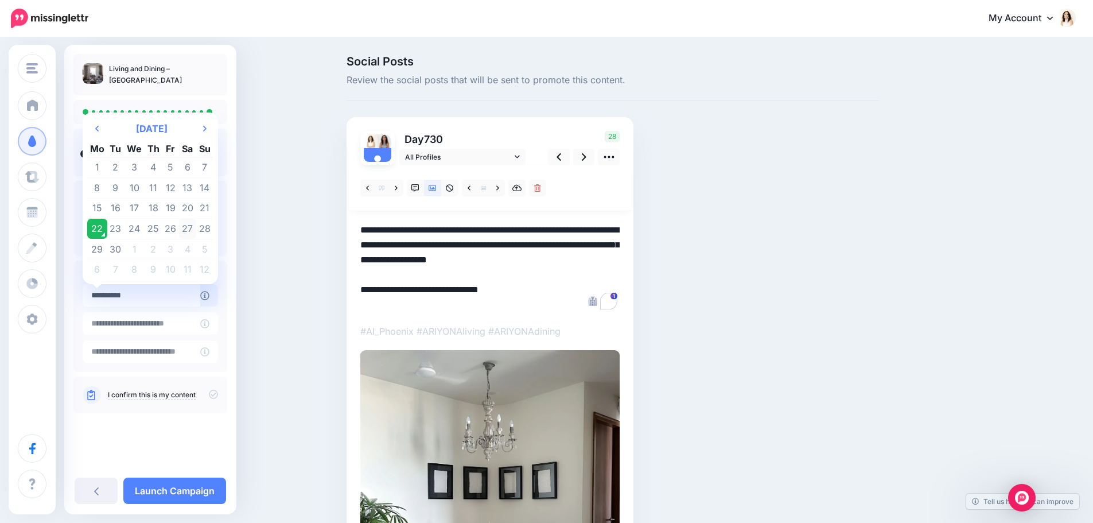
click at [189, 226] on td "27" at bounding box center [187, 229] width 17 height 21
type input "**********"
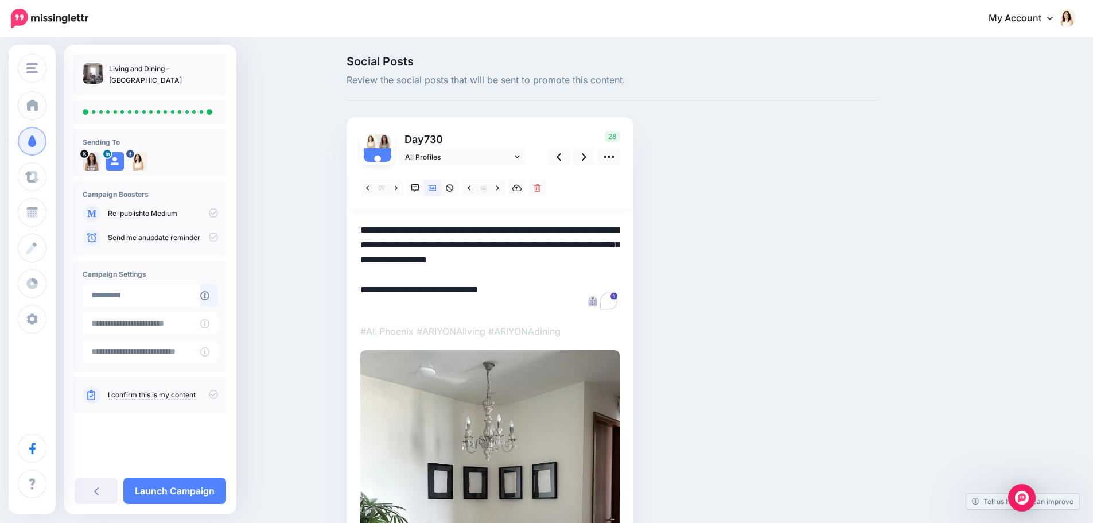
click at [211, 393] on icon at bounding box center [213, 393] width 9 height 9
click at [206, 485] on link "Launch Campaign" at bounding box center [174, 490] width 103 height 26
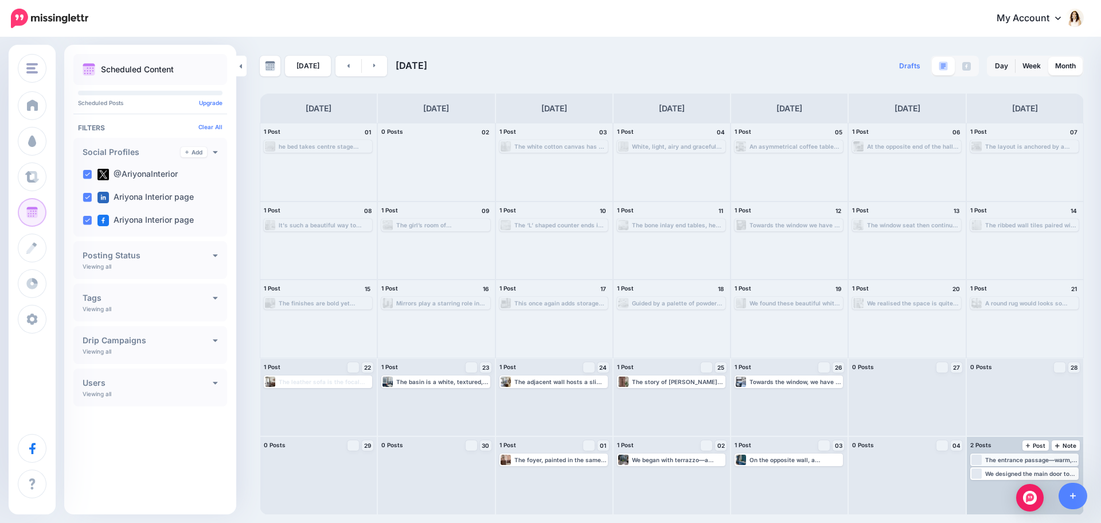
click at [1014, 461] on div "The entrance passage—warm, earthy, and softly aglow—sets the tone for what lies…" at bounding box center [1031, 459] width 92 height 7
click at [1016, 471] on span "Edit" at bounding box center [1011, 473] width 9 height 6
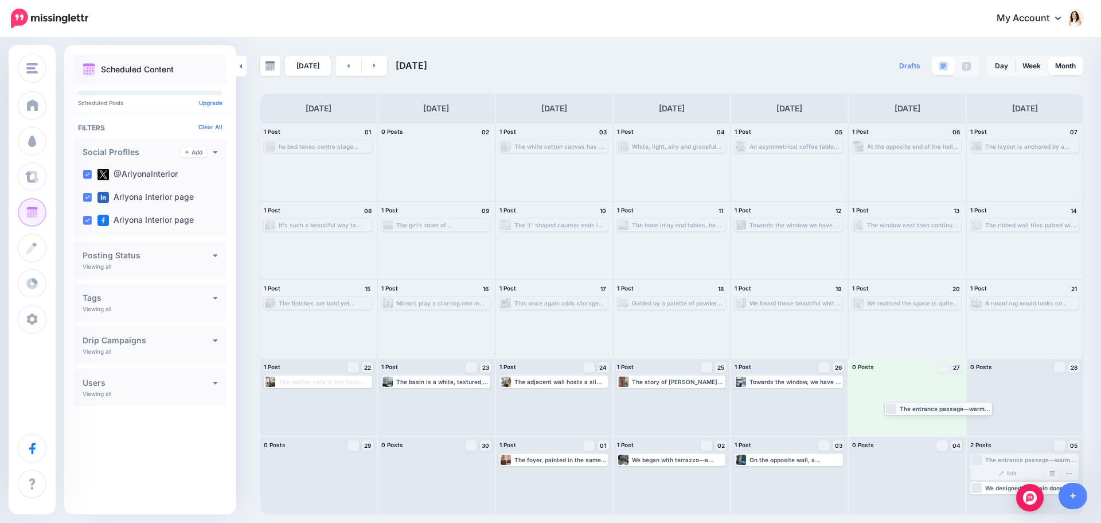
drag, startPoint x: 1017, startPoint y: 461, endPoint x: 931, endPoint y: 410, distance: 100.3
click at [373, 67] on icon at bounding box center [374, 66] width 2 height 4
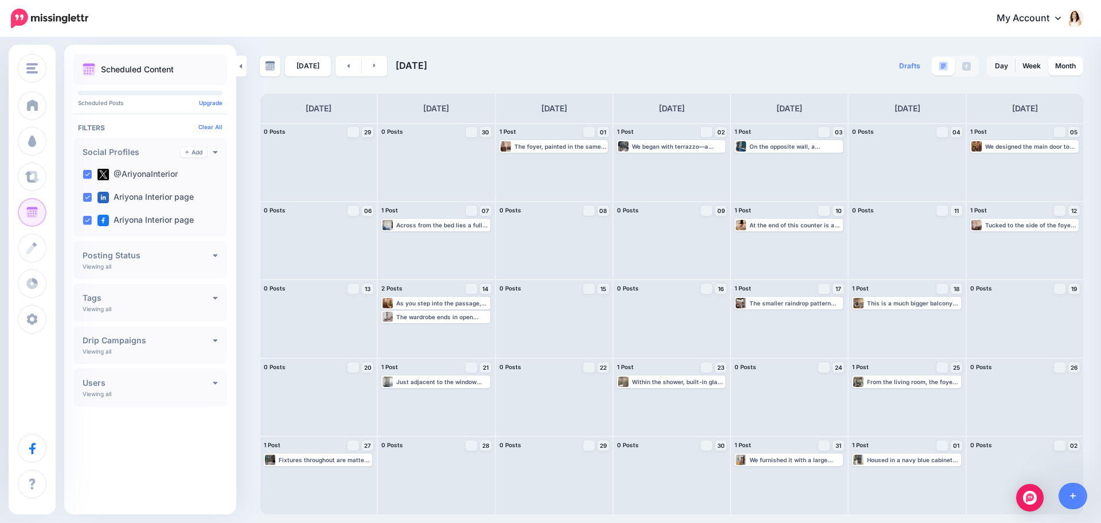
click at [751, 44] on div "Today October 2025 Drafts 0 Day Week Month" at bounding box center [550, 276] width 1101 height 476
click at [345, 69] on link at bounding box center [349, 66] width 26 height 21
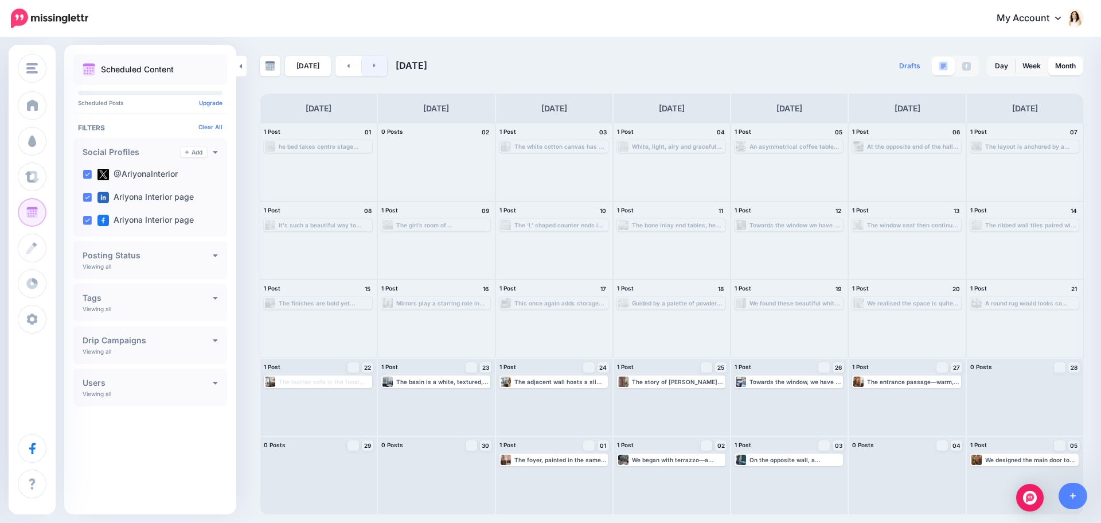
click at [372, 69] on link at bounding box center [375, 66] width 26 height 21
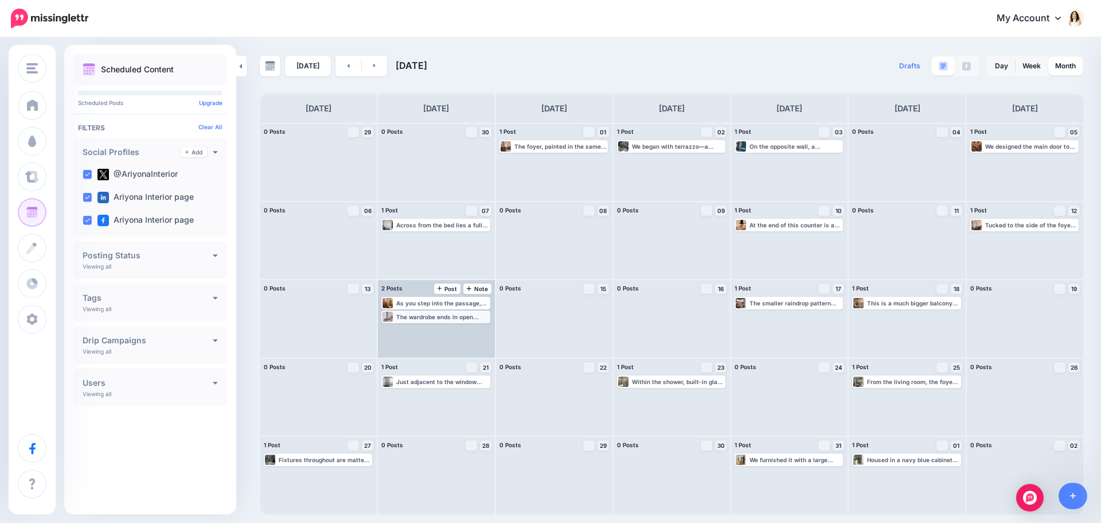
click at [453, 315] on div "The wardrobe ends in open shelves which work well with the study table to make …" at bounding box center [442, 316] width 92 height 7
click at [432, 331] on link "Edit" at bounding box center [418, 330] width 71 height 10
click at [467, 329] on link "Manage Dates" at bounding box center [464, 330] width 15 height 10
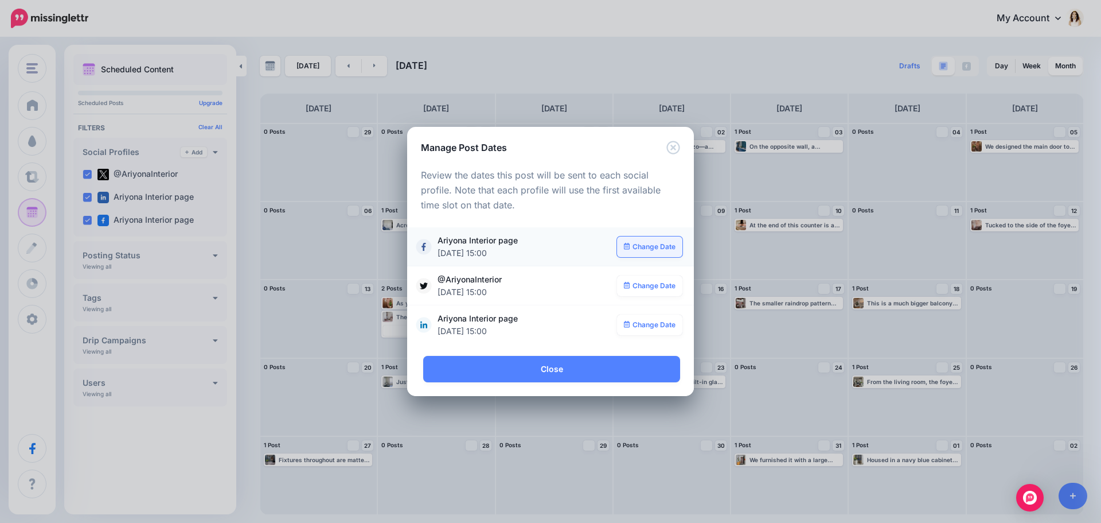
click at [633, 247] on link "Change Date" at bounding box center [650, 246] width 66 height 21
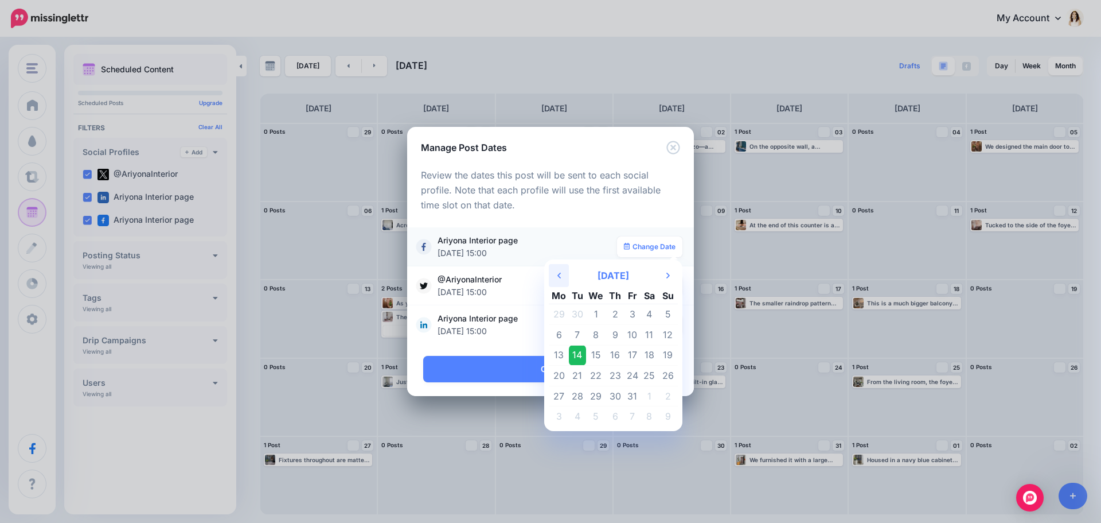
click at [560, 274] on icon at bounding box center [559, 275] width 3 height 6
click at [670, 377] on td "28" at bounding box center [668, 375] width 20 height 21
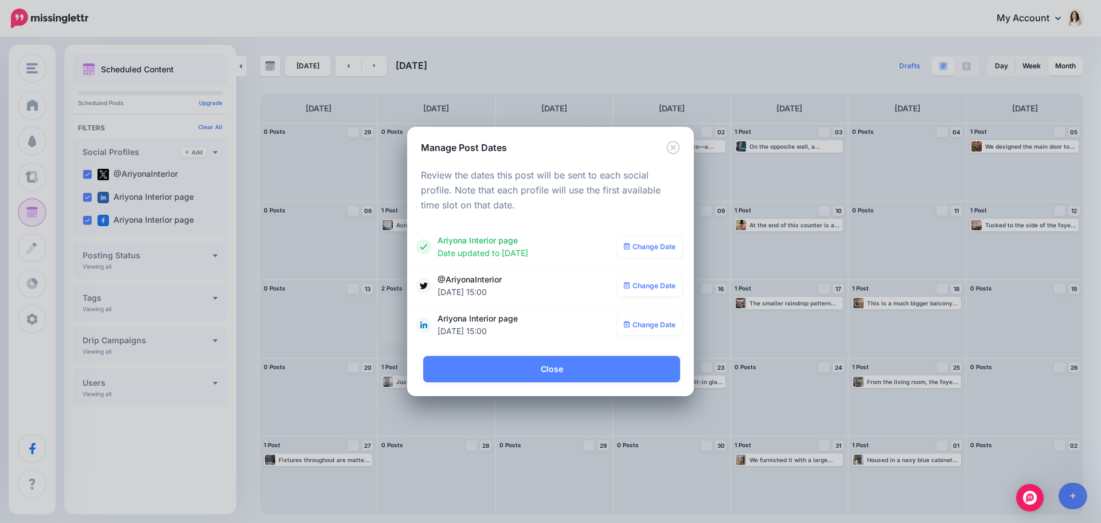
click at [651, 289] on link "Change Date" at bounding box center [650, 285] width 66 height 21
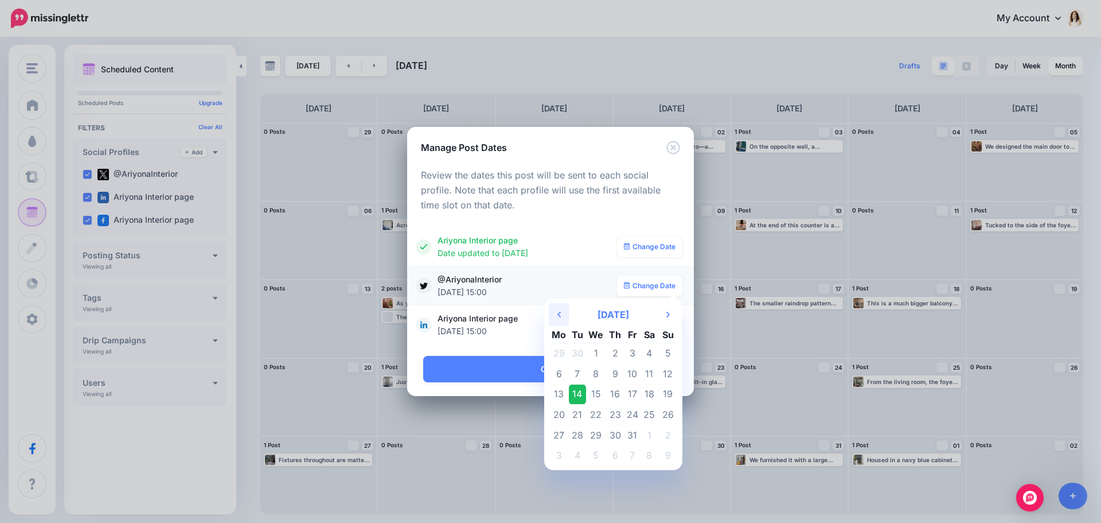
click at [558, 319] on th "Previous Month" at bounding box center [559, 314] width 20 height 23
click at [670, 415] on td "28" at bounding box center [668, 414] width 20 height 21
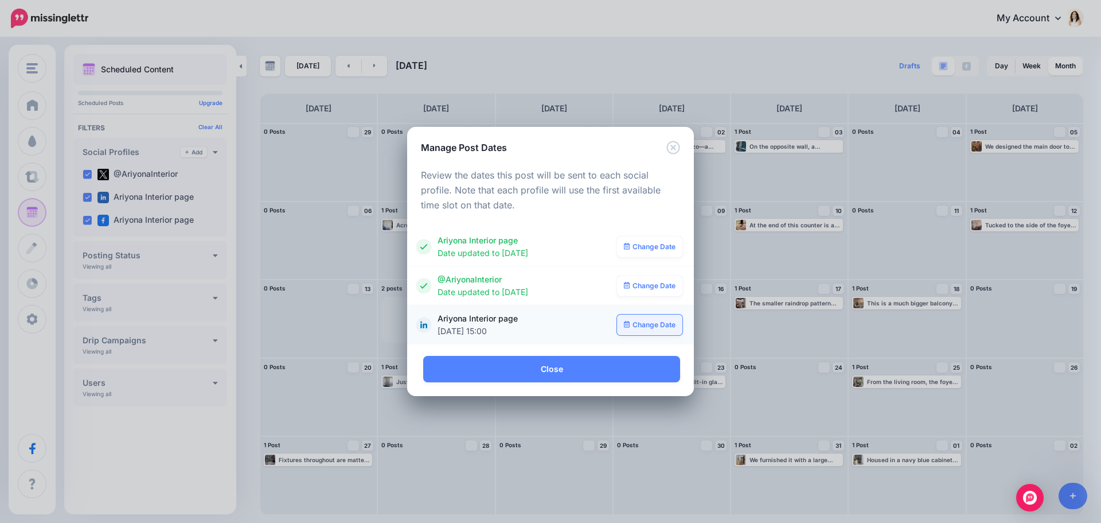
click at [658, 321] on link "Change Date" at bounding box center [650, 324] width 66 height 21
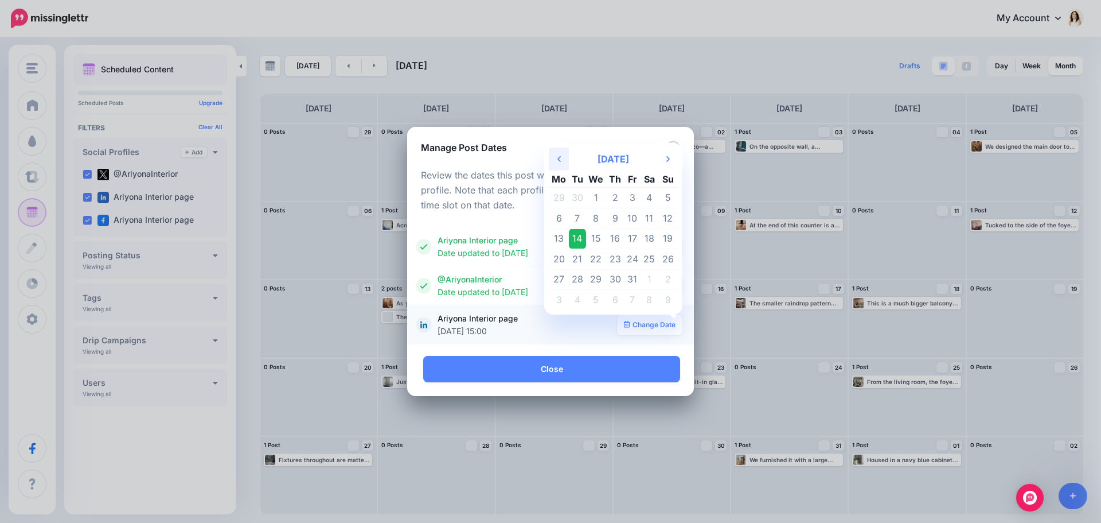
click at [558, 165] on th "Previous Month" at bounding box center [559, 158] width 20 height 23
click at [667, 263] on td "28" at bounding box center [668, 259] width 20 height 21
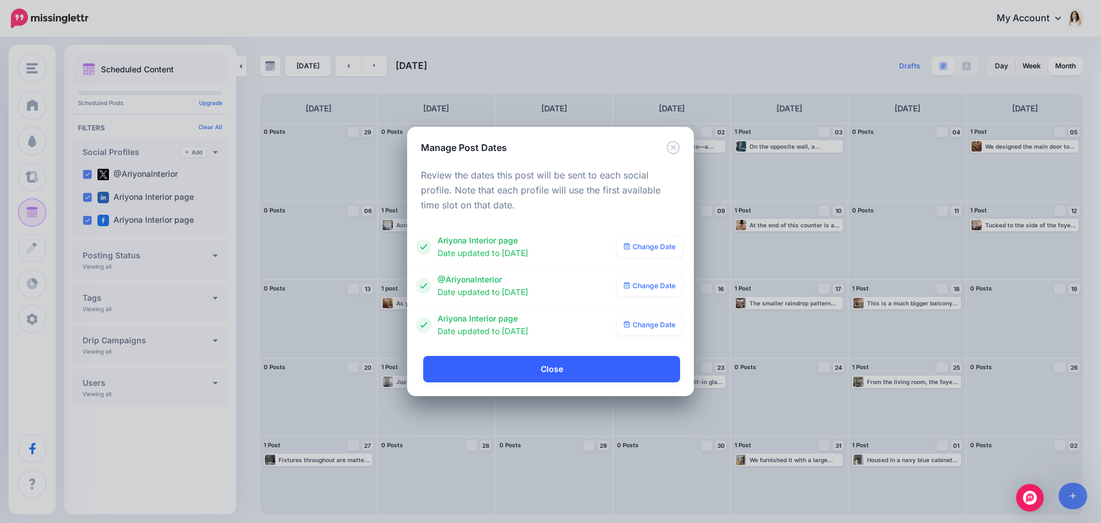
click at [603, 369] on link "Close" at bounding box center [551, 369] width 257 height 26
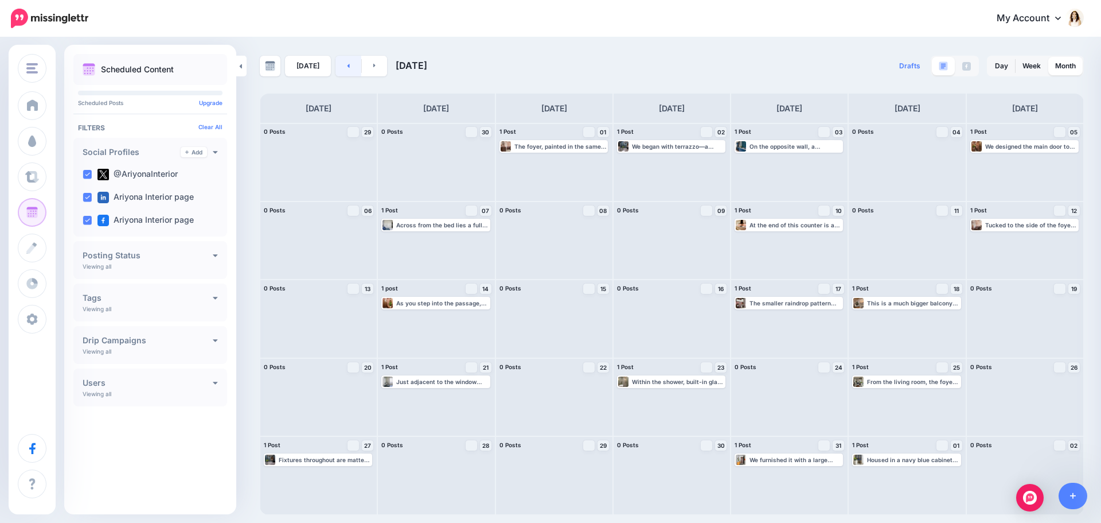
click at [340, 61] on link at bounding box center [349, 66] width 26 height 21
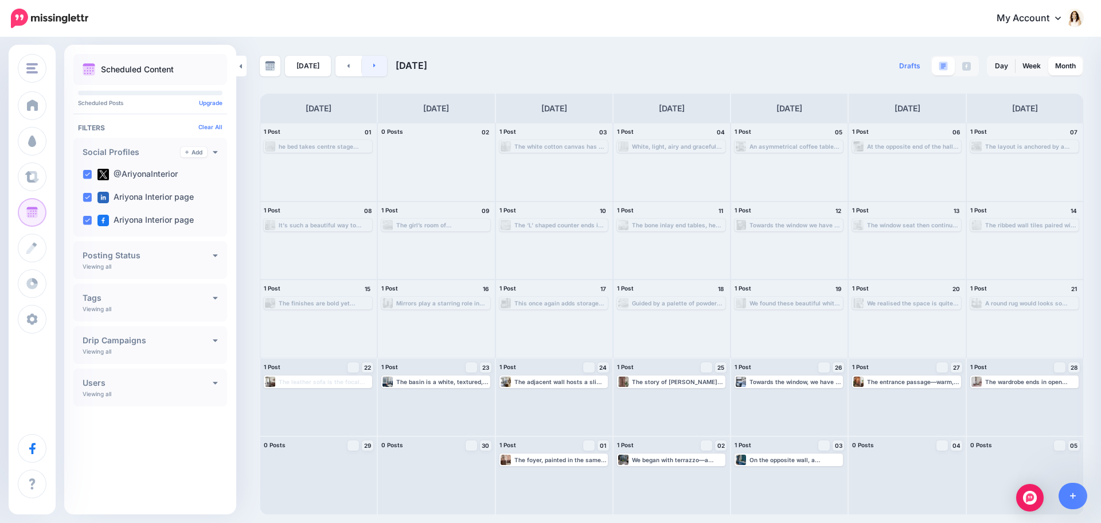
click at [373, 67] on icon at bounding box center [374, 65] width 3 height 7
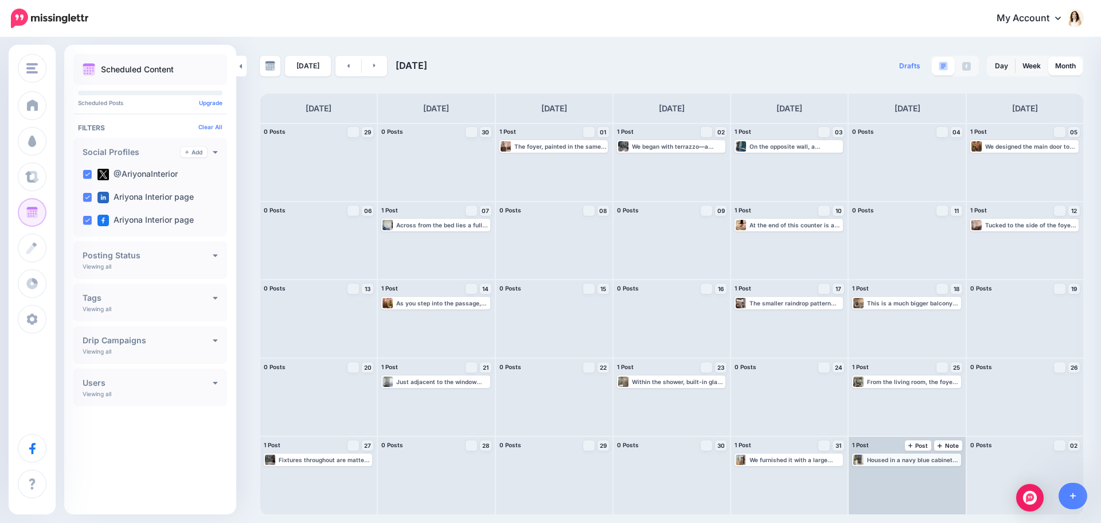
click at [914, 460] on div "Housed in a navy blue cabinet with brushed brass legs and a delicate wallpaper …" at bounding box center [913, 459] width 92 height 7
click at [908, 473] on link "Edit" at bounding box center [889, 473] width 71 height 10
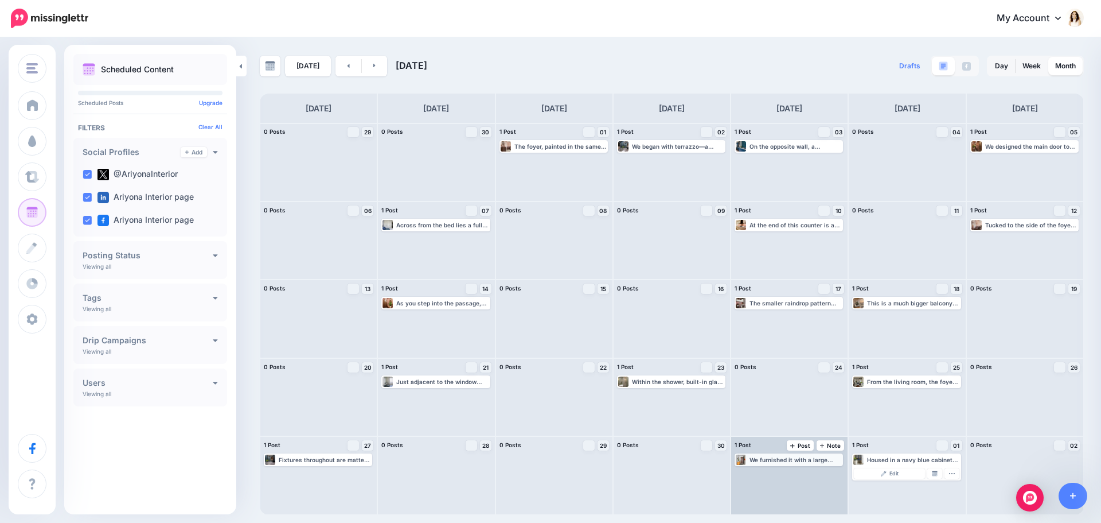
click at [787, 462] on div "We furnished it with a large sideboard that works as a shoe cabinet. More pics …" at bounding box center [796, 459] width 92 height 7
click at [787, 474] on link "Edit" at bounding box center [771, 473] width 71 height 10
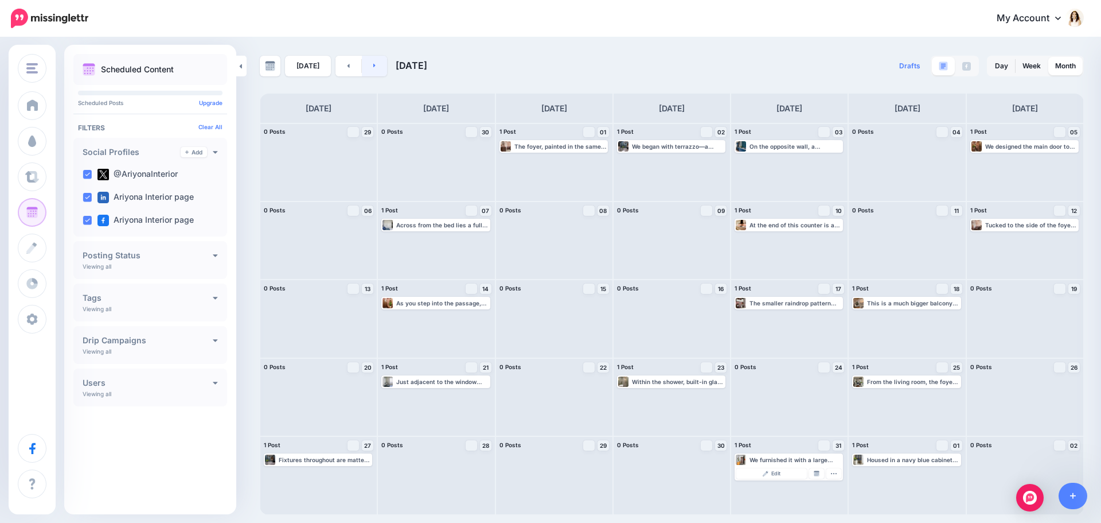
click at [382, 68] on link at bounding box center [375, 66] width 26 height 21
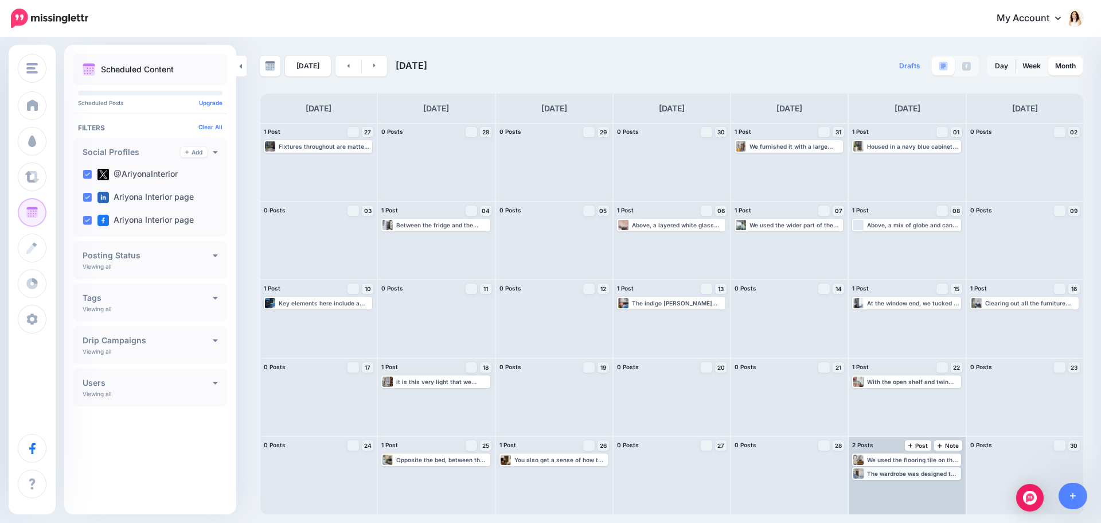
click at [882, 474] on div "The wardrobe was designed to feel classic and grounded—white panelled shutters …" at bounding box center [913, 473] width 92 height 7
click at [886, 460] on div "We used the flooring tile on the counter and ledge wall top so that it looks li…" at bounding box center [913, 459] width 92 height 7
click at [888, 470] on link "Edit" at bounding box center [889, 473] width 71 height 10
click at [937, 473] on img at bounding box center [935, 473] width 6 height 6
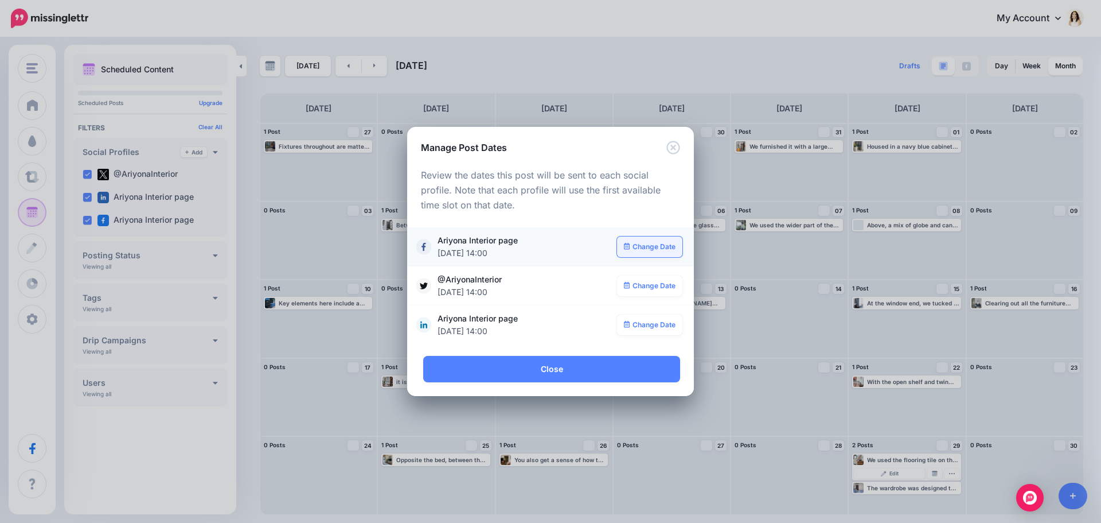
click at [654, 251] on link "Change Date" at bounding box center [650, 246] width 66 height 21
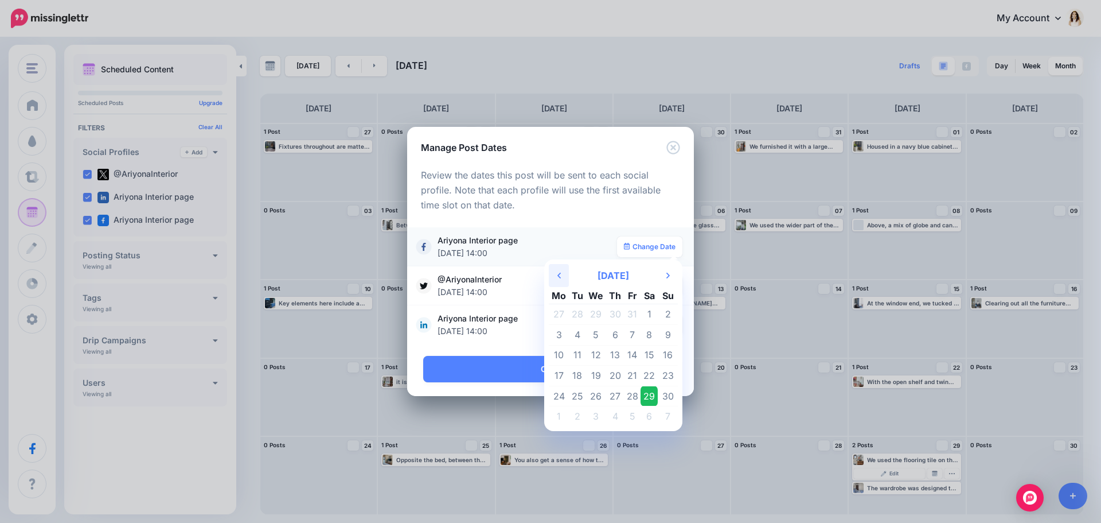
click at [558, 272] on icon "Previous Month" at bounding box center [559, 275] width 3 height 9
click at [562, 400] on td "29" at bounding box center [559, 395] width 20 height 21
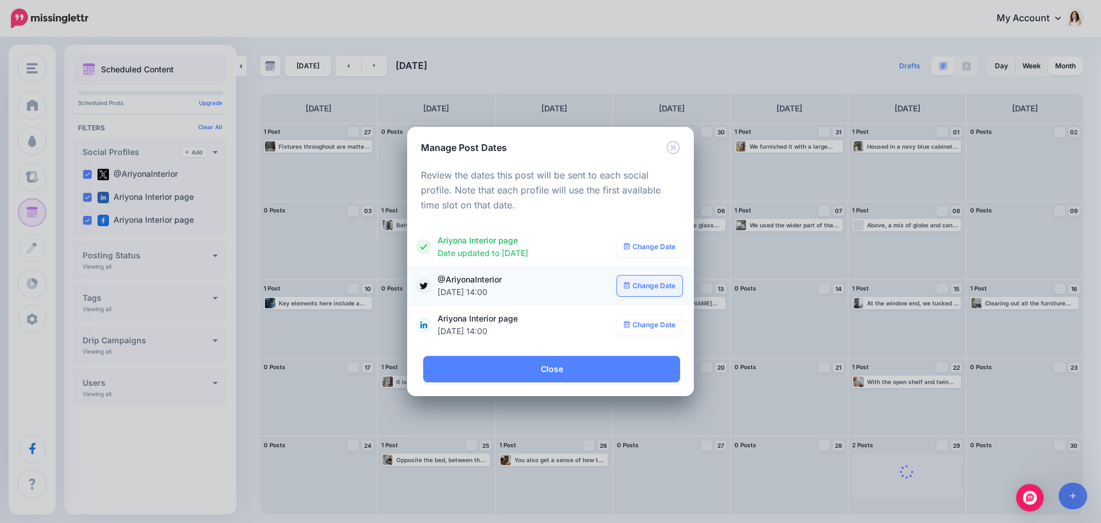
click at [652, 283] on link "Change Date" at bounding box center [650, 285] width 66 height 21
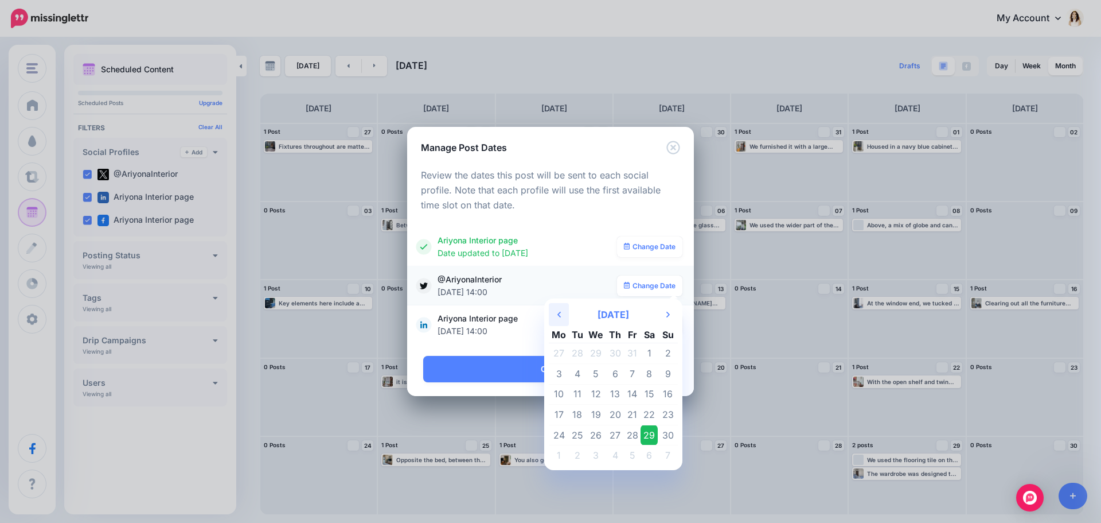
click at [561, 314] on icon "Previous Month" at bounding box center [559, 314] width 3 height 9
click at [561, 433] on td "29" at bounding box center [559, 434] width 20 height 21
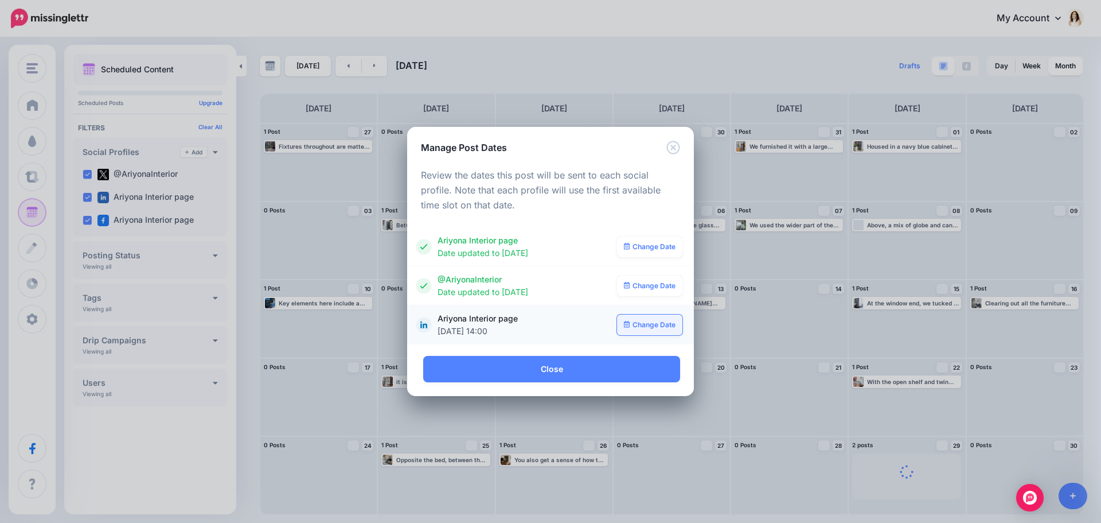
click at [641, 324] on link "Change Date" at bounding box center [650, 324] width 66 height 21
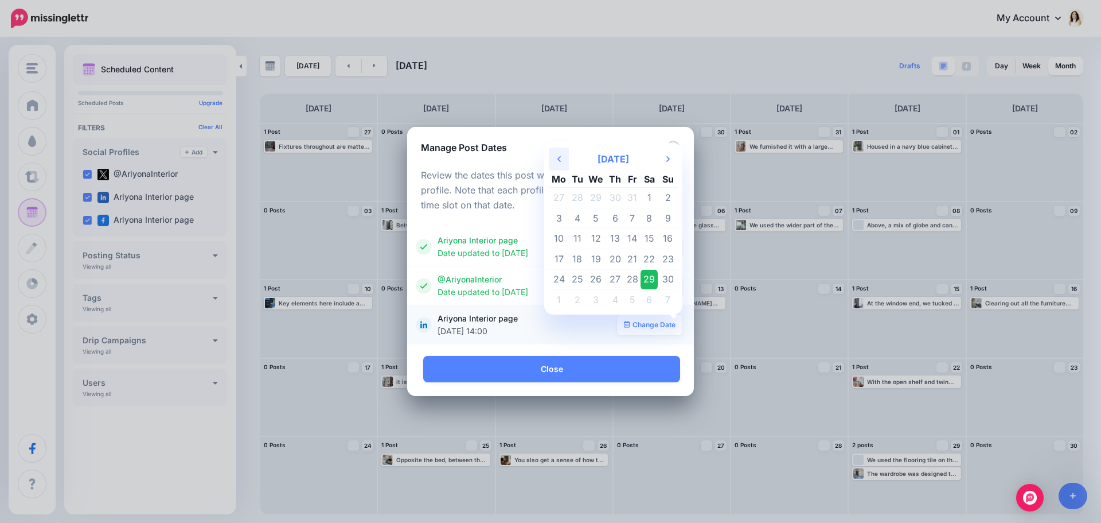
click at [559, 153] on th "Previous Month" at bounding box center [559, 158] width 20 height 23
click at [560, 278] on td "29" at bounding box center [559, 279] width 20 height 21
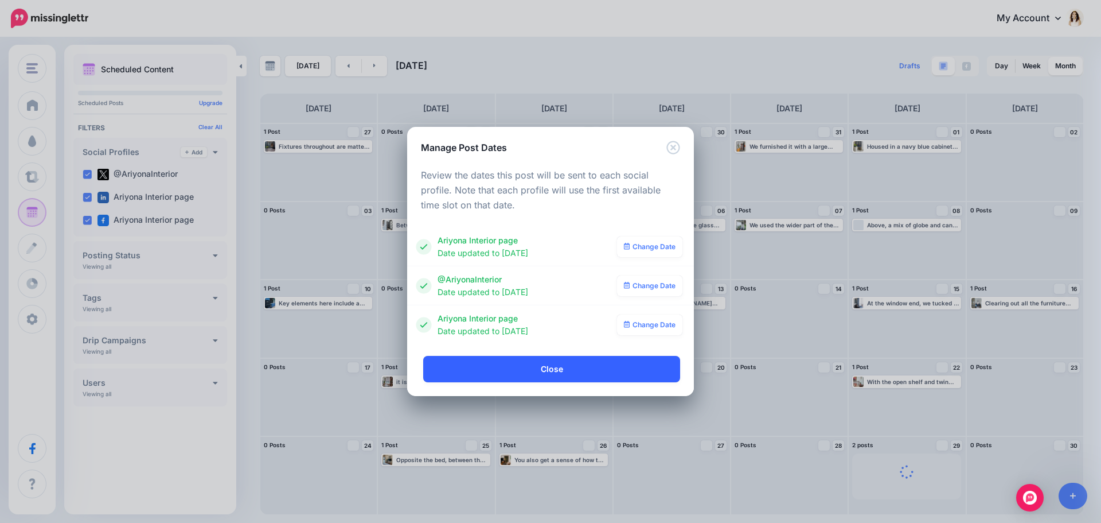
click at [603, 372] on link "Close" at bounding box center [551, 369] width 257 height 26
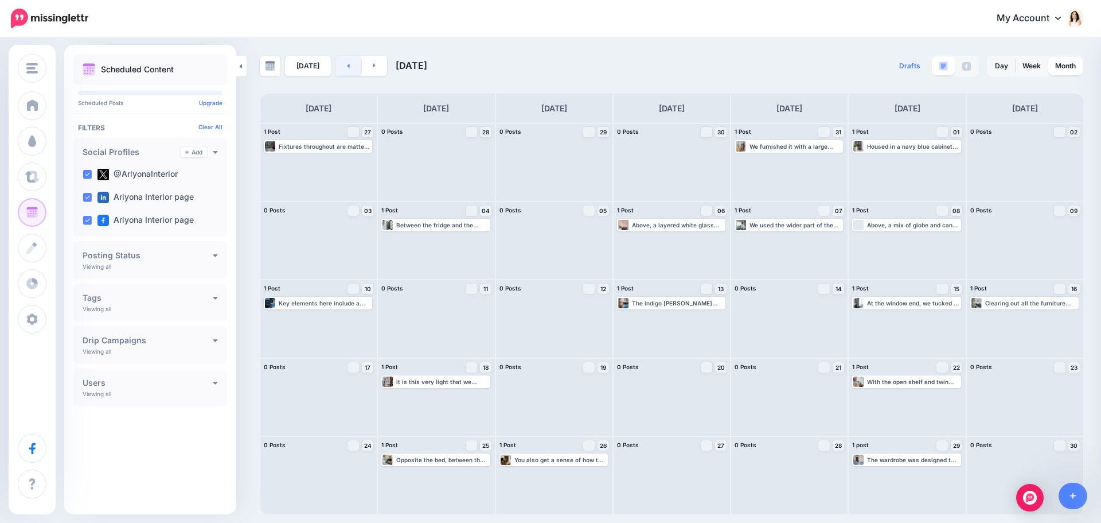
click at [349, 67] on link at bounding box center [349, 66] width 26 height 21
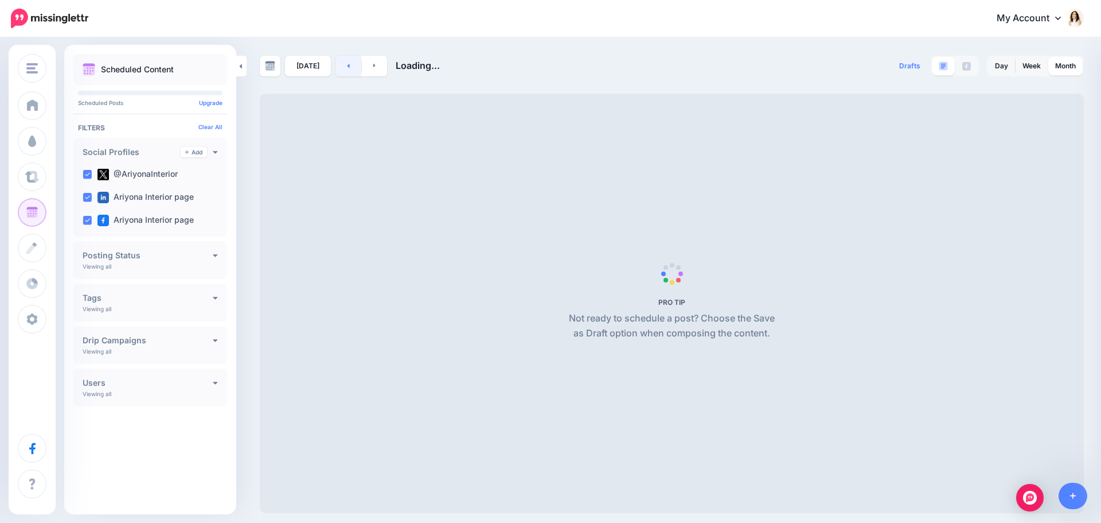
click at [349, 67] on link at bounding box center [349, 66] width 26 height 21
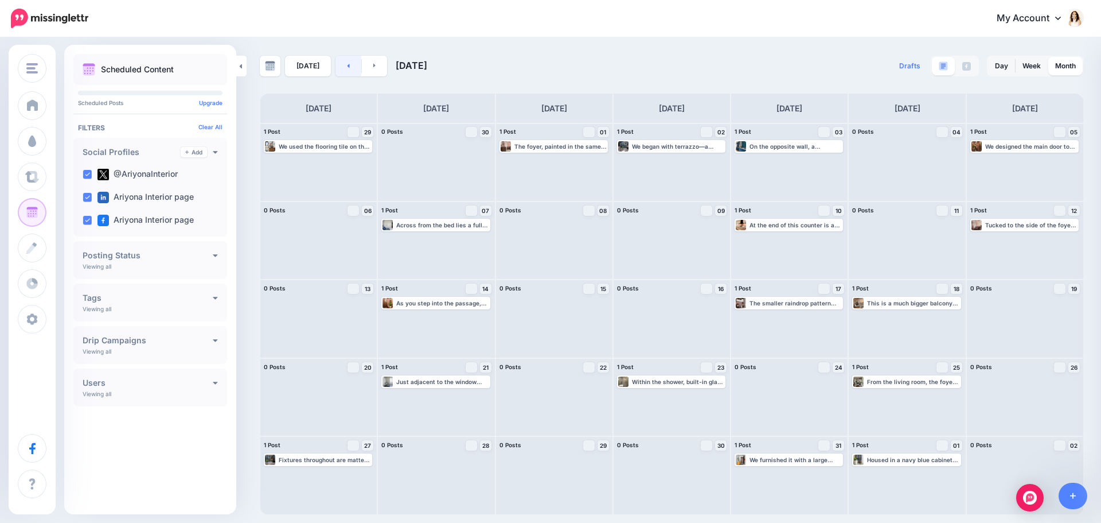
click at [347, 68] on link at bounding box center [349, 66] width 26 height 21
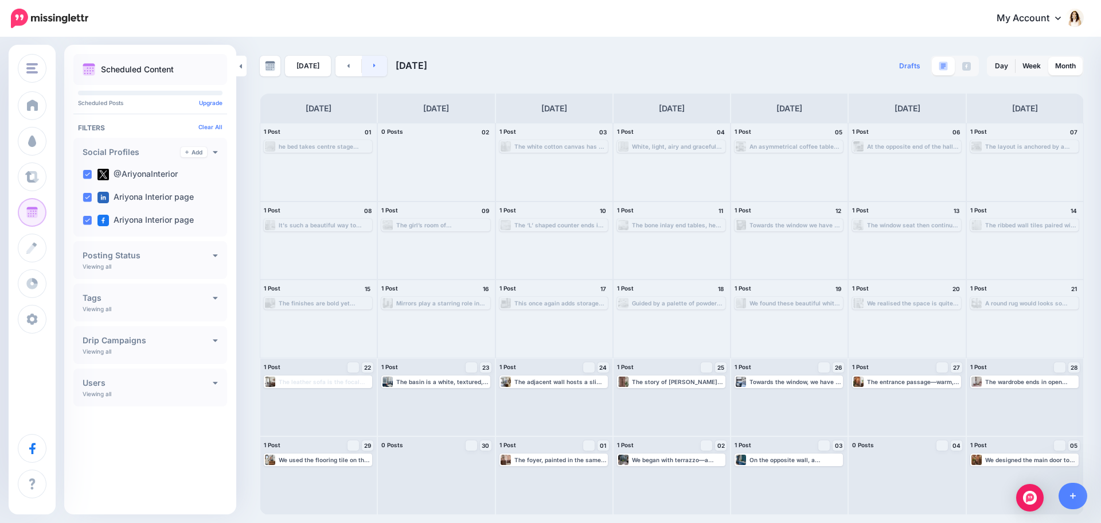
click at [373, 65] on icon at bounding box center [374, 65] width 3 height 7
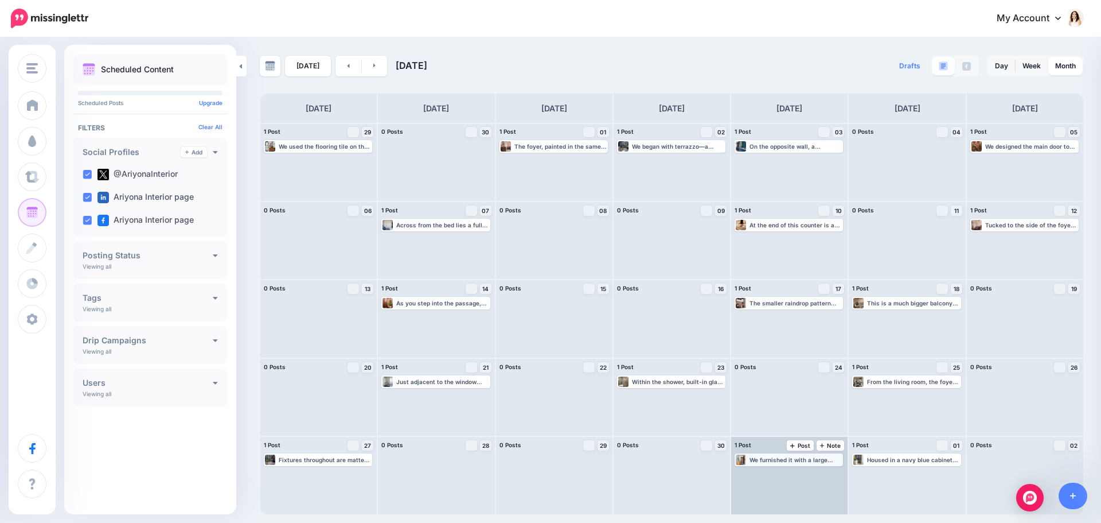
click at [786, 462] on div "We furnished it with a large sideboard that works as a shoe cabinet. More pics …" at bounding box center [796, 459] width 92 height 7
click at [785, 474] on link "Edit" at bounding box center [771, 473] width 71 height 10
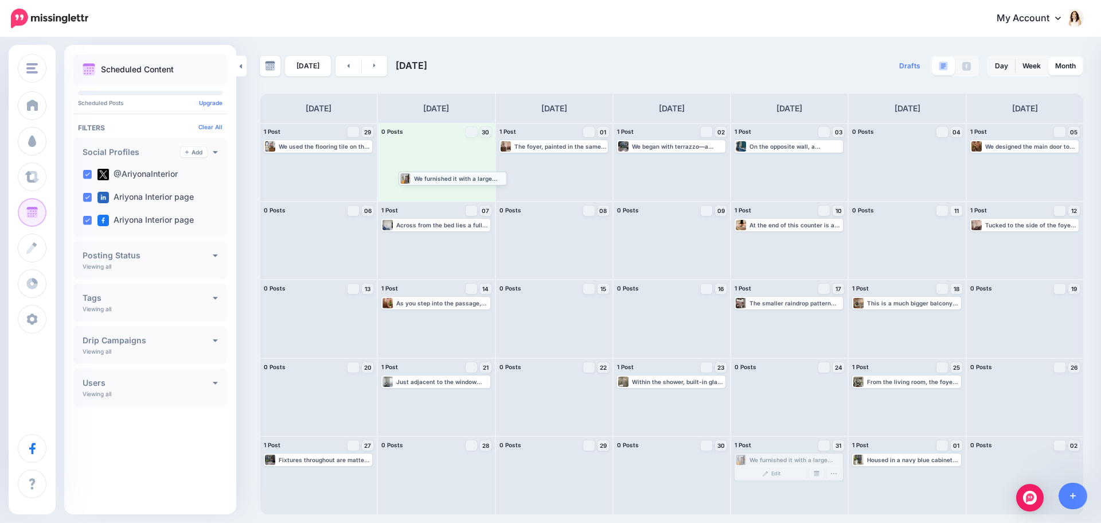
drag, startPoint x: 788, startPoint y: 458, endPoint x: 452, endPoint y: 177, distance: 438.5
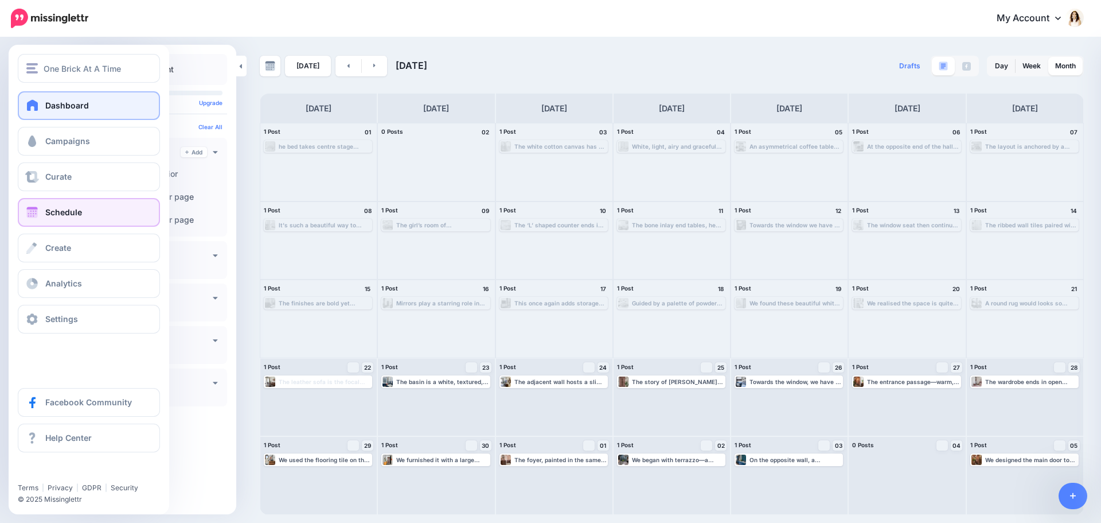
click at [42, 105] on link "Dashboard" at bounding box center [89, 105] width 142 height 29
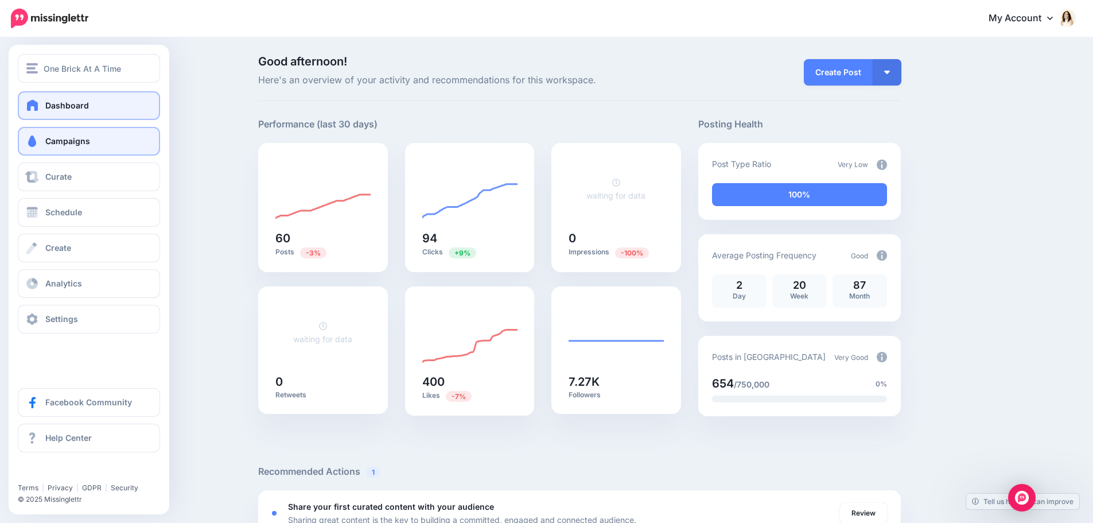
click at [74, 139] on span "Campaigns" at bounding box center [67, 141] width 45 height 10
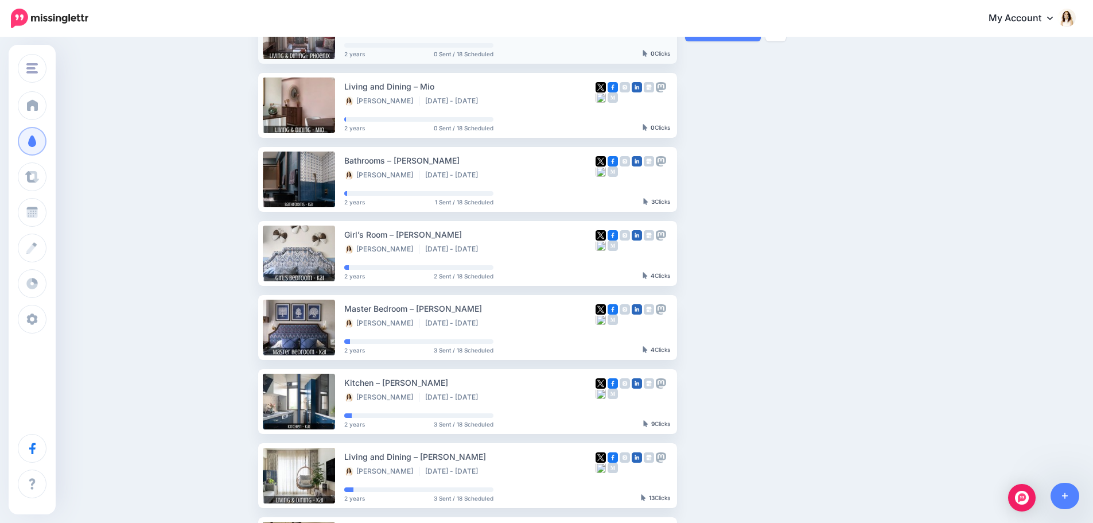
scroll to position [172, 0]
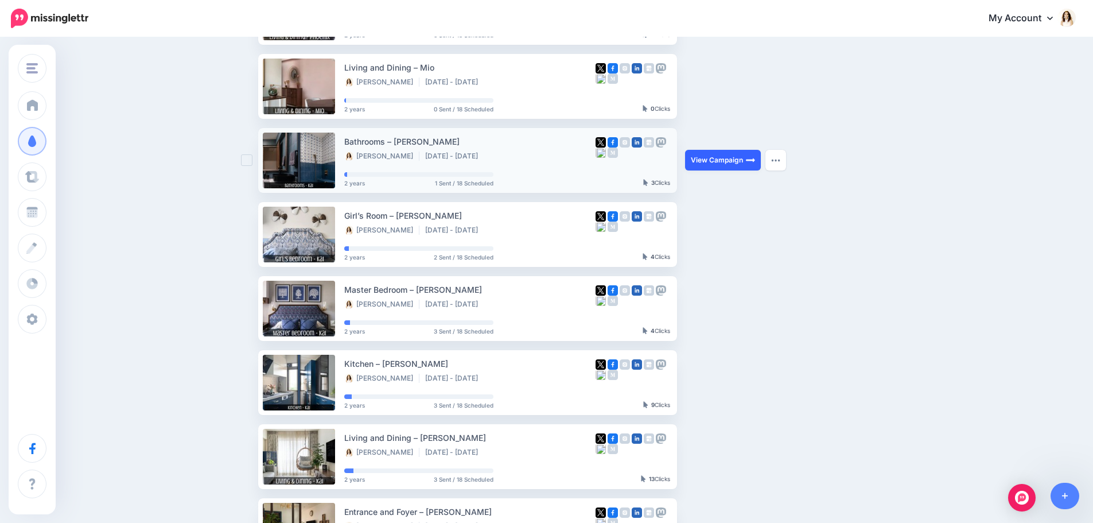
click at [721, 164] on link "View Campaign" at bounding box center [723, 160] width 76 height 21
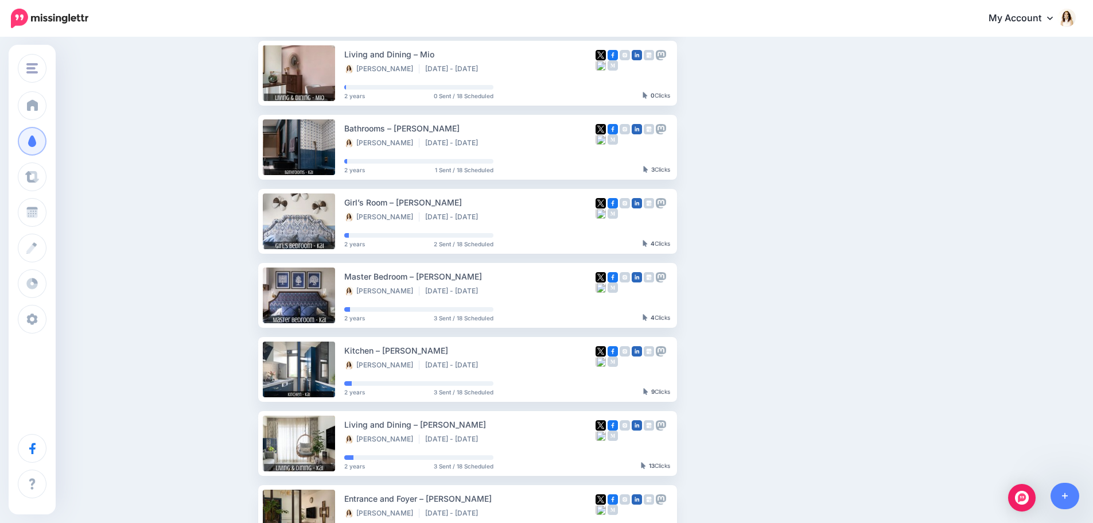
scroll to position [213, 0]
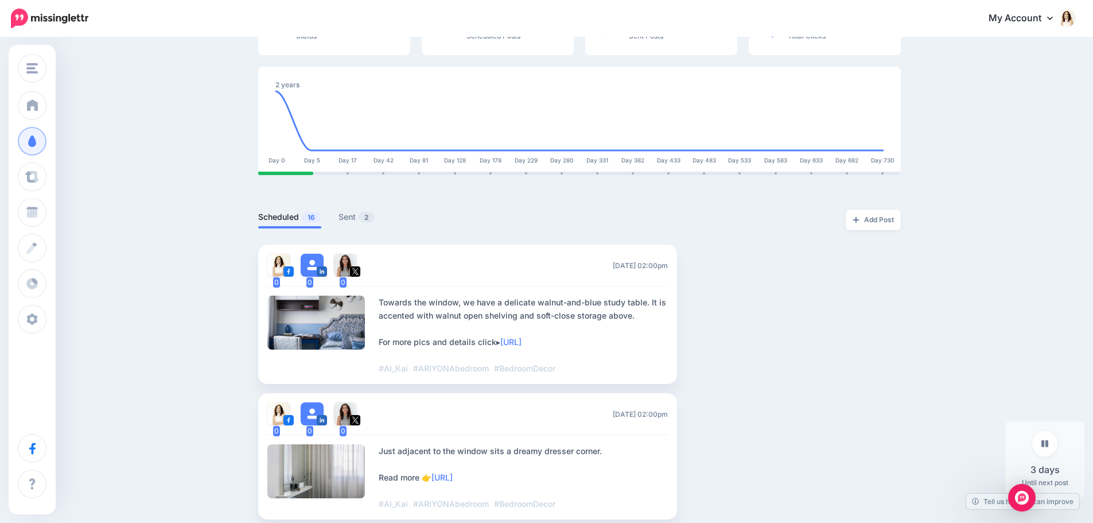
scroll to position [172, 0]
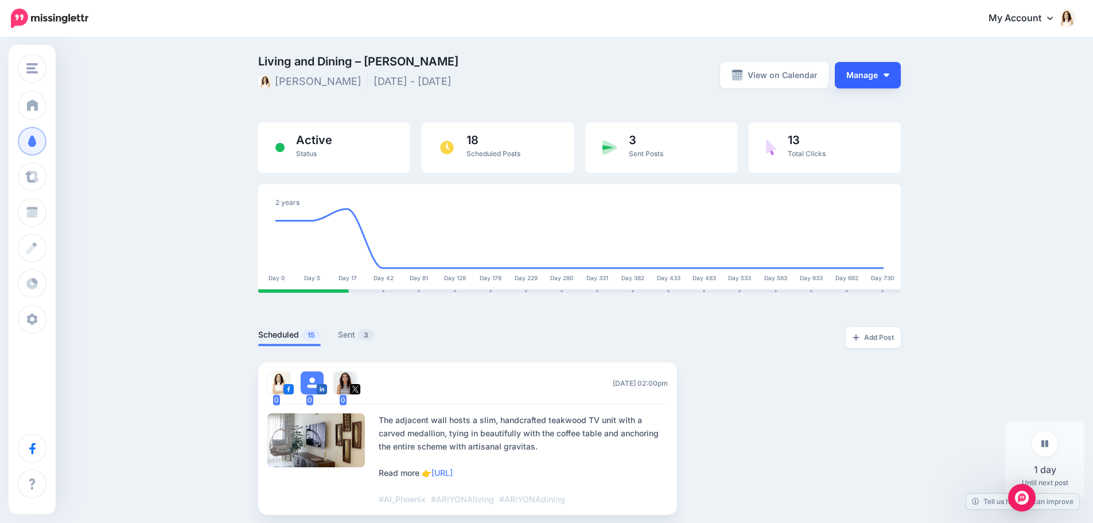
click at [886, 81] on button "Manage" at bounding box center [868, 75] width 66 height 26
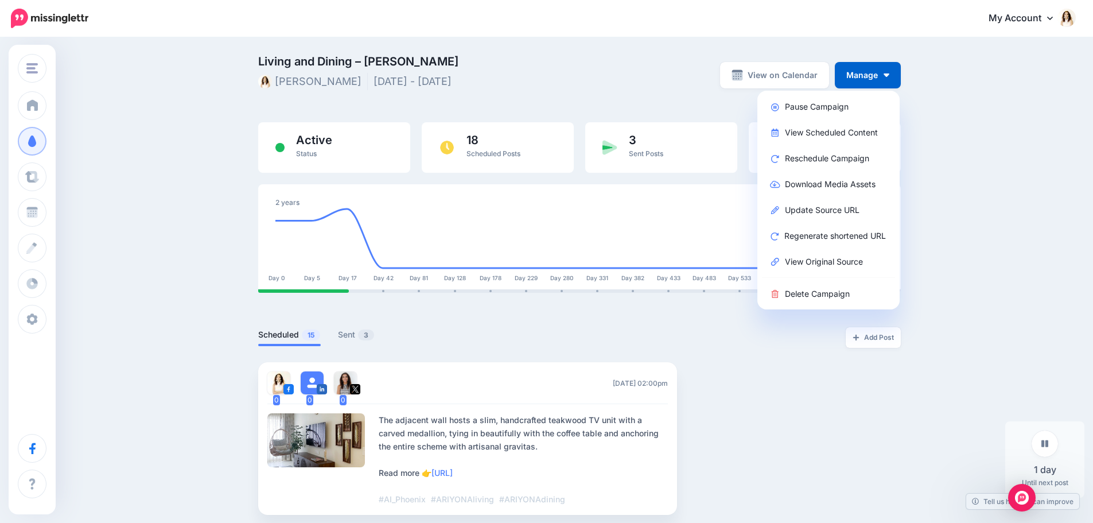
drag, startPoint x: 964, startPoint y: 299, endPoint x: 974, endPoint y: 319, distance: 22.3
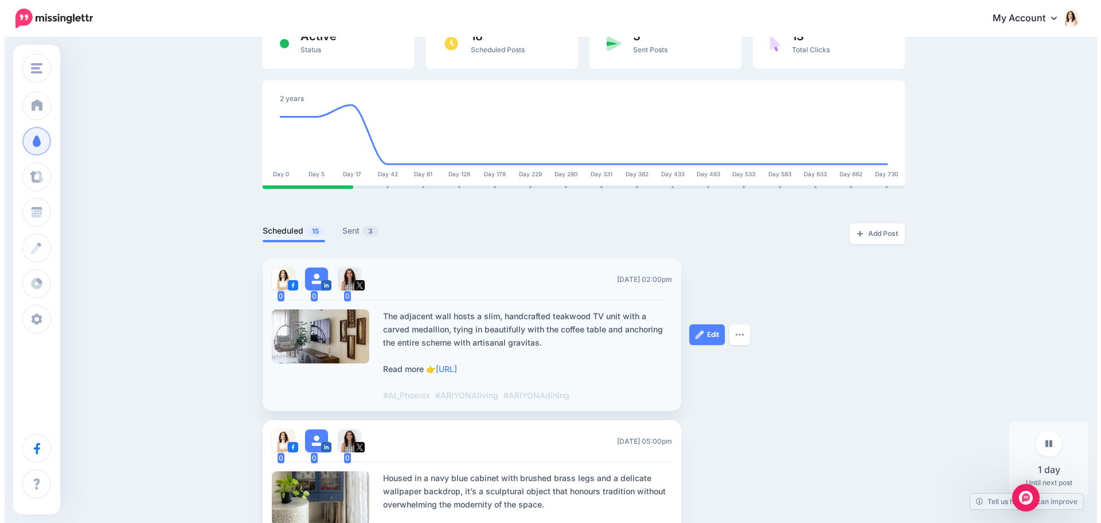
scroll to position [115, 0]
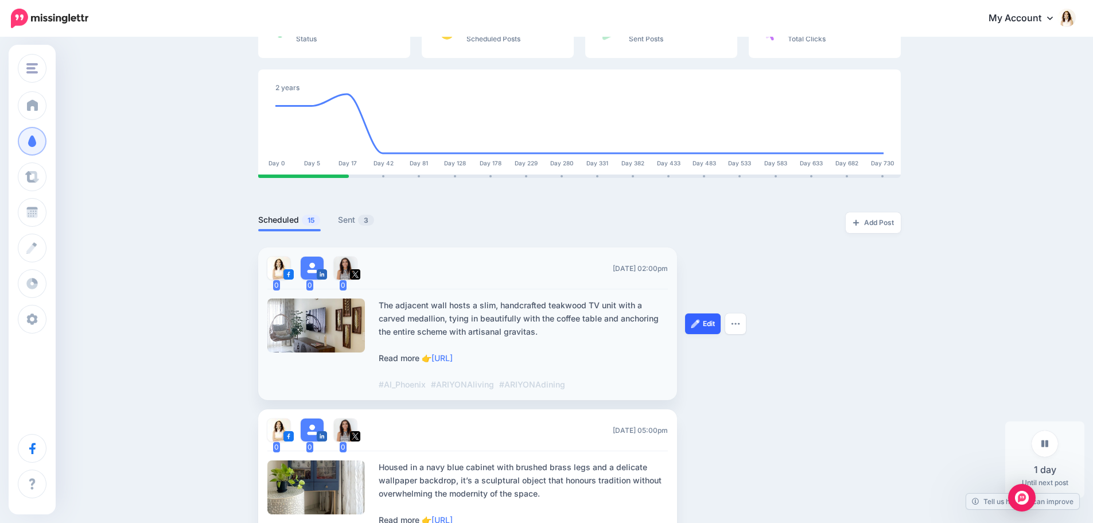
click at [711, 328] on link "Edit" at bounding box center [703, 323] width 36 height 21
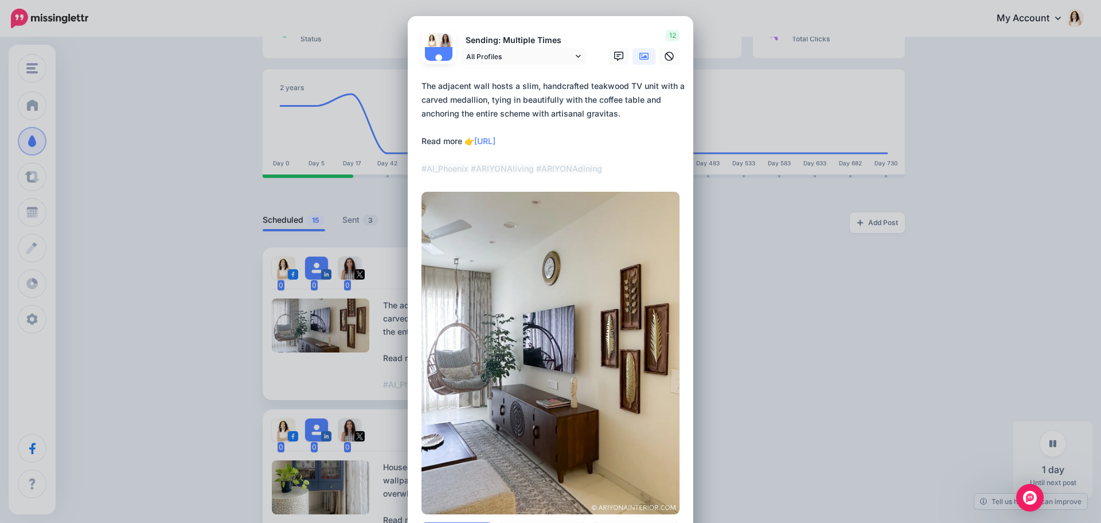
click at [543, 298] on form "Sending: Multiple Times All Profiles Ariyona Interior page" at bounding box center [551, 272] width 258 height 484
click at [465, 168] on textarea "**********" at bounding box center [554, 127] width 264 height 96
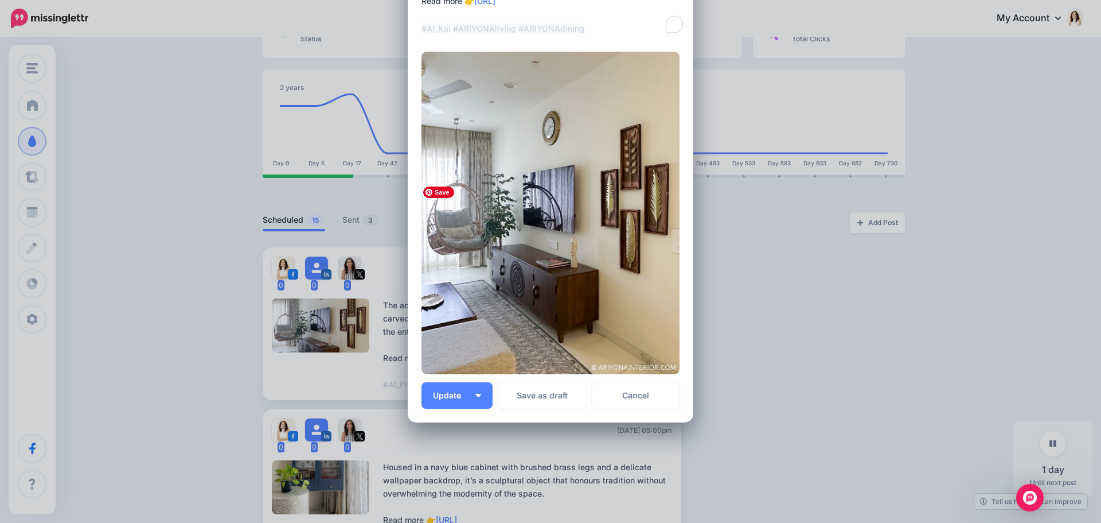
scroll to position [172, 0]
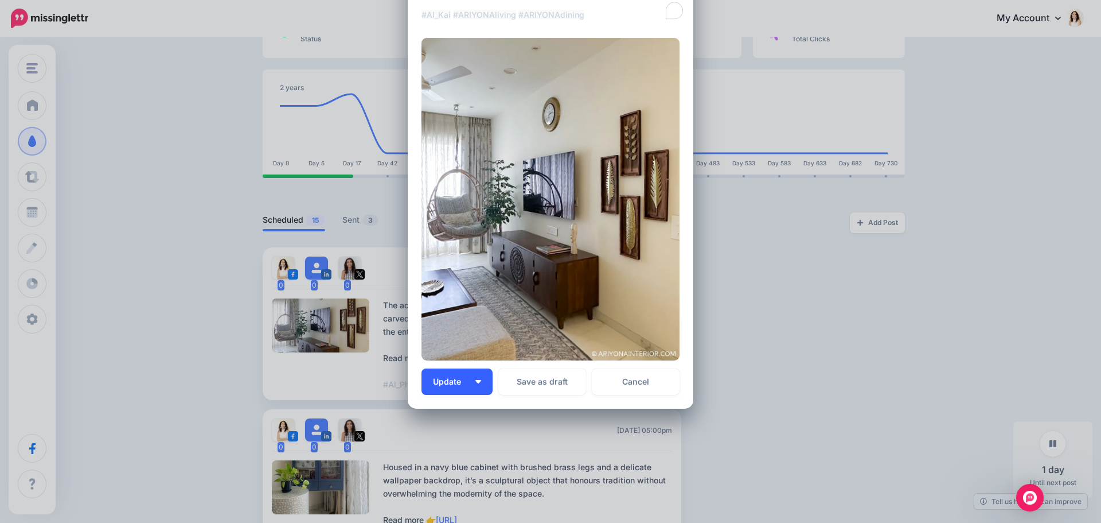
type textarea "**********"
click at [447, 385] on span "Update" at bounding box center [451, 381] width 37 height 8
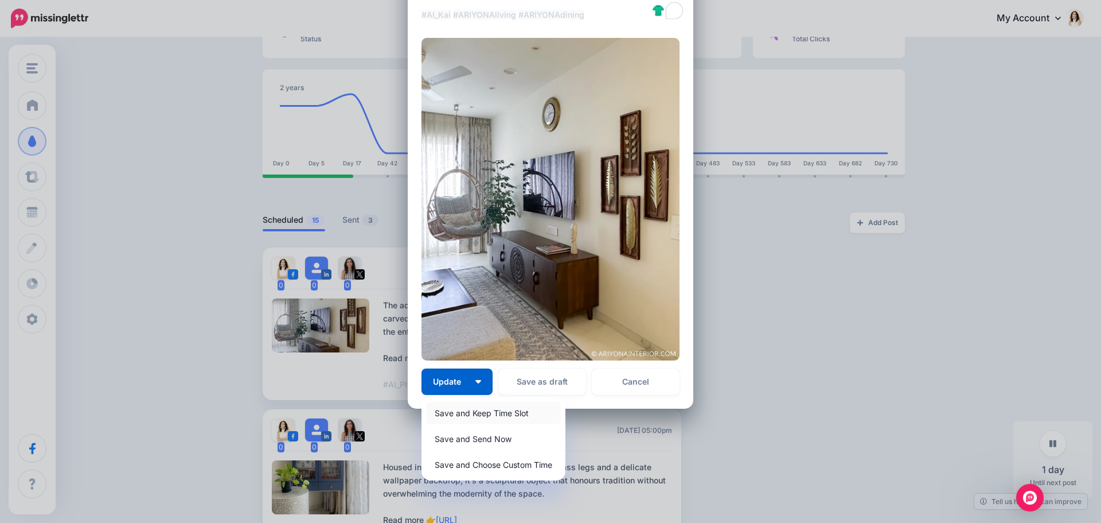
click at [502, 415] on link "Save and Keep Time Slot" at bounding box center [493, 413] width 135 height 22
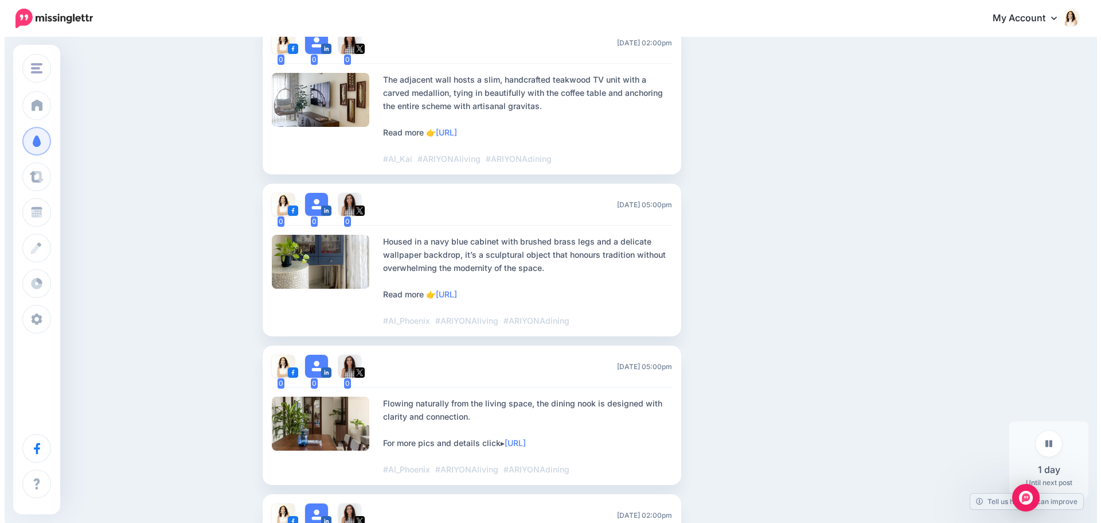
scroll to position [344, 0]
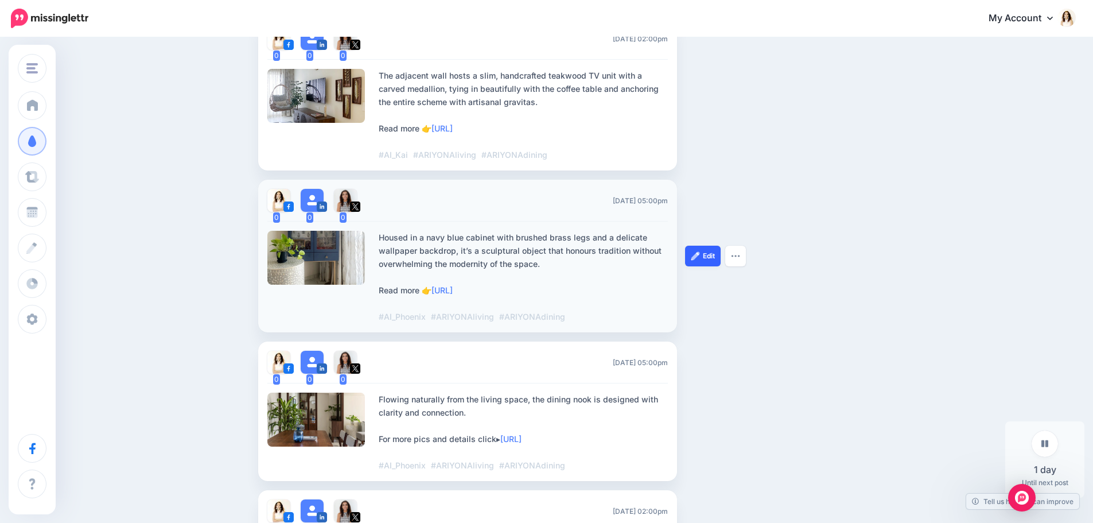
click at [710, 255] on link "Edit" at bounding box center [703, 255] width 36 height 21
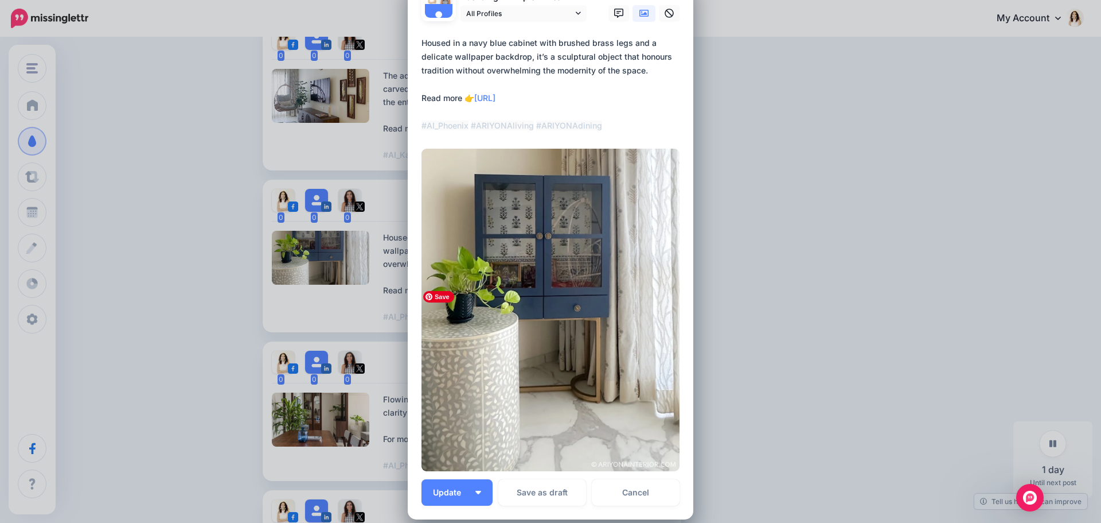
scroll to position [0, 0]
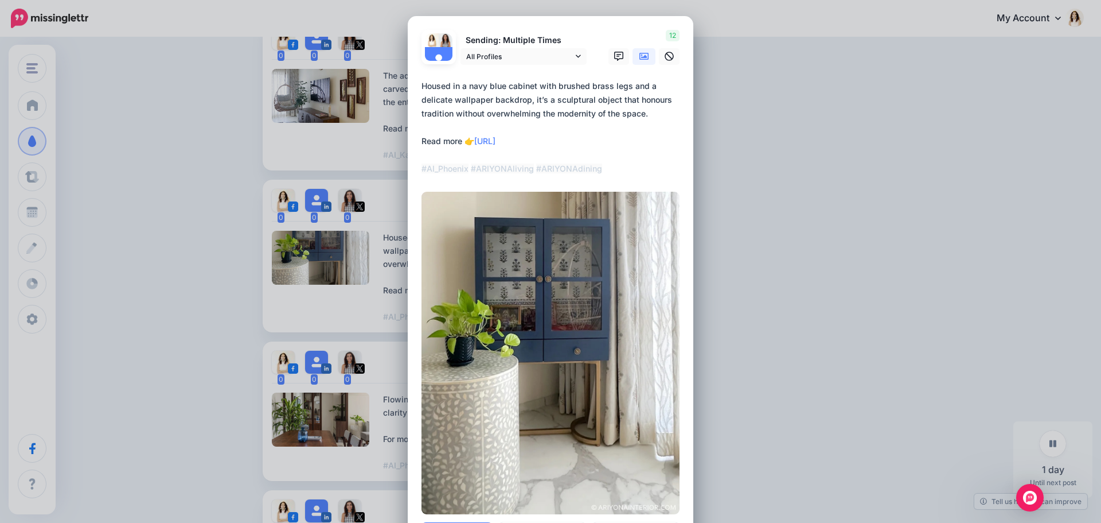
click at [464, 170] on textarea "**********" at bounding box center [554, 127] width 264 height 96
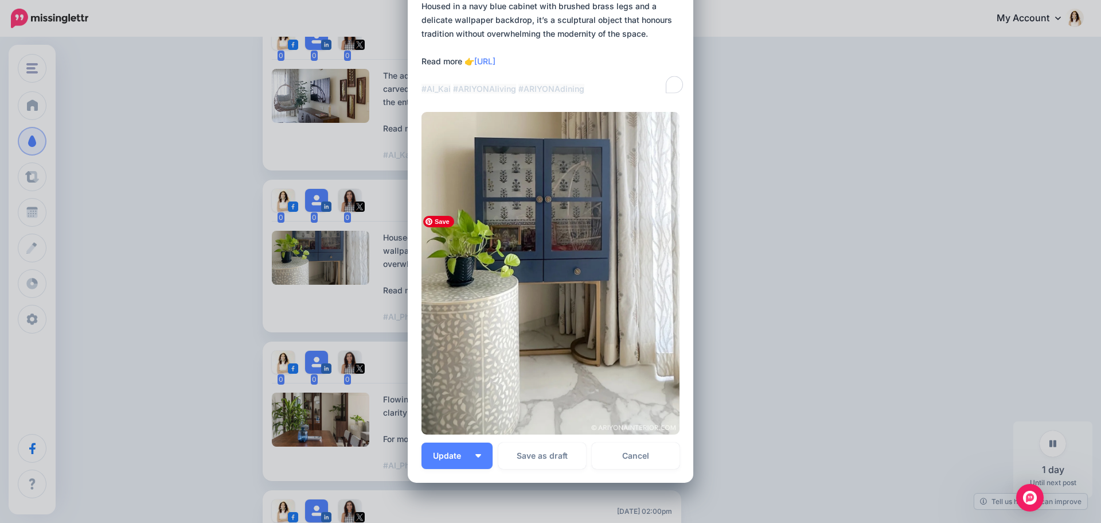
scroll to position [182, 0]
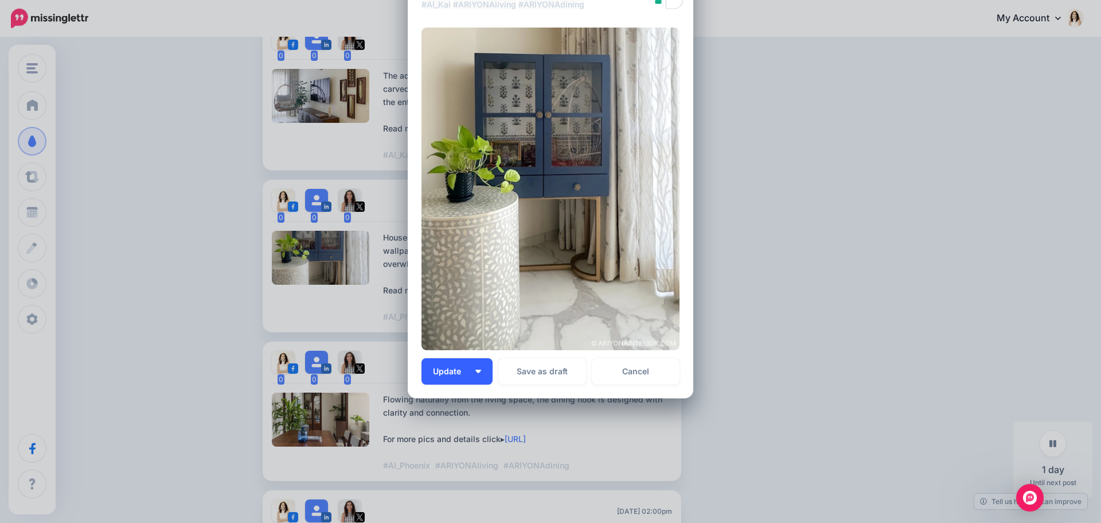
type textarea "**********"
click at [474, 374] on button "Update" at bounding box center [457, 371] width 71 height 26
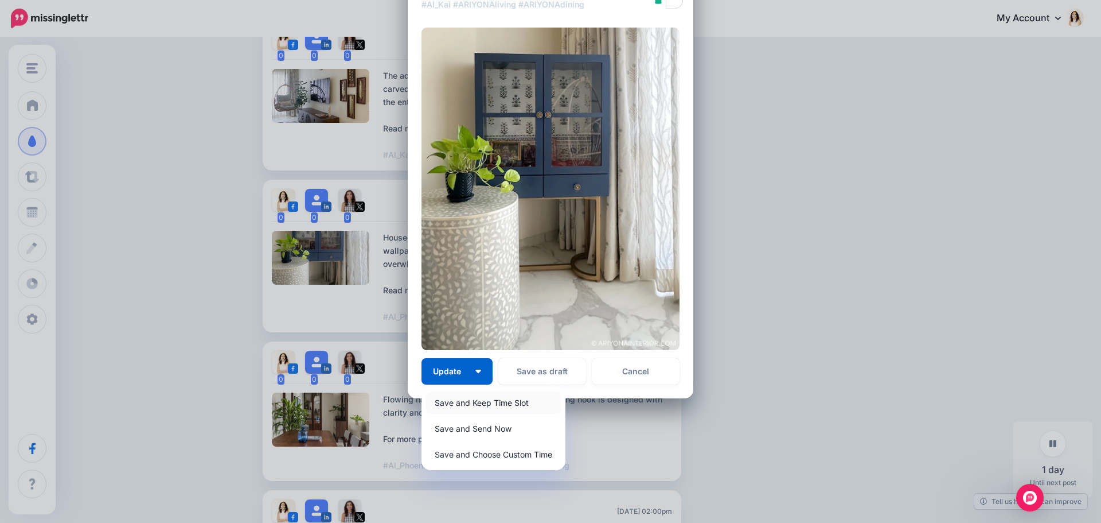
click at [479, 403] on link "Save and Keep Time Slot" at bounding box center [493, 402] width 135 height 22
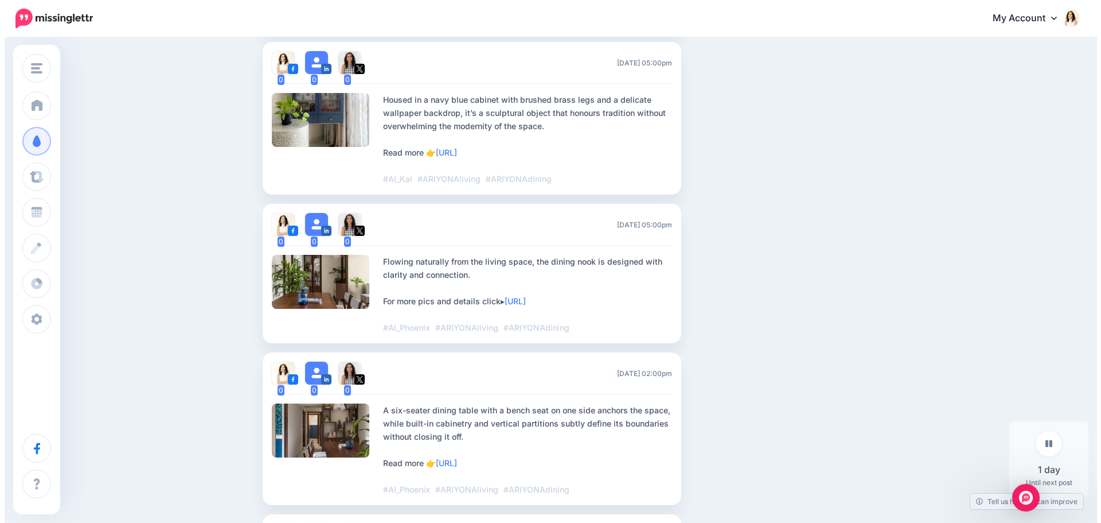
scroll to position [538, 0]
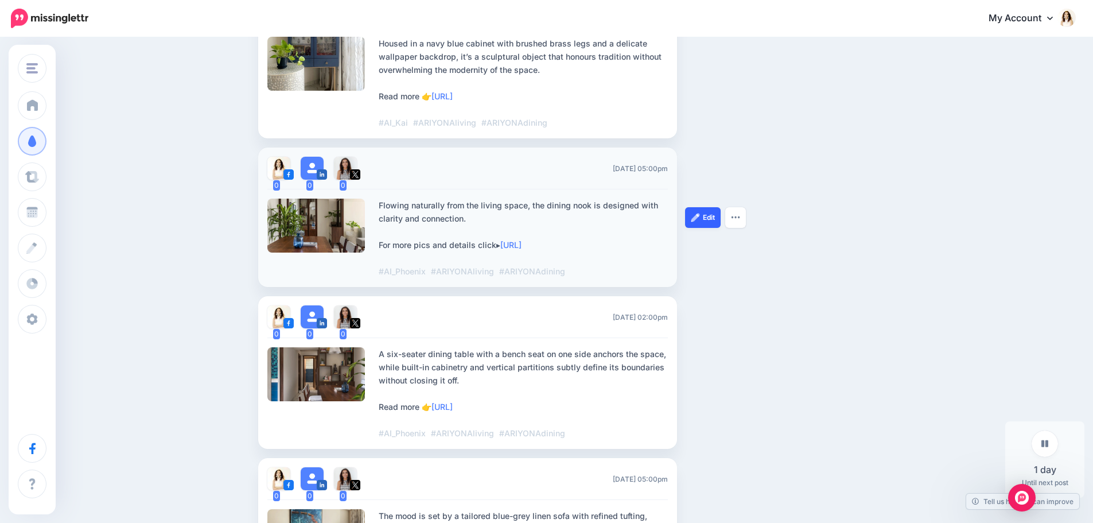
click at [707, 216] on link "Edit" at bounding box center [703, 217] width 36 height 21
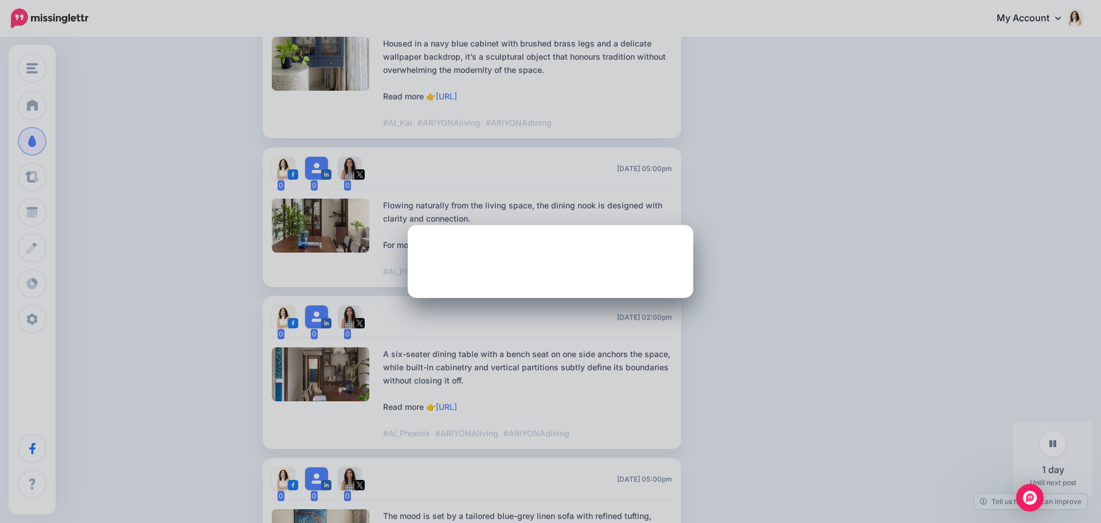
scroll to position [0, 0]
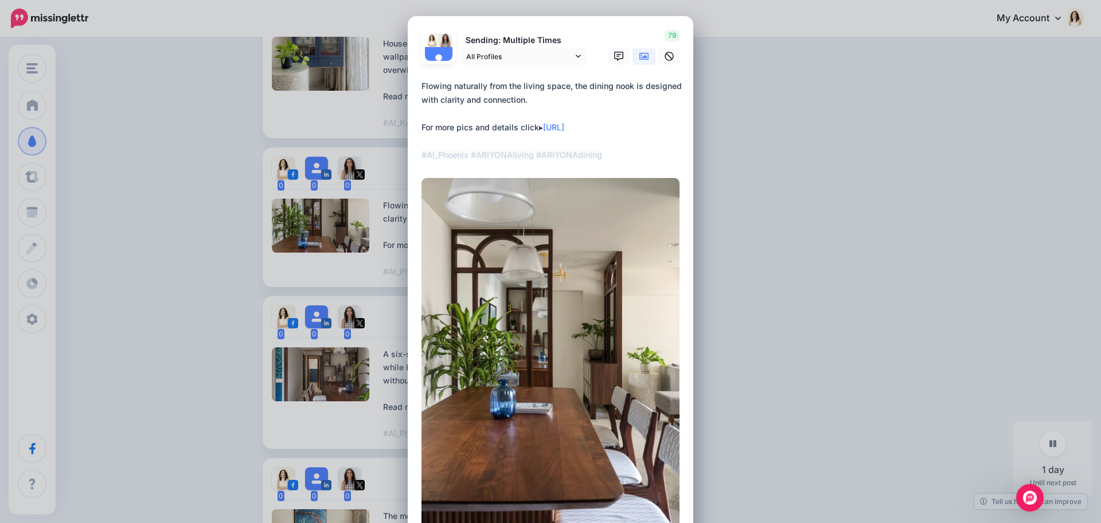
click at [464, 155] on textarea "**********" at bounding box center [554, 120] width 264 height 83
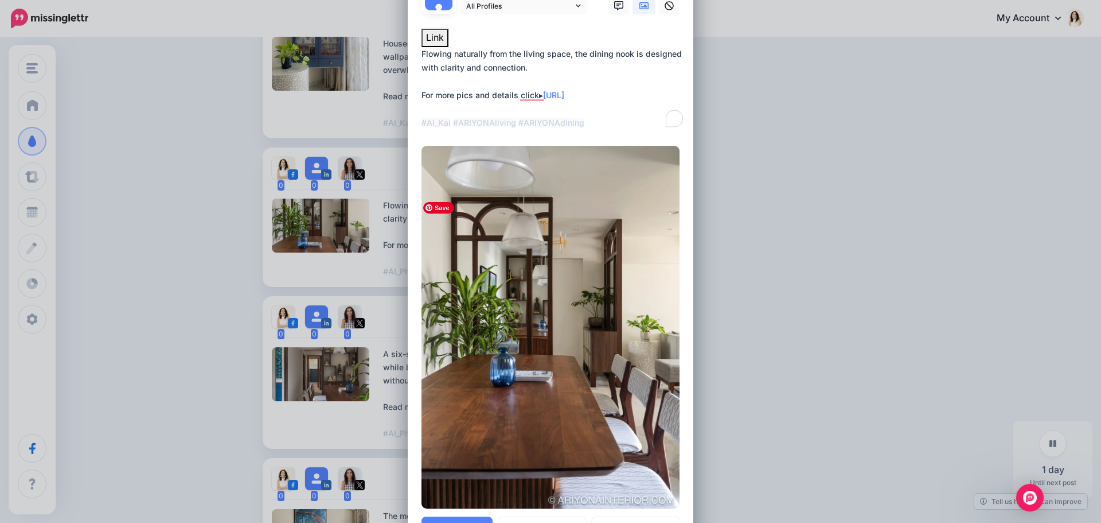
scroll to position [209, 0]
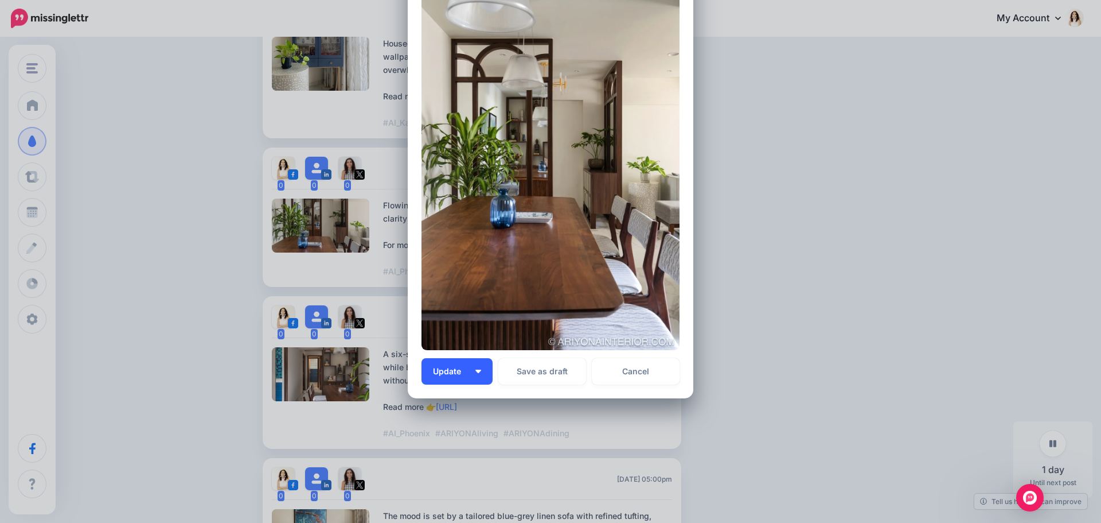
type textarea "**********"
click at [474, 378] on button "Update" at bounding box center [457, 371] width 71 height 26
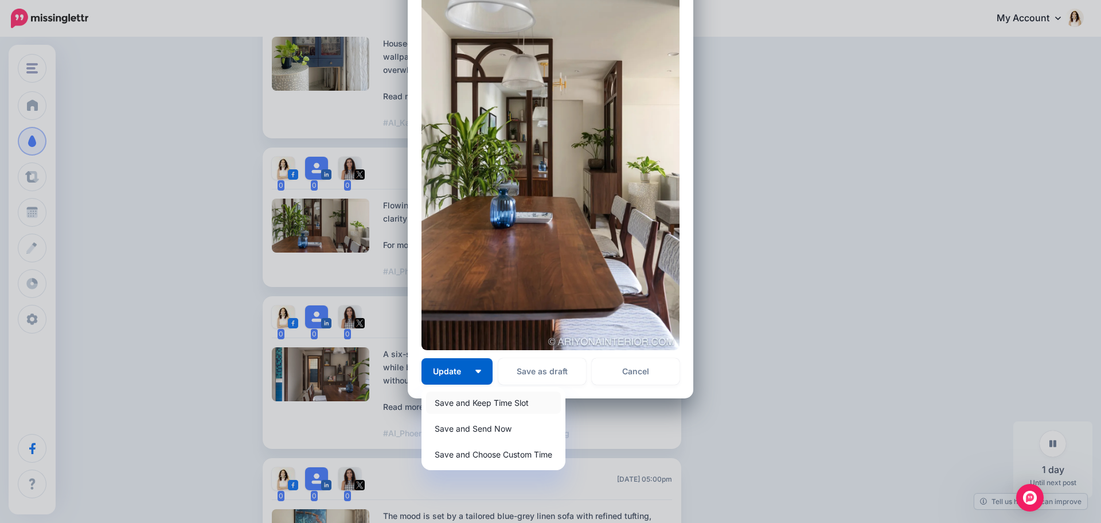
click at [477, 400] on link "Save and Keep Time Slot" at bounding box center [493, 402] width 135 height 22
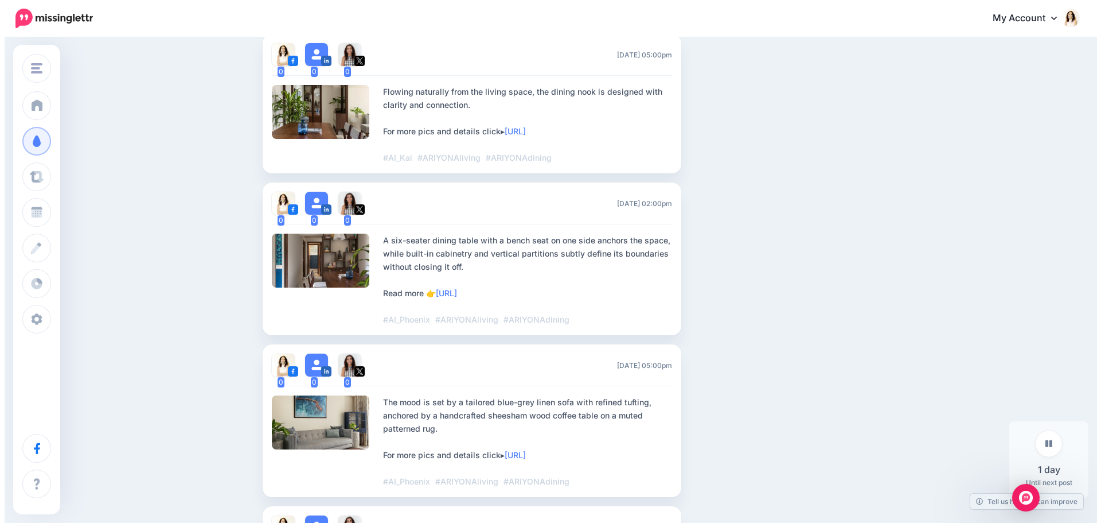
scroll to position [653, 0]
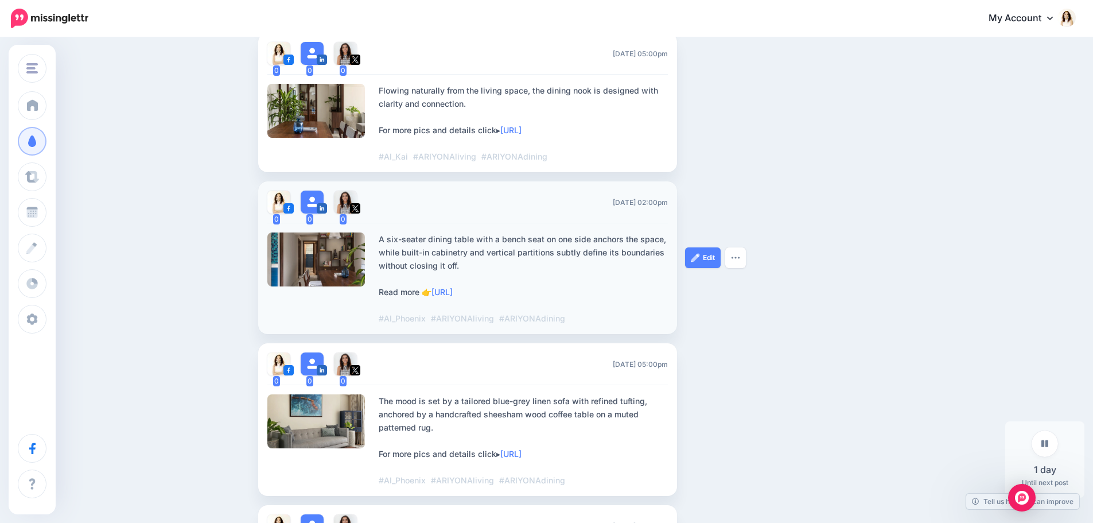
click at [432, 317] on div "A six-seater dining table with a bench seat on one side anchors the space, whil…" at bounding box center [523, 278] width 289 height 92
click at [700, 258] on img at bounding box center [695, 257] width 9 height 9
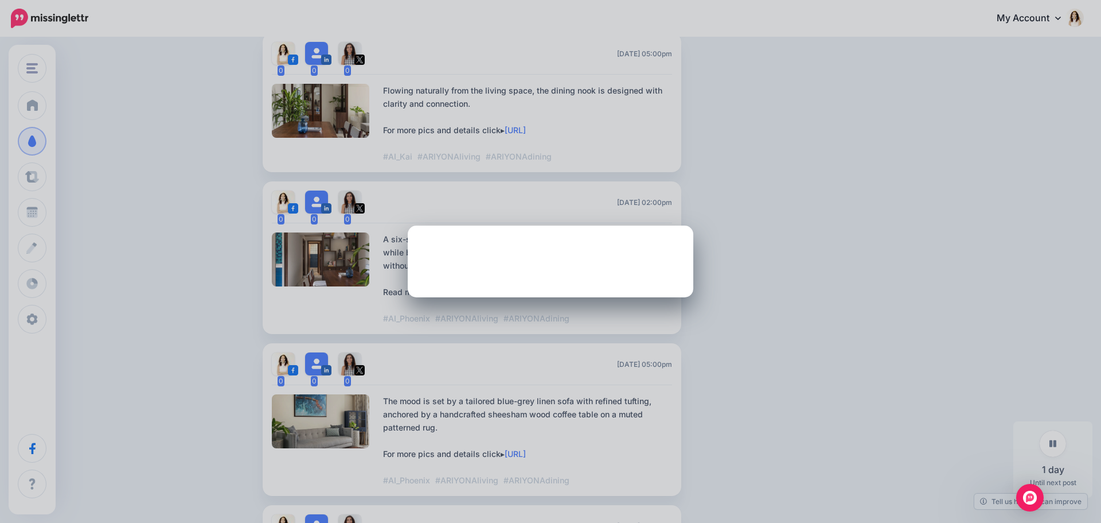
scroll to position [0, 0]
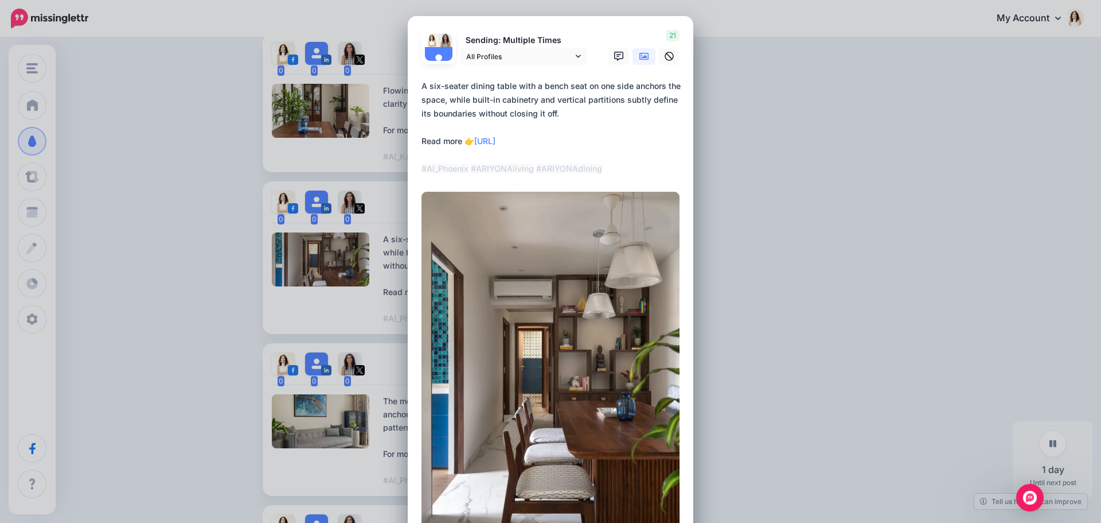
click at [464, 170] on textarea "**********" at bounding box center [554, 127] width 264 height 96
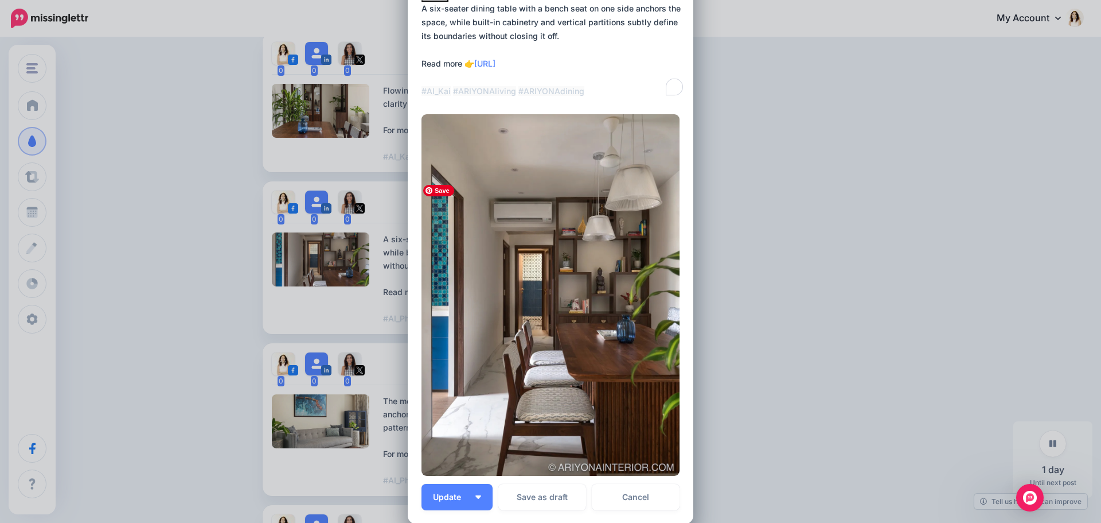
scroll to position [221, 0]
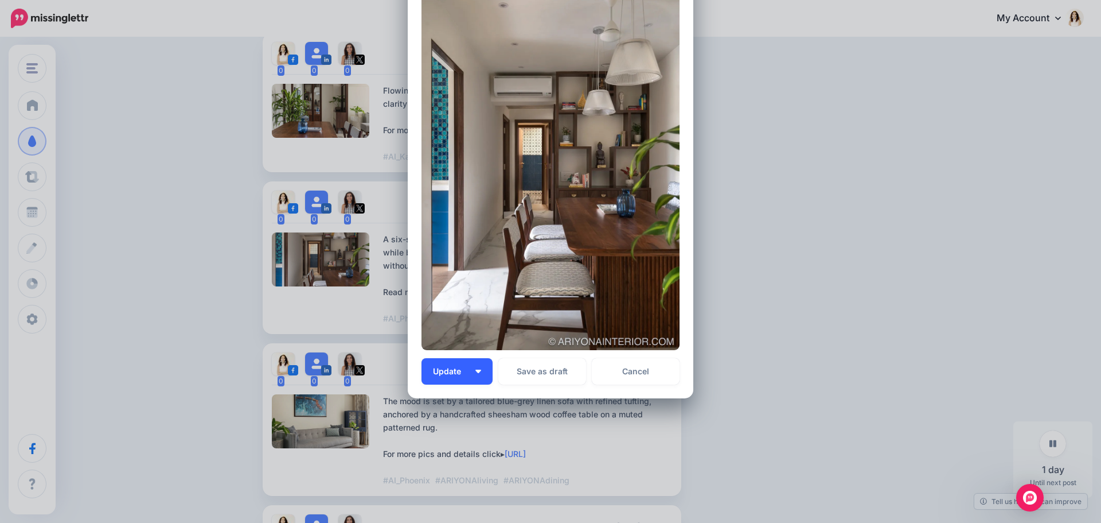
type textarea "**********"
click at [476, 372] on img "button" at bounding box center [479, 370] width 6 height 3
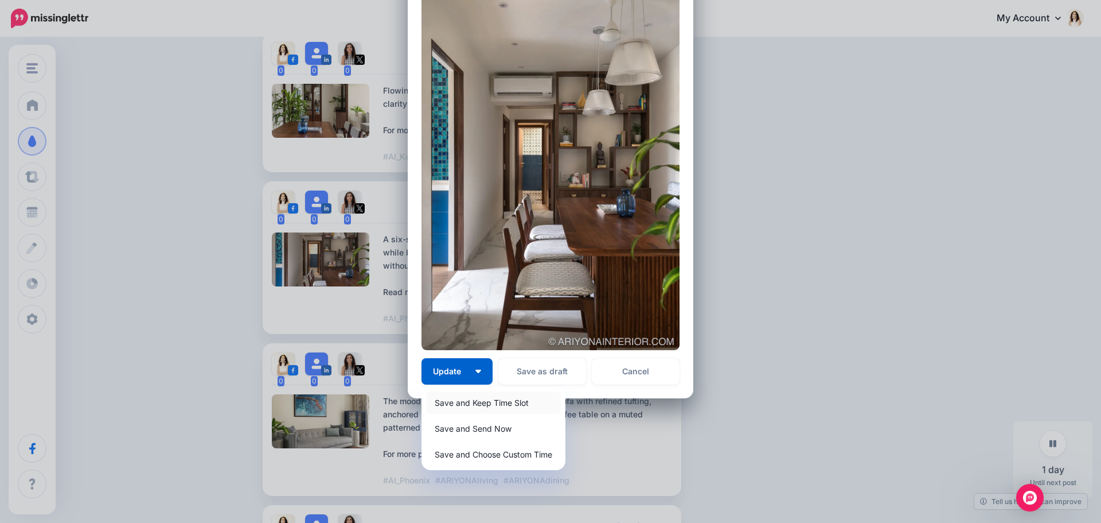
click at [474, 397] on link "Save and Keep Time Slot" at bounding box center [493, 402] width 135 height 22
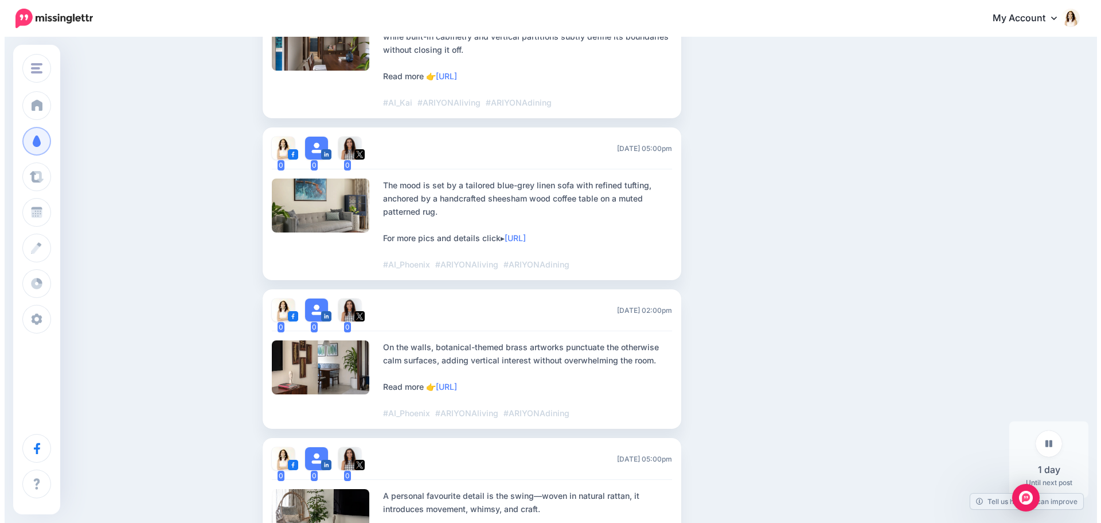
scroll to position [882, 0]
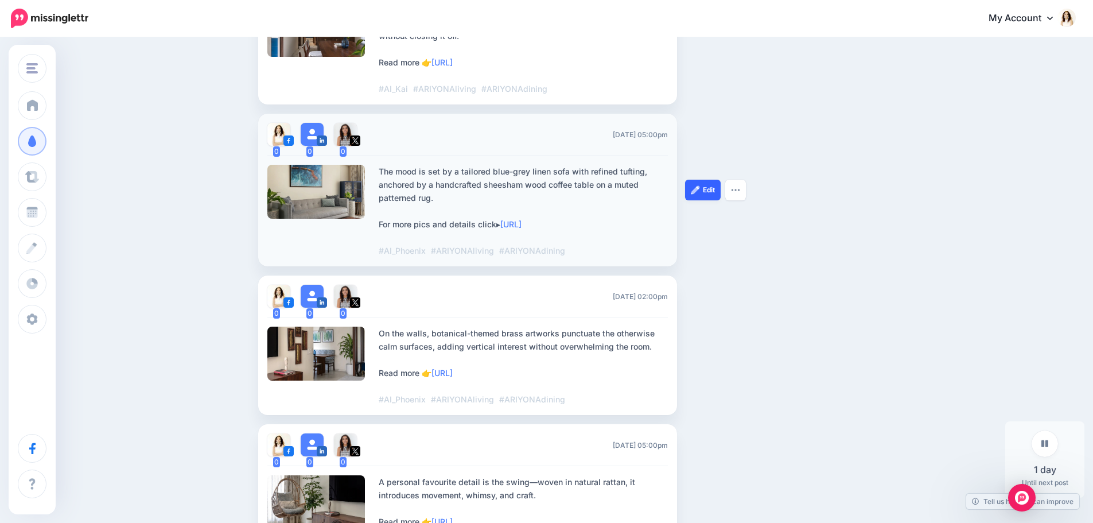
click at [711, 193] on link "Edit" at bounding box center [703, 190] width 36 height 21
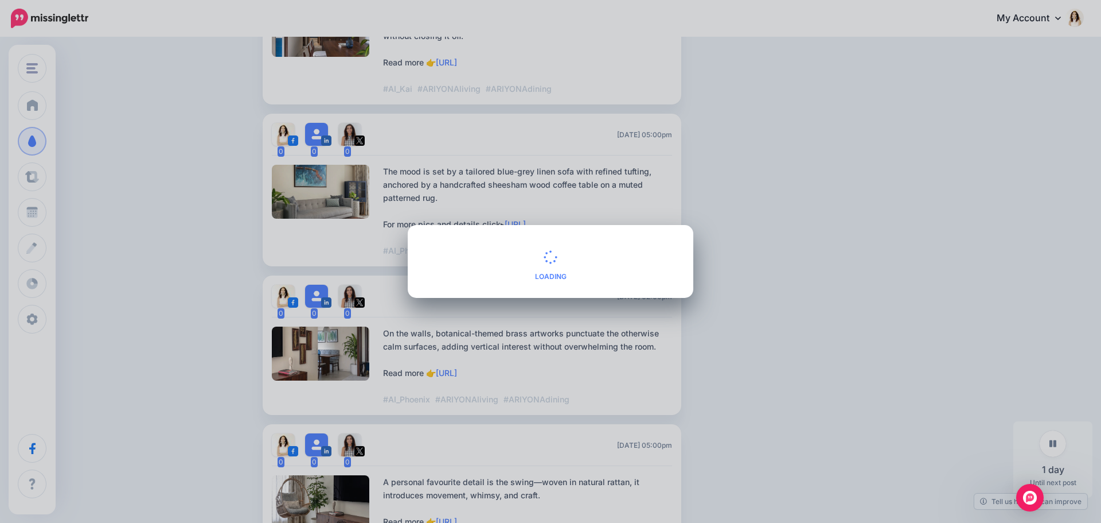
scroll to position [0, 0]
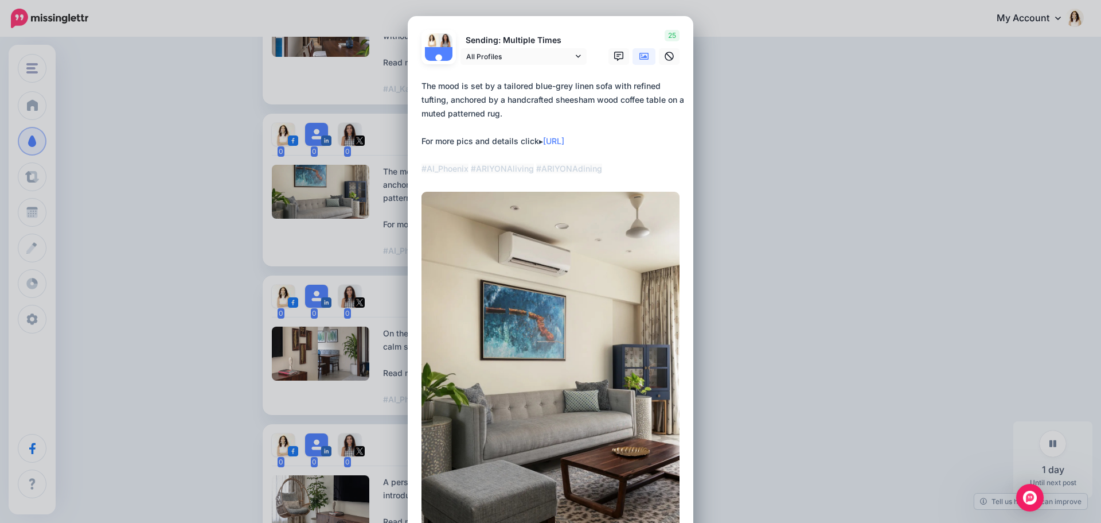
click at [469, 176] on textarea "**********" at bounding box center [554, 127] width 264 height 96
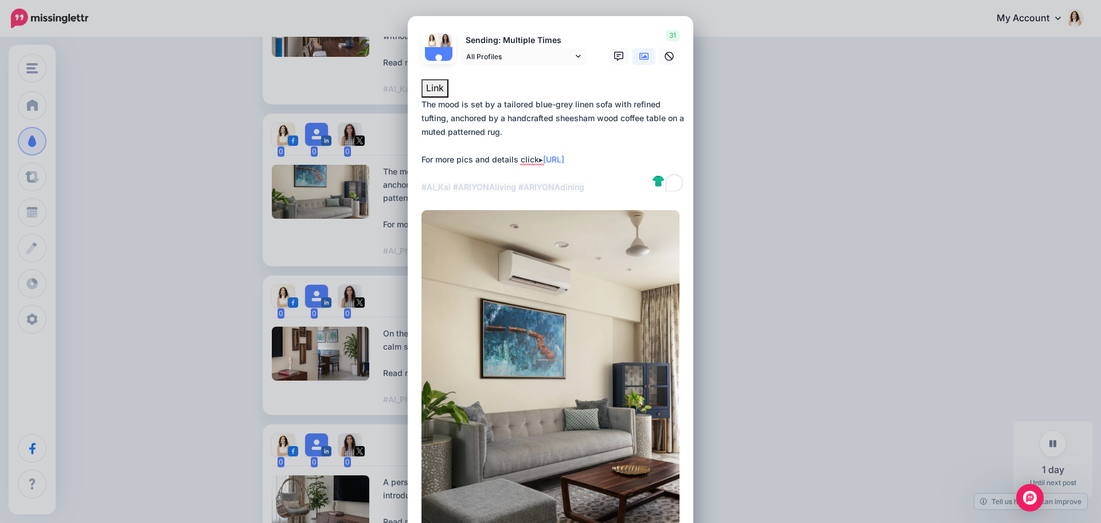
type textarea "**********"
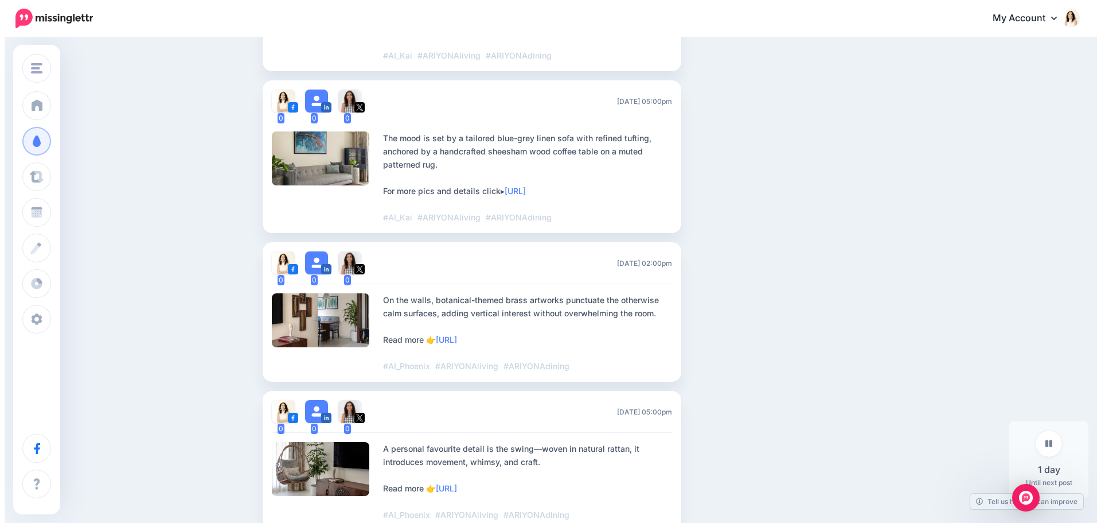
scroll to position [940, 0]
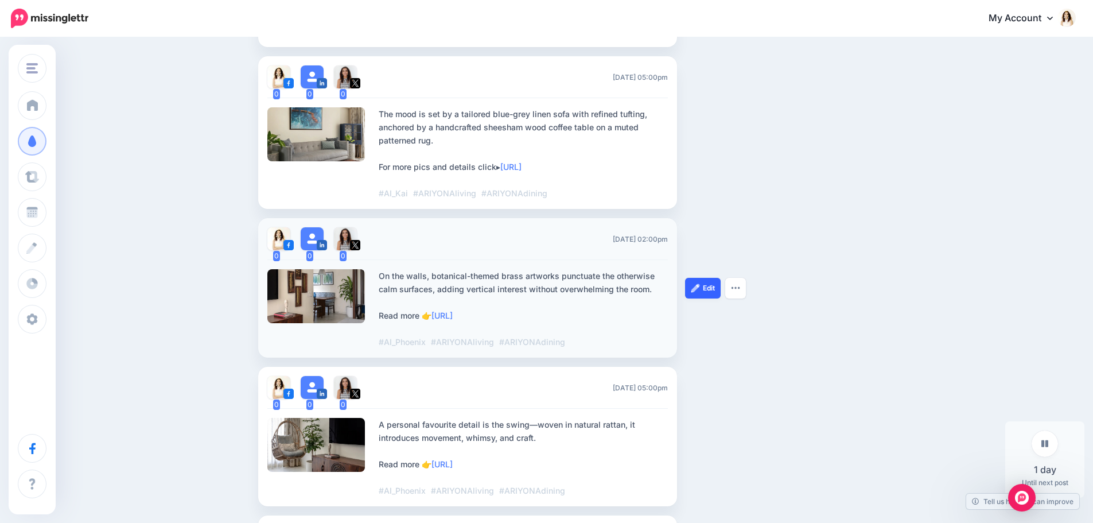
click at [707, 289] on link "Edit" at bounding box center [703, 288] width 36 height 21
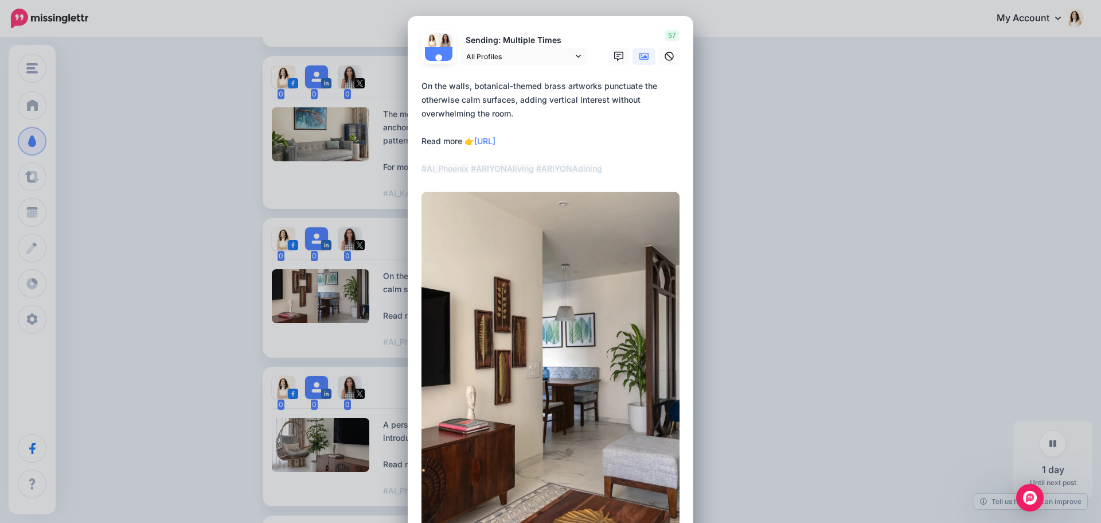
click at [468, 176] on textarea "**********" at bounding box center [554, 127] width 264 height 96
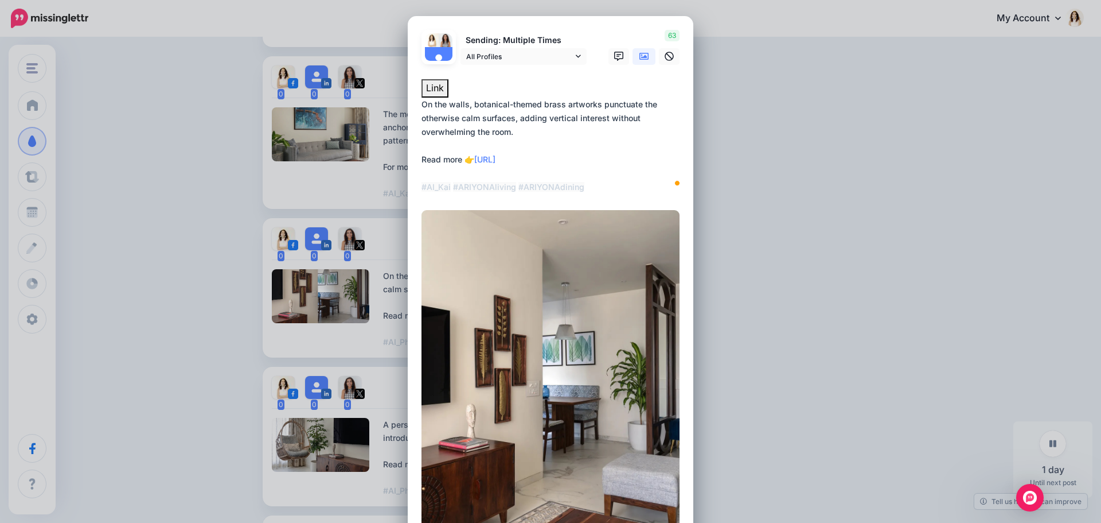
type textarea "**********"
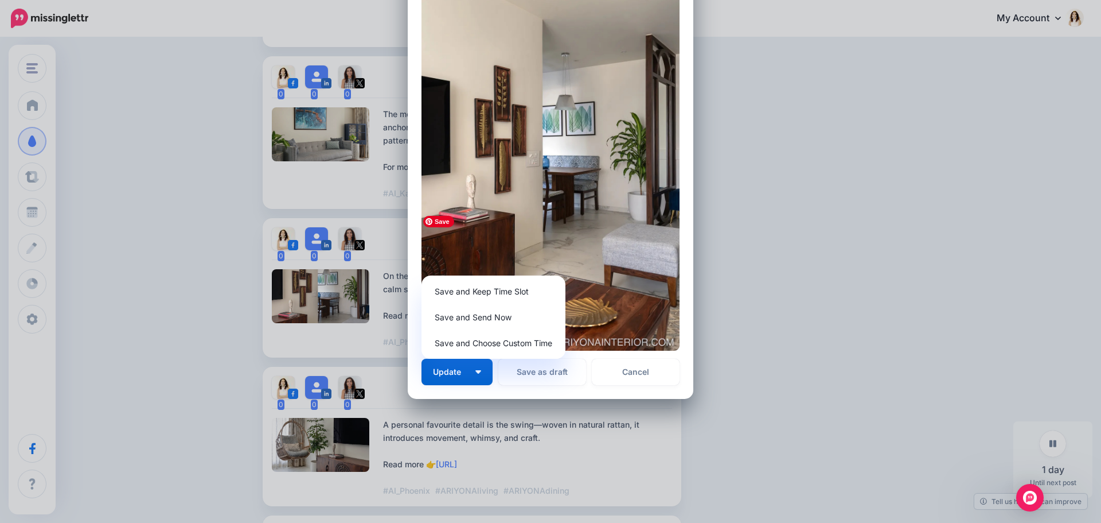
scroll to position [230, 0]
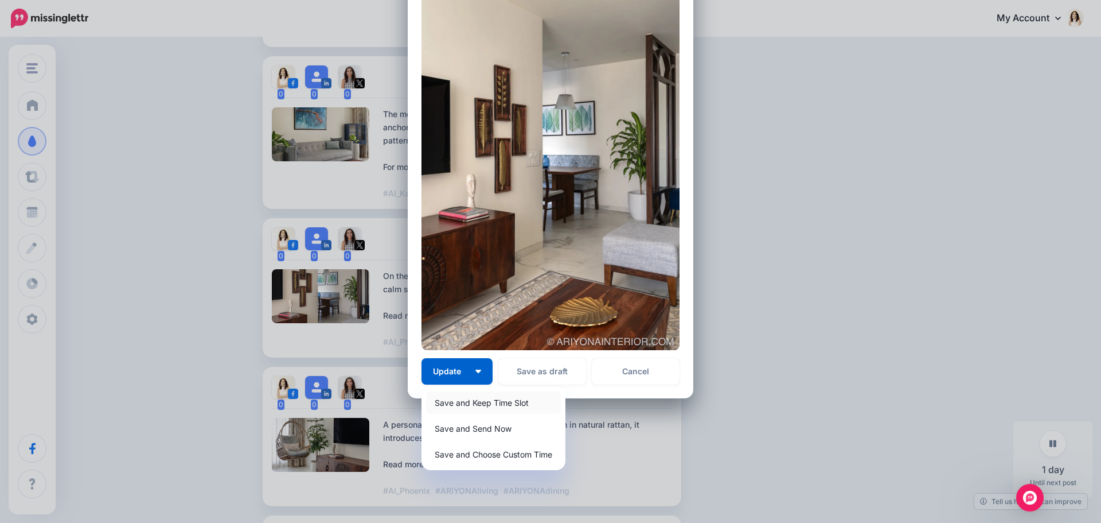
click at [485, 399] on link "Save and Keep Time Slot" at bounding box center [493, 402] width 135 height 22
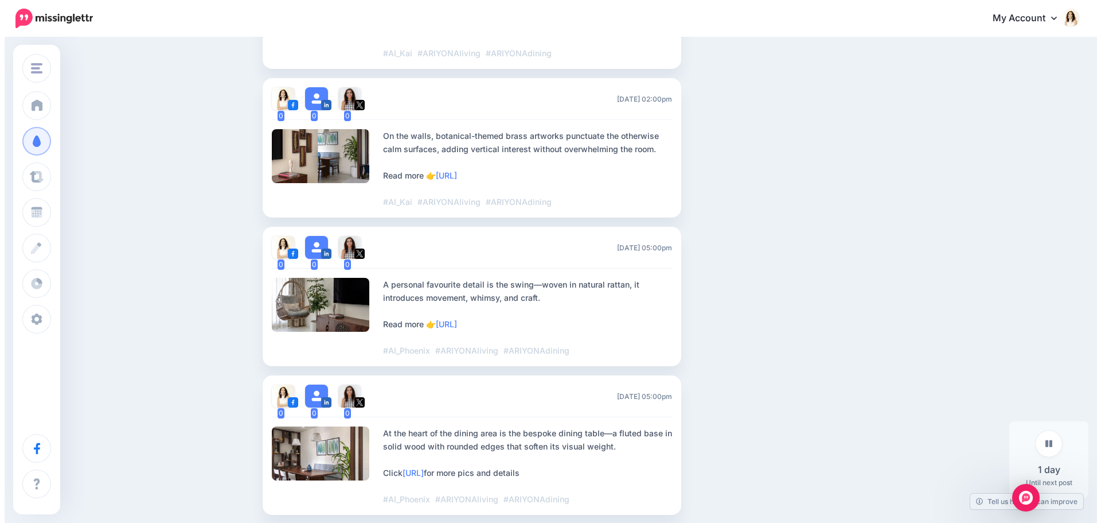
scroll to position [1112, 0]
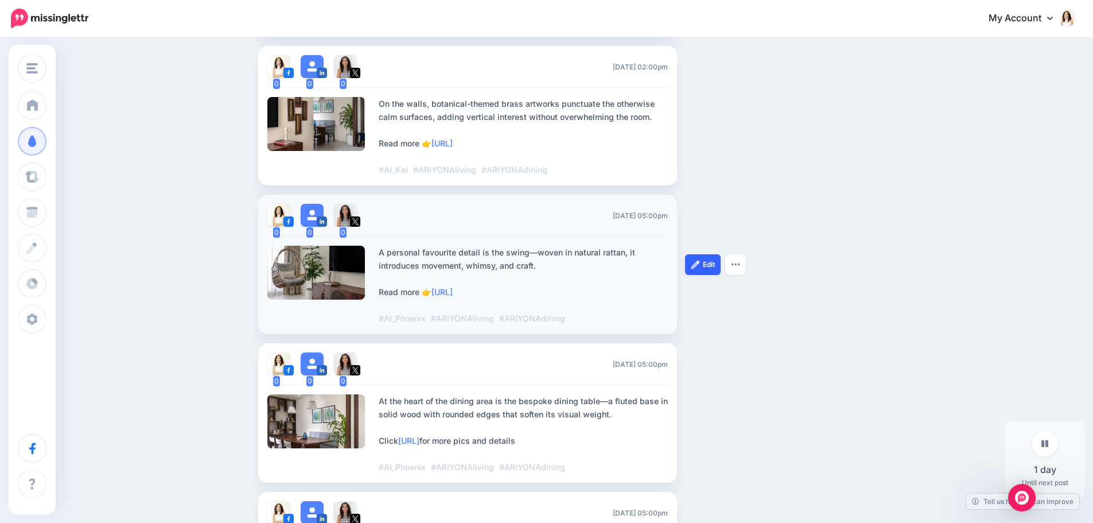
click at [699, 266] on img at bounding box center [695, 264] width 9 height 9
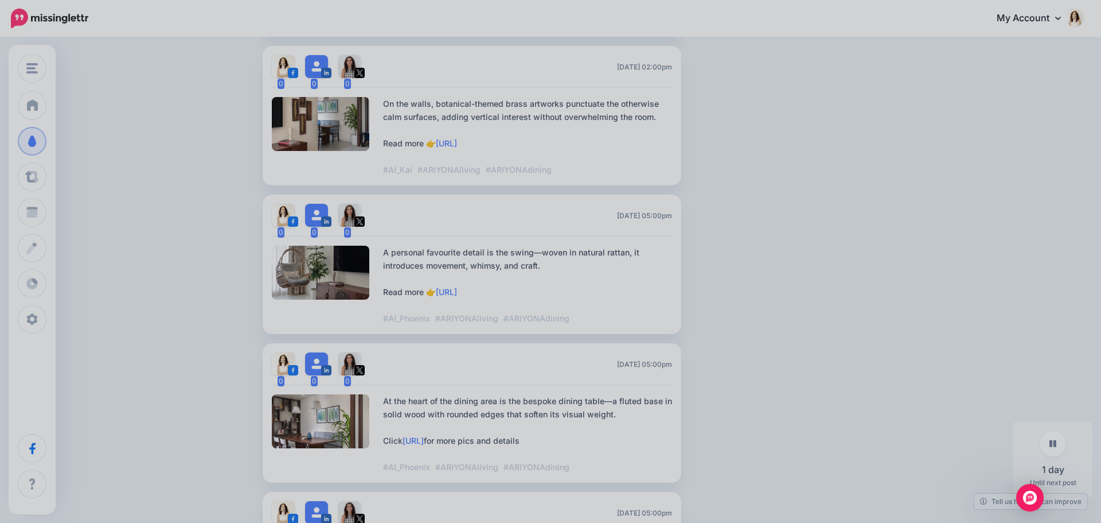
scroll to position [0, 0]
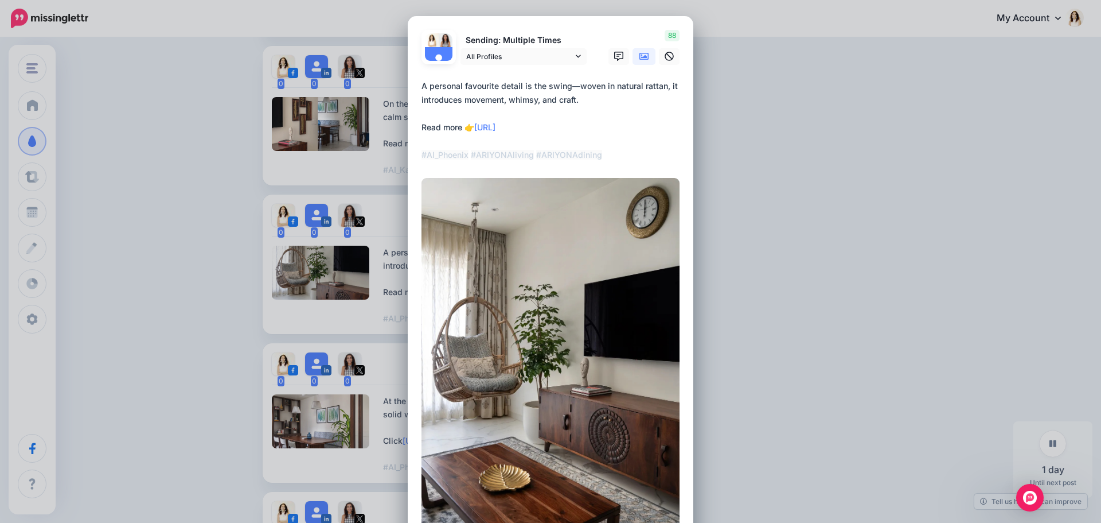
click at [470, 162] on textarea "**********" at bounding box center [554, 120] width 264 height 83
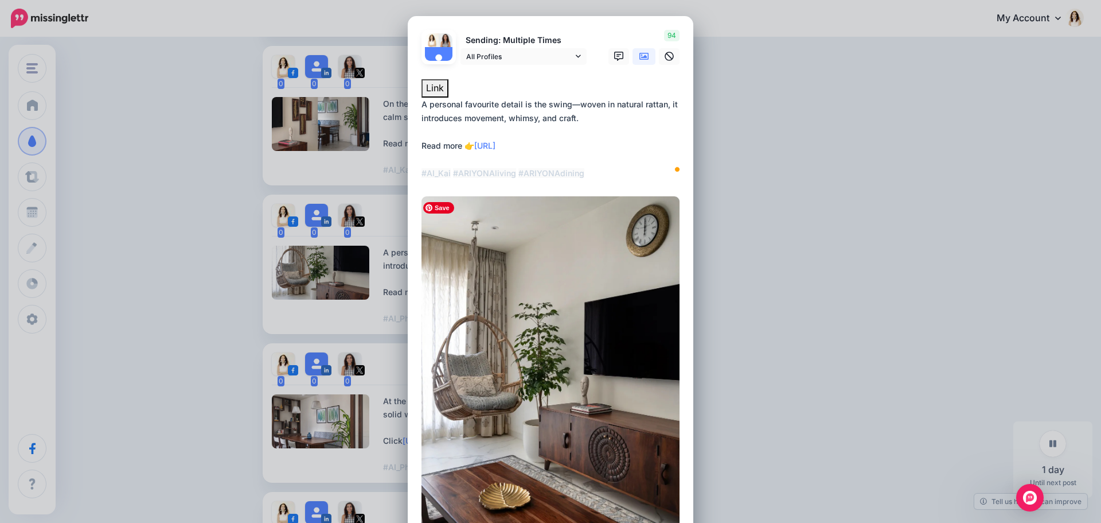
scroll to position [212, 0]
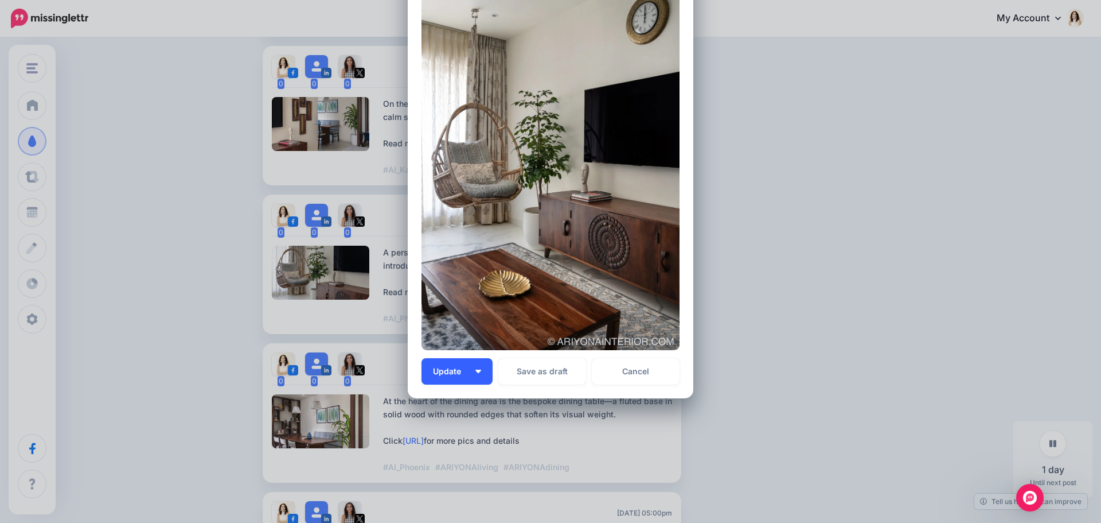
type textarea "**********"
click at [477, 373] on img "button" at bounding box center [479, 370] width 6 height 3
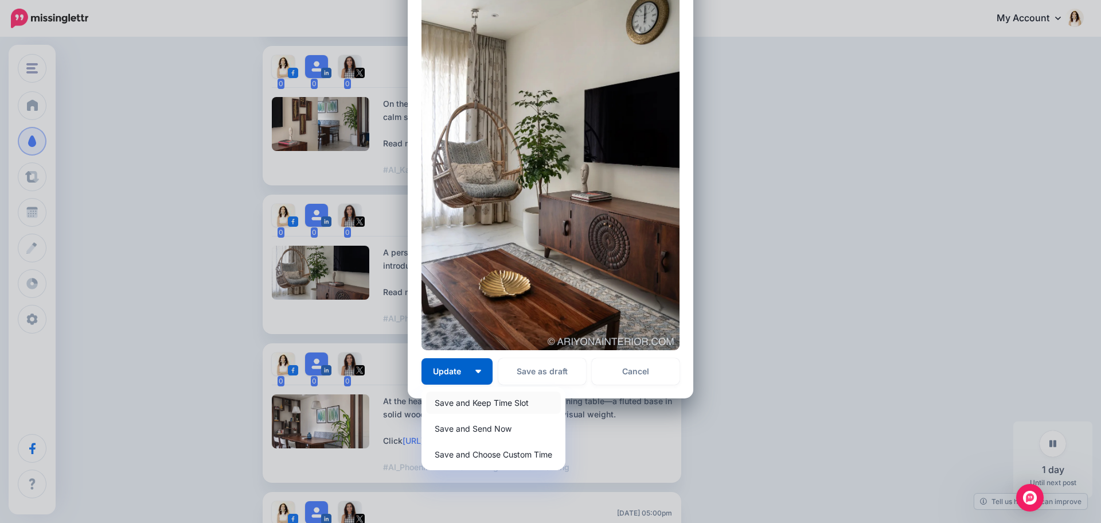
click at [473, 402] on link "Save and Keep Time Slot" at bounding box center [493, 402] width 135 height 22
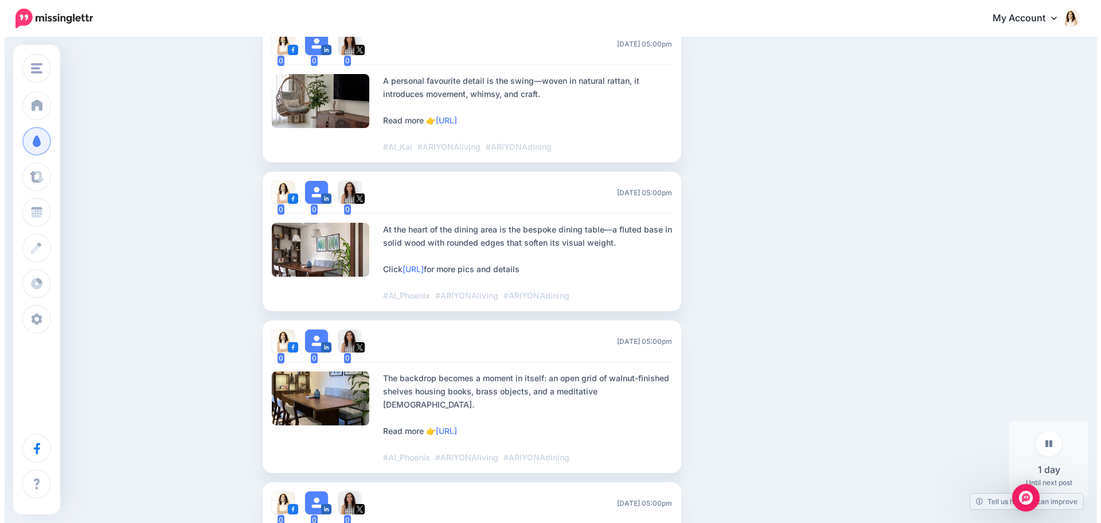
scroll to position [1284, 0]
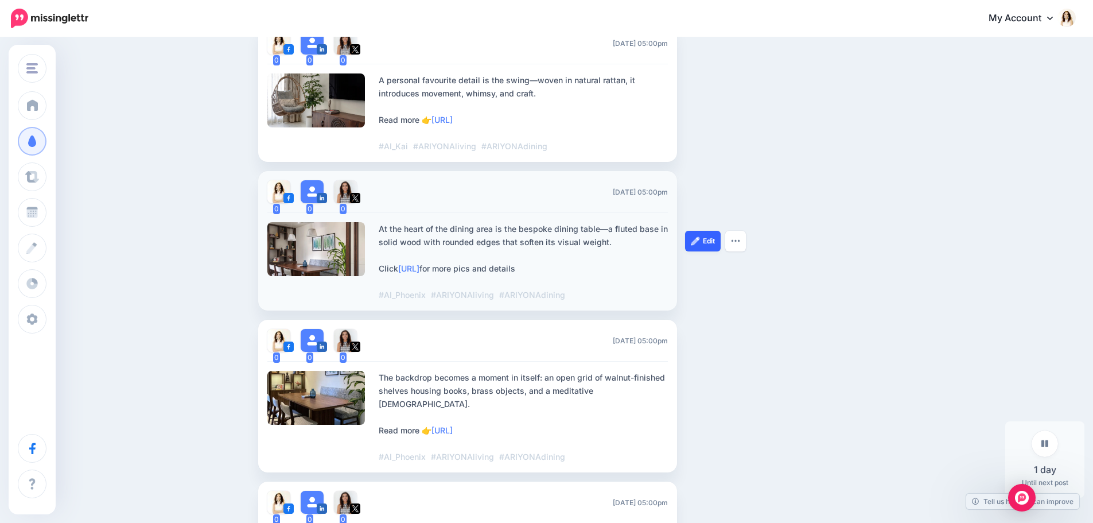
click at [705, 241] on link "Edit" at bounding box center [703, 241] width 36 height 21
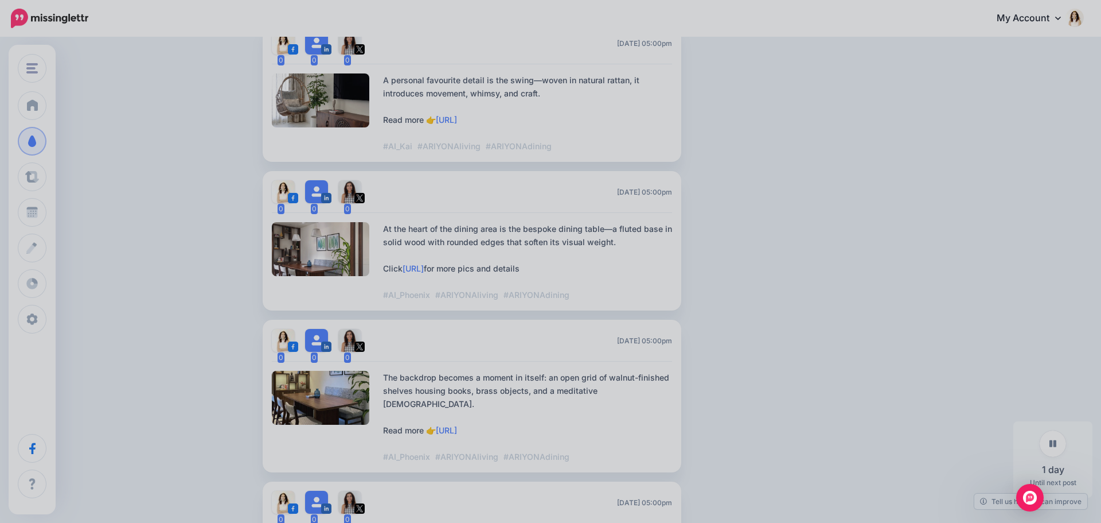
scroll to position [0, 0]
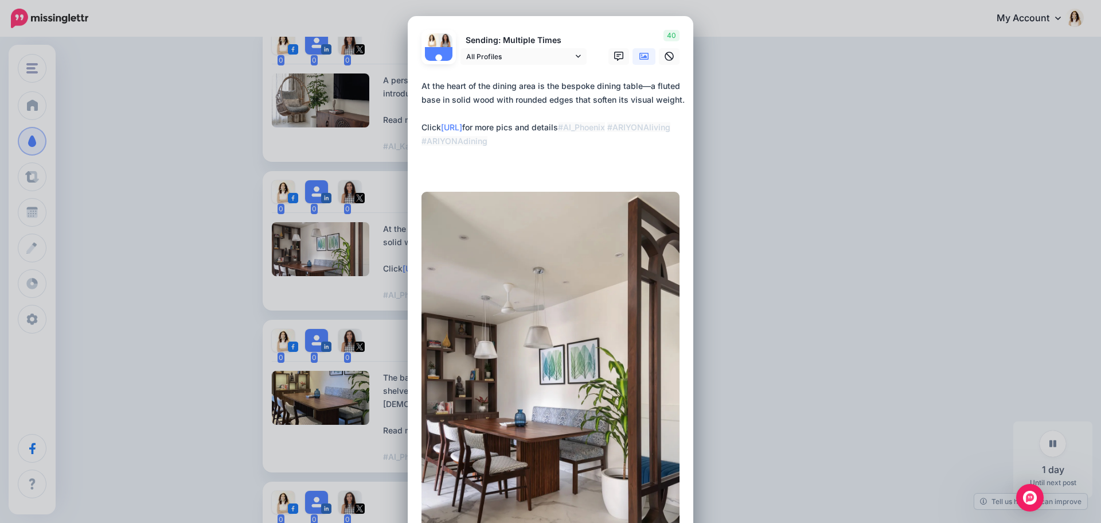
click at [465, 158] on textarea "**********" at bounding box center [554, 127] width 264 height 96
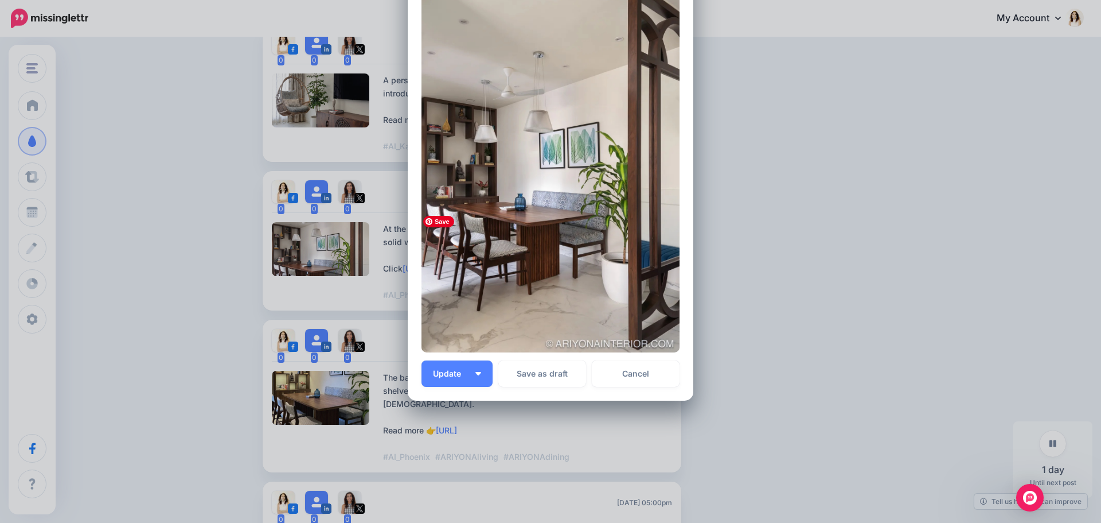
scroll to position [236, 0]
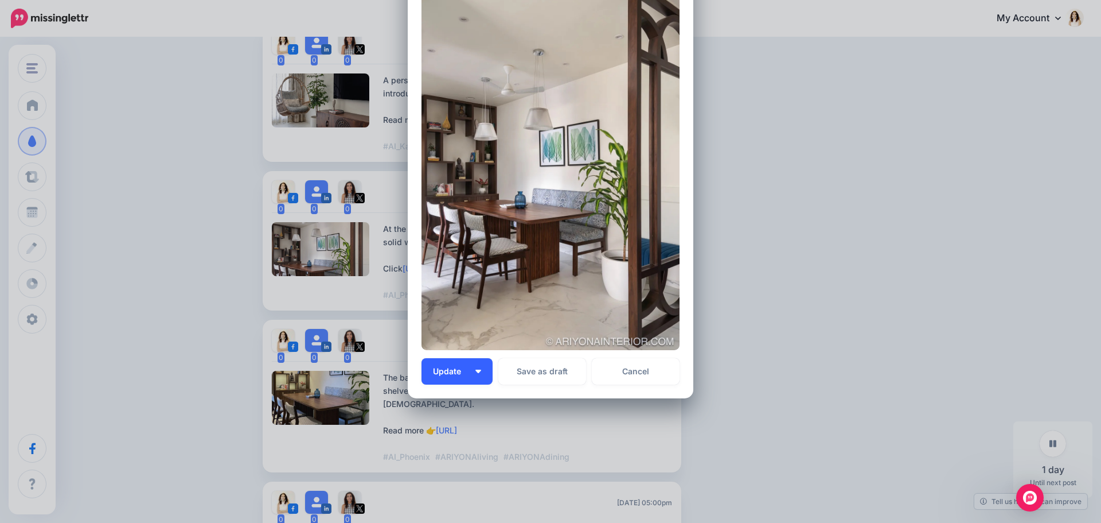
type textarea "**********"
click at [477, 372] on img "button" at bounding box center [479, 370] width 6 height 3
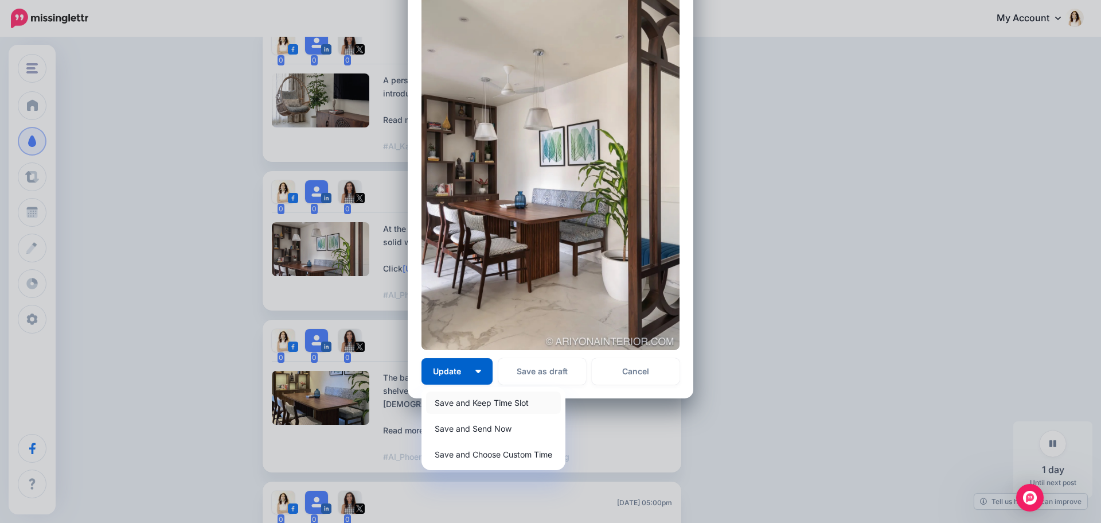
click at [477, 403] on link "Save and Keep Time Slot" at bounding box center [493, 402] width 135 height 22
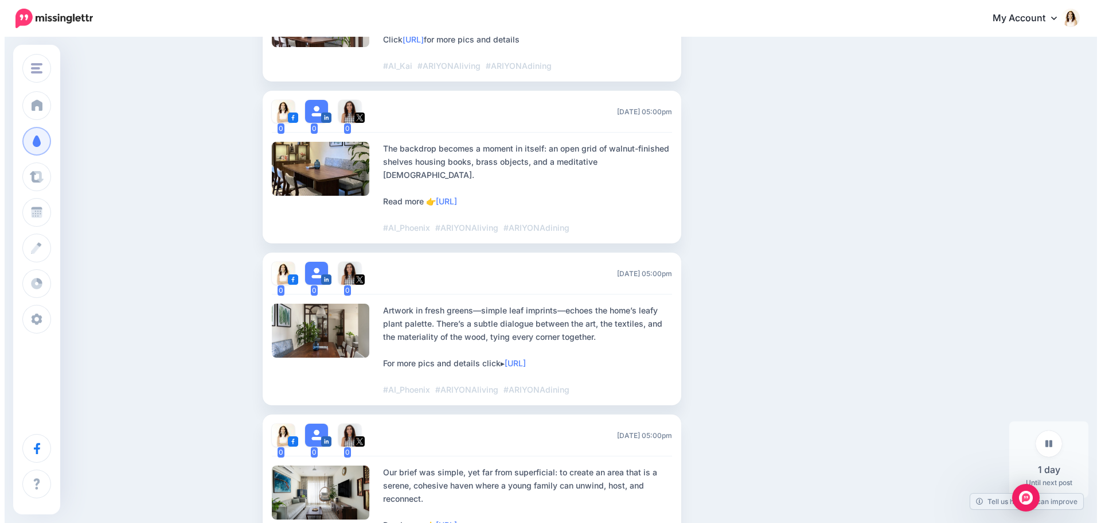
scroll to position [1513, 0]
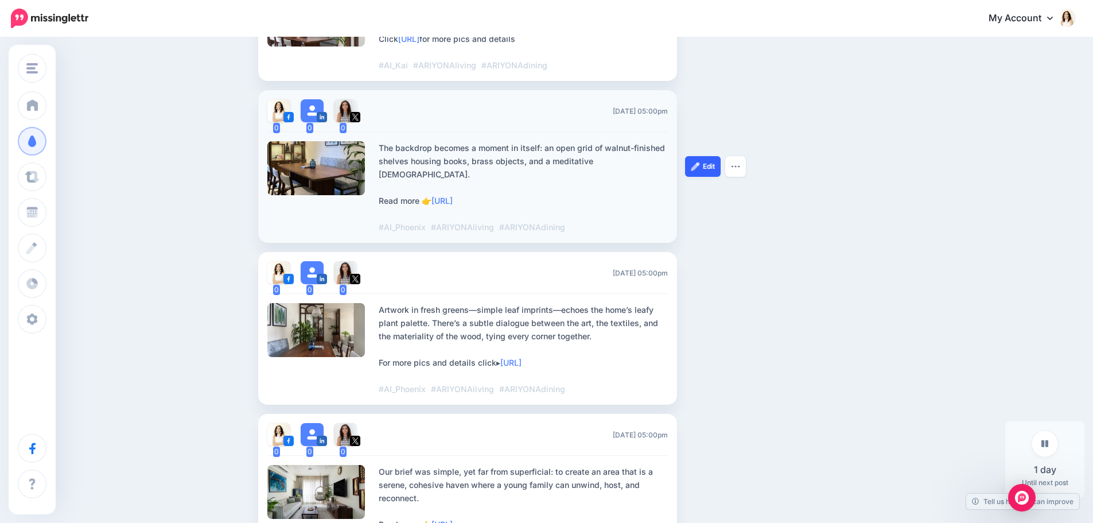
click at [705, 157] on link "Edit" at bounding box center [703, 166] width 36 height 21
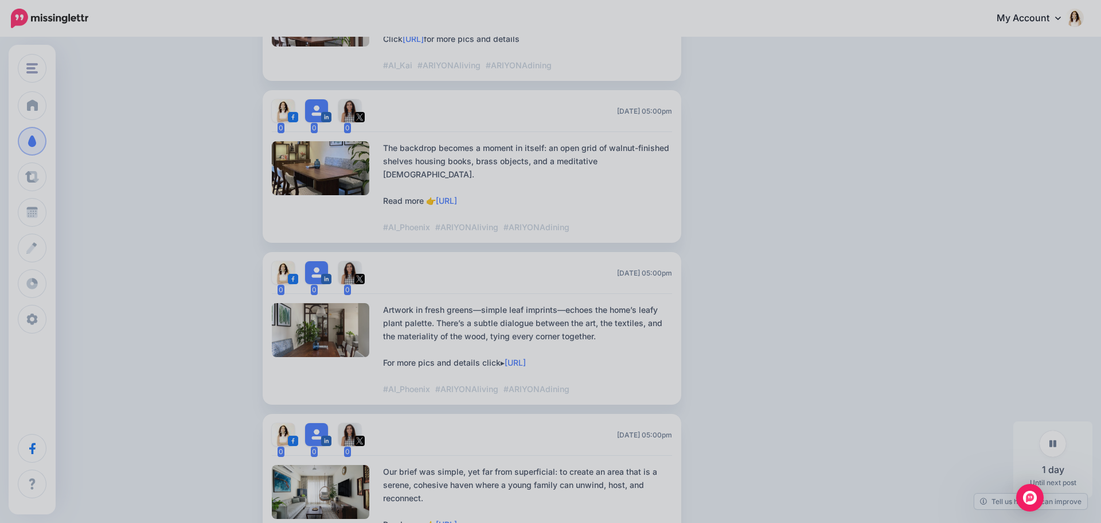
scroll to position [0, 0]
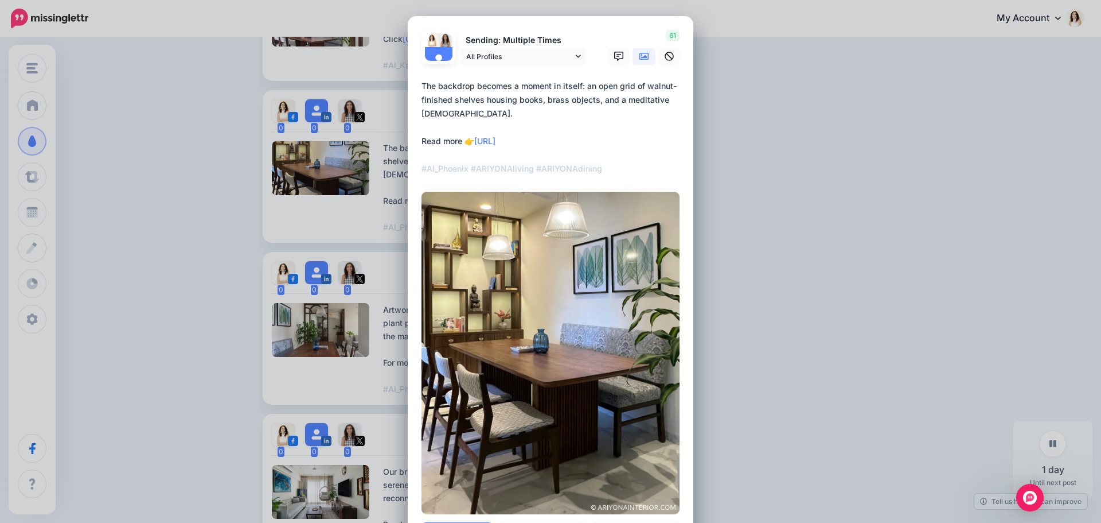
click at [467, 176] on textarea "**********" at bounding box center [554, 127] width 264 height 96
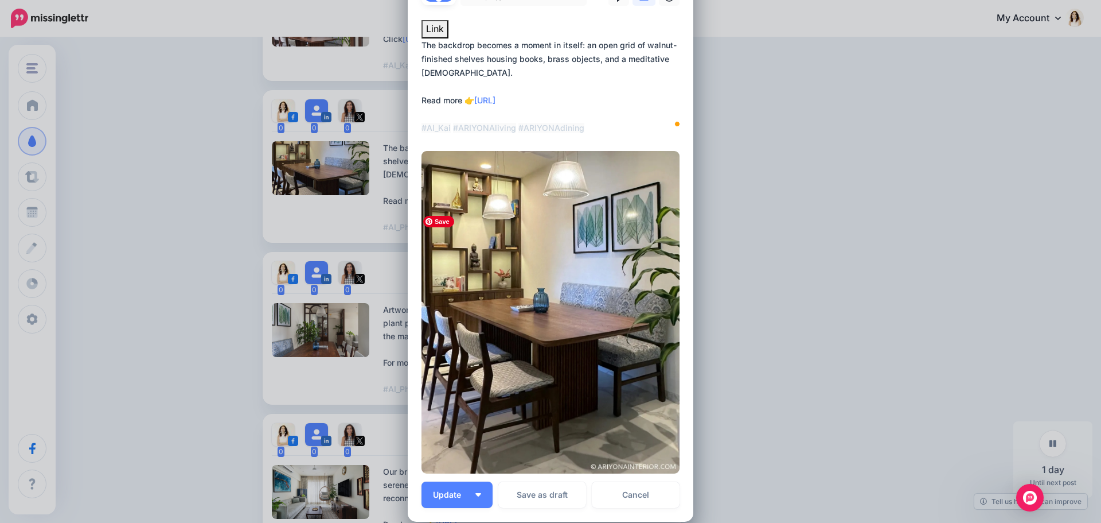
scroll to position [182, 0]
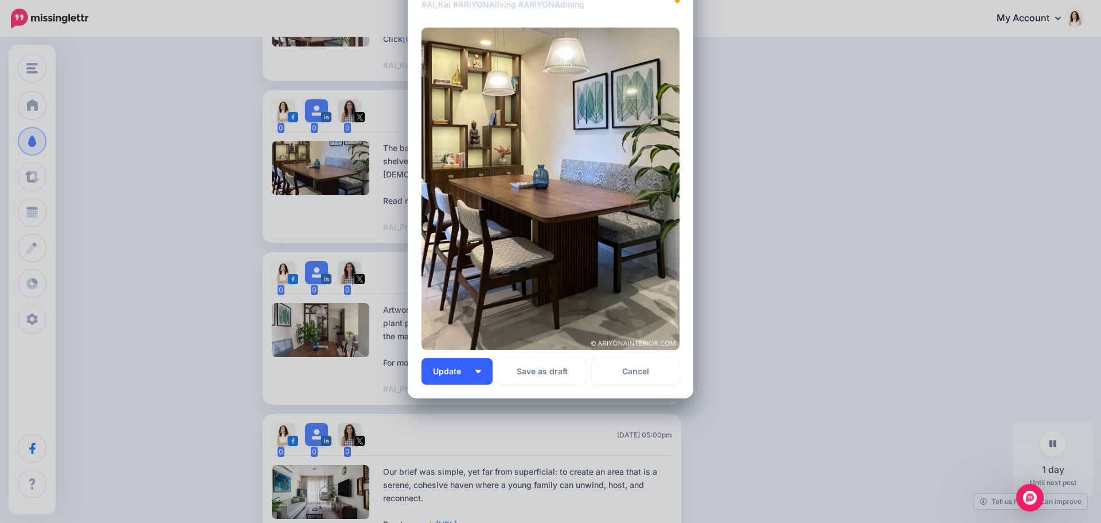
type textarea "**********"
click at [477, 376] on button "Update" at bounding box center [457, 371] width 71 height 26
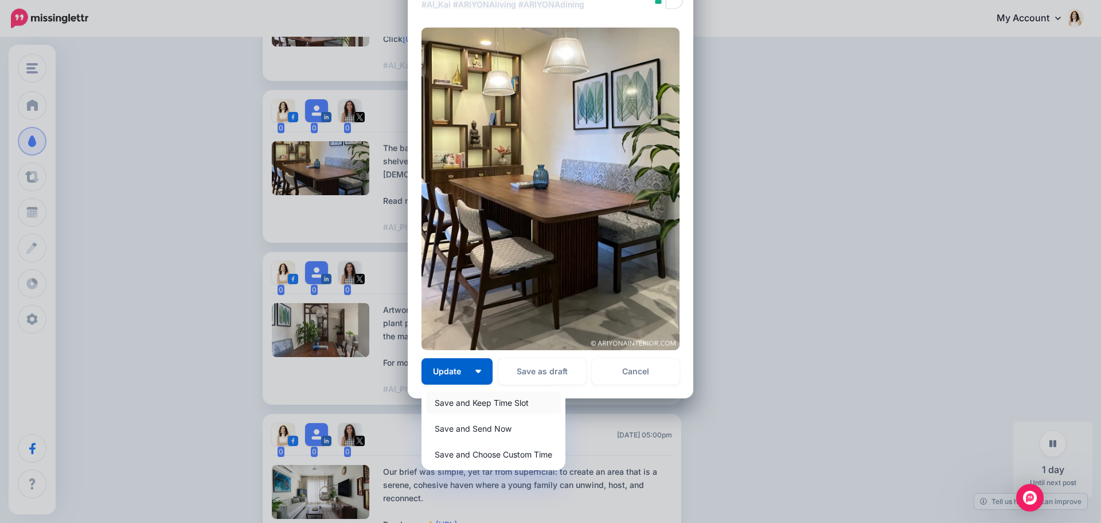
click at [478, 403] on link "Save and Keep Time Slot" at bounding box center [493, 402] width 135 height 22
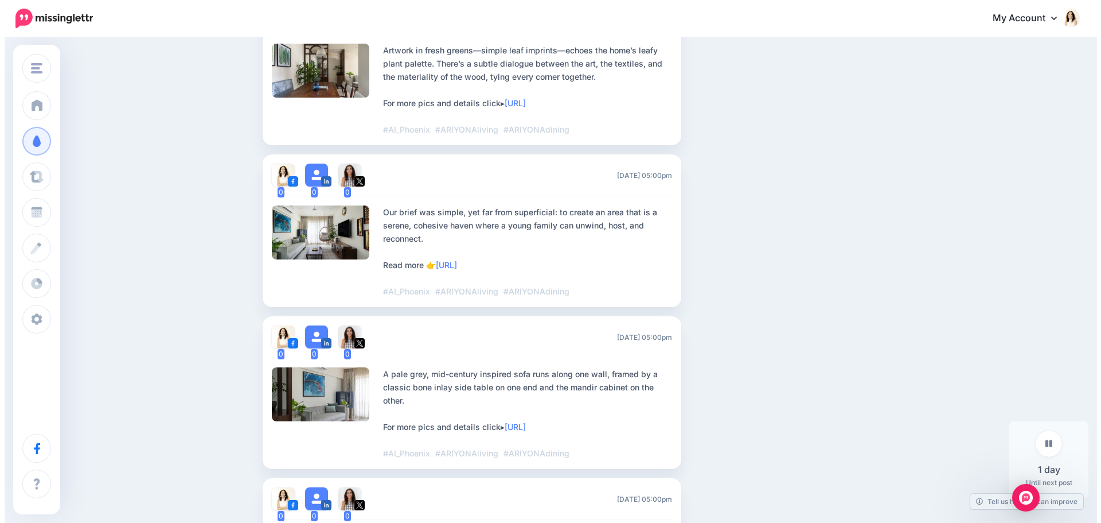
scroll to position [1800, 0]
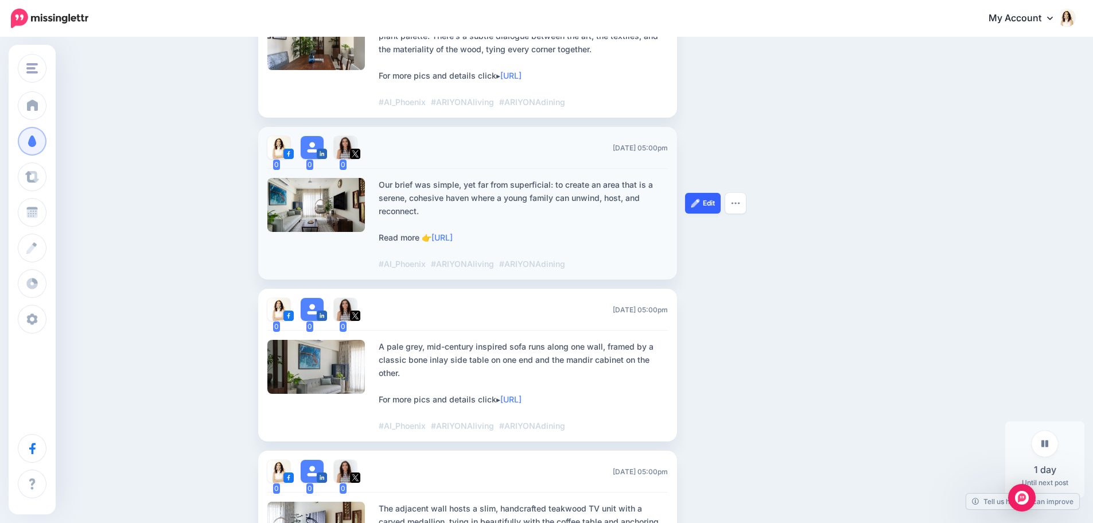
click at [706, 193] on link "Edit" at bounding box center [703, 203] width 36 height 21
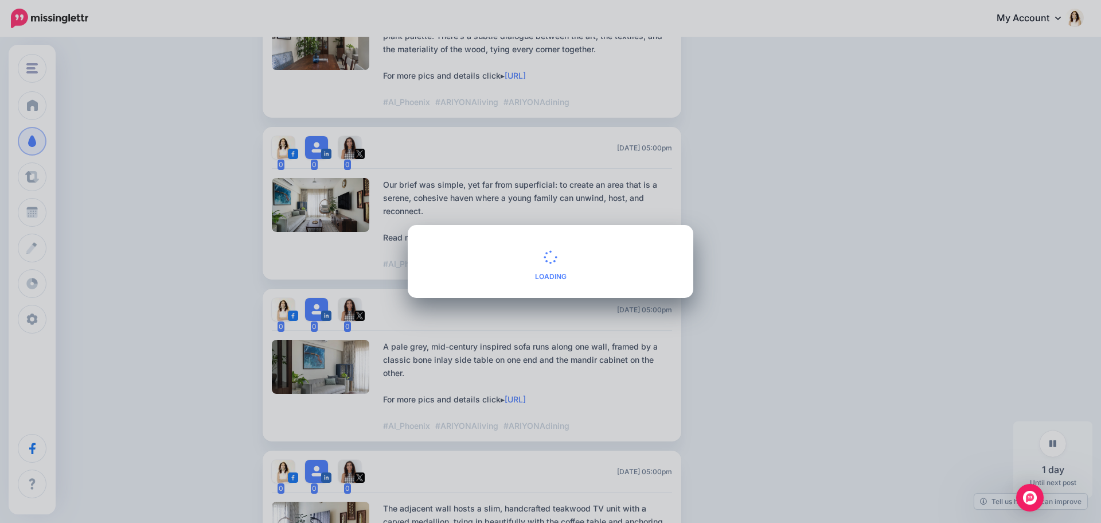
scroll to position [0, 0]
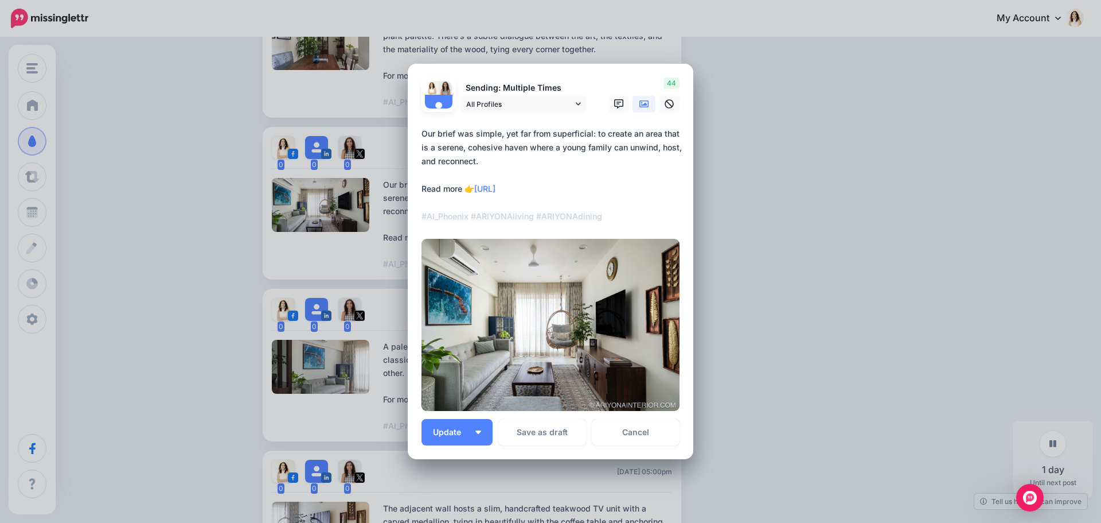
click at [467, 223] on textarea "**********" at bounding box center [554, 175] width 264 height 96
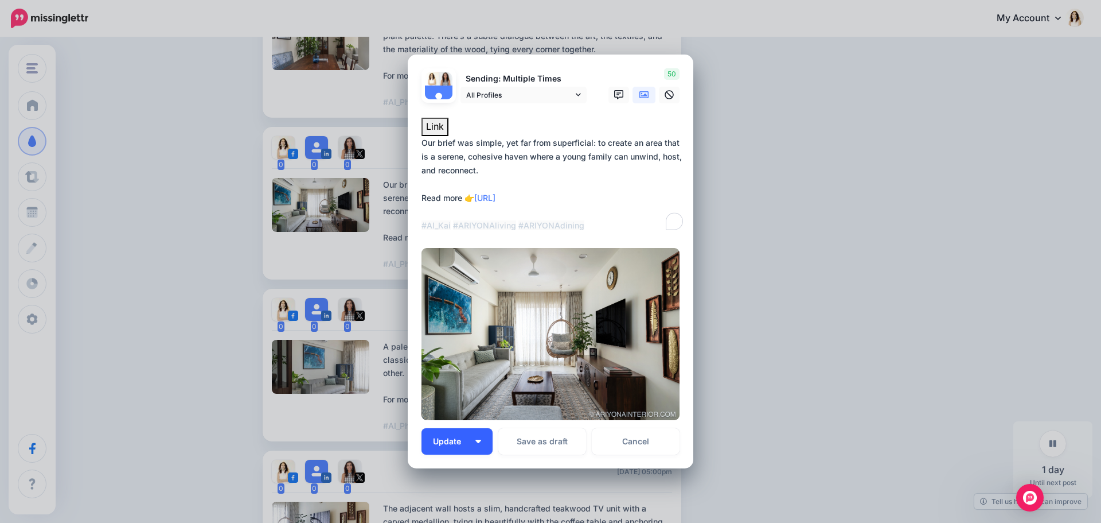
type textarea "**********"
click at [480, 439] on button "Update" at bounding box center [457, 441] width 71 height 26
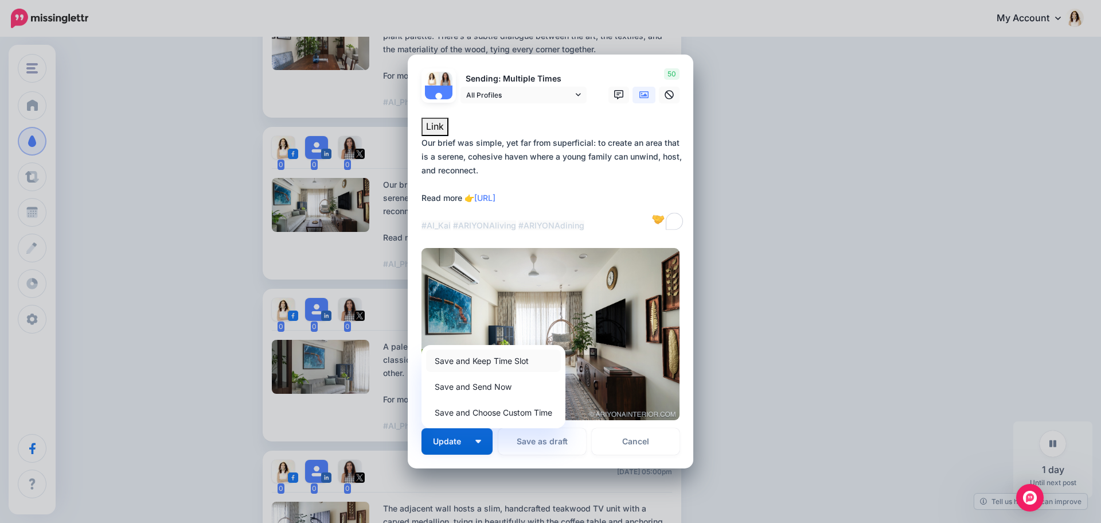
click at [487, 361] on link "Save and Keep Time Slot" at bounding box center [493, 360] width 135 height 22
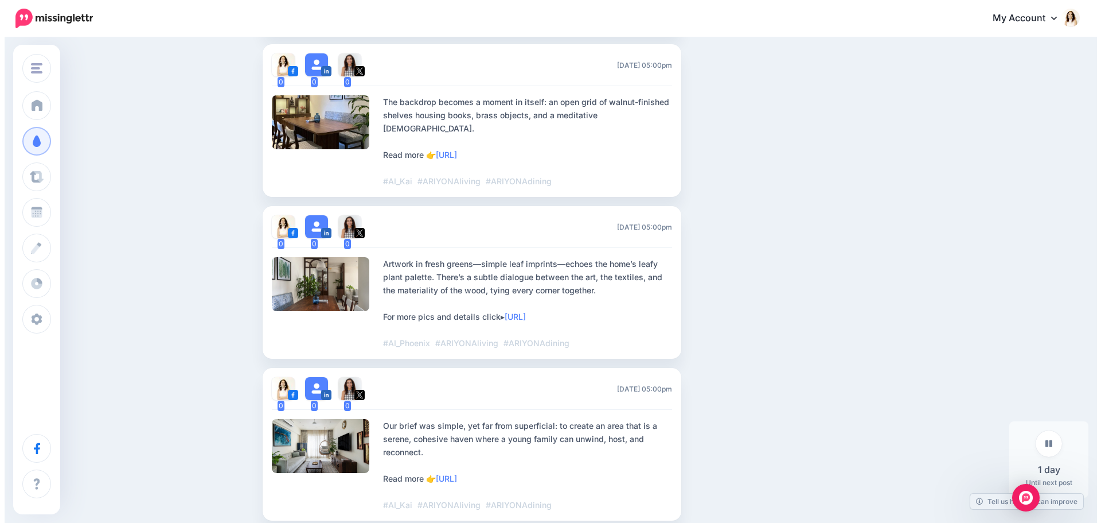
scroll to position [1570, 0]
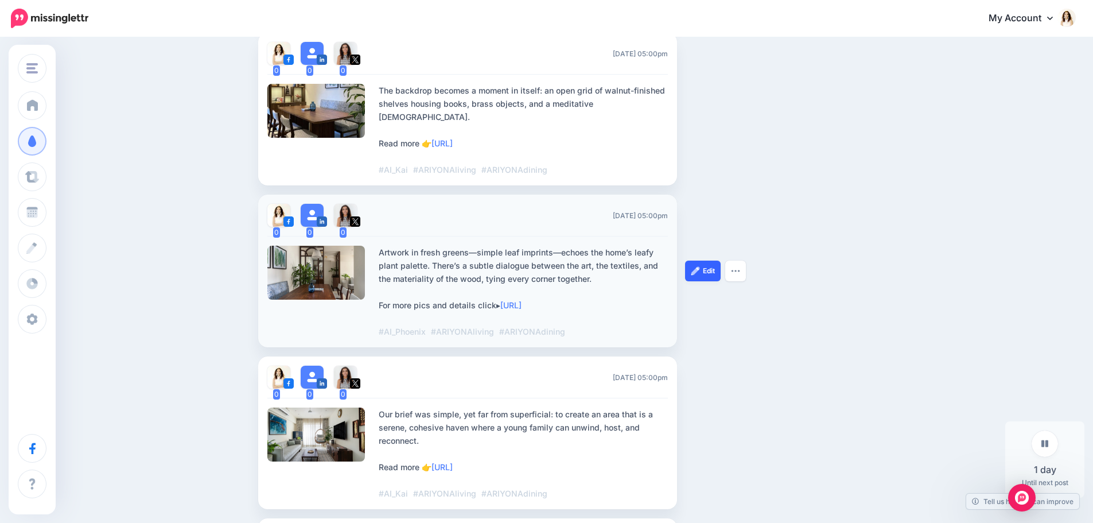
click at [700, 266] on img at bounding box center [695, 270] width 9 height 9
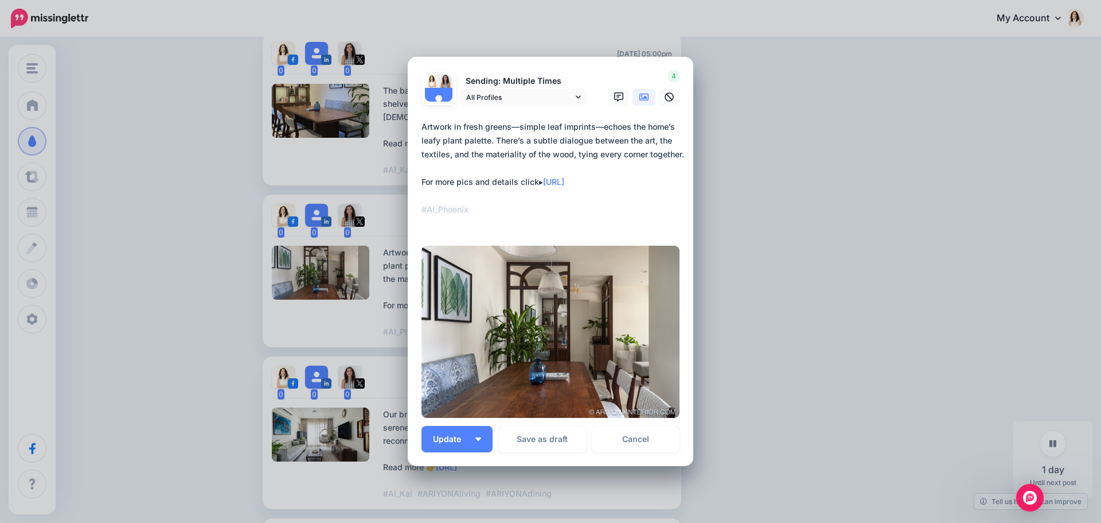
click at [465, 208] on textarea "**********" at bounding box center [554, 175] width 264 height 110
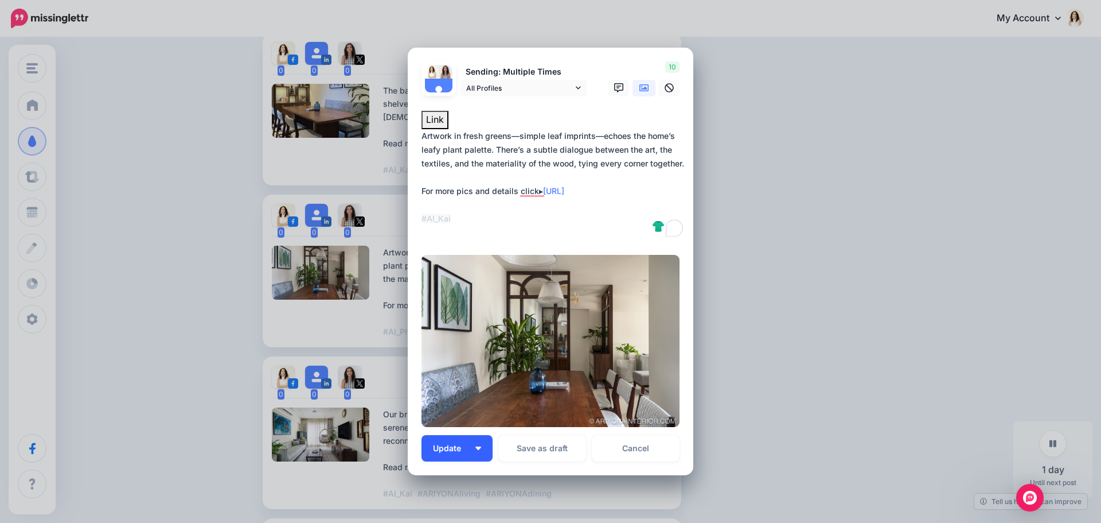
type textarea "**********"
click at [476, 450] on button "Update" at bounding box center [457, 448] width 71 height 26
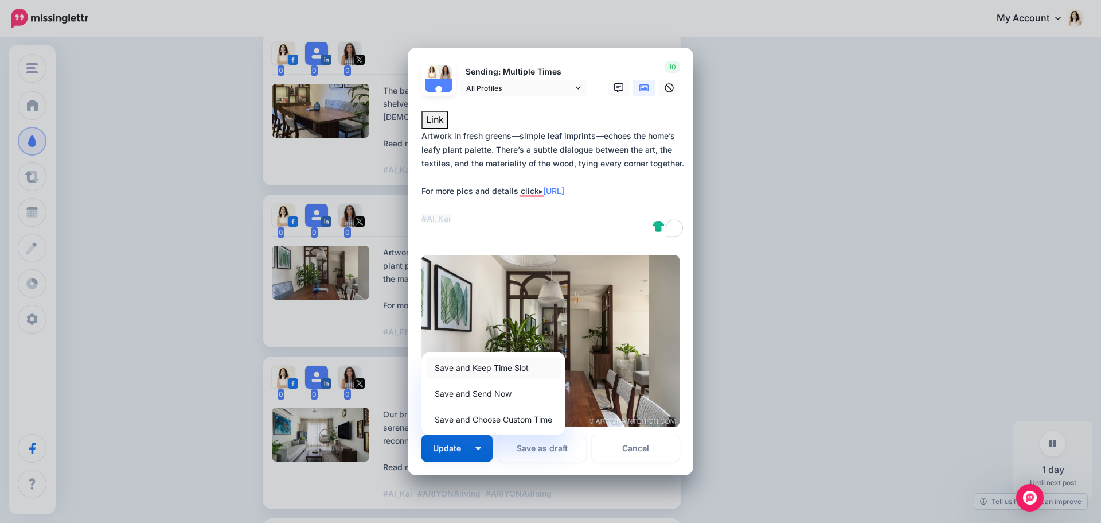
click at [485, 367] on link "Save and Keep Time Slot" at bounding box center [493, 367] width 135 height 22
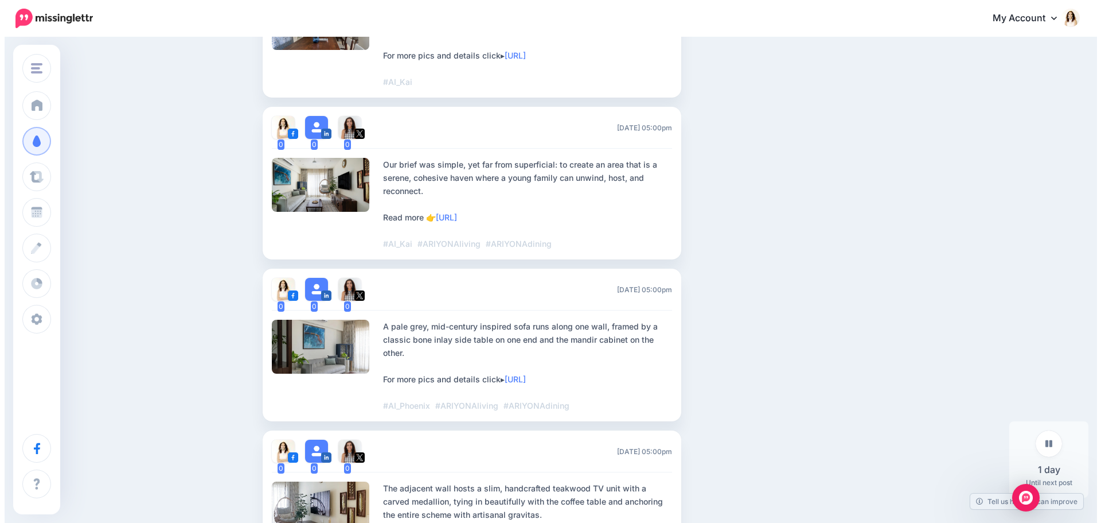
scroll to position [1857, 0]
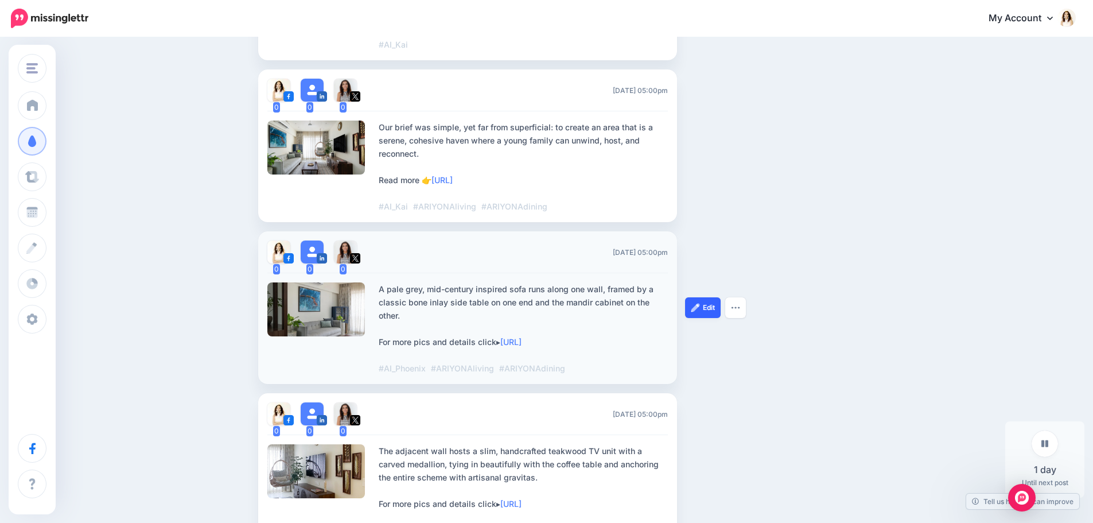
click at [706, 297] on link "Edit" at bounding box center [703, 307] width 36 height 21
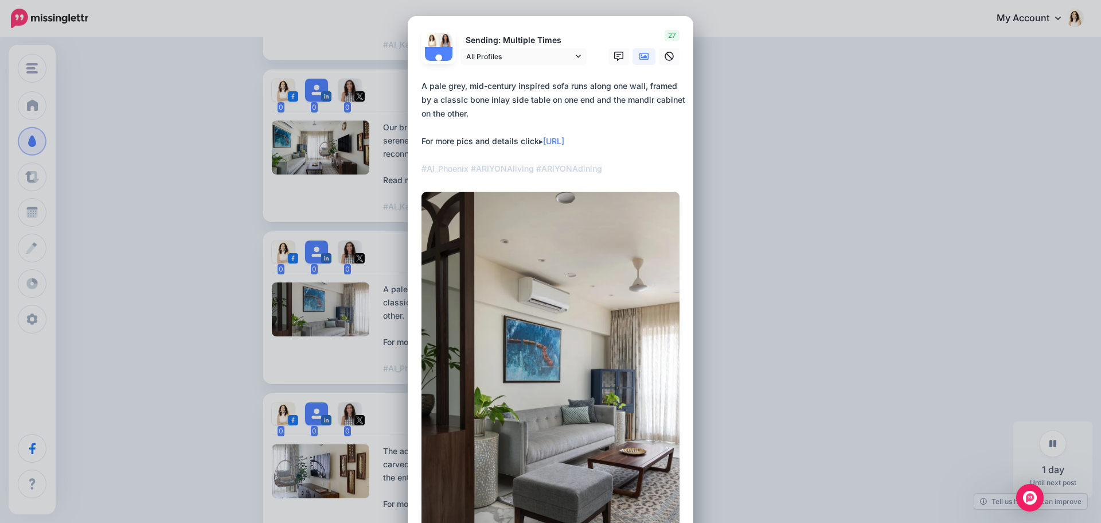
click at [469, 176] on textarea "**********" at bounding box center [554, 127] width 264 height 96
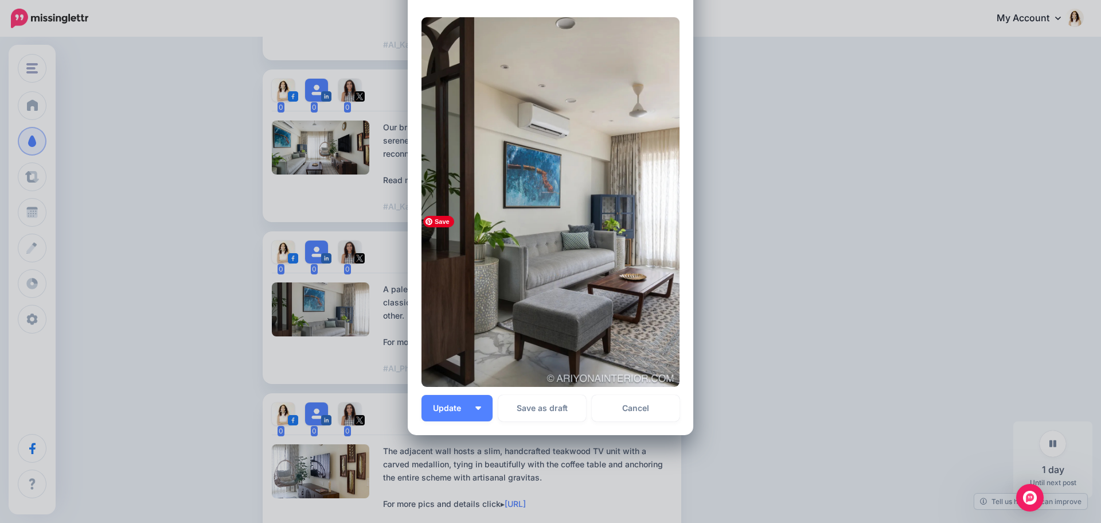
scroll to position [229, 0]
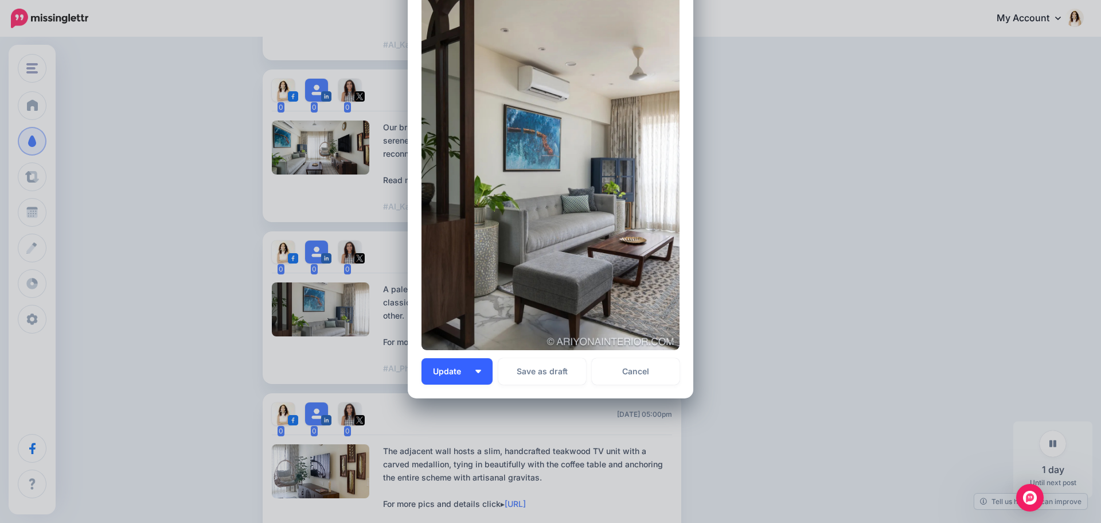
type textarea "**********"
click at [474, 373] on button "Update" at bounding box center [457, 371] width 71 height 26
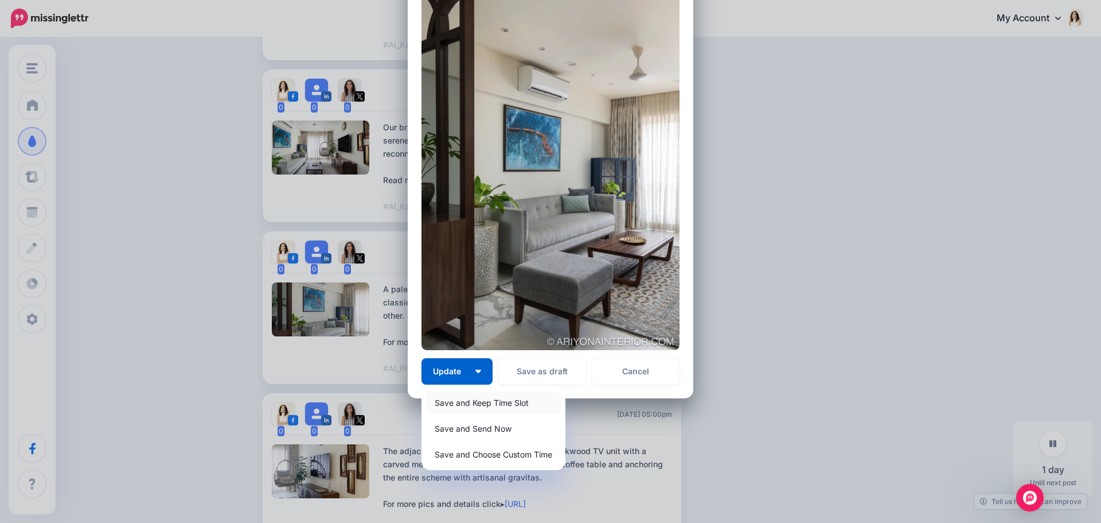
click at [478, 400] on link "Save and Keep Time Slot" at bounding box center [493, 402] width 135 height 22
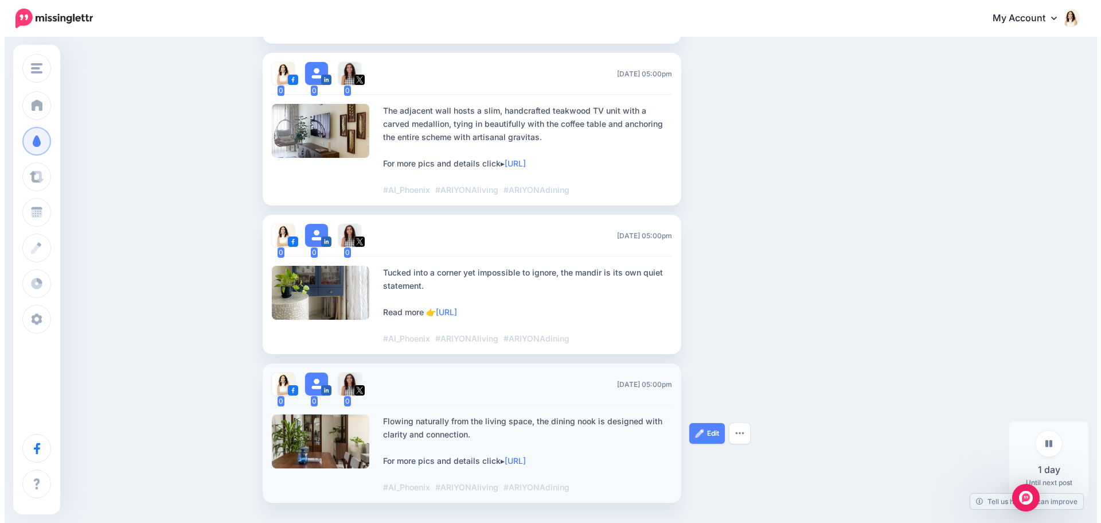
scroll to position [2165, 0]
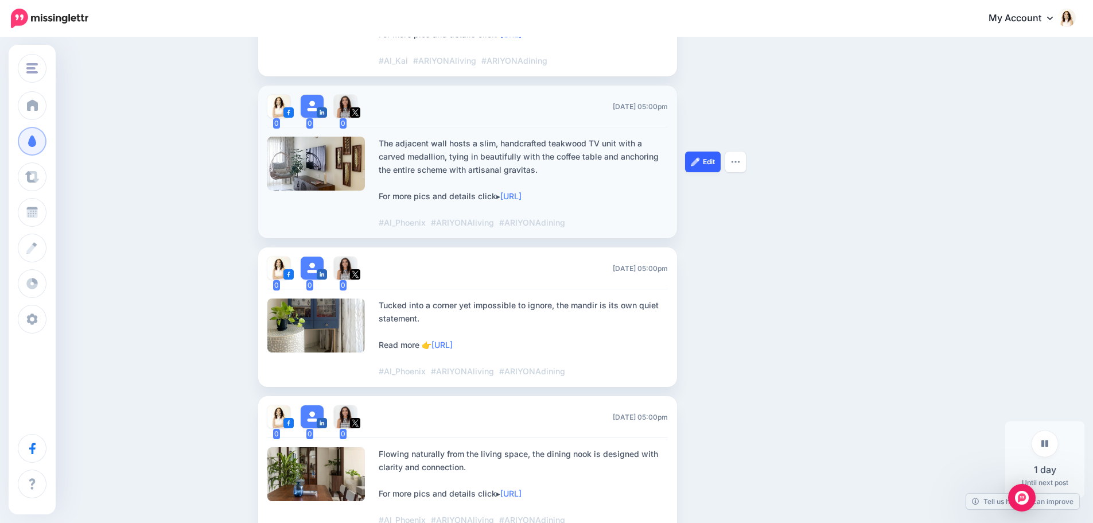
click at [708, 151] on link "Edit" at bounding box center [703, 161] width 36 height 21
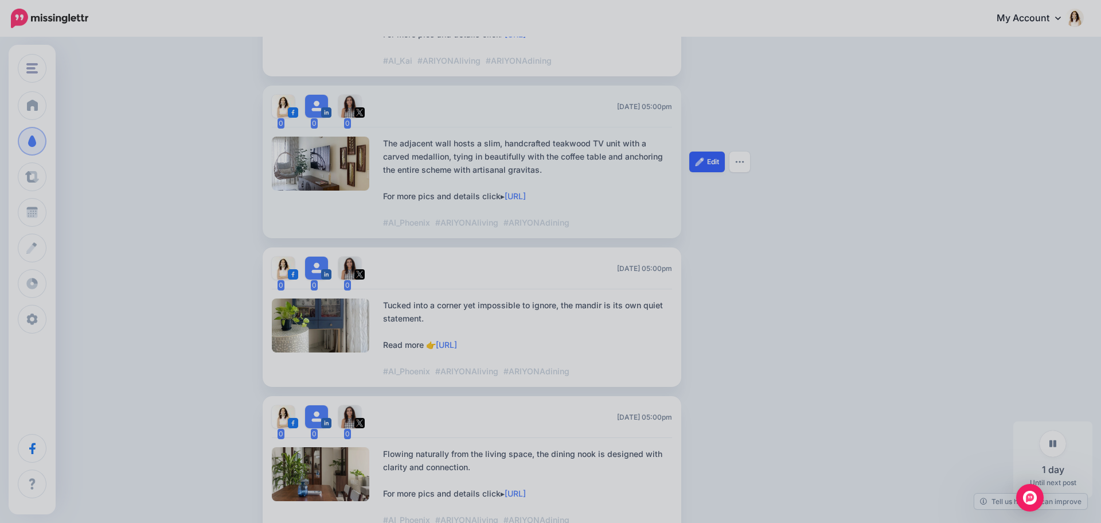
scroll to position [0, 0]
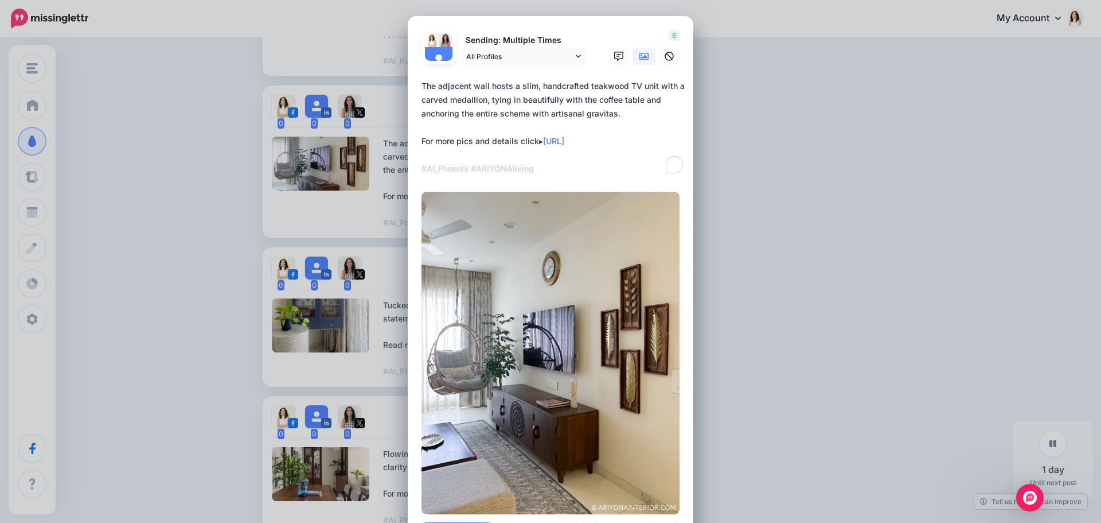
click at [462, 169] on textarea "**********" at bounding box center [554, 127] width 264 height 96
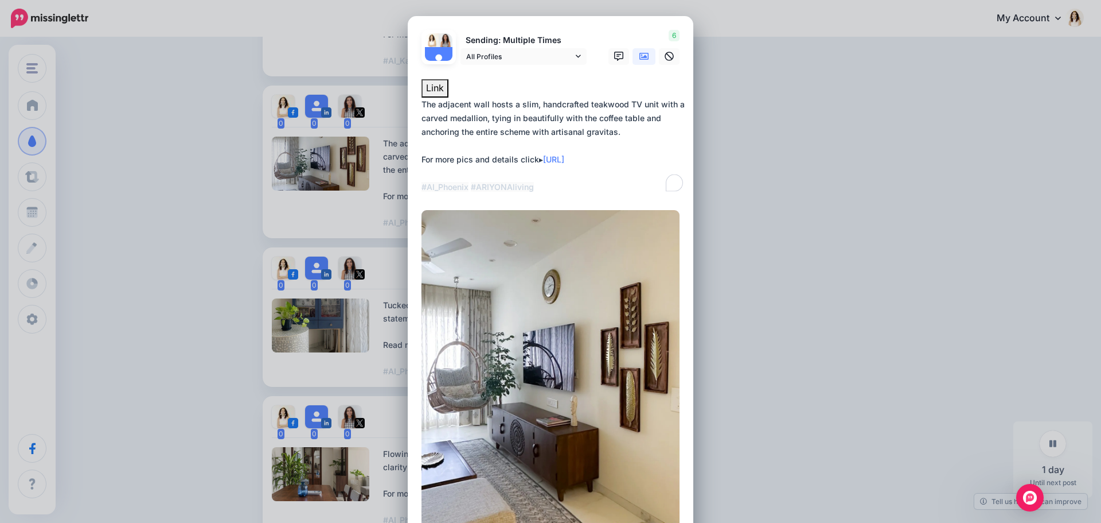
click at [465, 185] on textarea "**********" at bounding box center [554, 146] width 264 height 96
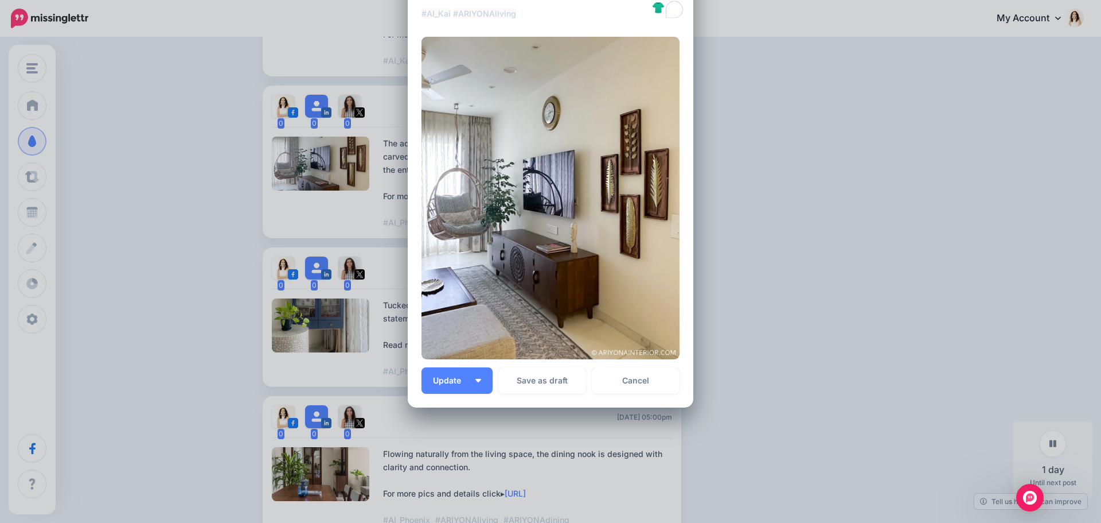
scroll to position [182, 0]
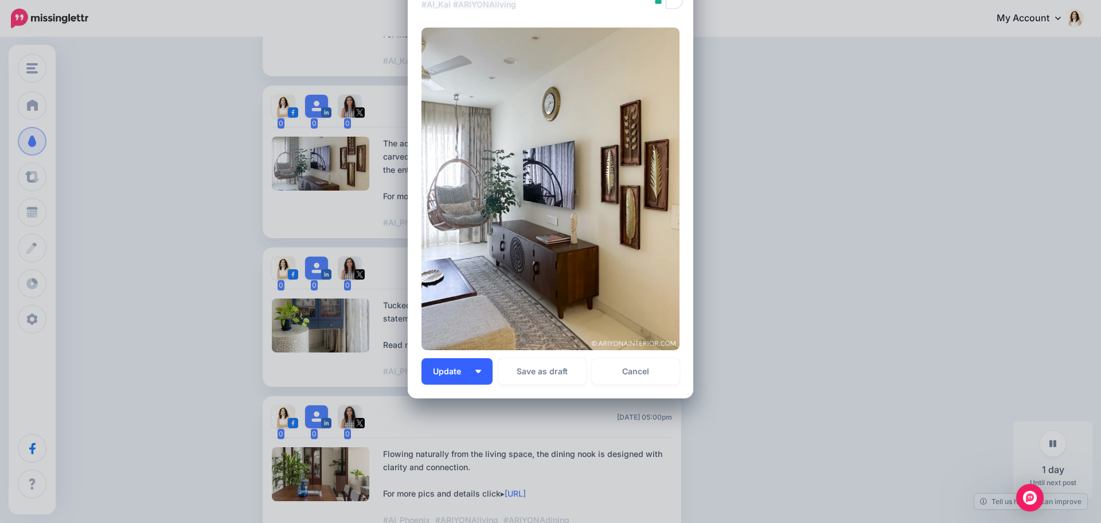
type textarea "**********"
click at [478, 379] on button "Update" at bounding box center [457, 371] width 71 height 26
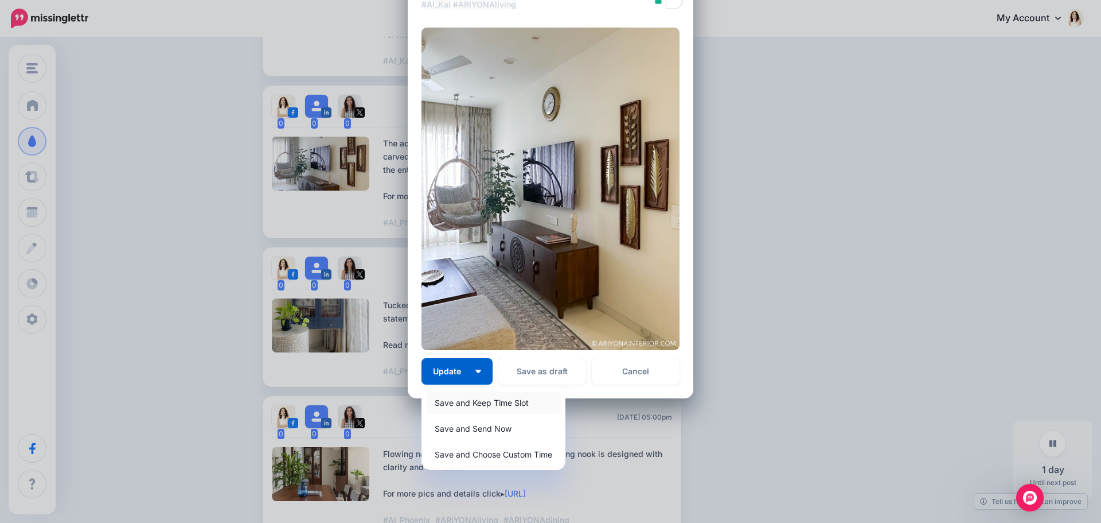
click at [481, 400] on link "Save and Keep Time Slot" at bounding box center [493, 402] width 135 height 22
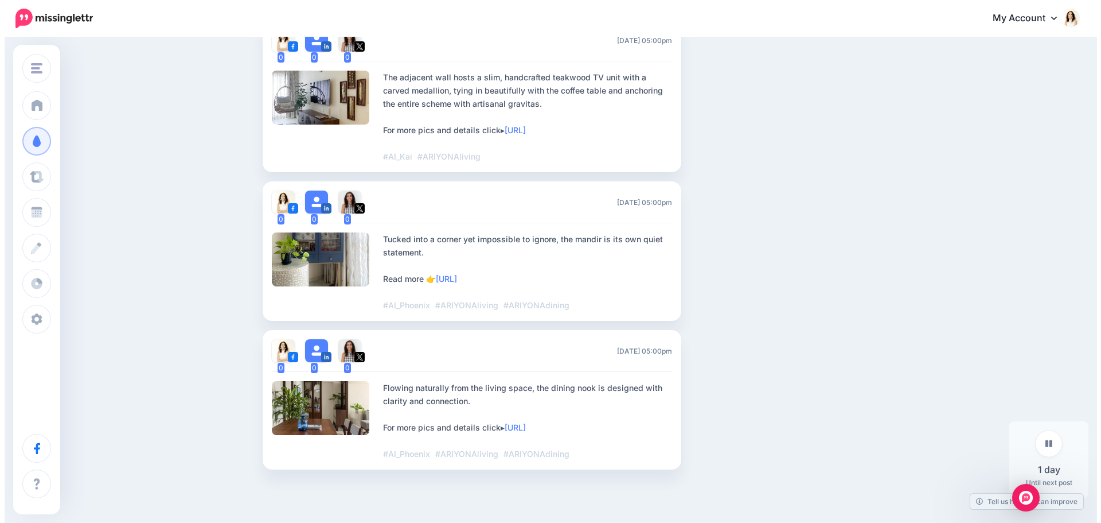
scroll to position [2259, 0]
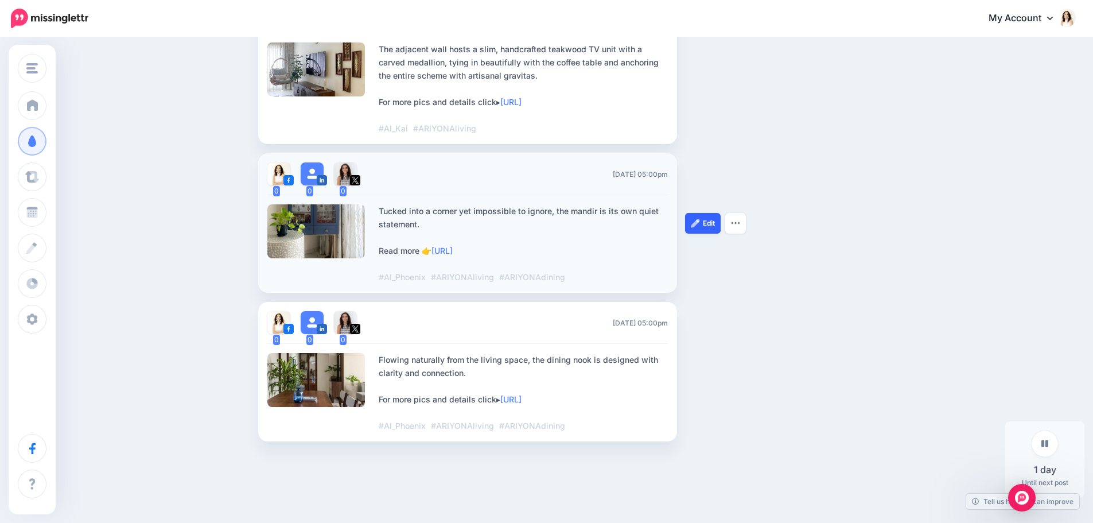
click at [700, 216] on link "Edit" at bounding box center [703, 223] width 36 height 21
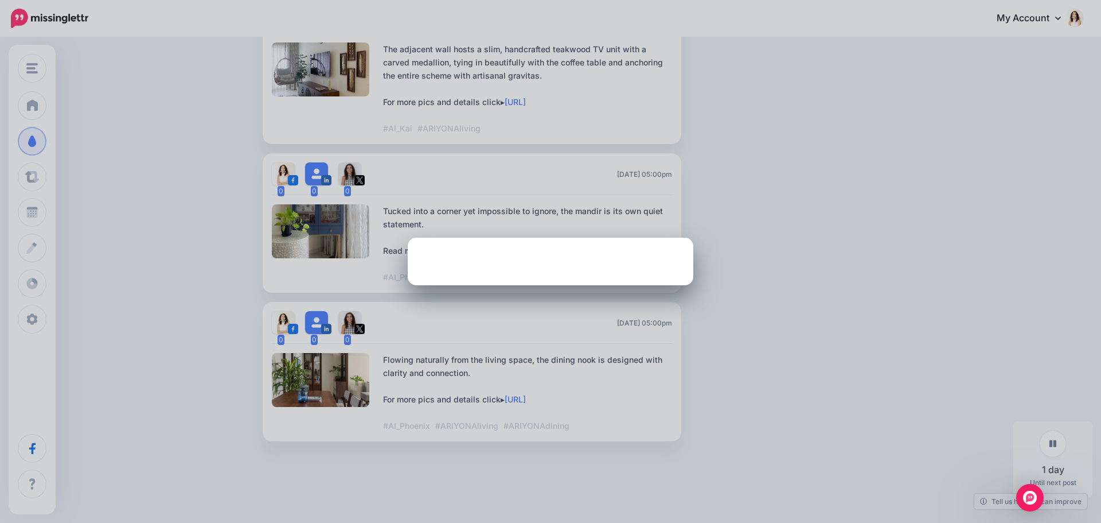
scroll to position [0, 0]
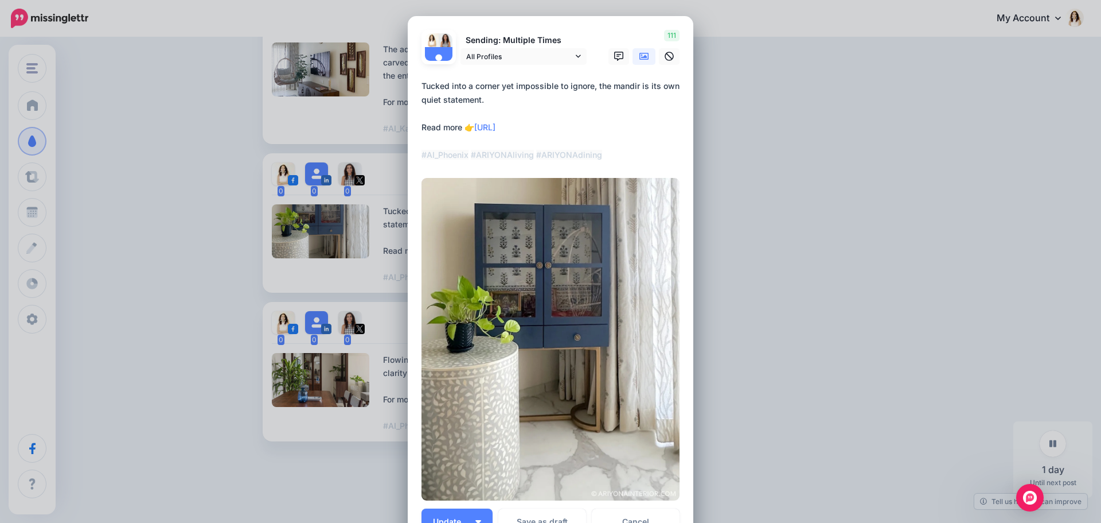
click at [464, 153] on textarea "**********" at bounding box center [554, 120] width 264 height 83
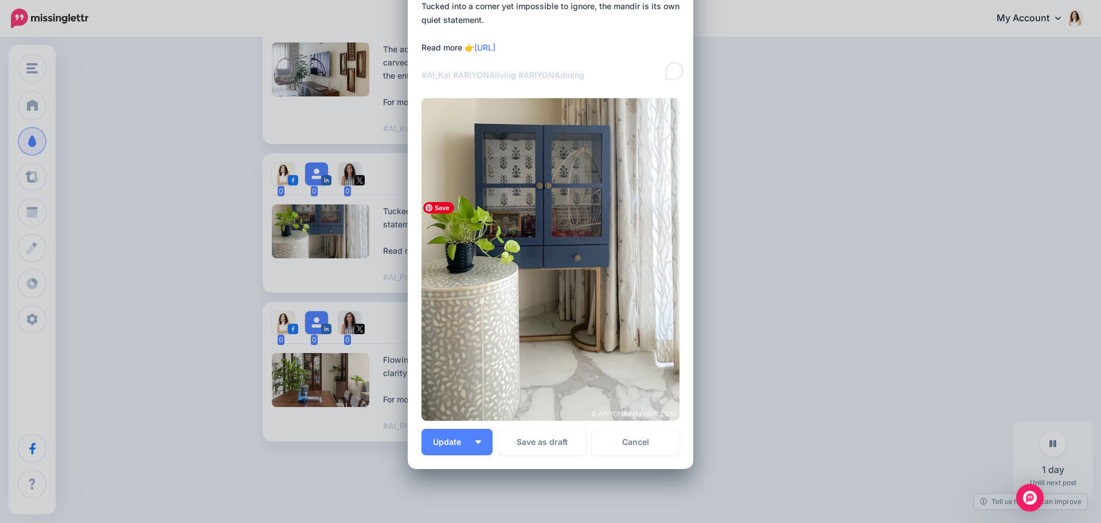
scroll to position [169, 0]
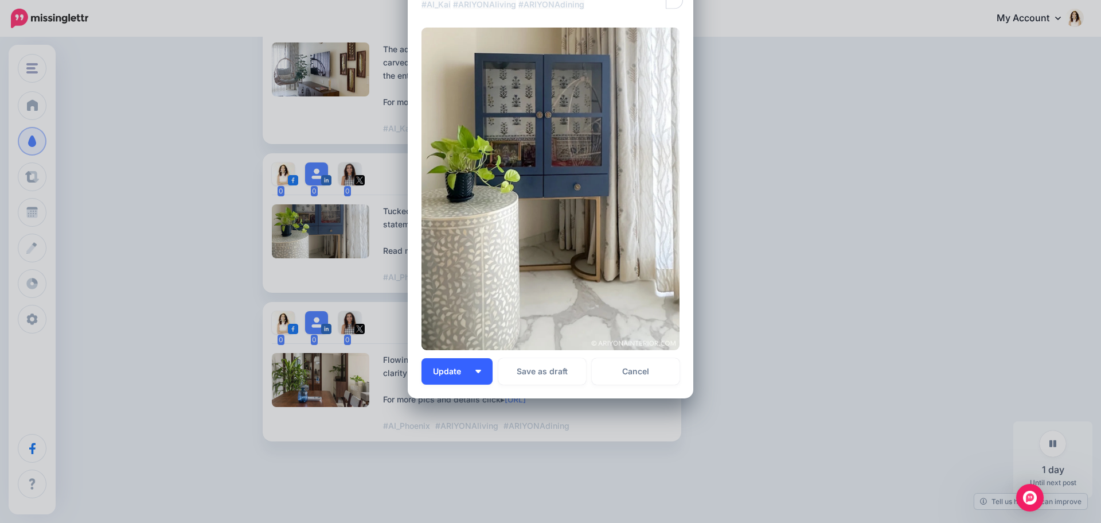
type textarea "**********"
click at [481, 374] on button "Update" at bounding box center [457, 371] width 71 height 26
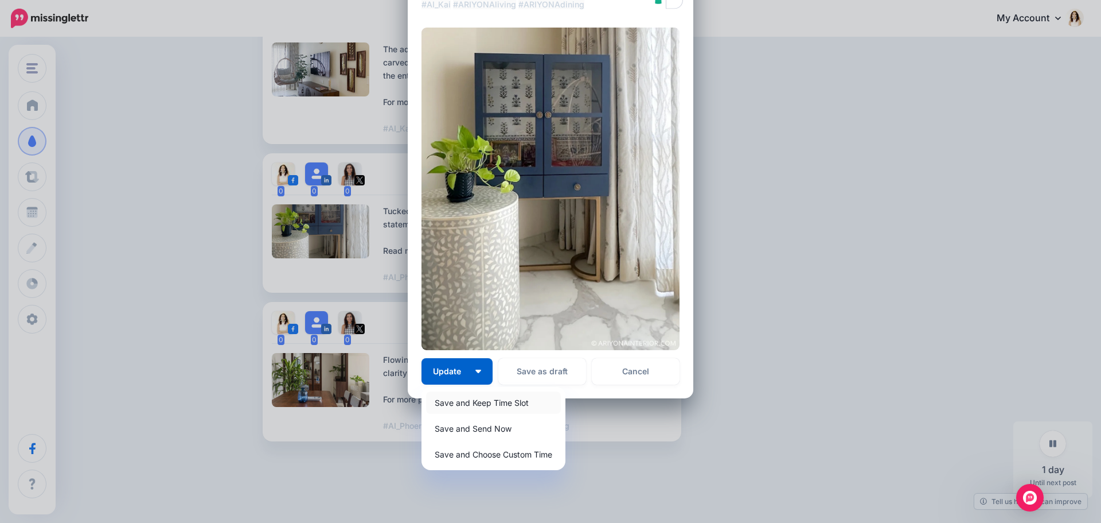
click at [481, 401] on link "Save and Keep Time Slot" at bounding box center [493, 402] width 135 height 22
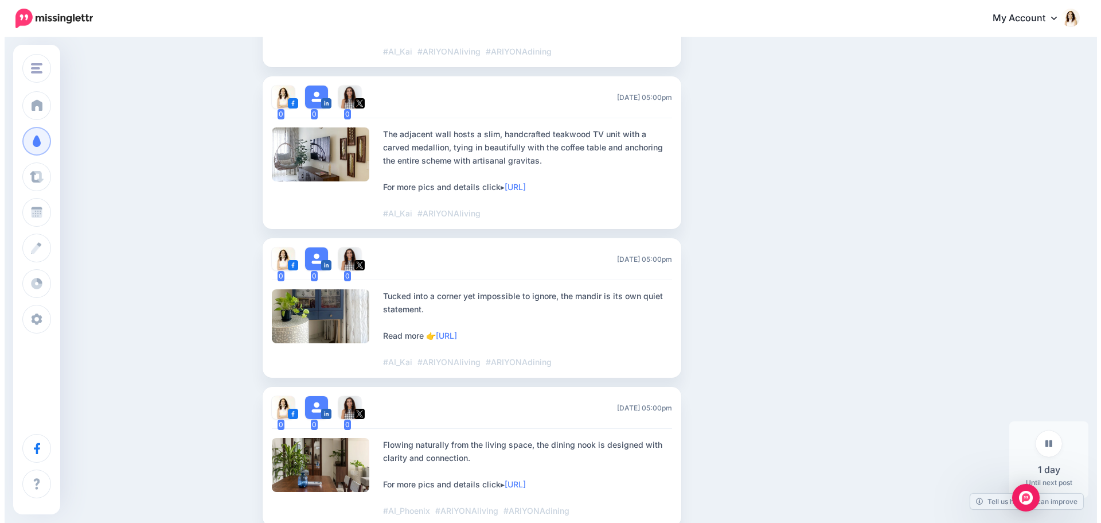
scroll to position [2201, 0]
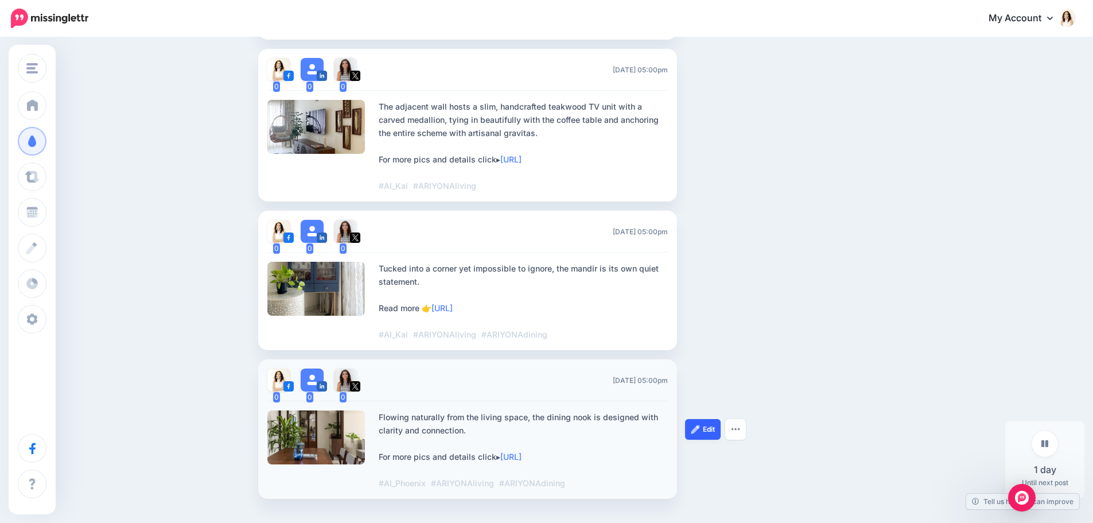
click at [707, 419] on link "Edit" at bounding box center [703, 429] width 36 height 21
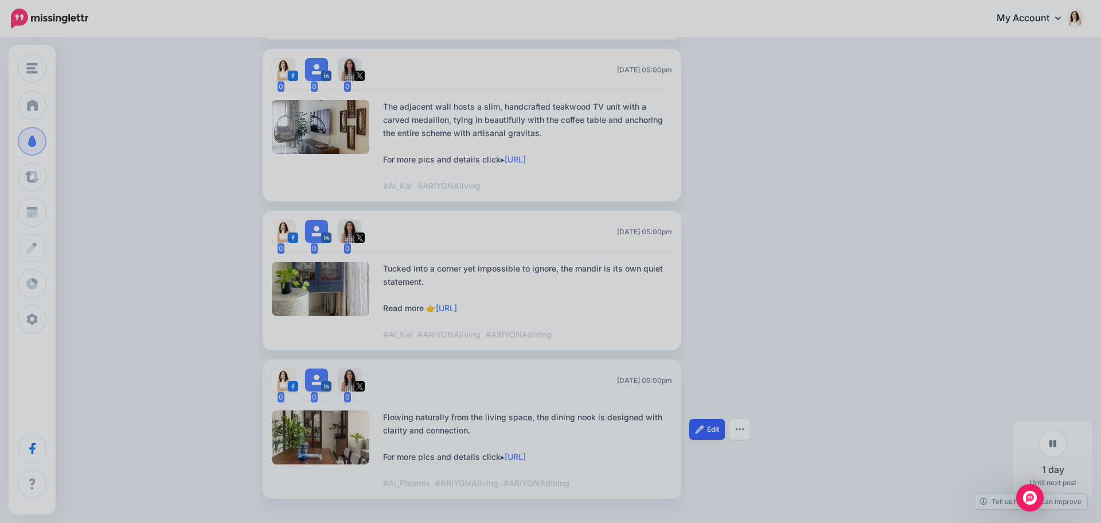
scroll to position [0, 0]
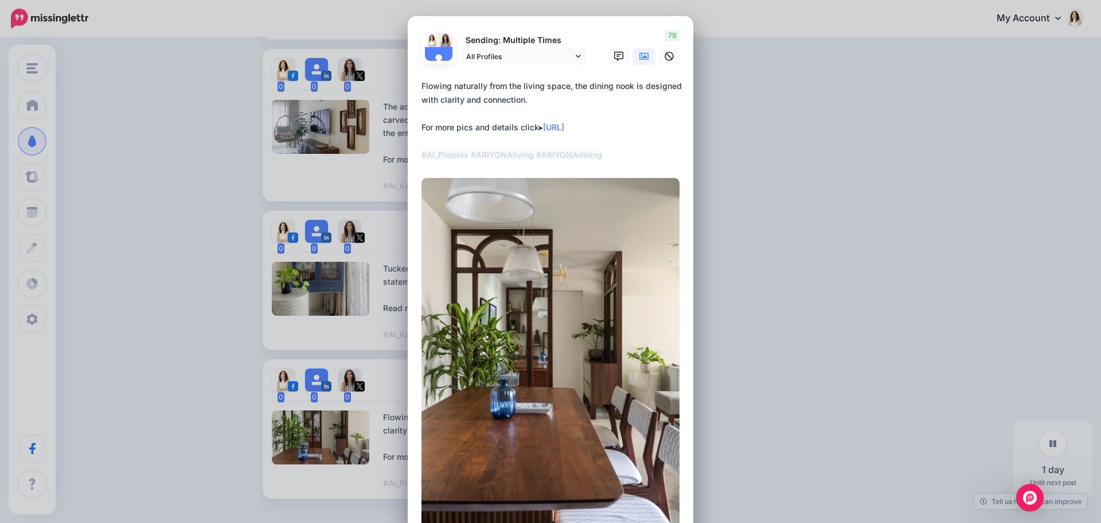
click at [463, 156] on textarea "**********" at bounding box center [554, 120] width 264 height 83
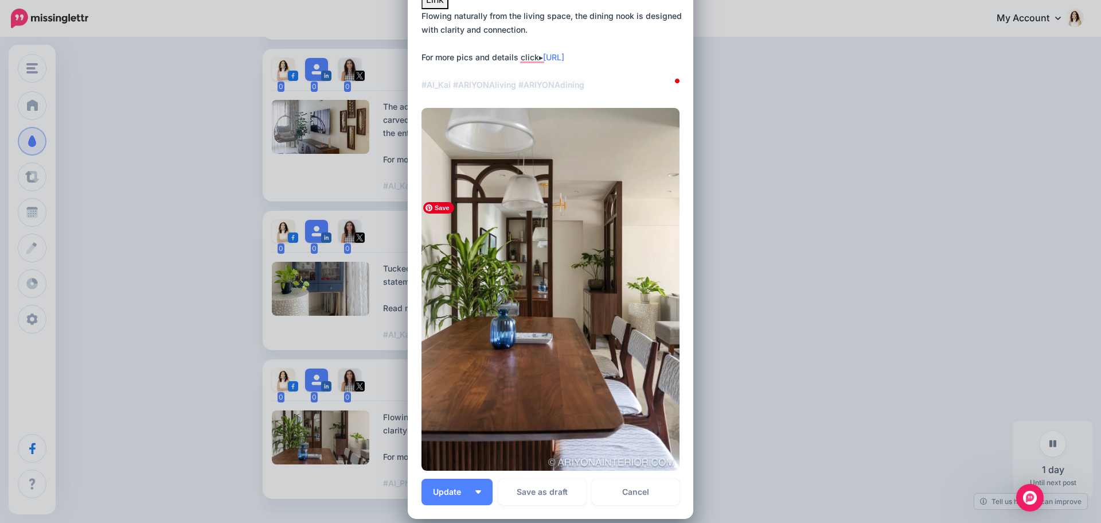
scroll to position [172, 0]
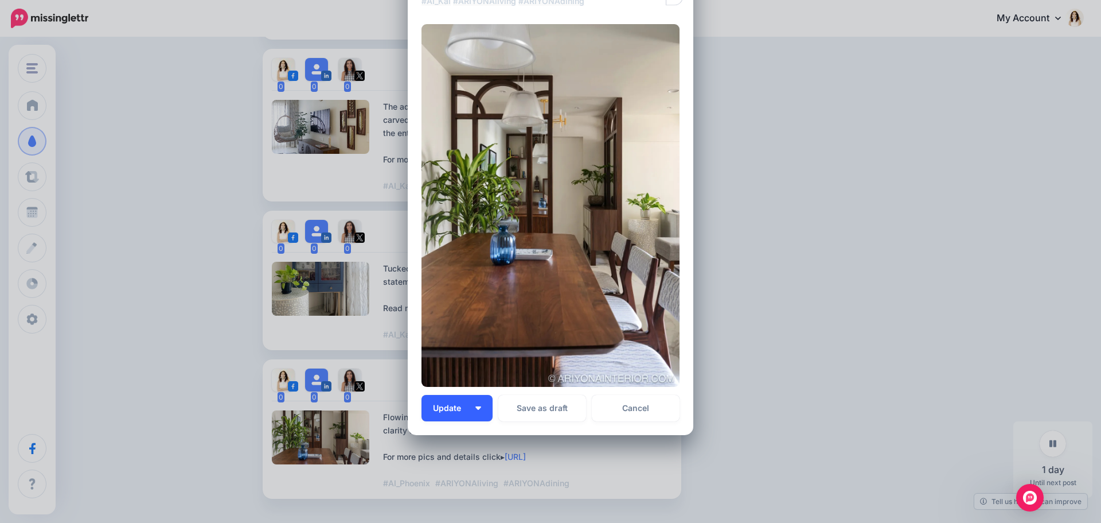
type textarea "**********"
click at [482, 413] on button "Update" at bounding box center [457, 408] width 71 height 26
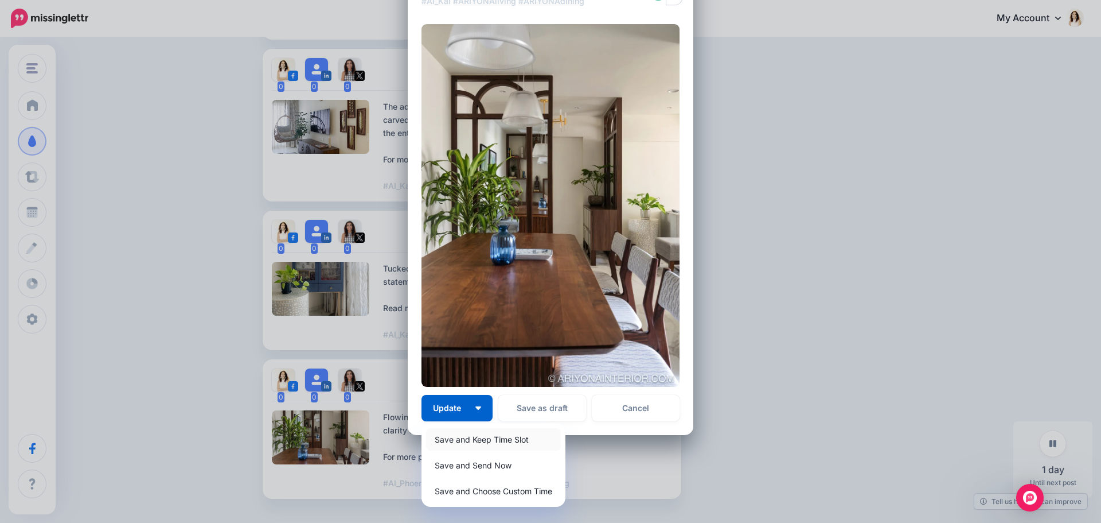
click at [483, 438] on link "Save and Keep Time Slot" at bounding box center [493, 439] width 135 height 22
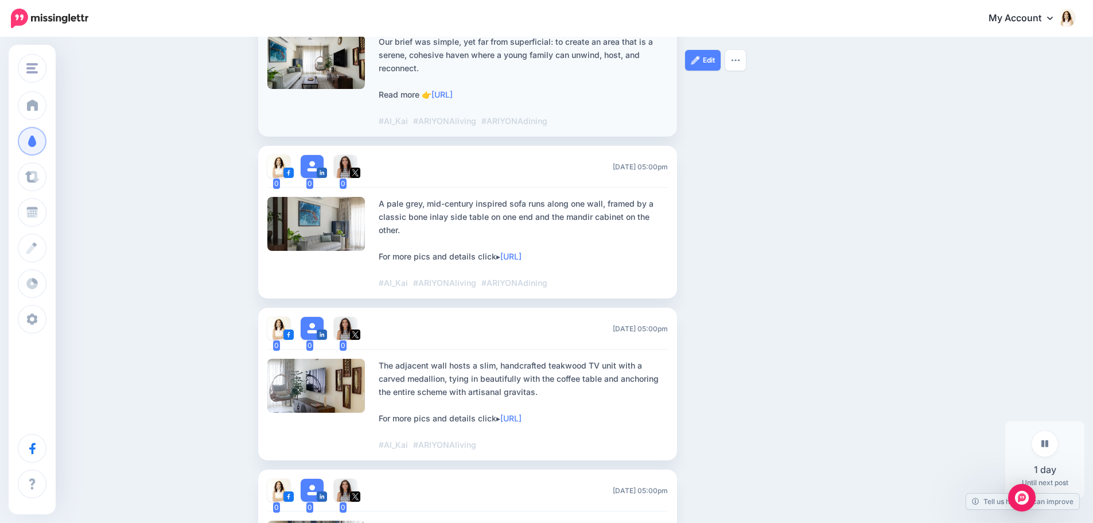
scroll to position [1800, 0]
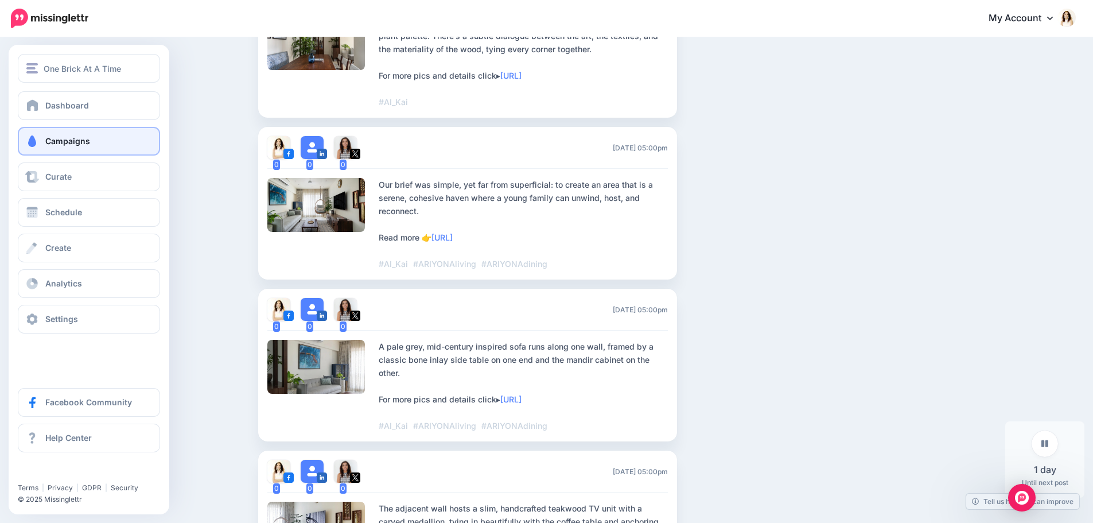
click at [89, 137] on span "Campaigns" at bounding box center [67, 141] width 45 height 10
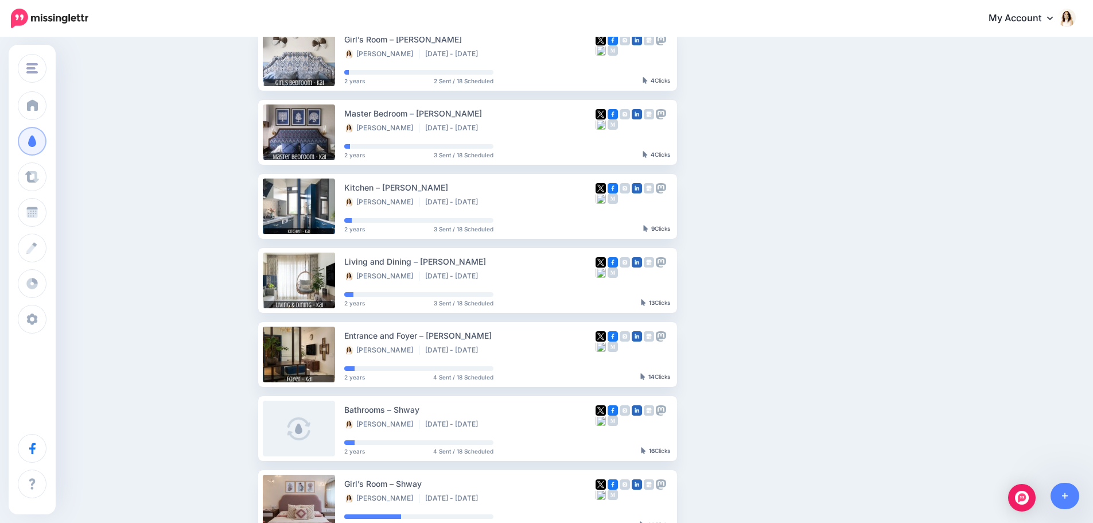
scroll to position [344, 0]
